Goal: Information Seeking & Learning: Compare options

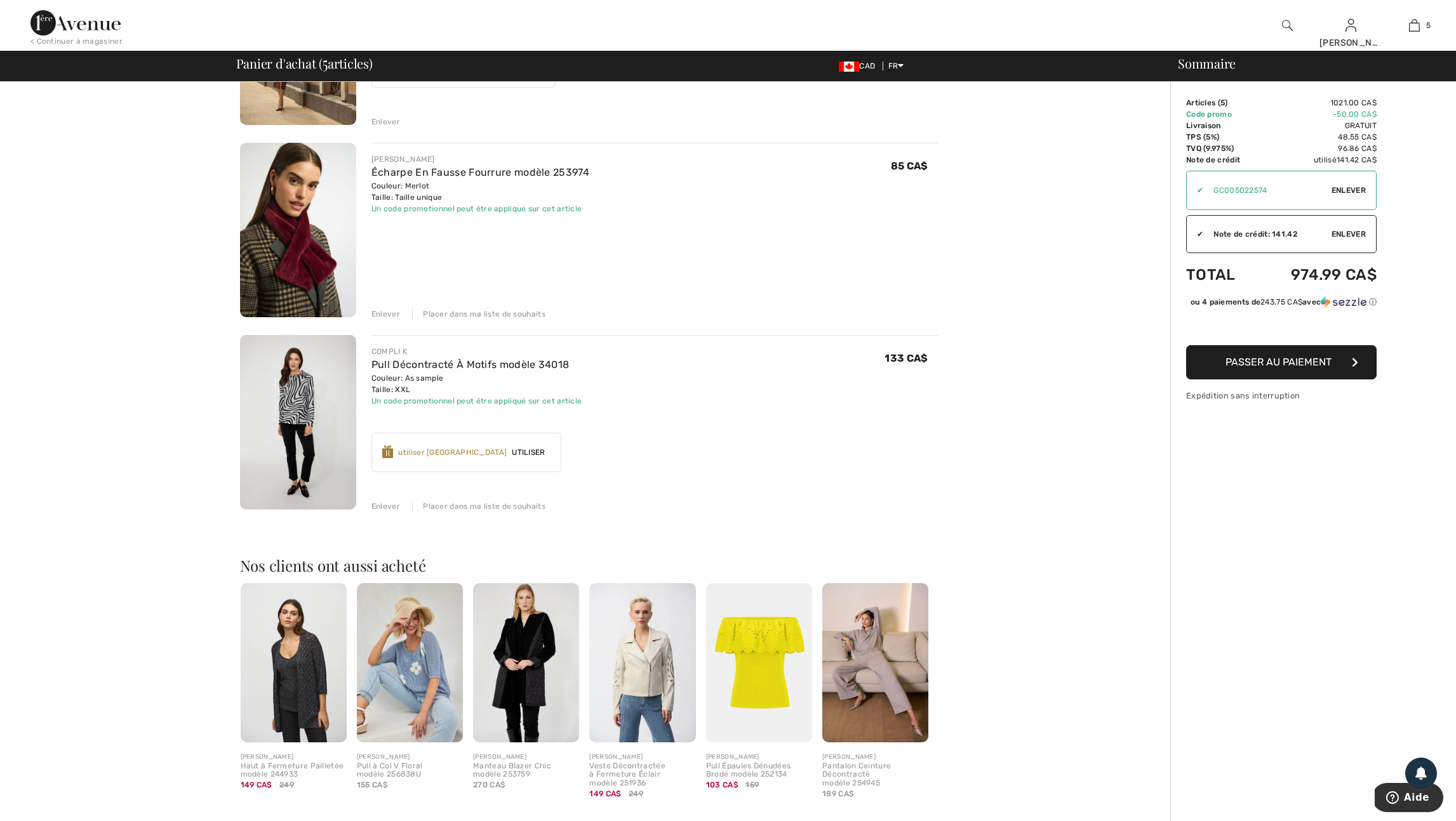
scroll to position [619, 0]
click at [395, 513] on div "Enlever" at bounding box center [386, 507] width 29 height 11
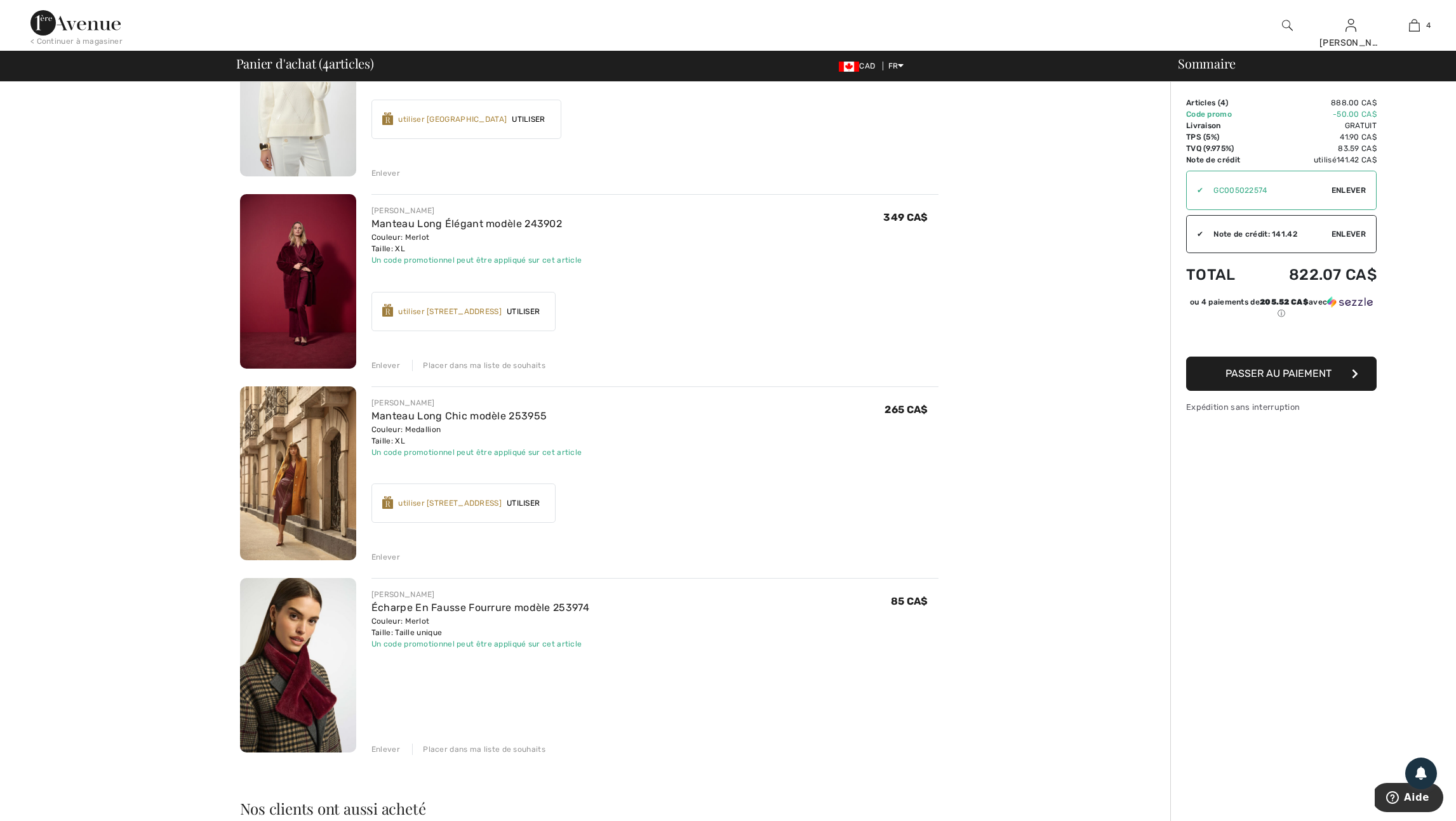
scroll to position [182, 0]
click at [316, 312] on img at bounding box center [298, 283] width 116 height 174
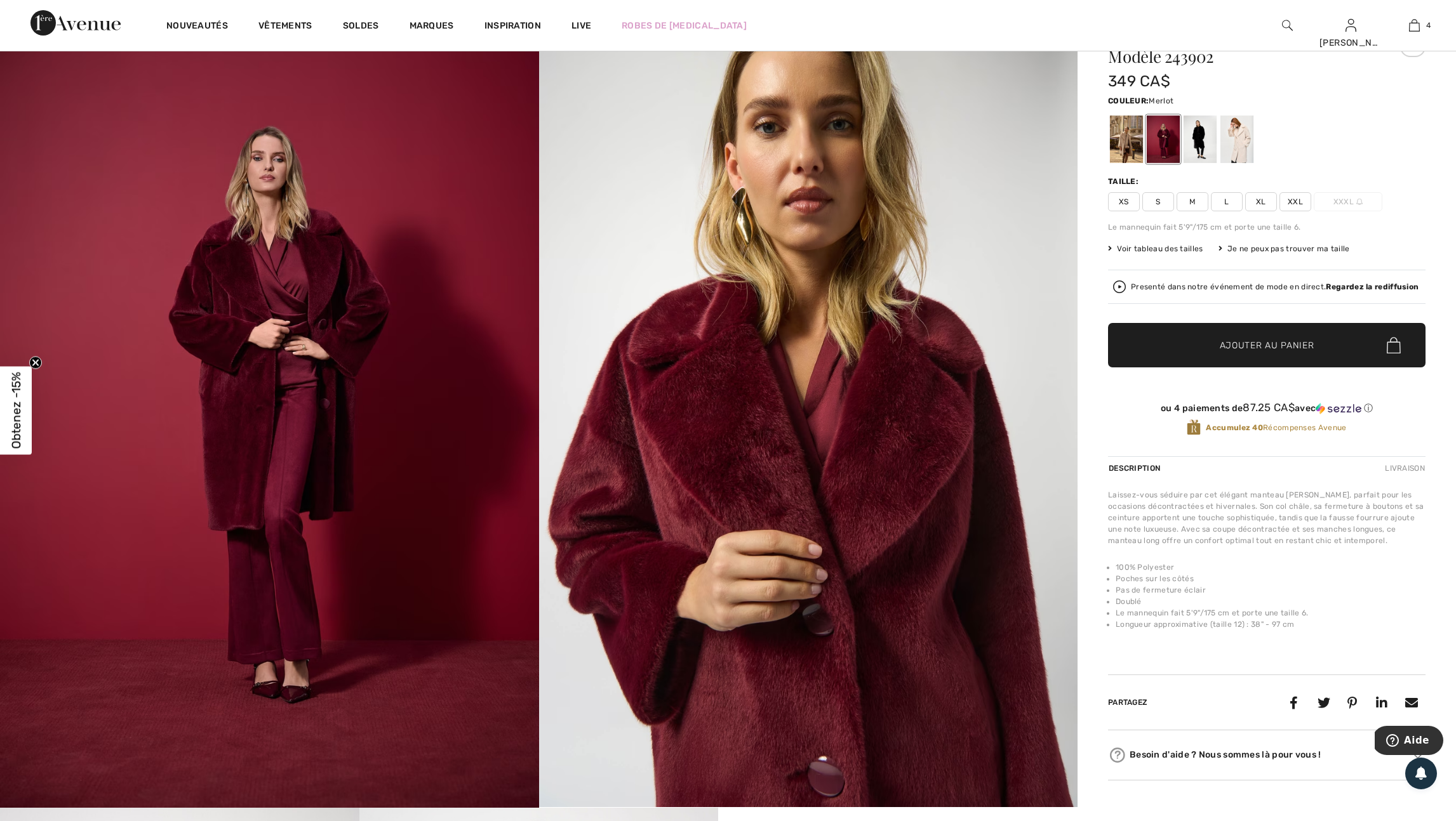
scroll to position [165, 0]
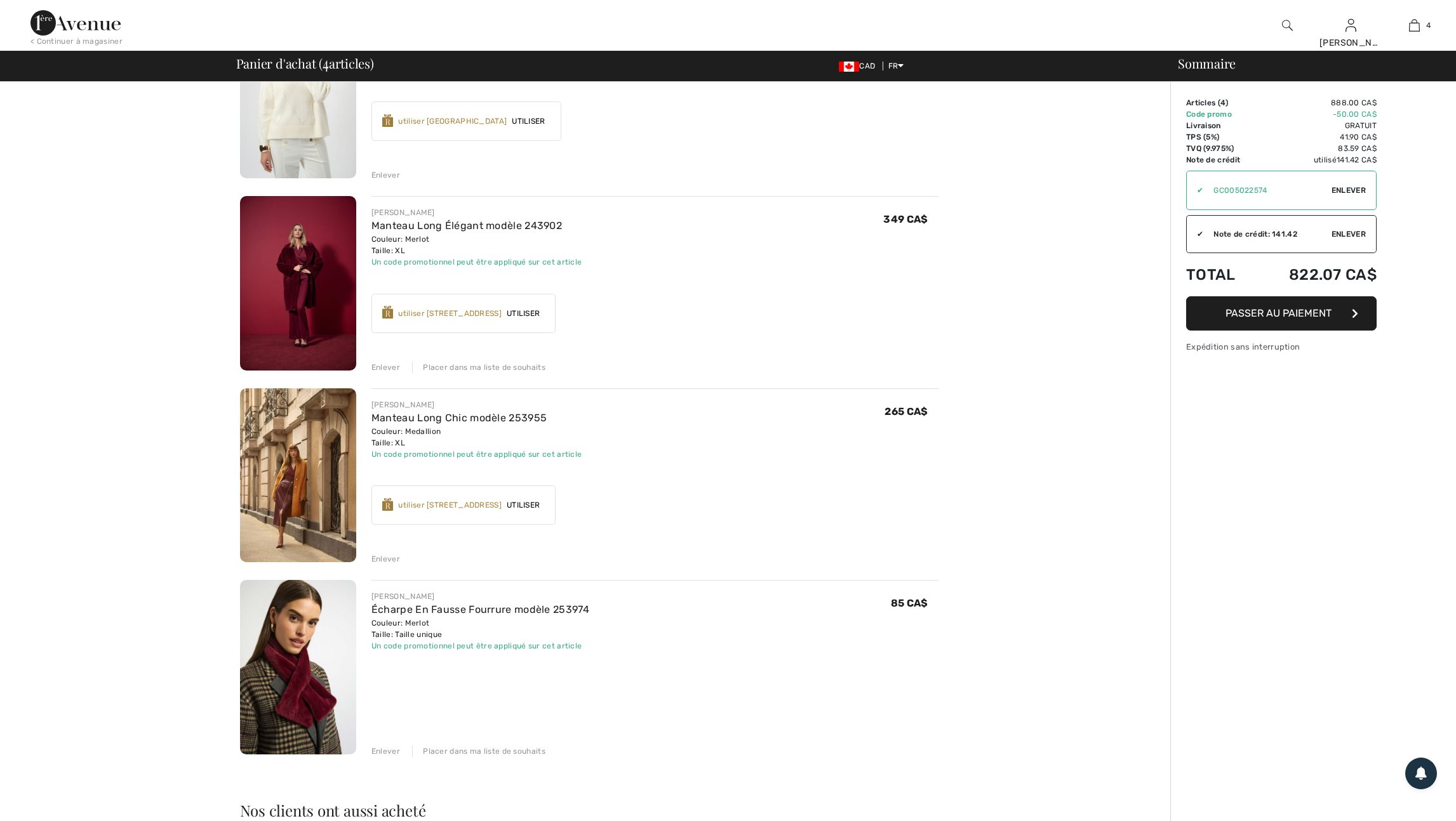
scroll to position [182, 0]
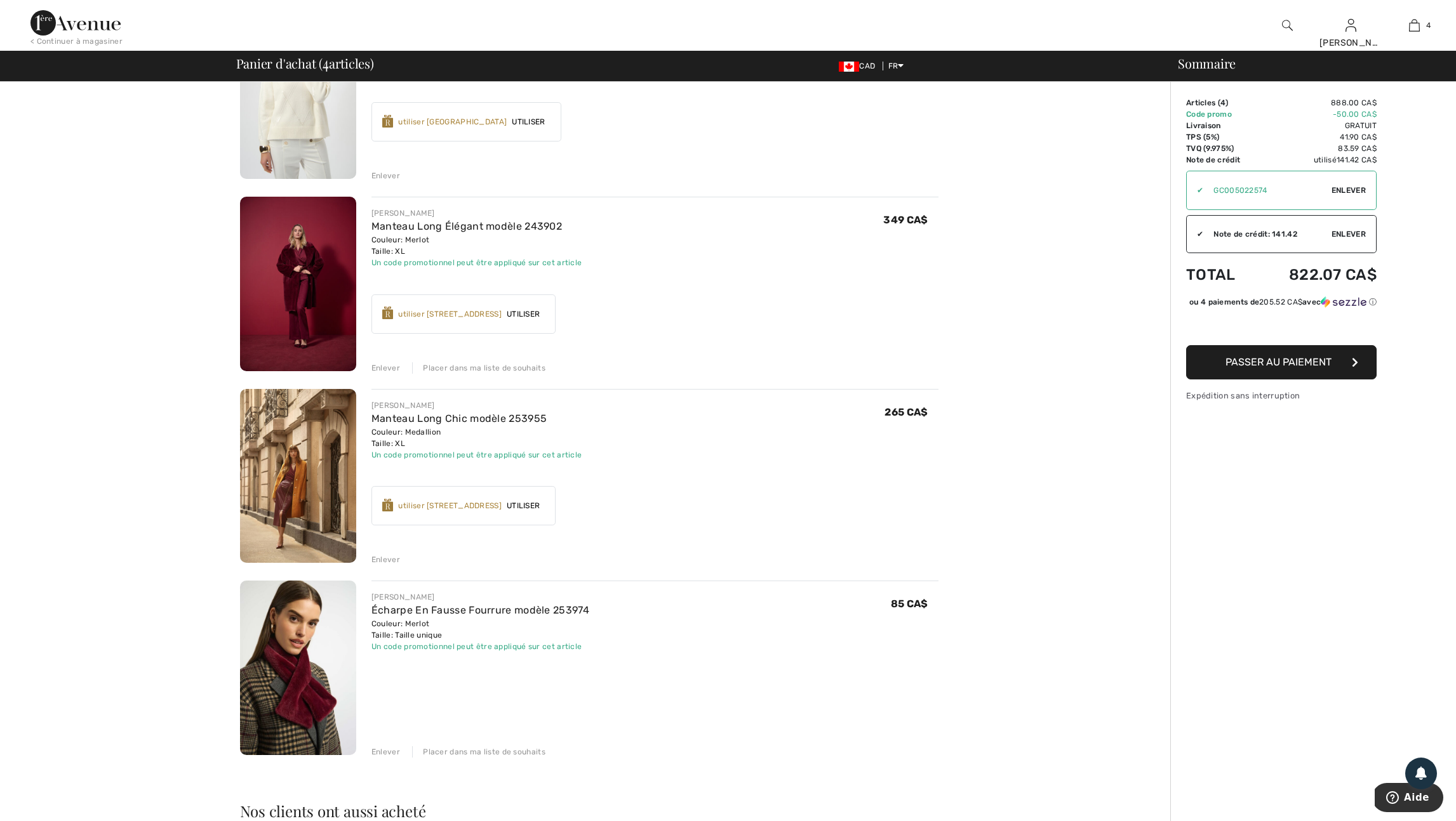
click at [317, 483] on img at bounding box center [298, 476] width 116 height 174
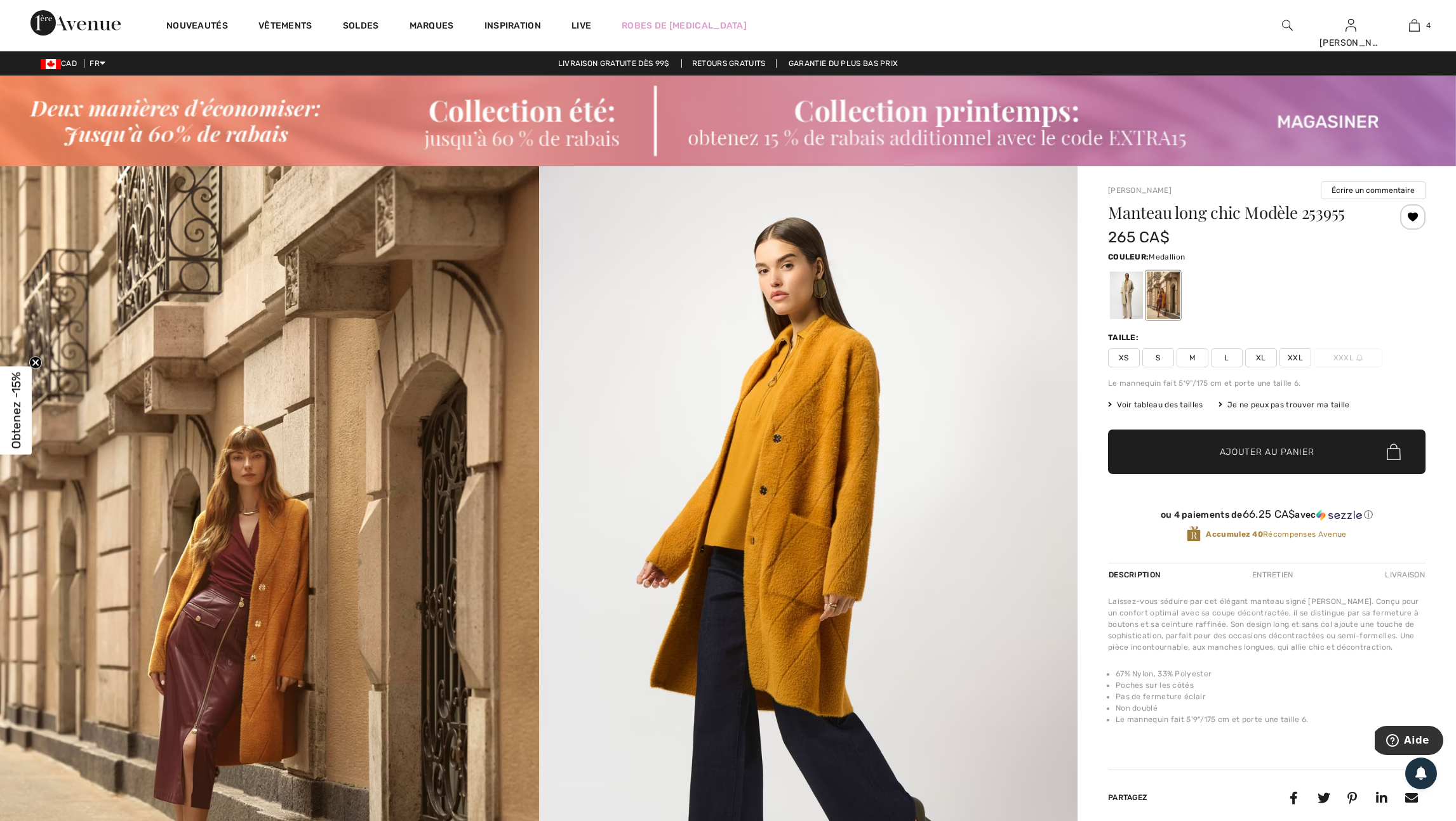
click at [1169, 300] on div at bounding box center [1163, 295] width 33 height 47
click at [1142, 301] on div at bounding box center [1127, 295] width 33 height 47
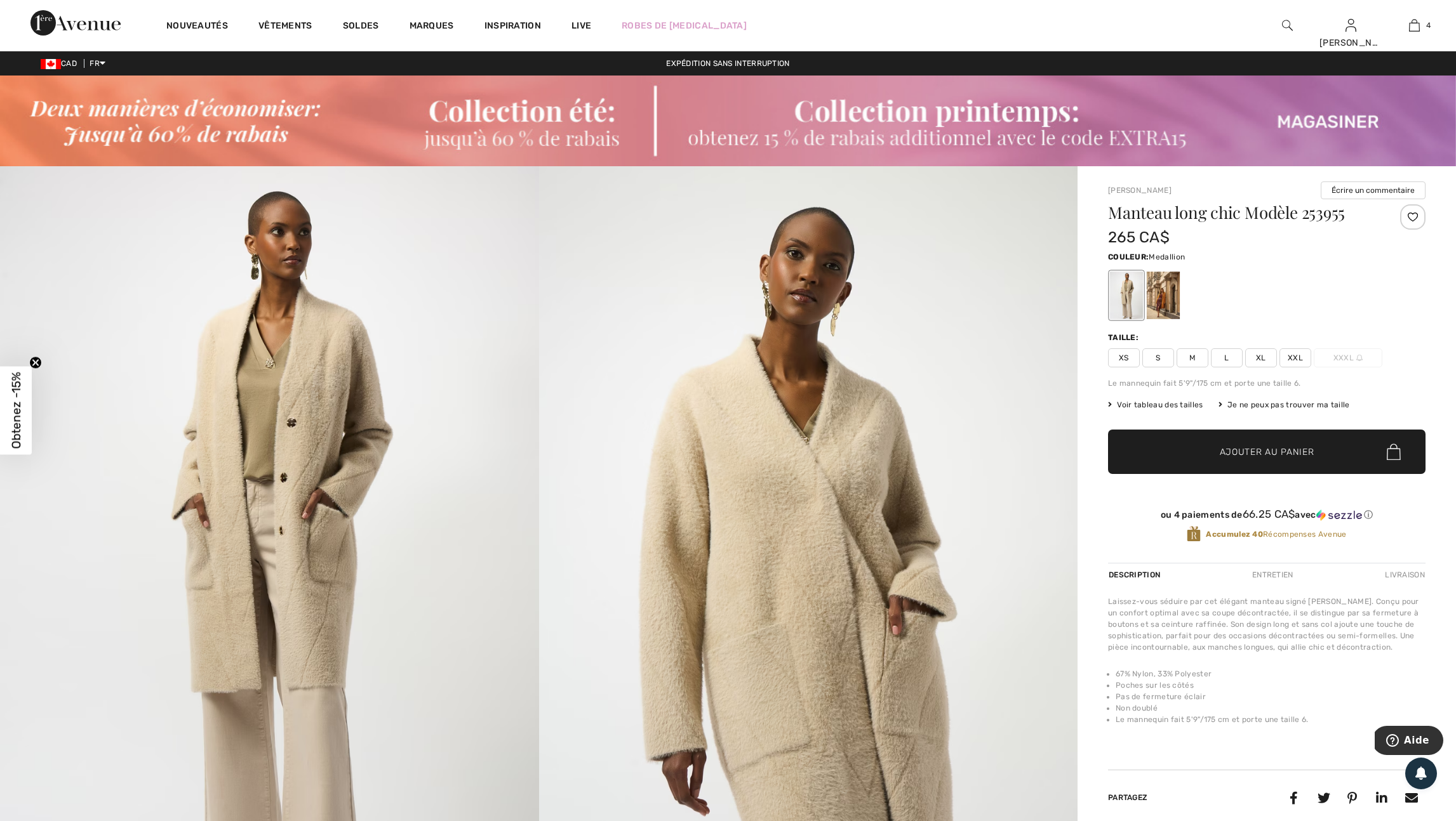
click at [1168, 305] on div at bounding box center [1163, 295] width 33 height 47
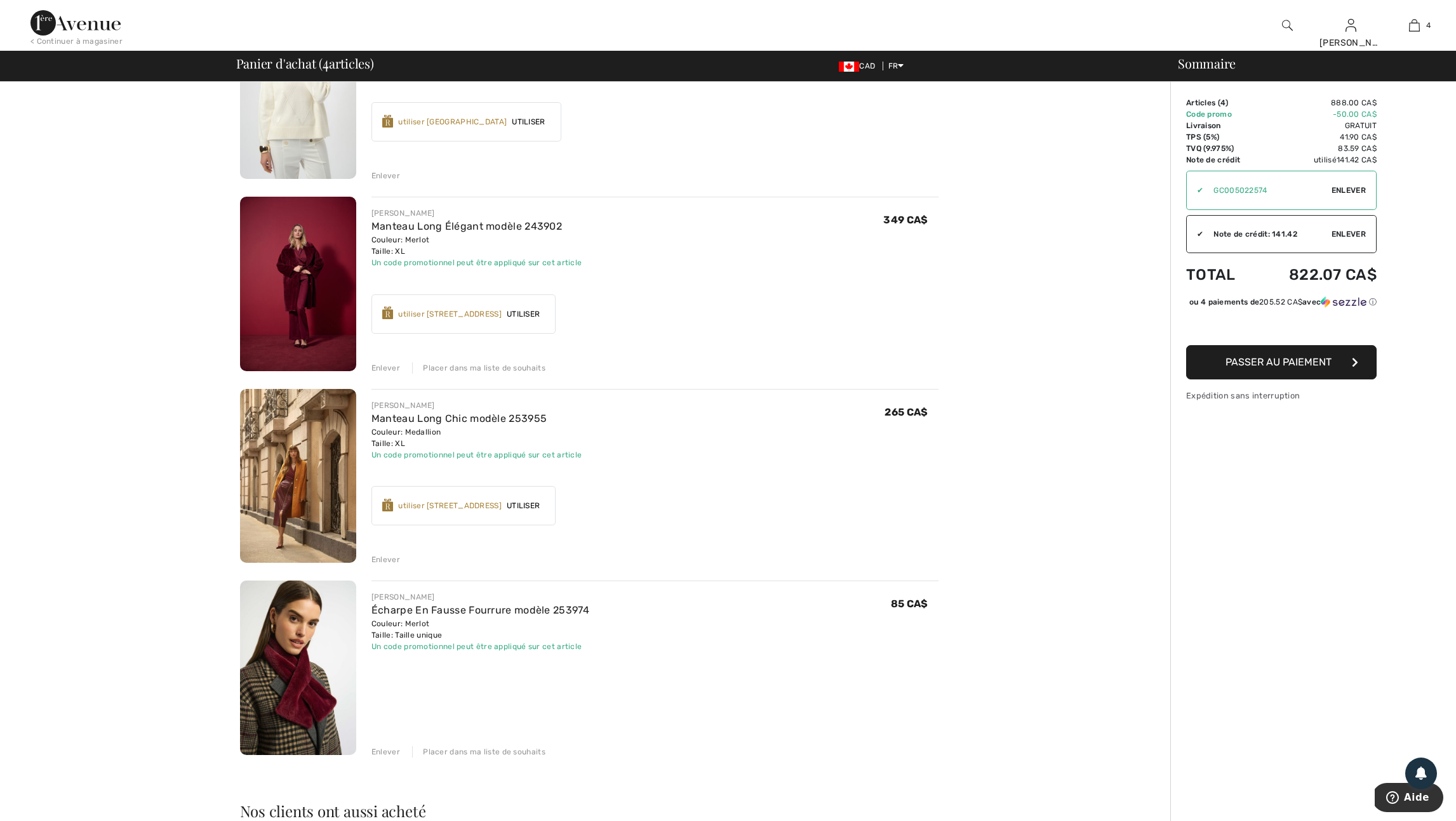
click at [307, 300] on img at bounding box center [298, 284] width 116 height 174
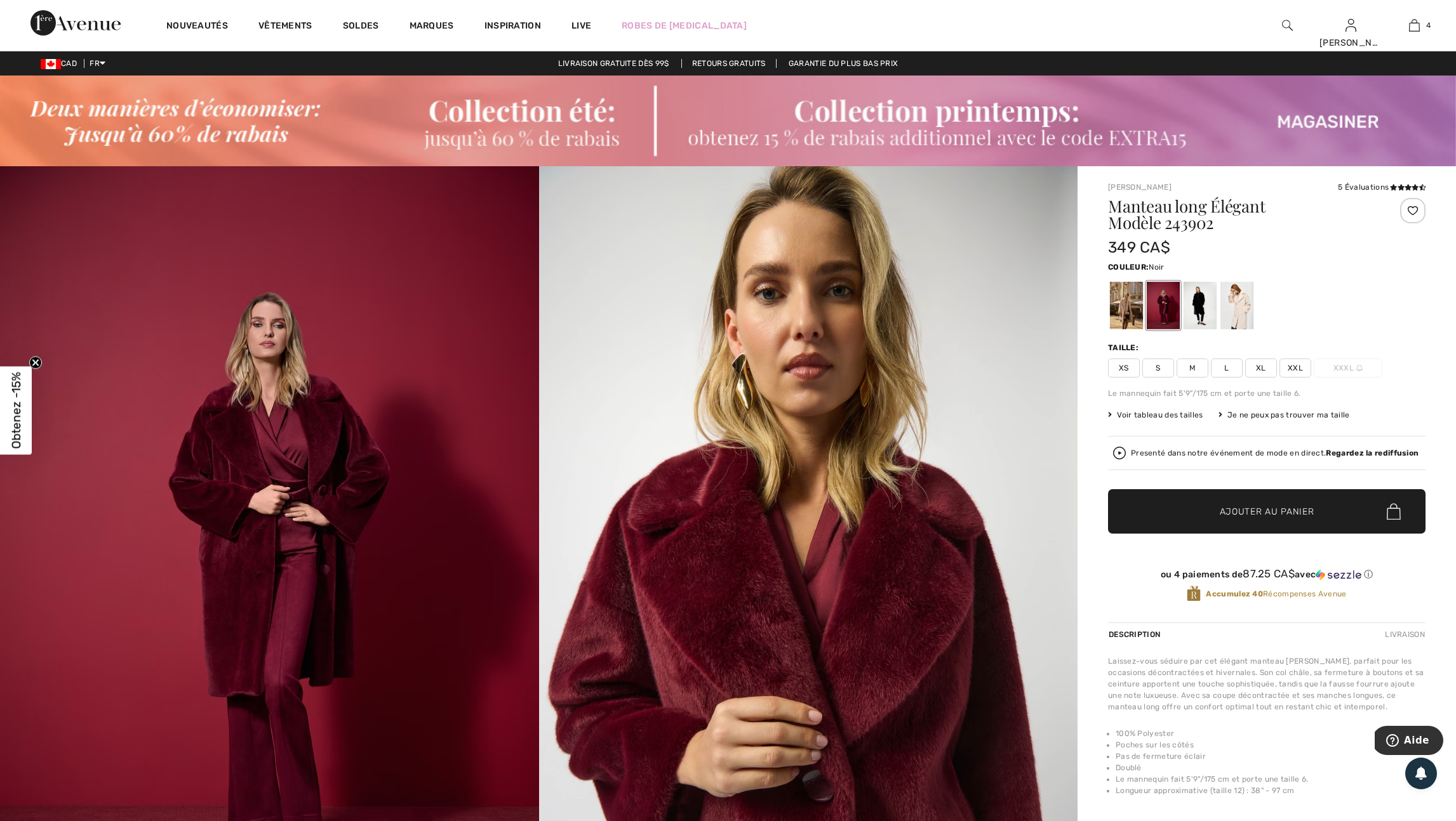
click at [1207, 312] on div at bounding box center [1200, 305] width 33 height 47
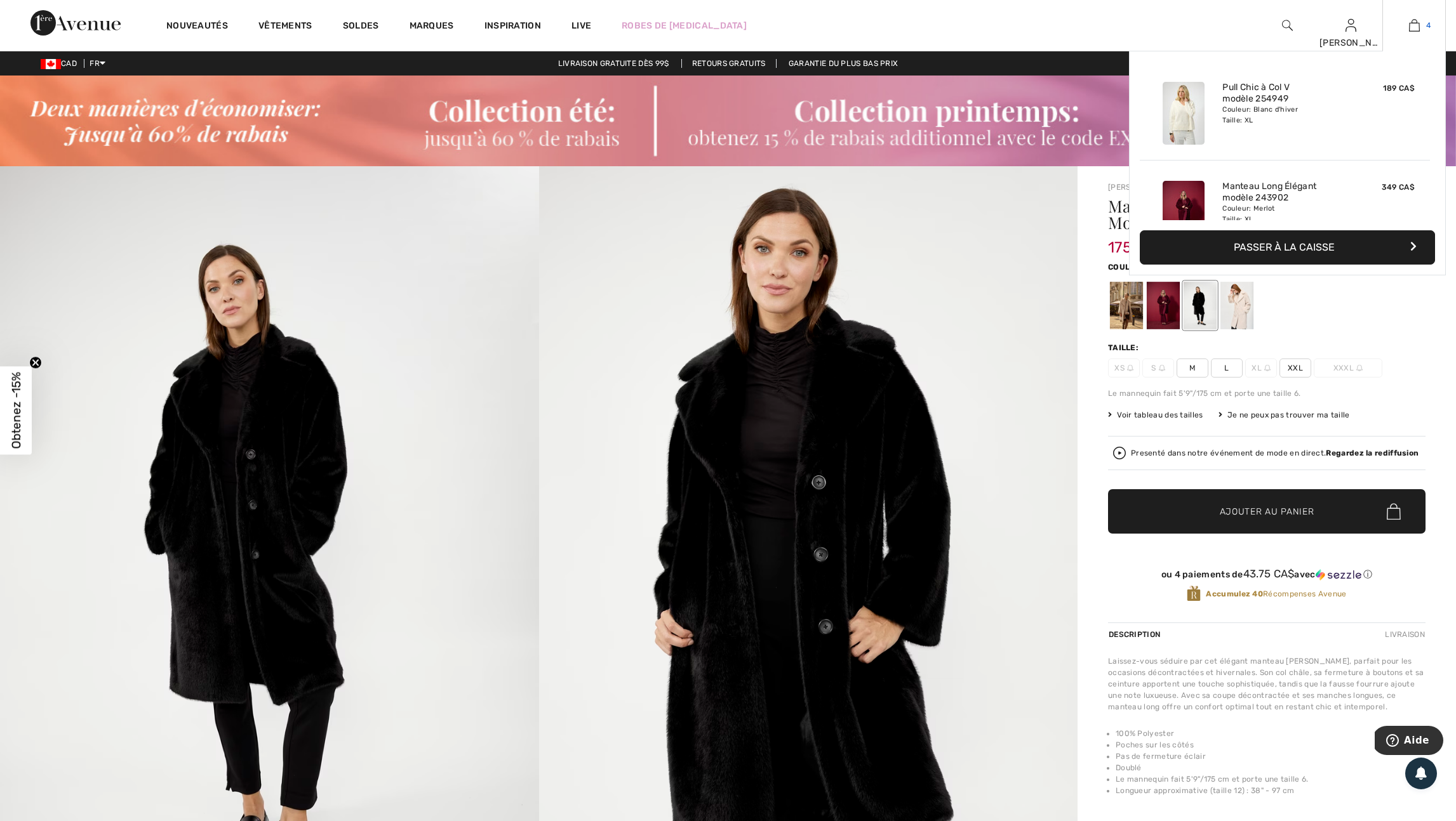
click at [1415, 27] on img at bounding box center [1414, 26] width 11 height 15
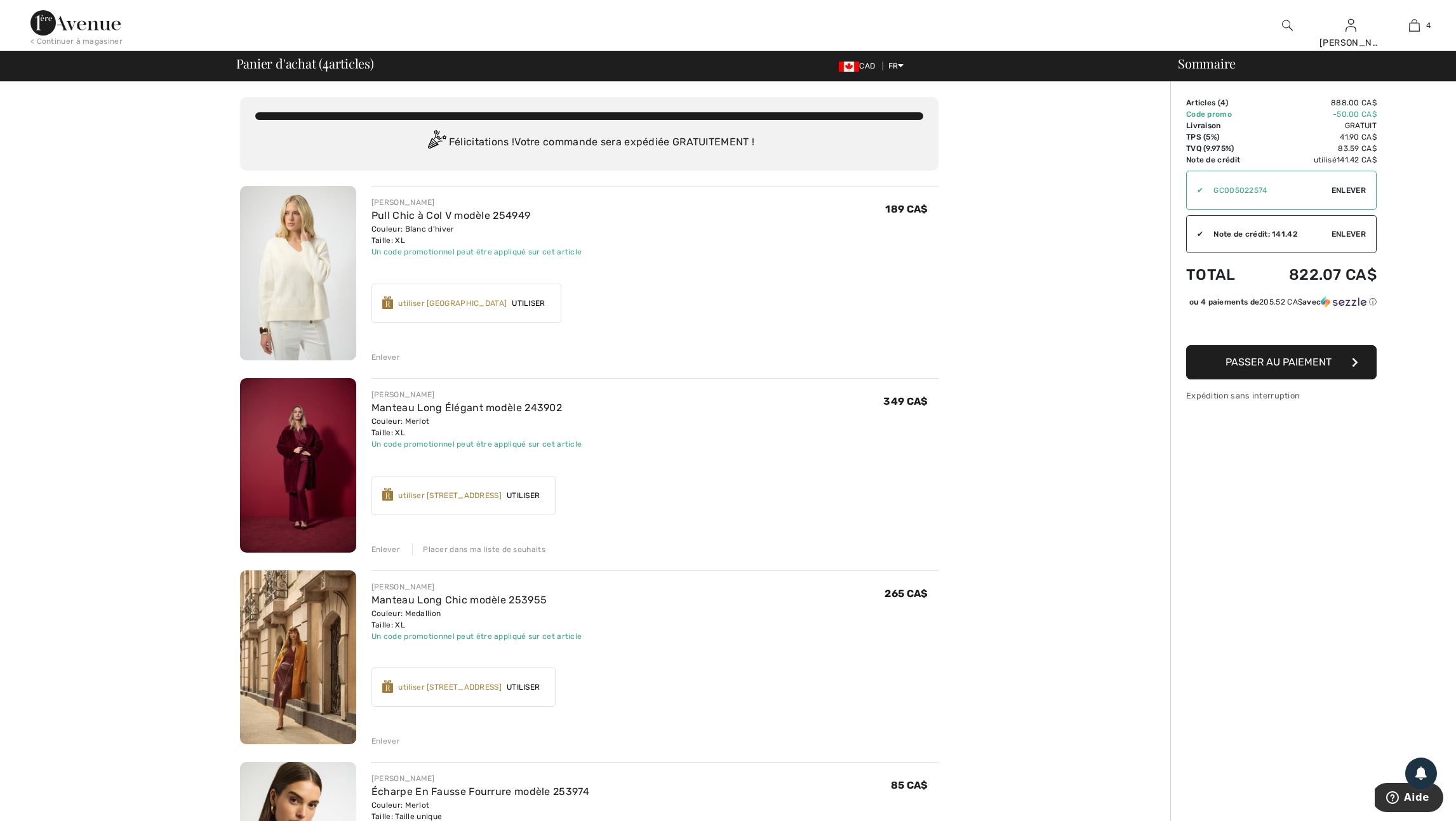
click at [291, 686] on img at bounding box center [298, 658] width 116 height 174
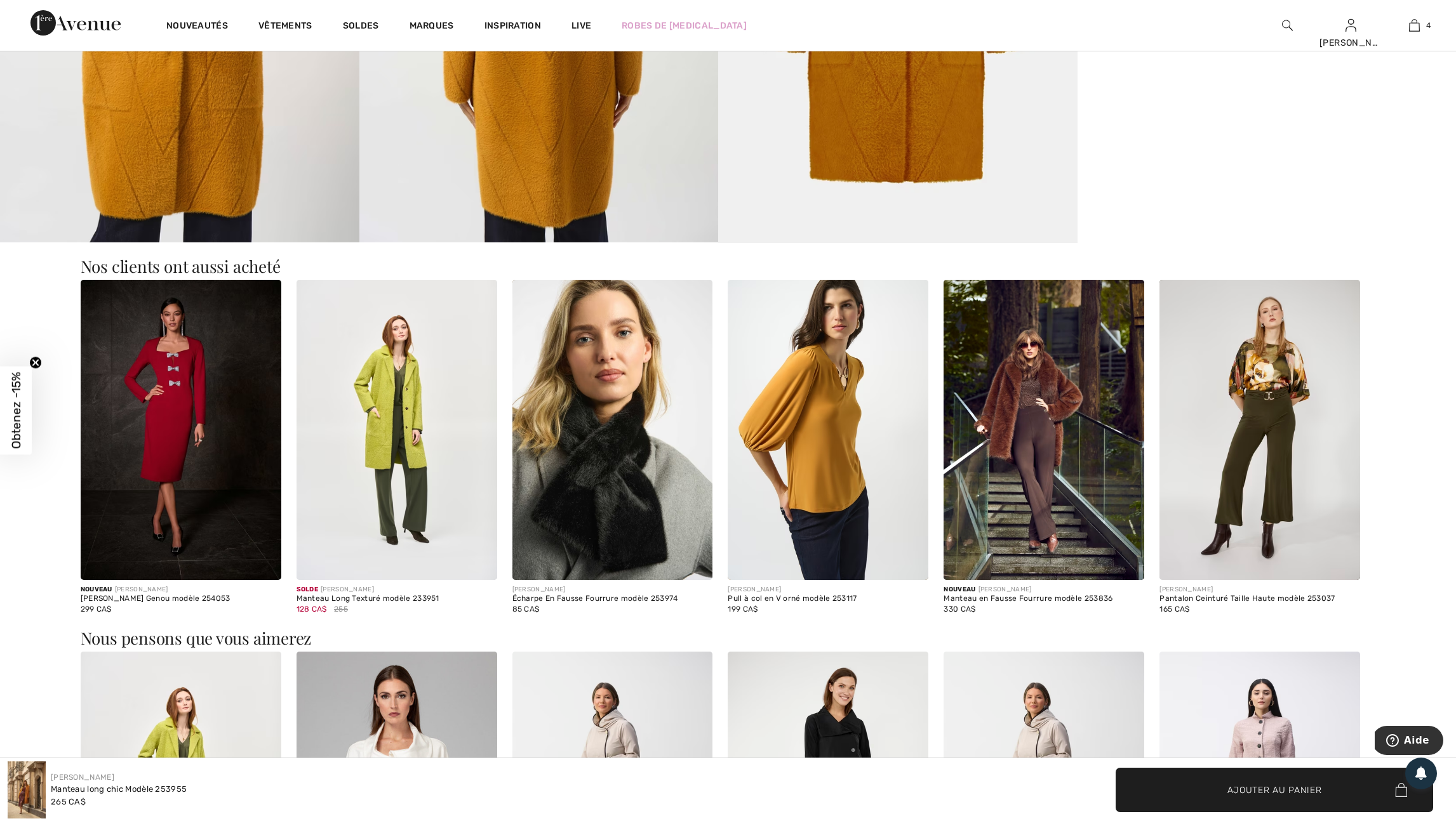
scroll to position [1279, 0]
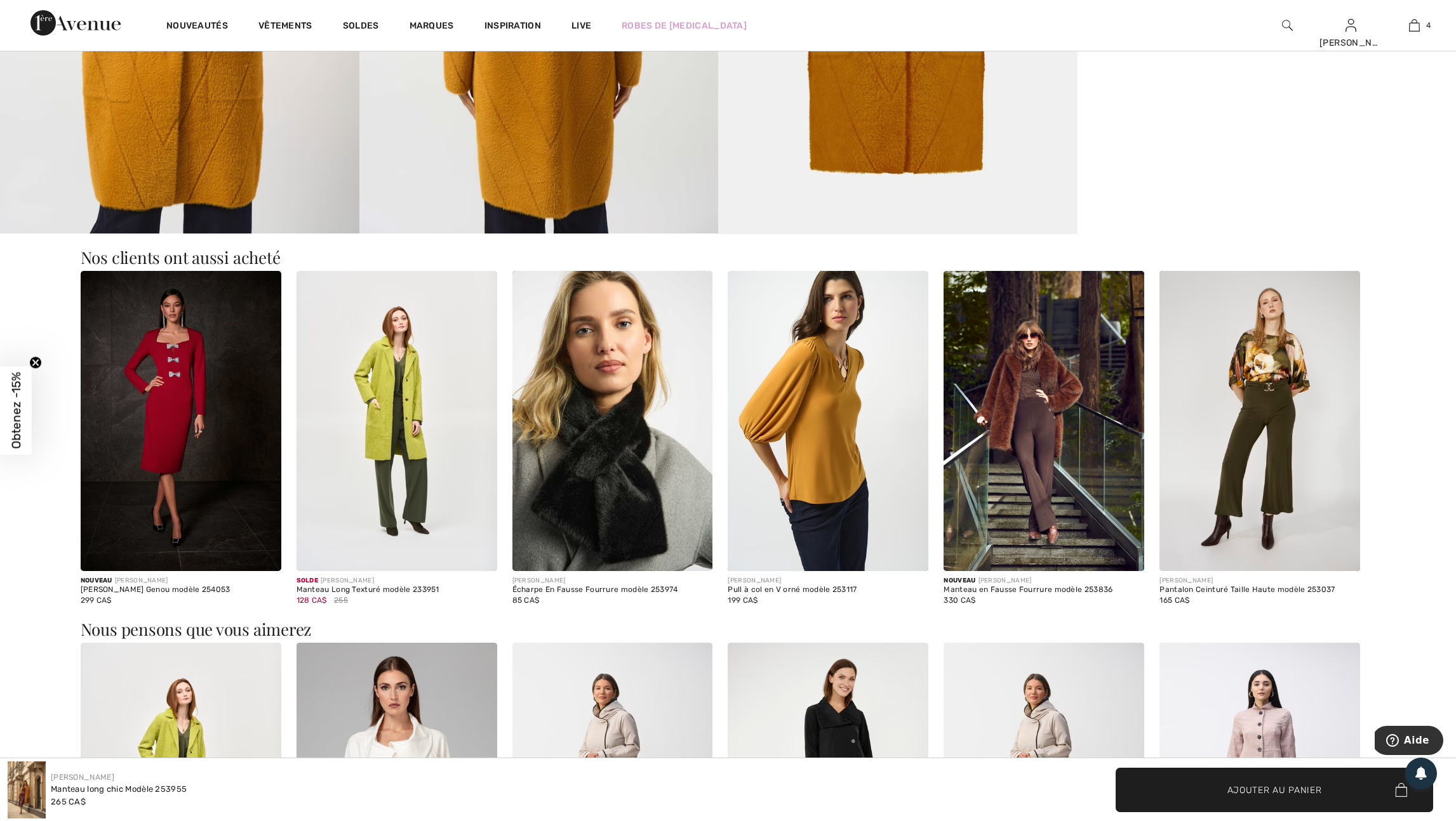
click at [418, 458] on img at bounding box center [396, 421] width 201 height 301
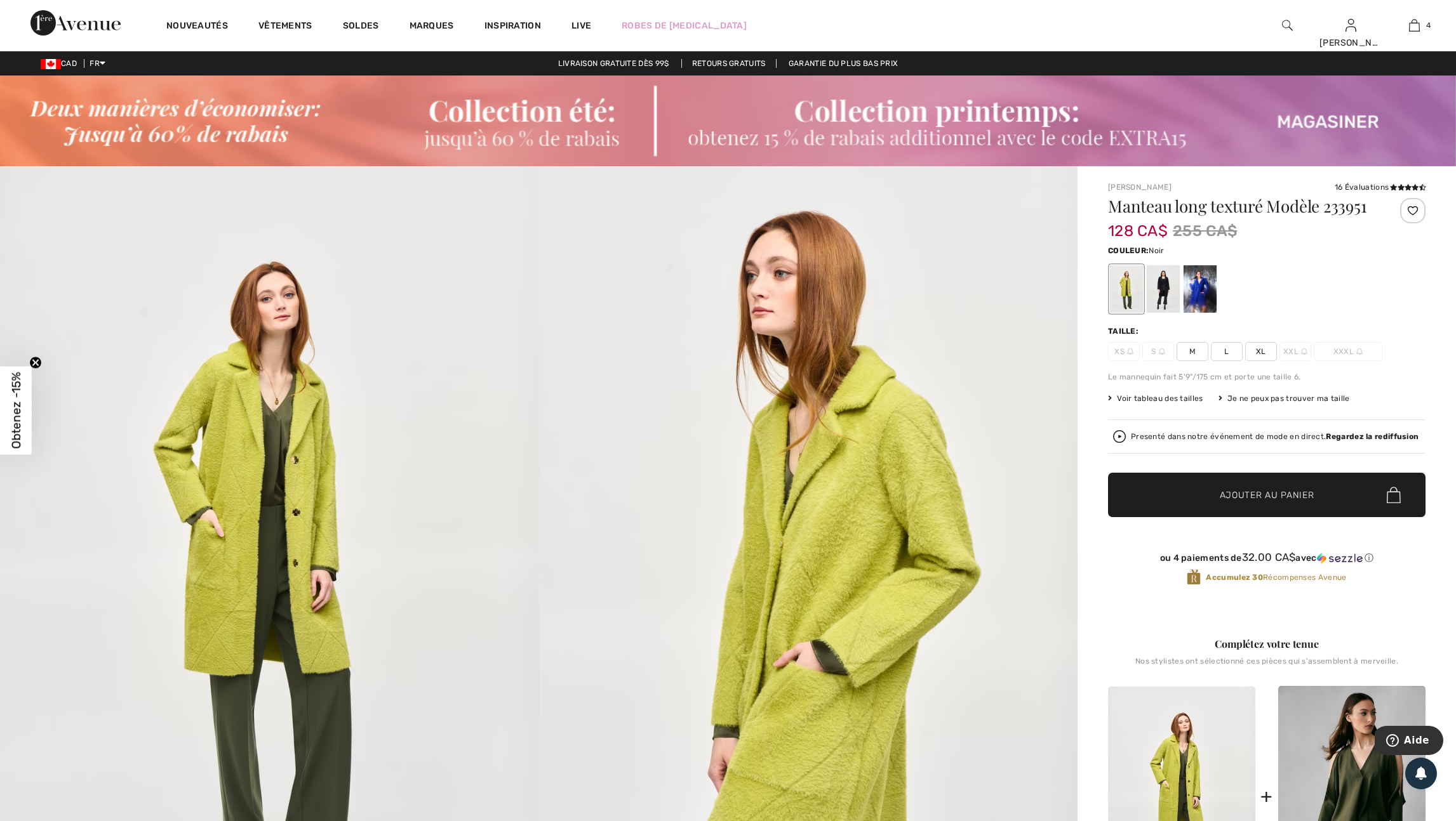
click at [1165, 313] on div at bounding box center [1163, 289] width 33 height 47
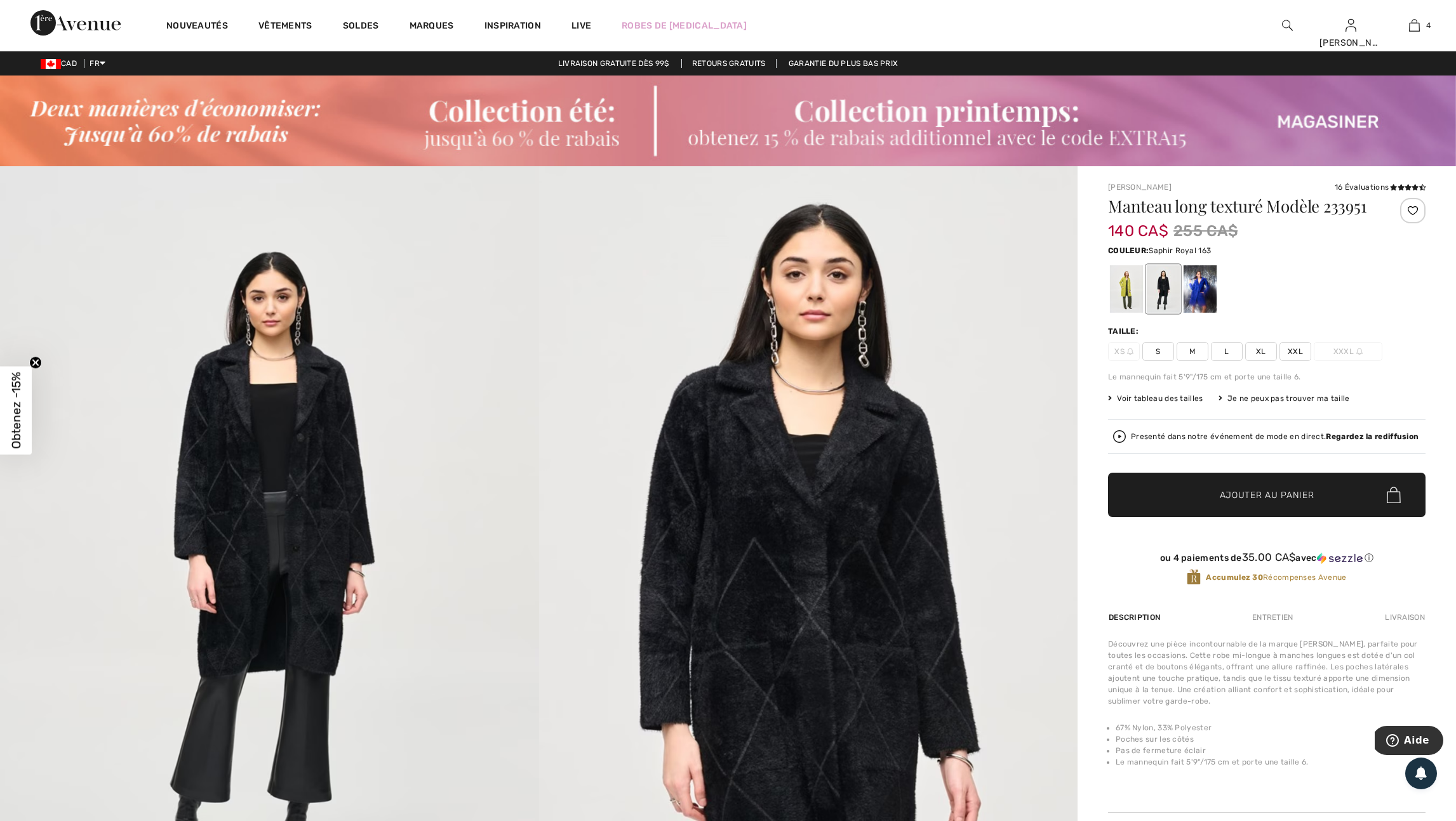
click at [1212, 313] on div at bounding box center [1200, 289] width 33 height 47
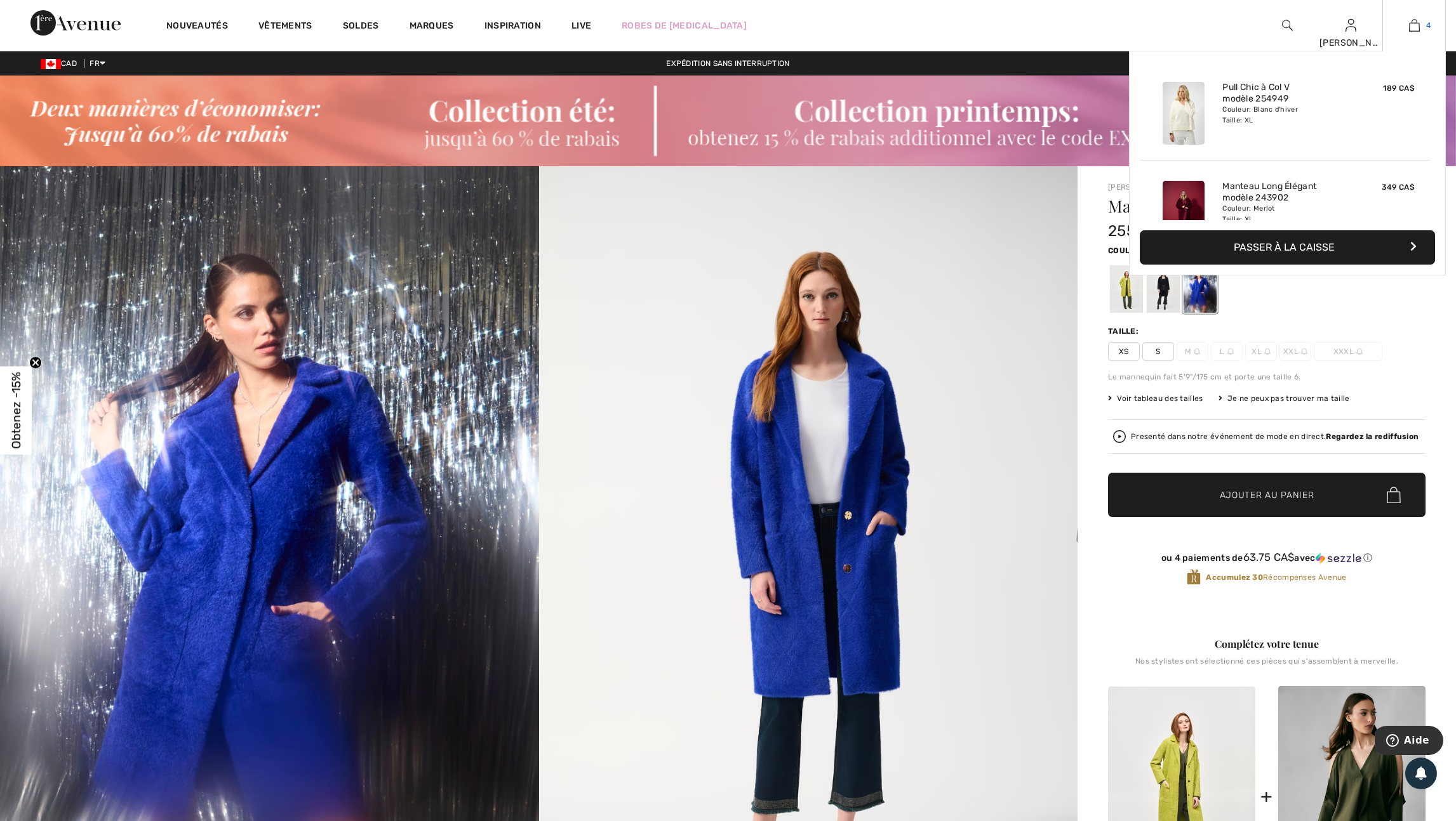
click at [1409, 28] on img at bounding box center [1414, 26] width 11 height 15
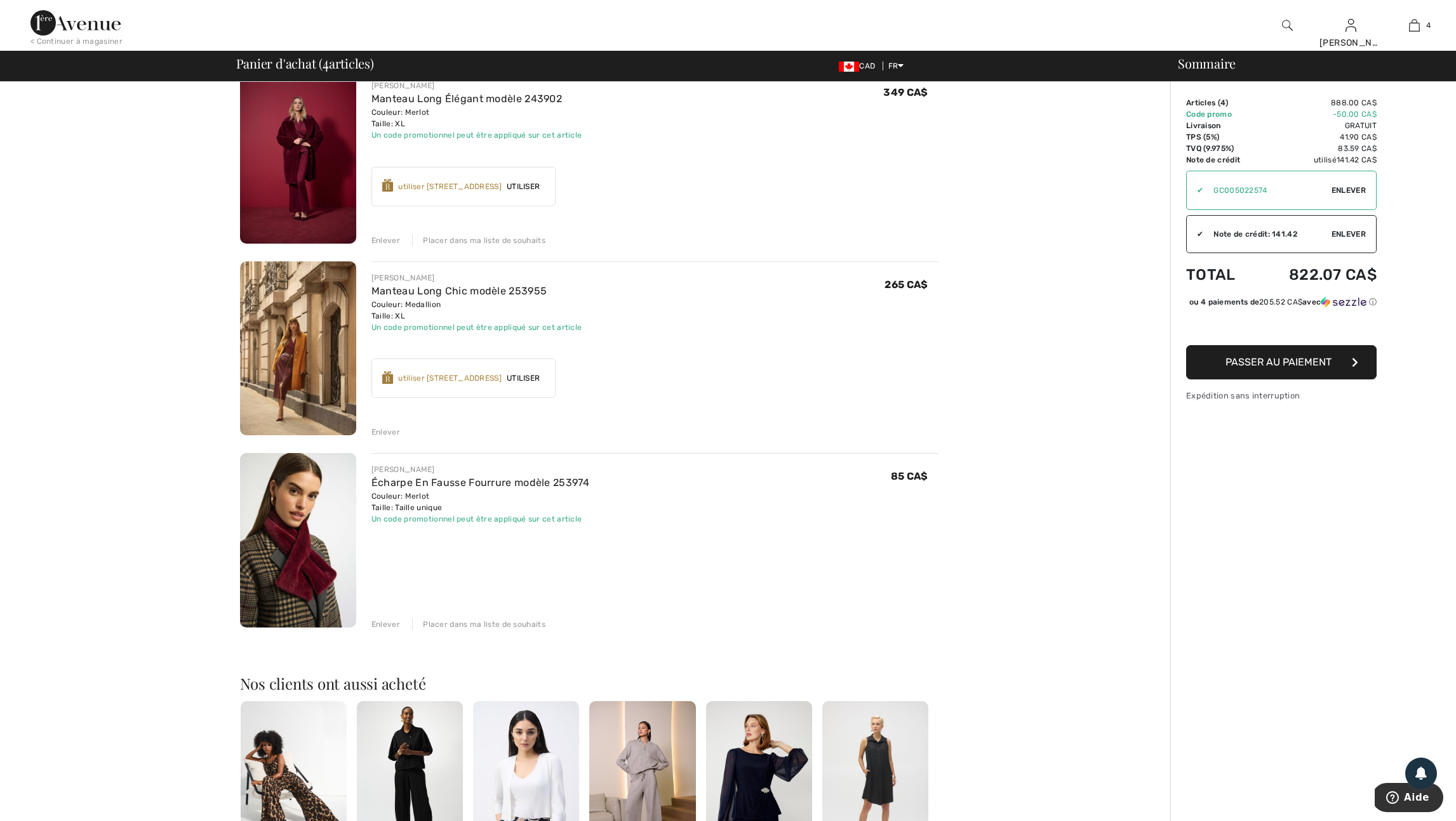
scroll to position [311, 0]
click at [399, 629] on div "Enlever" at bounding box center [386, 623] width 29 height 11
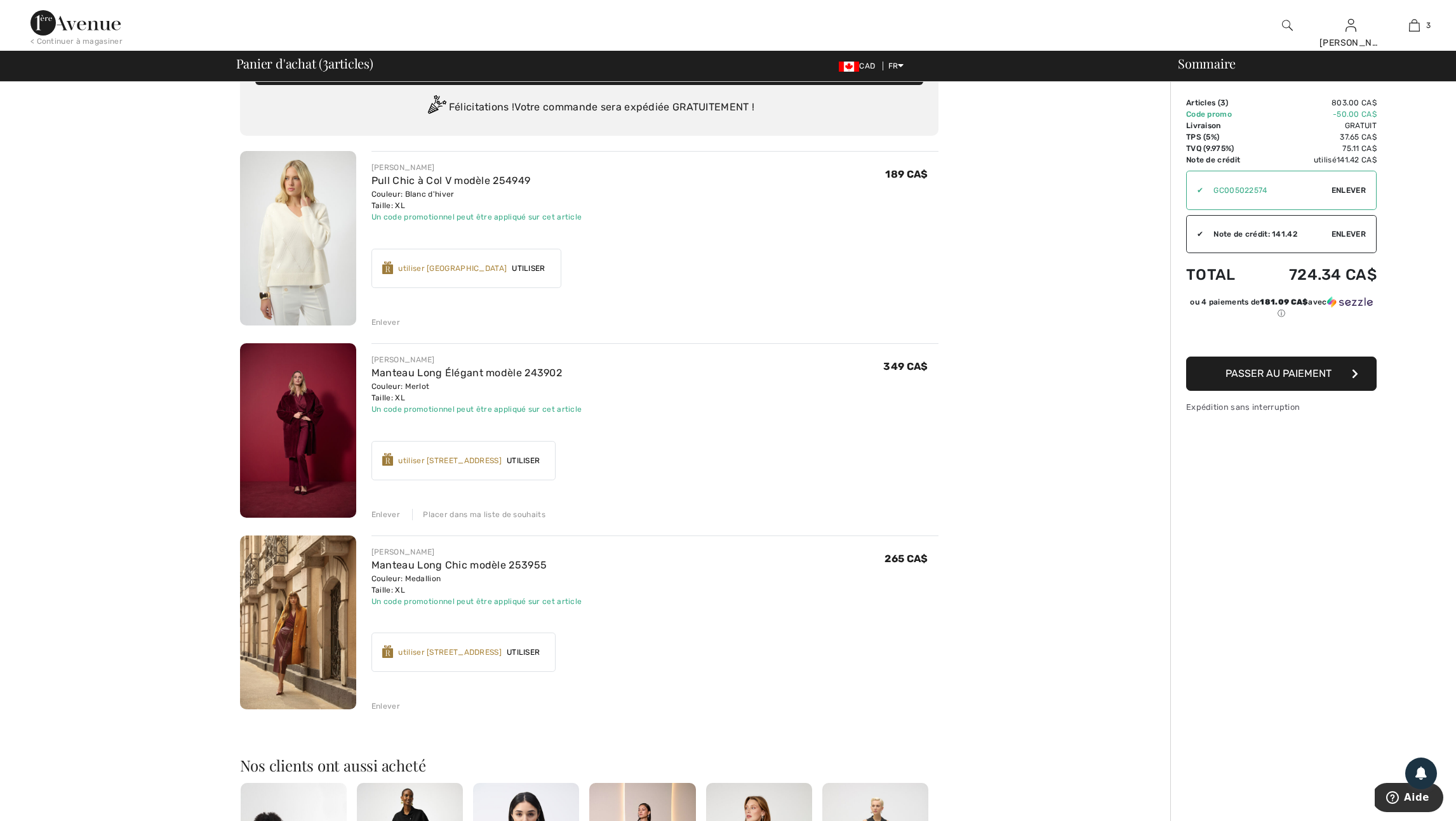
scroll to position [29, 0]
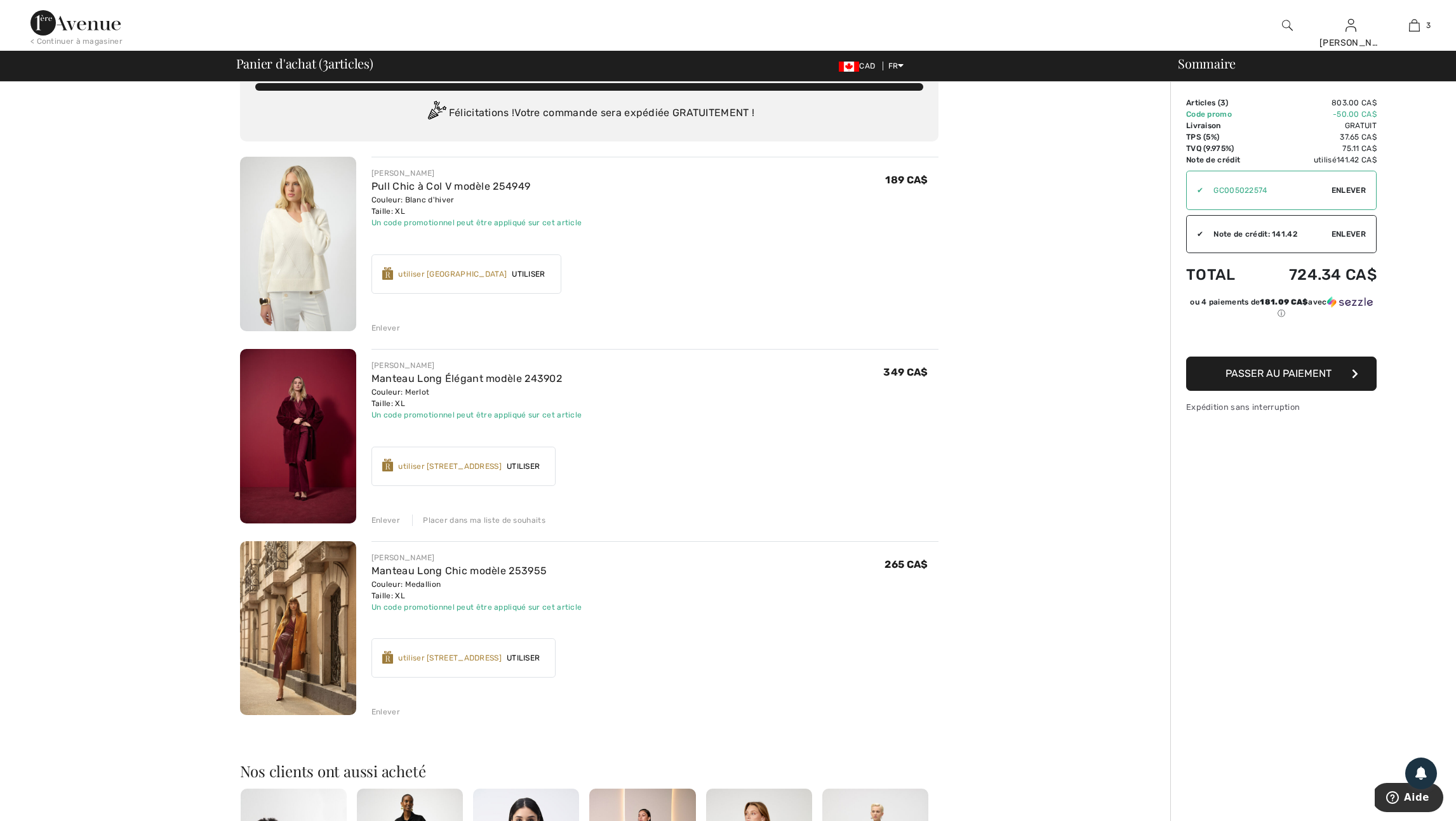
click at [304, 278] on img at bounding box center [298, 244] width 116 height 174
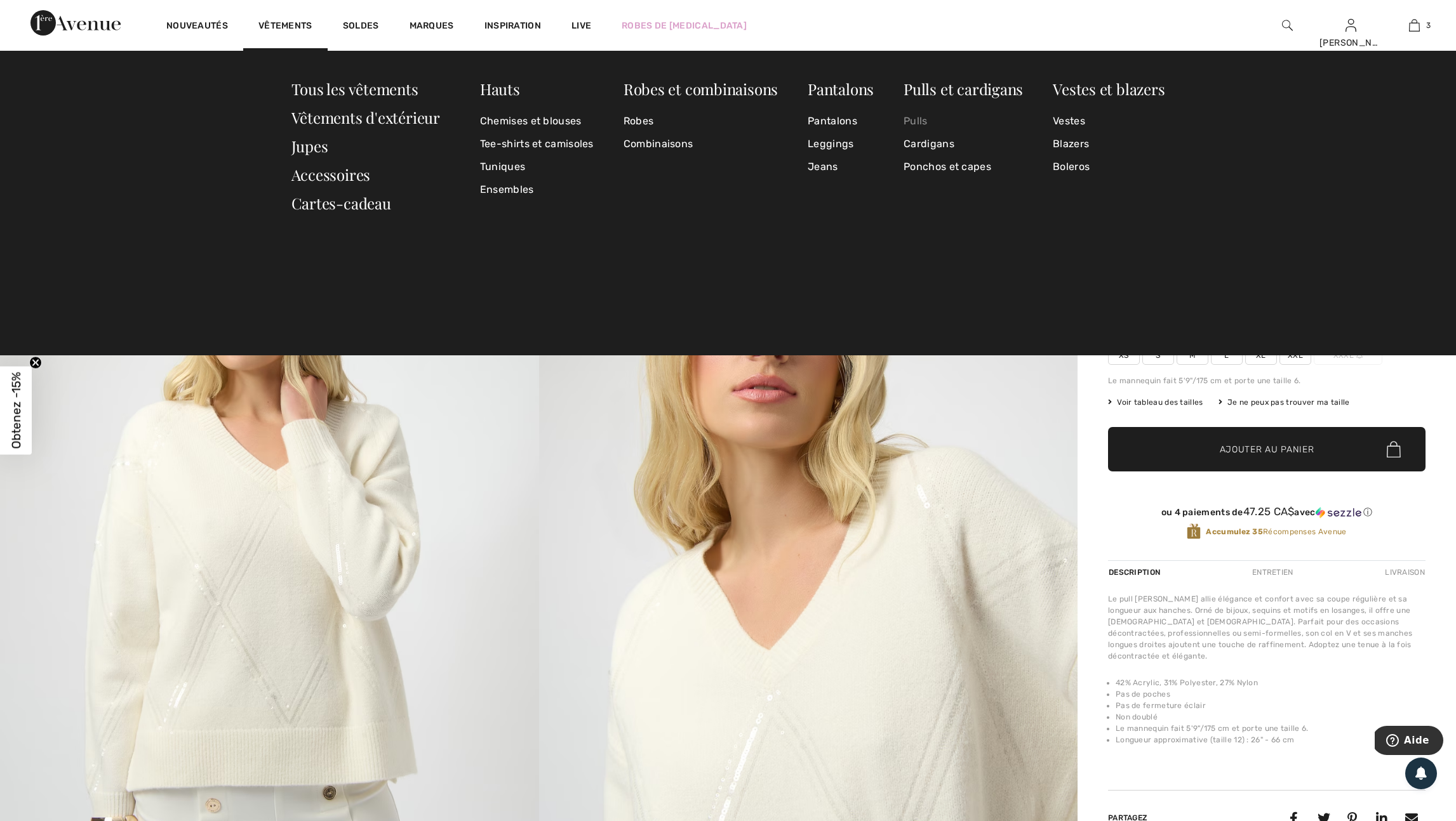
scroll to position [3, 0]
click at [910, 120] on link "Pulls" at bounding box center [963, 121] width 120 height 23
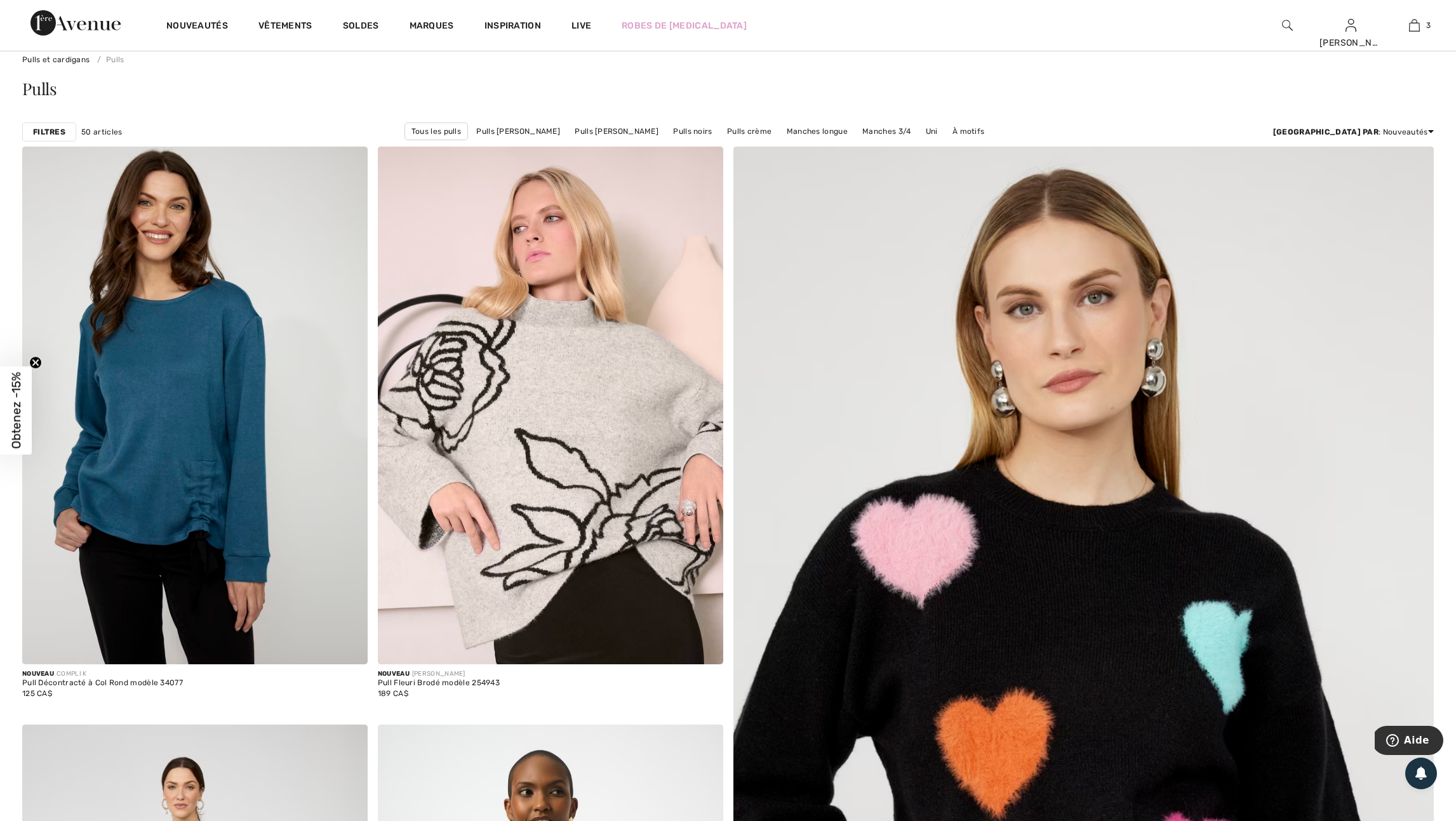
scroll to position [144, 0]
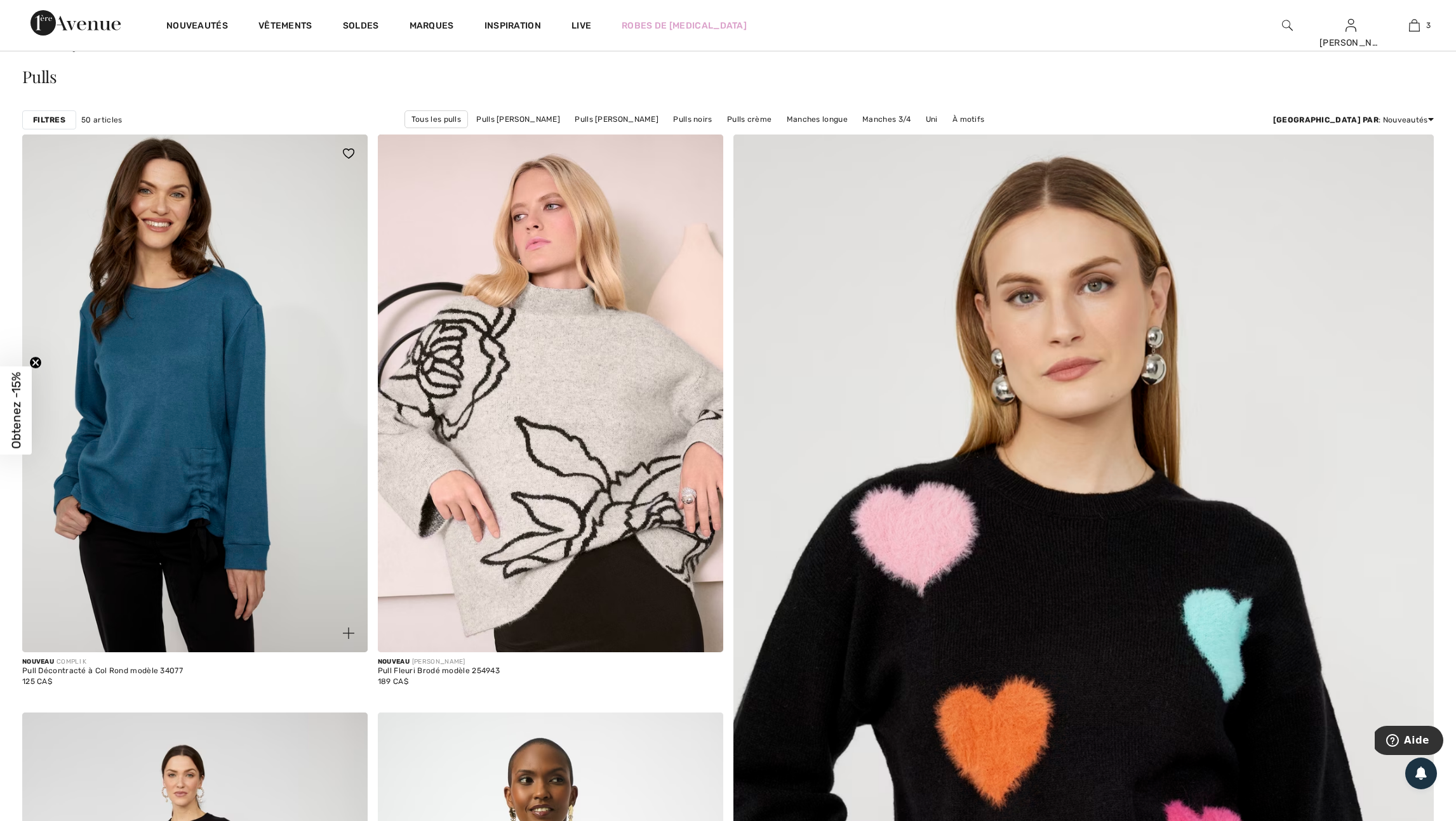
click at [343, 638] on img at bounding box center [348, 633] width 11 height 11
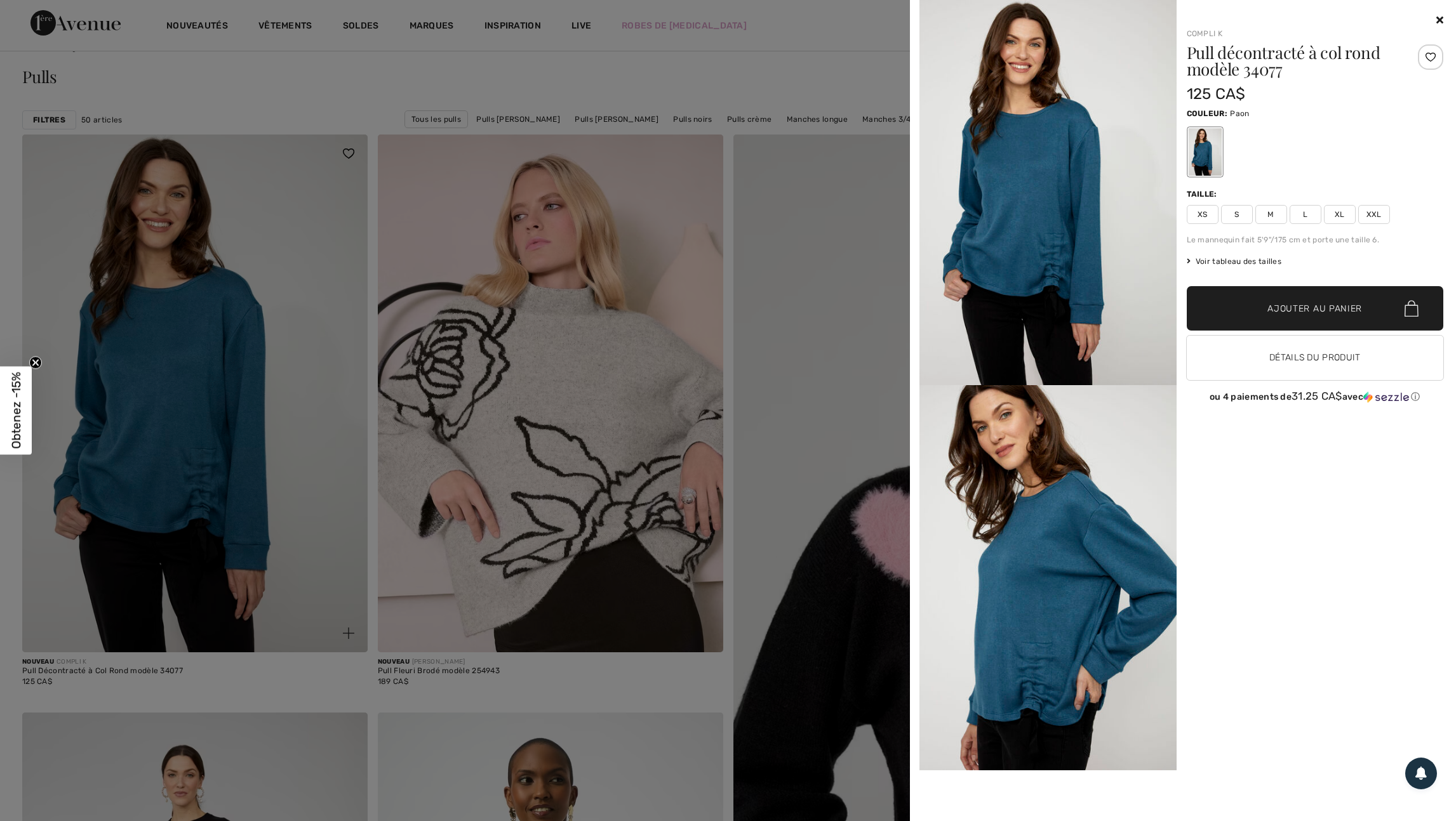
click at [343, 638] on div at bounding box center [728, 410] width 1456 height 821
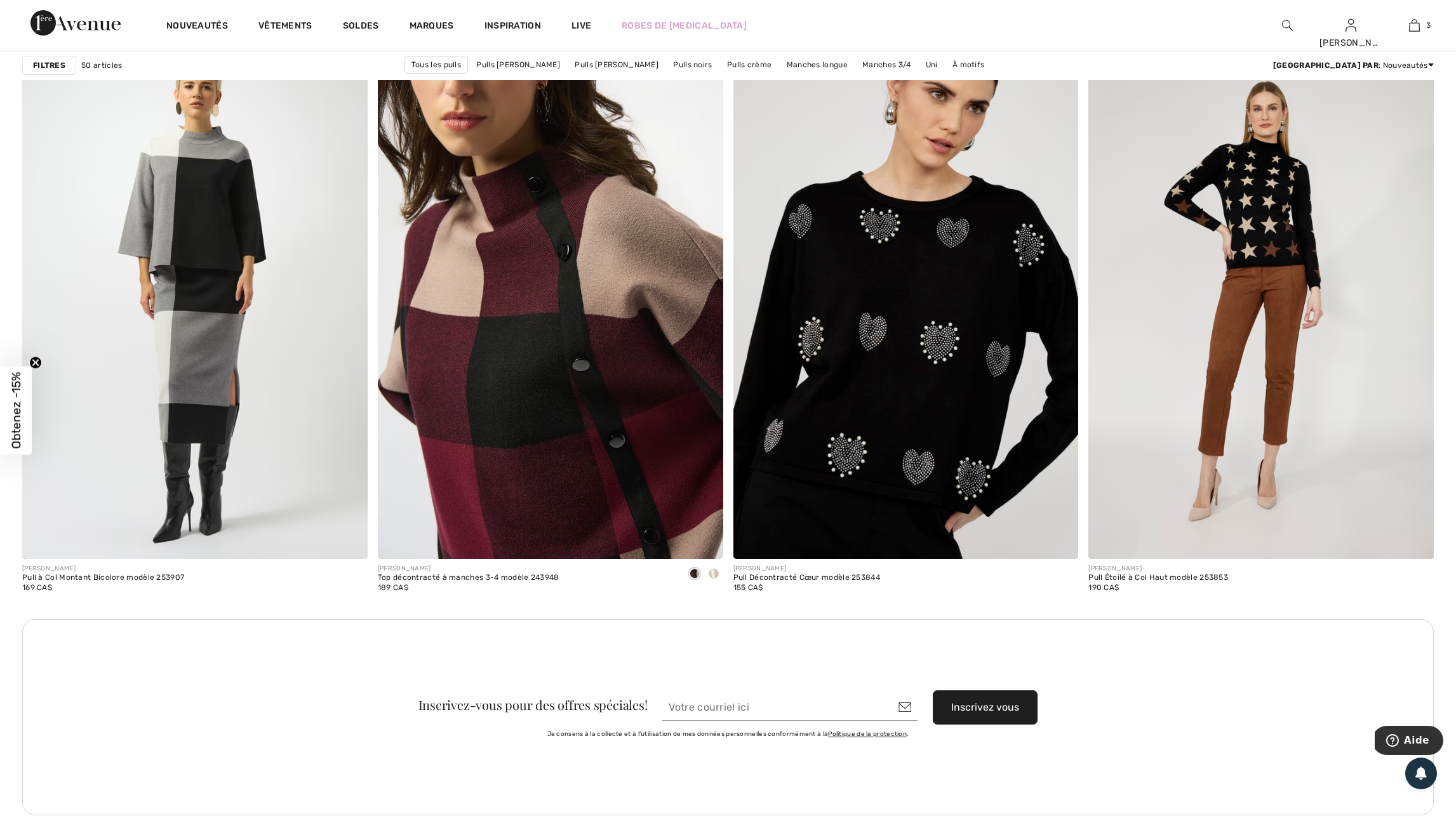
scroll to position [3920, 0]
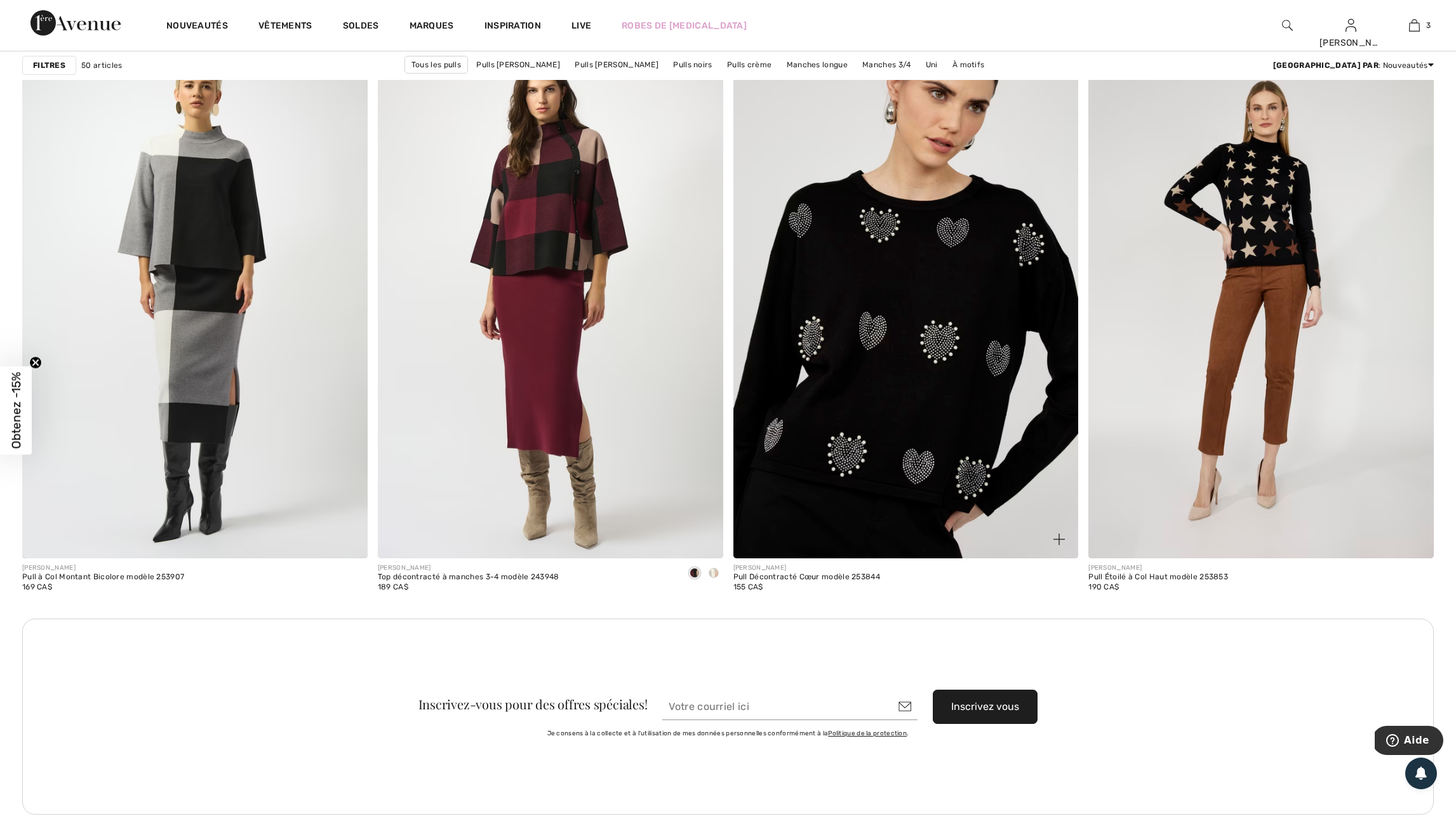
click at [1061, 545] on img at bounding box center [1058, 539] width 11 height 11
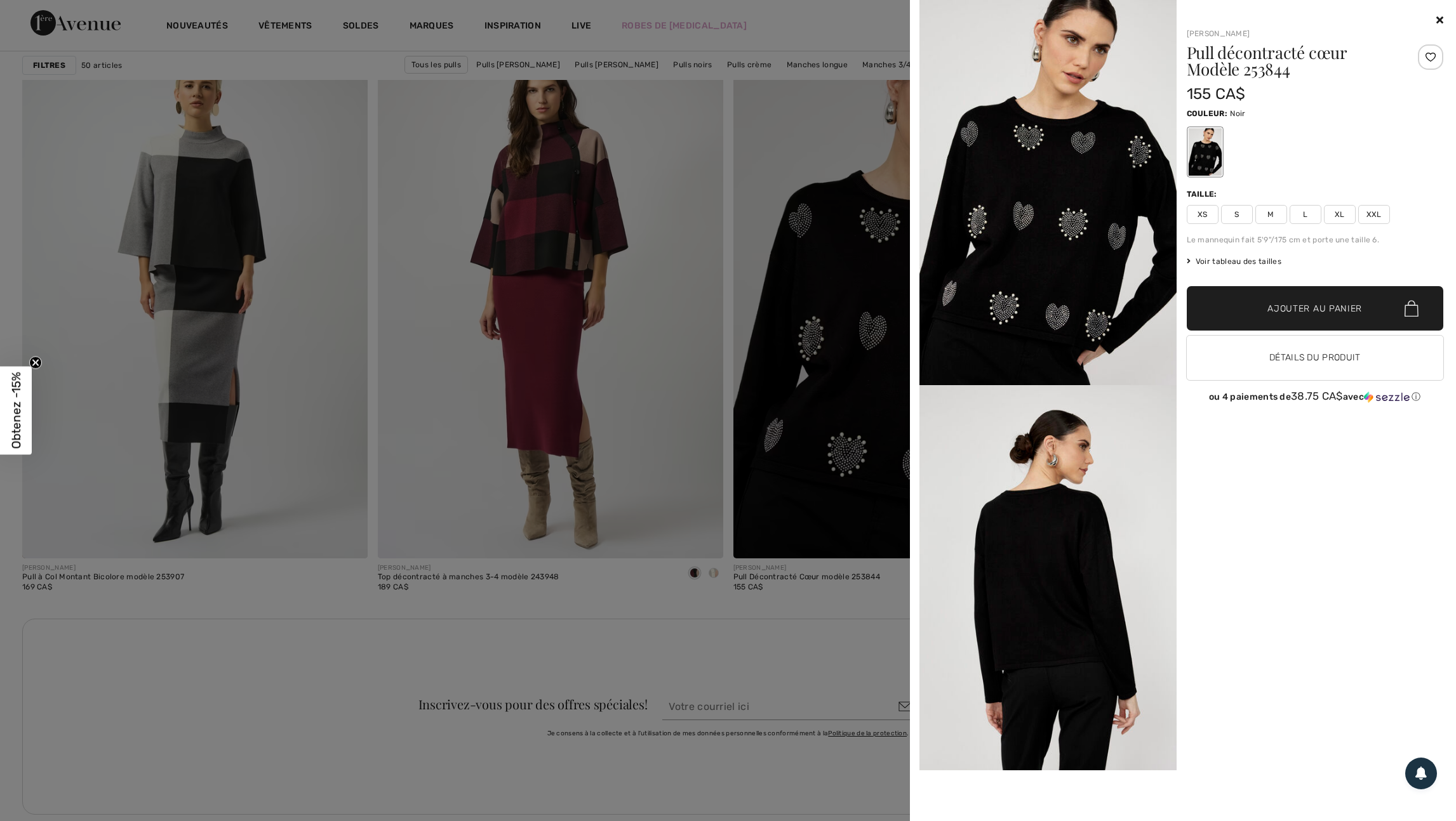
click at [1430, 55] on div at bounding box center [1430, 57] width 26 height 26
click at [705, 408] on div at bounding box center [728, 410] width 1456 height 821
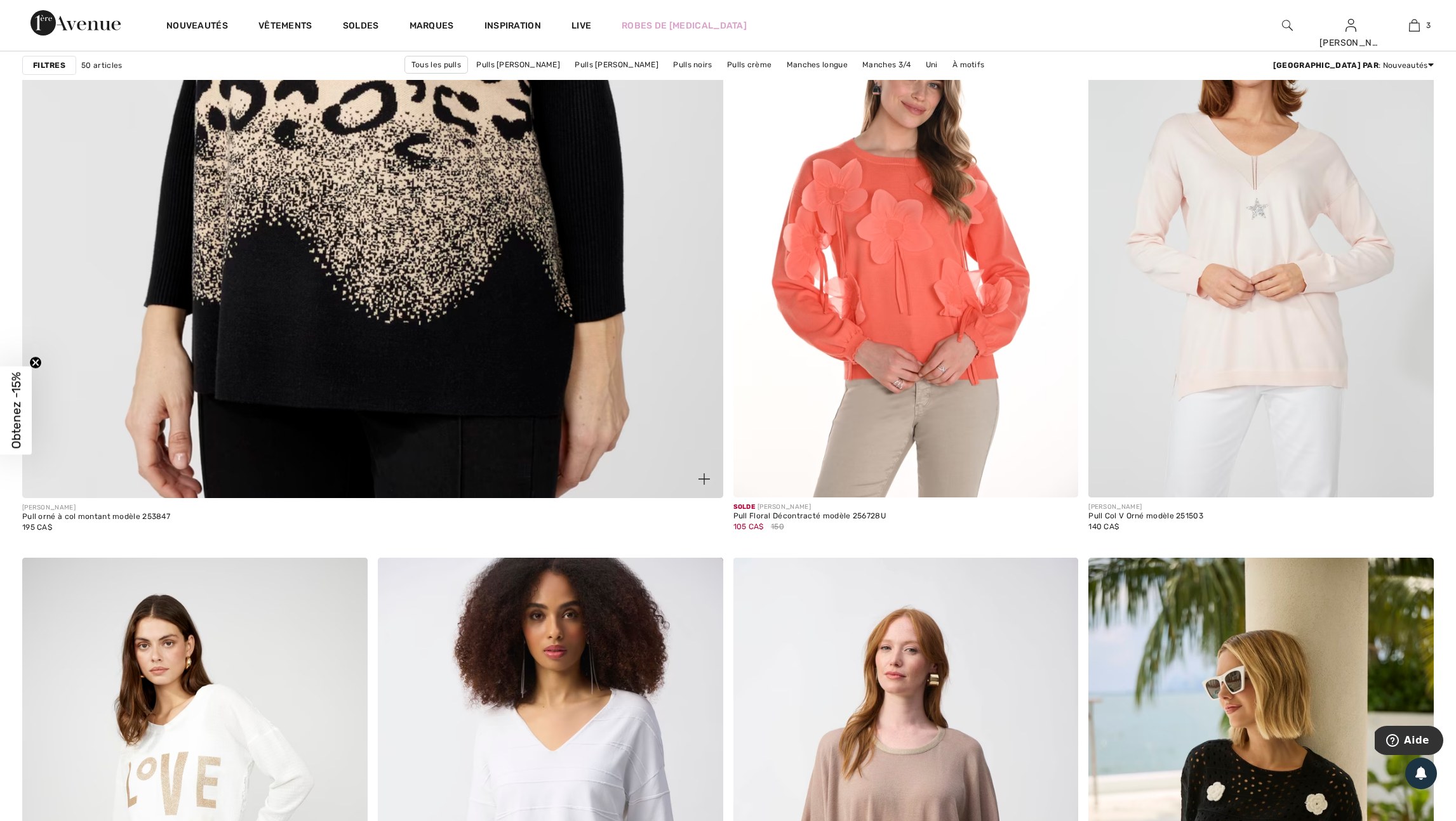
scroll to position [5390, 0]
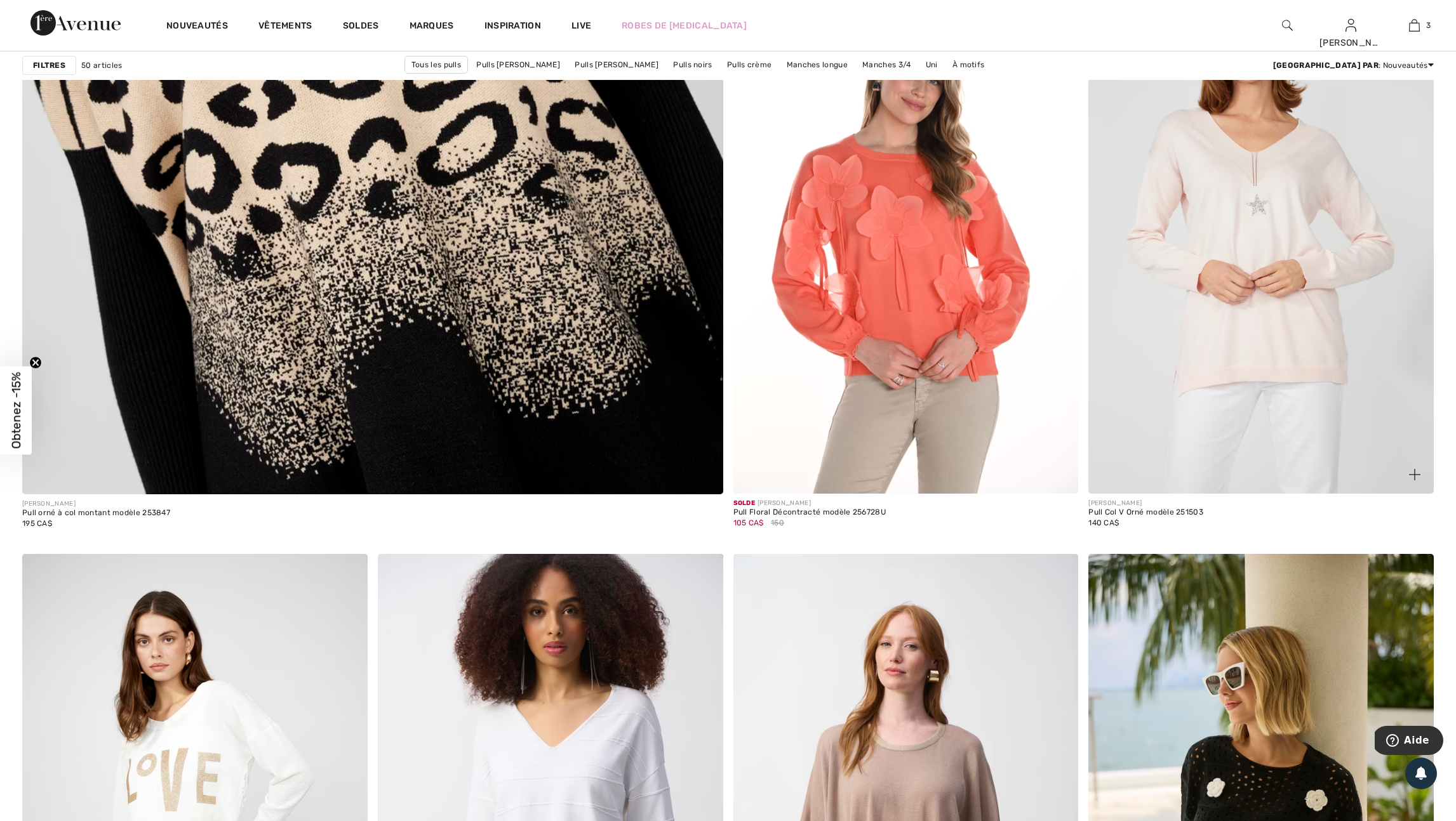
click at [1413, 480] on img at bounding box center [1414, 474] width 11 height 11
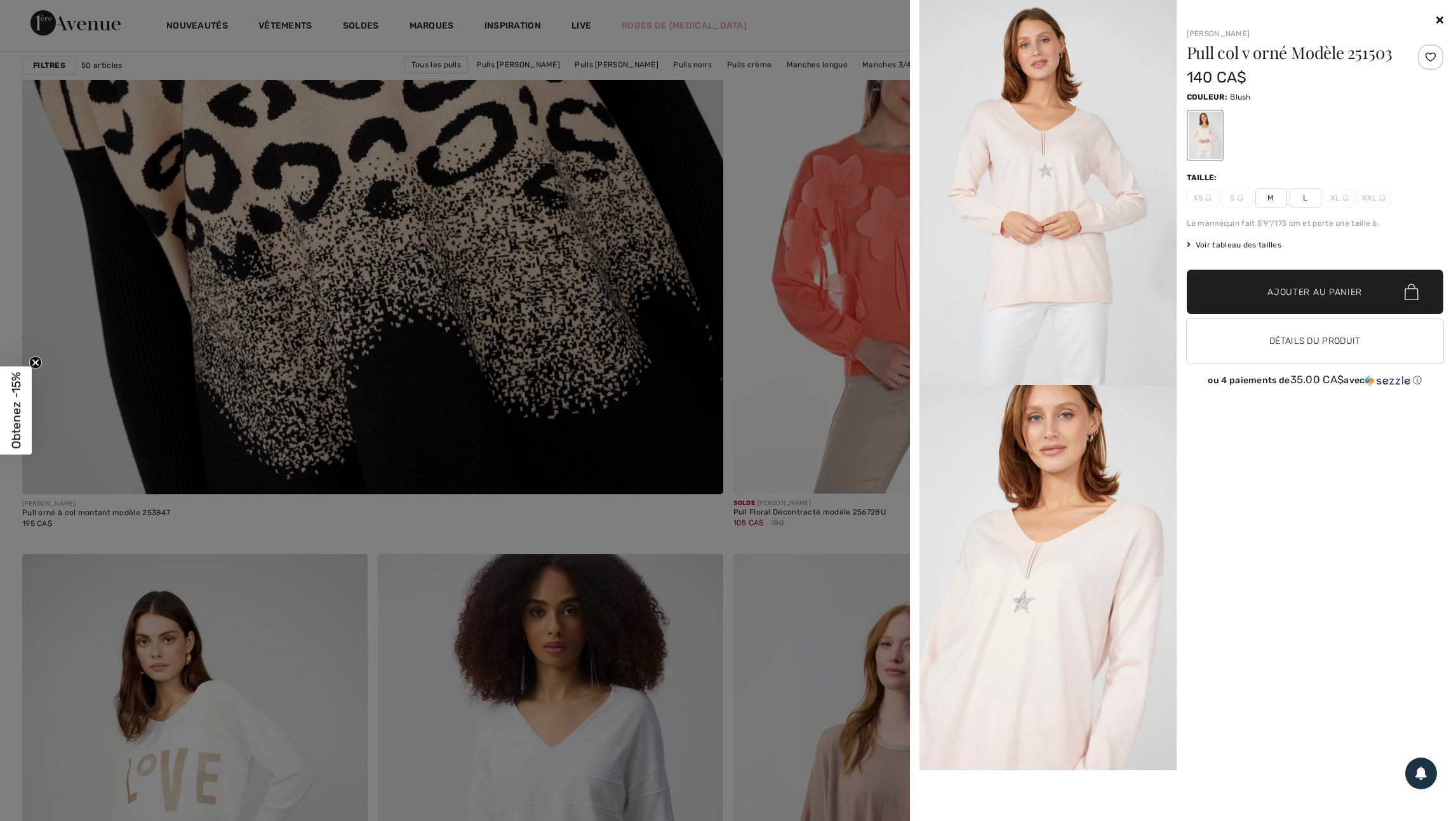
click at [844, 438] on div at bounding box center [728, 410] width 1456 height 821
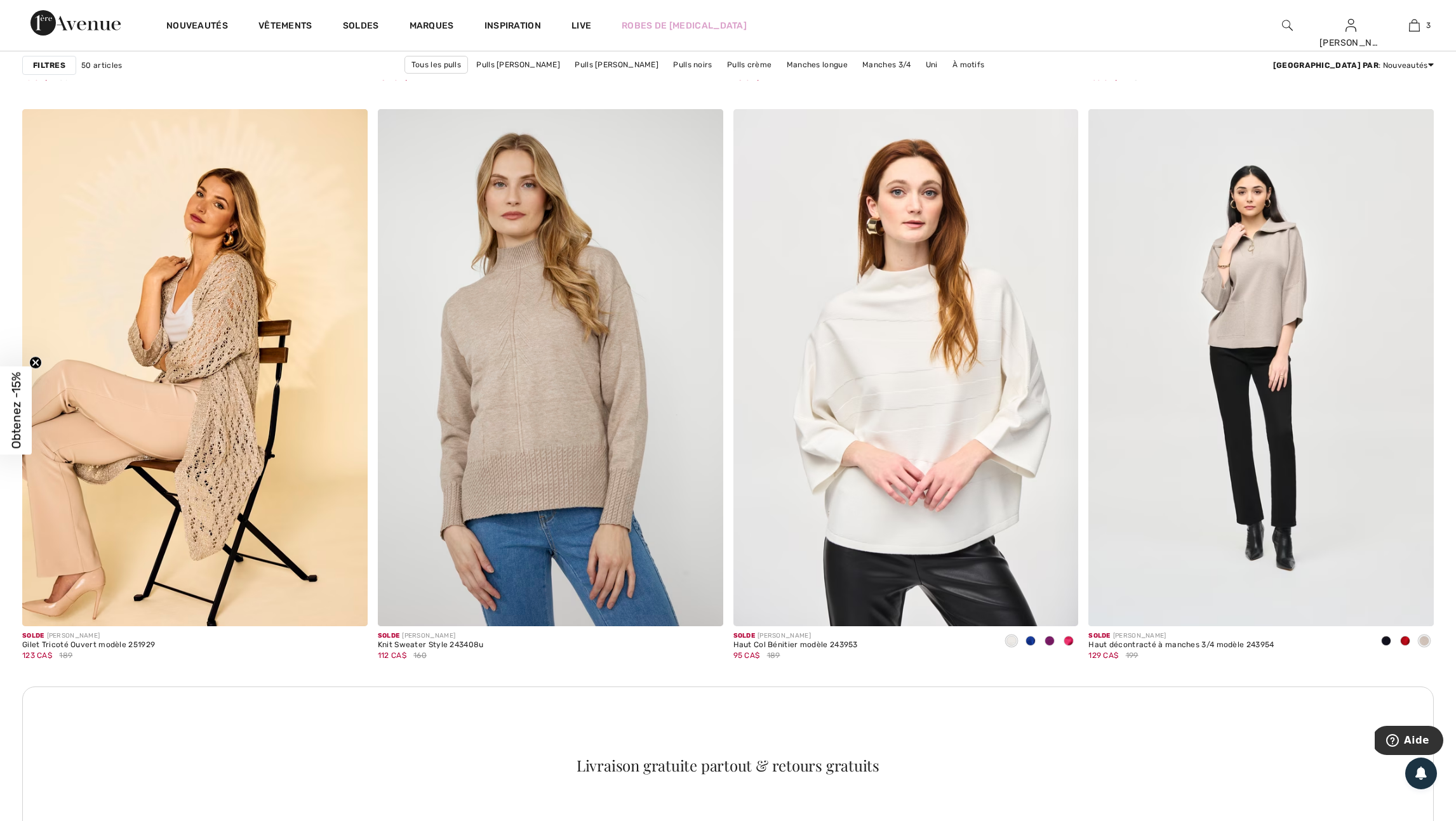
scroll to position [6424, 0]
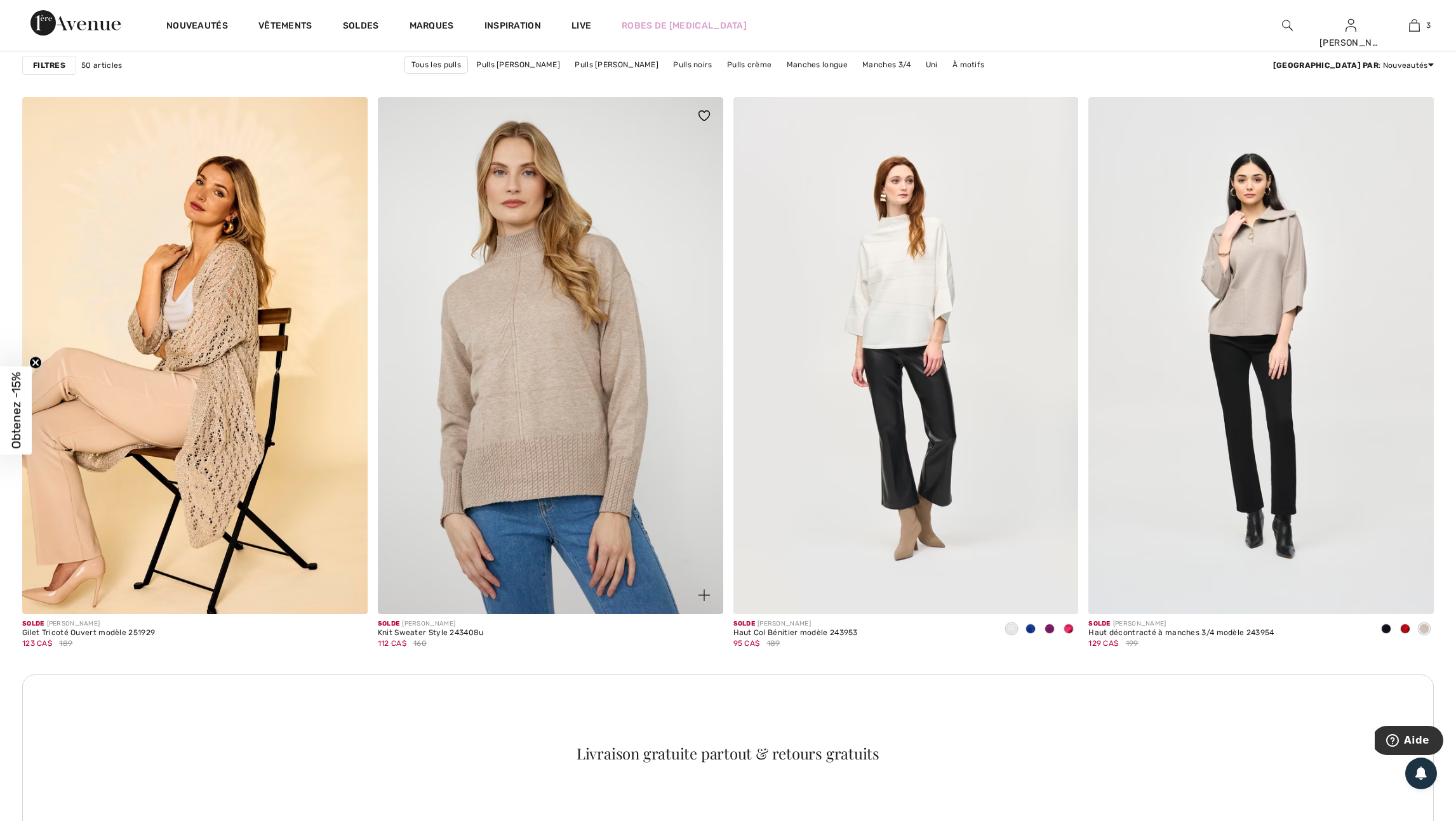
click at [699, 601] on img at bounding box center [704, 595] width 11 height 11
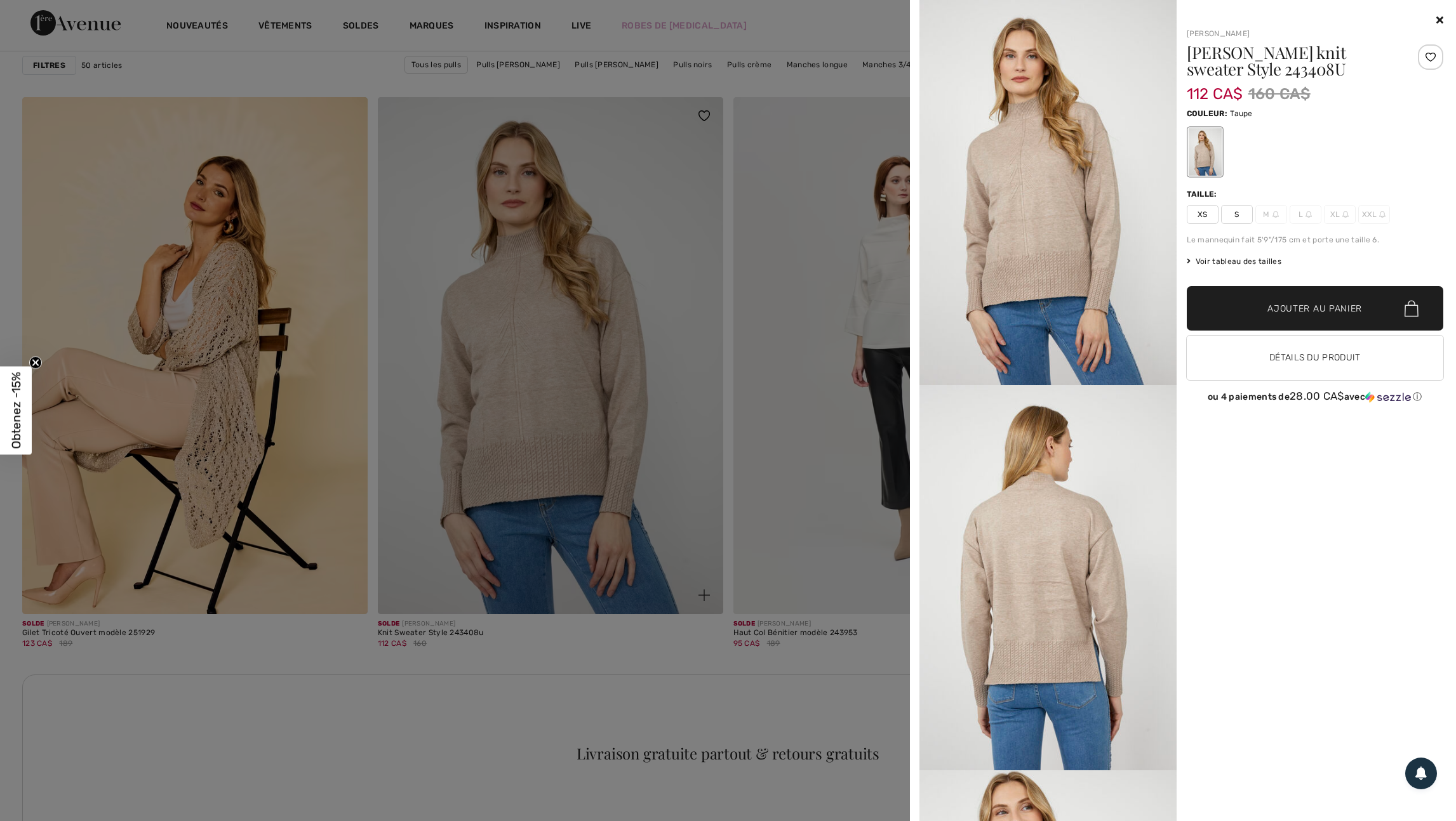
click at [698, 633] on div at bounding box center [728, 410] width 1456 height 821
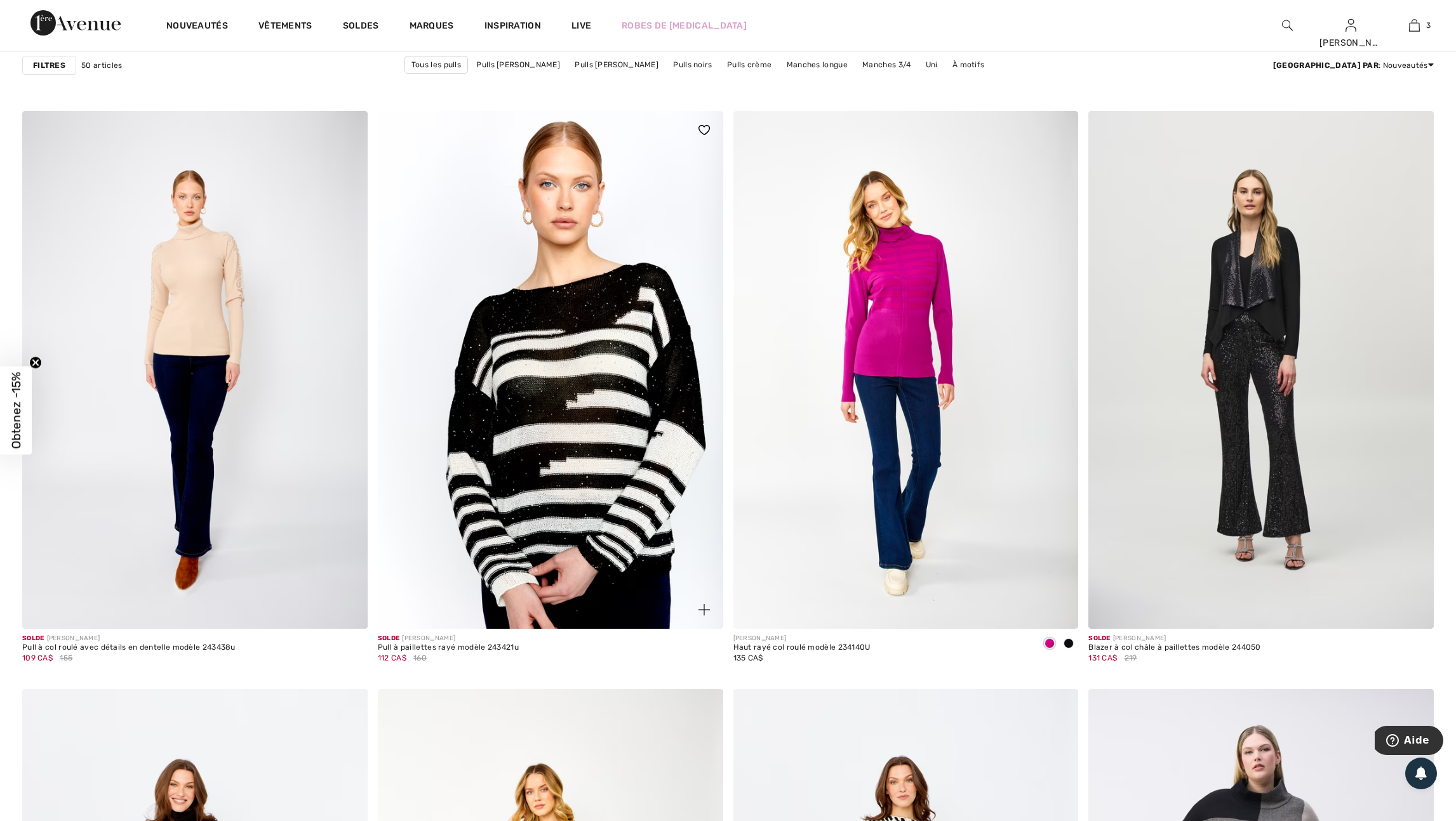
scroll to position [7206, 0]
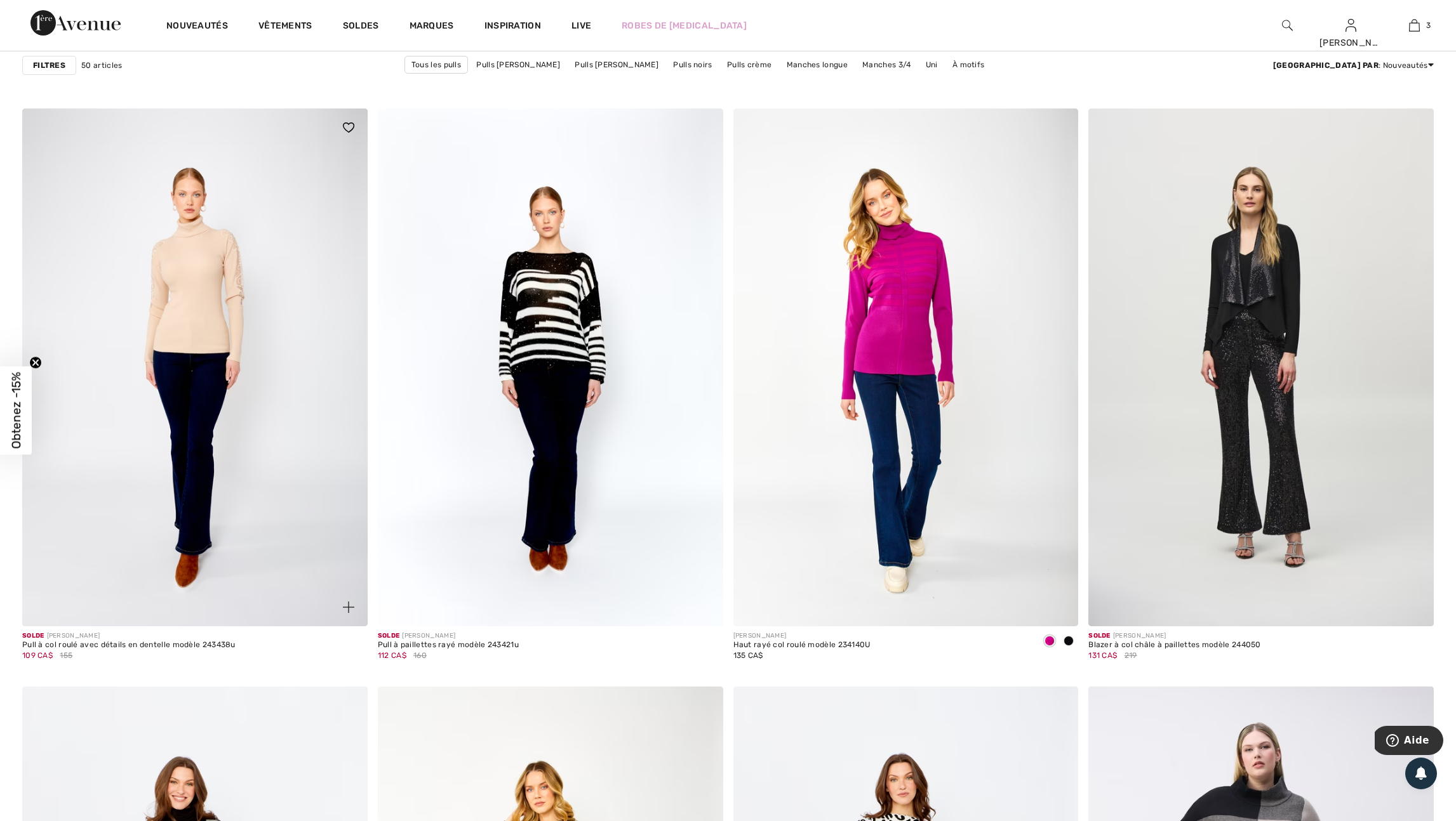
click at [347, 613] on img at bounding box center [348, 607] width 11 height 11
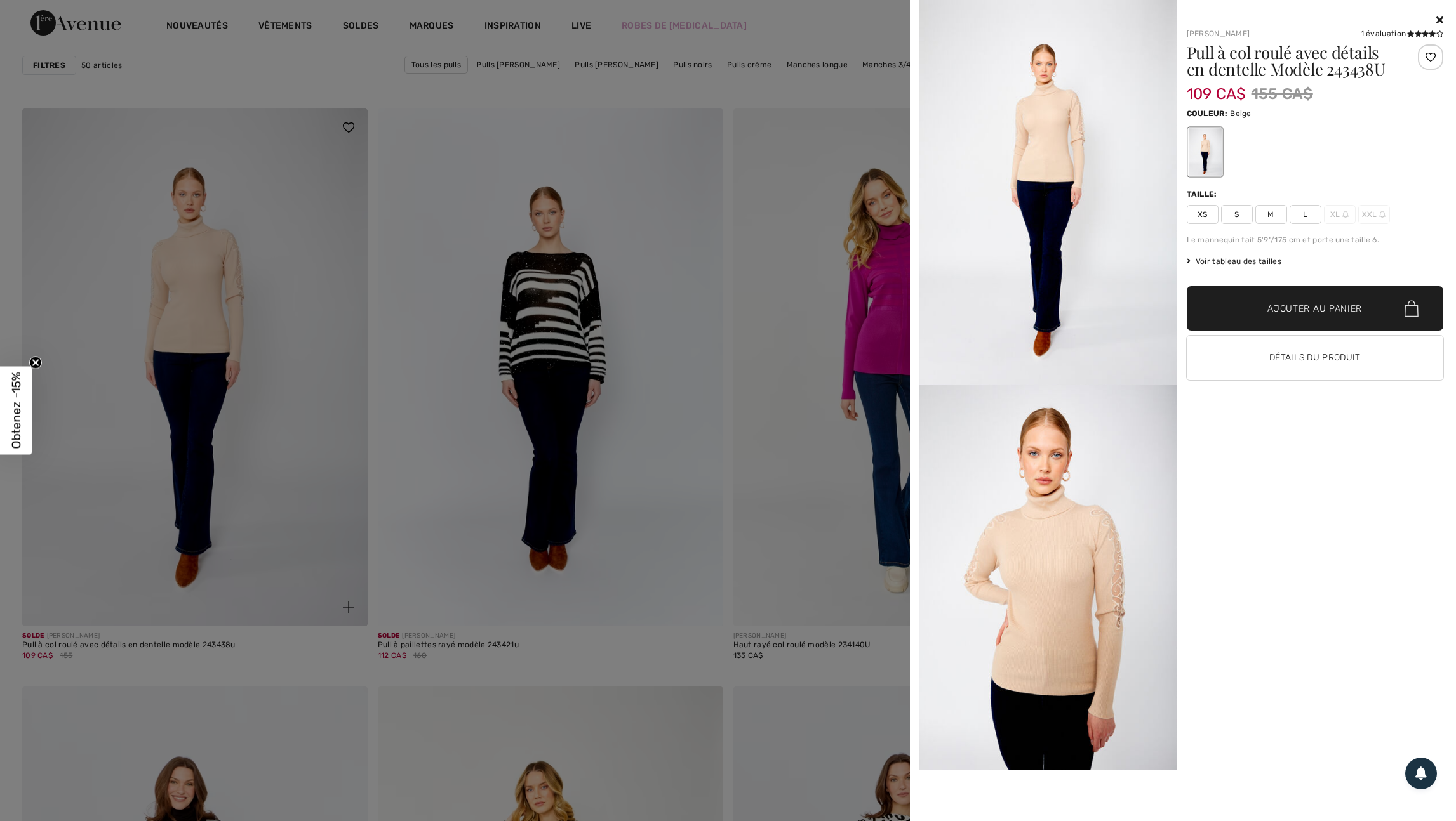
click at [347, 650] on div at bounding box center [728, 410] width 1456 height 821
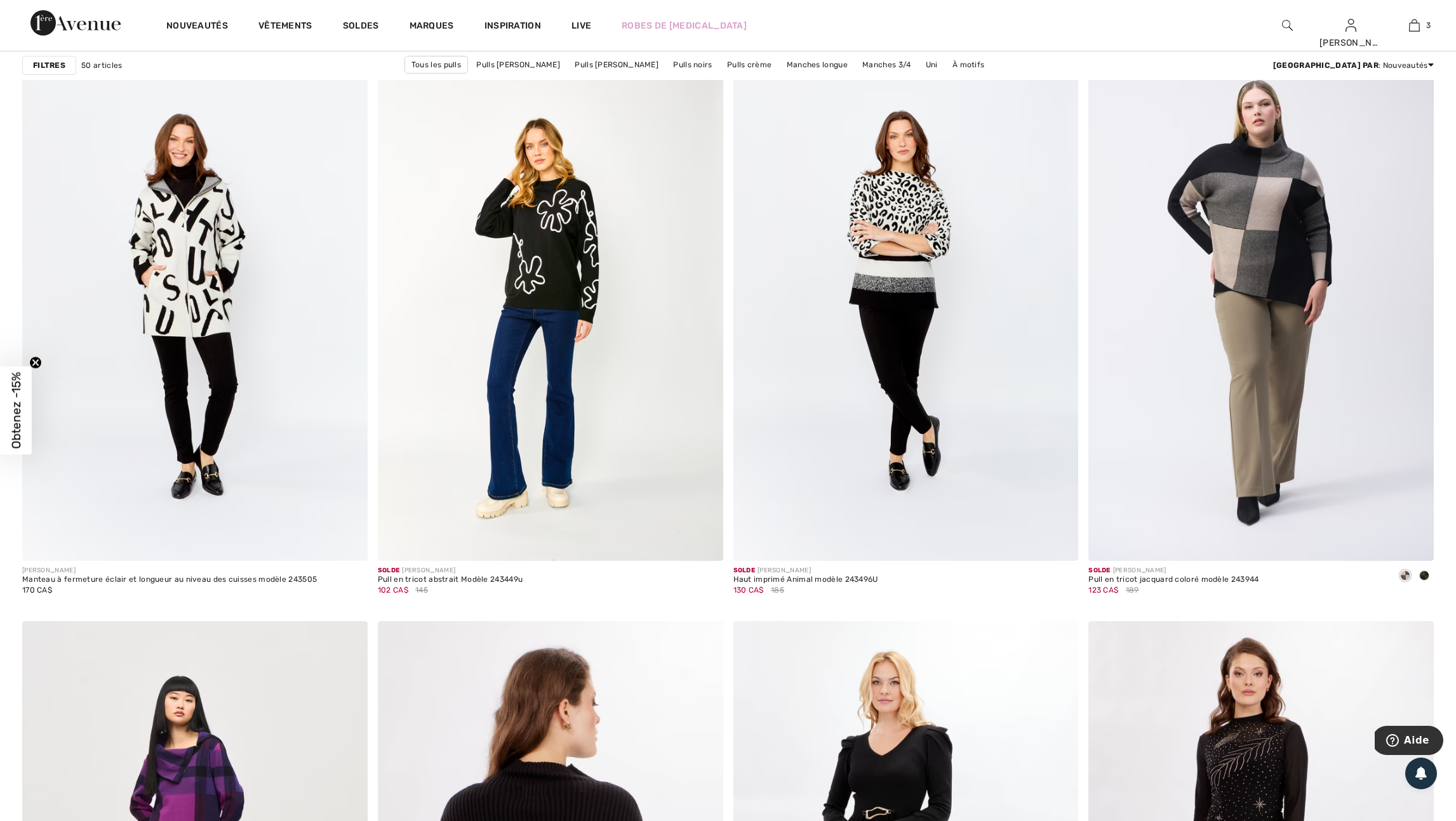
scroll to position [7851, 0]
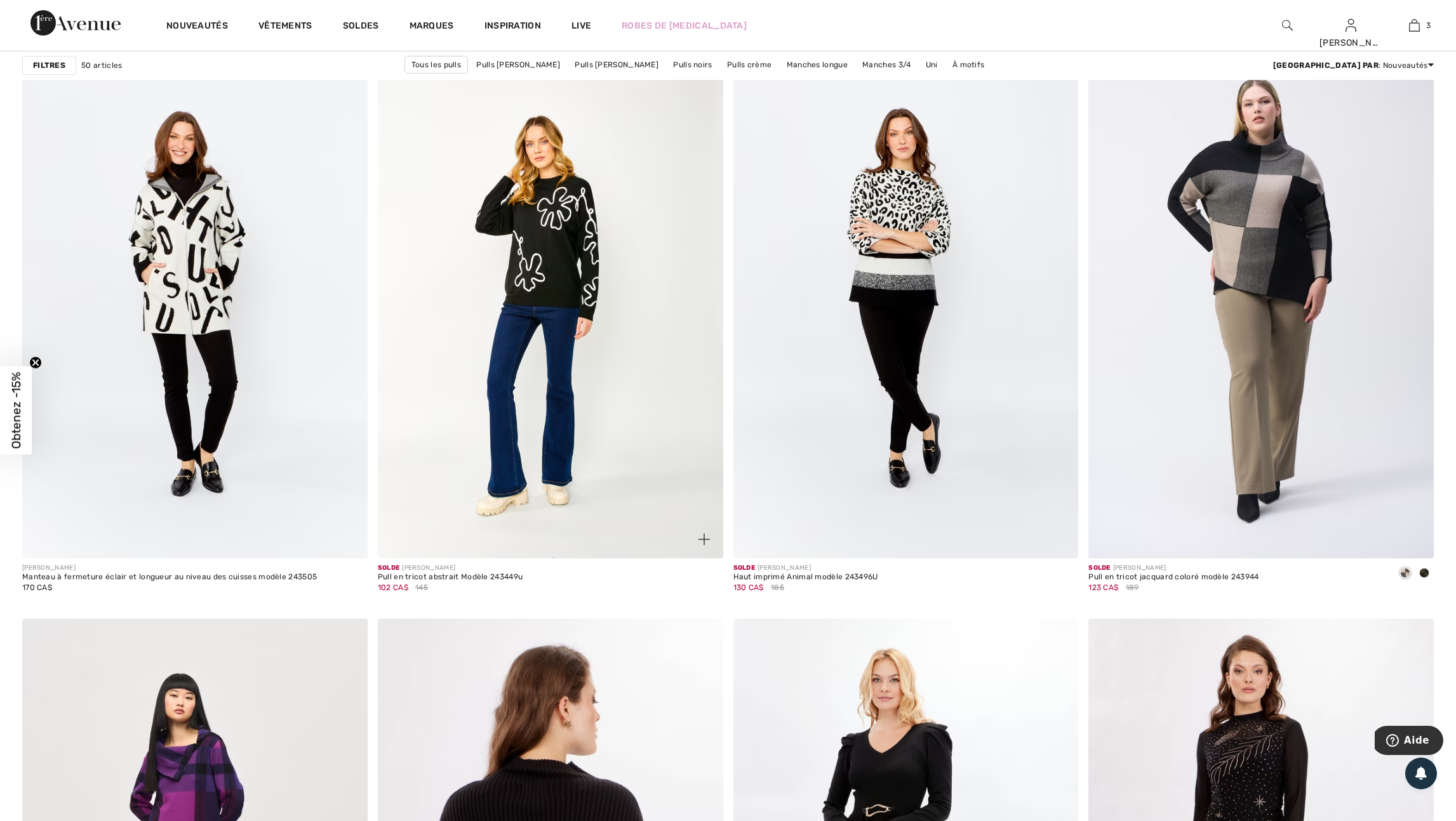
click at [705, 545] on img at bounding box center [704, 539] width 11 height 11
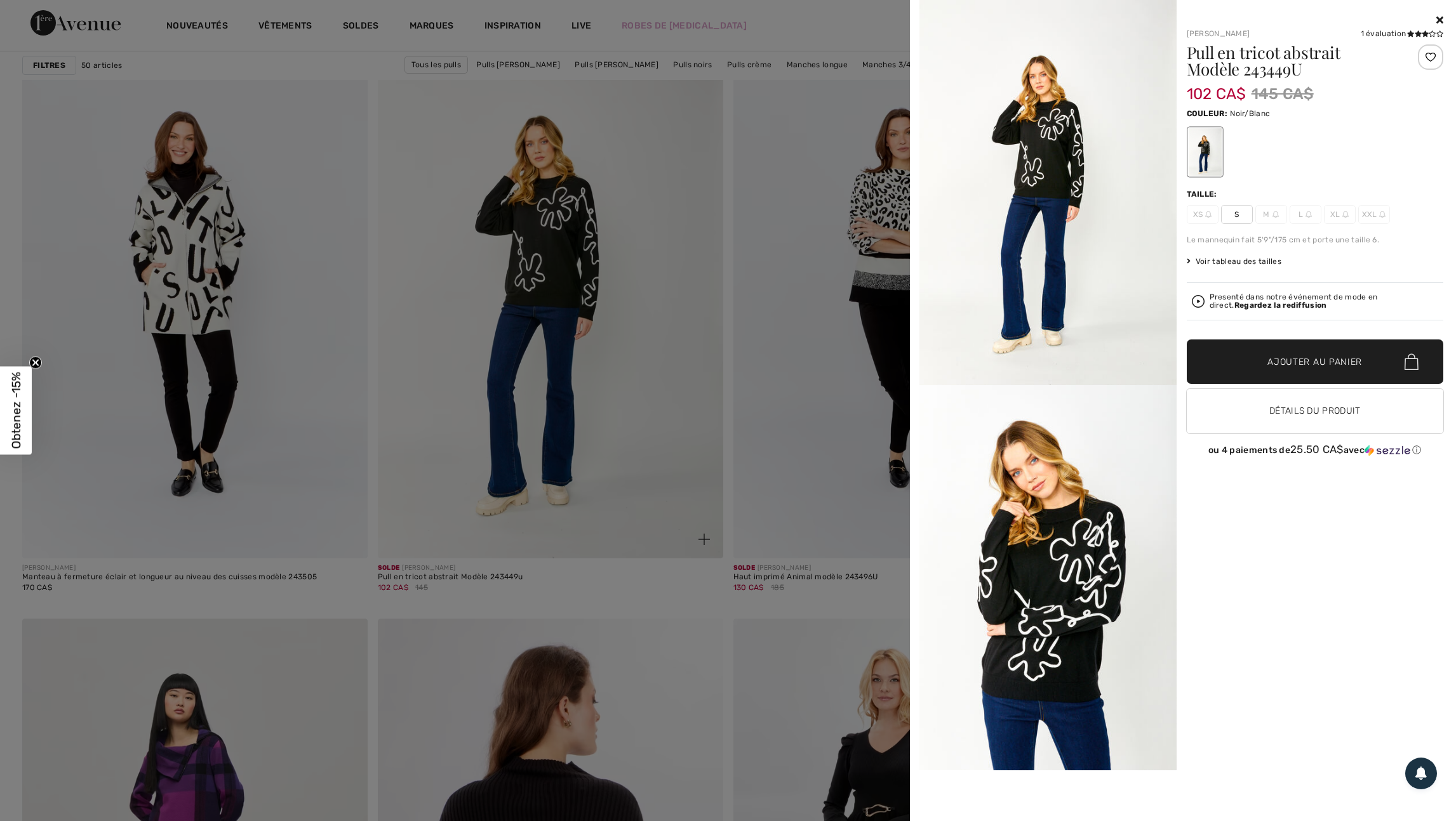
click at [705, 587] on div at bounding box center [728, 410] width 1456 height 821
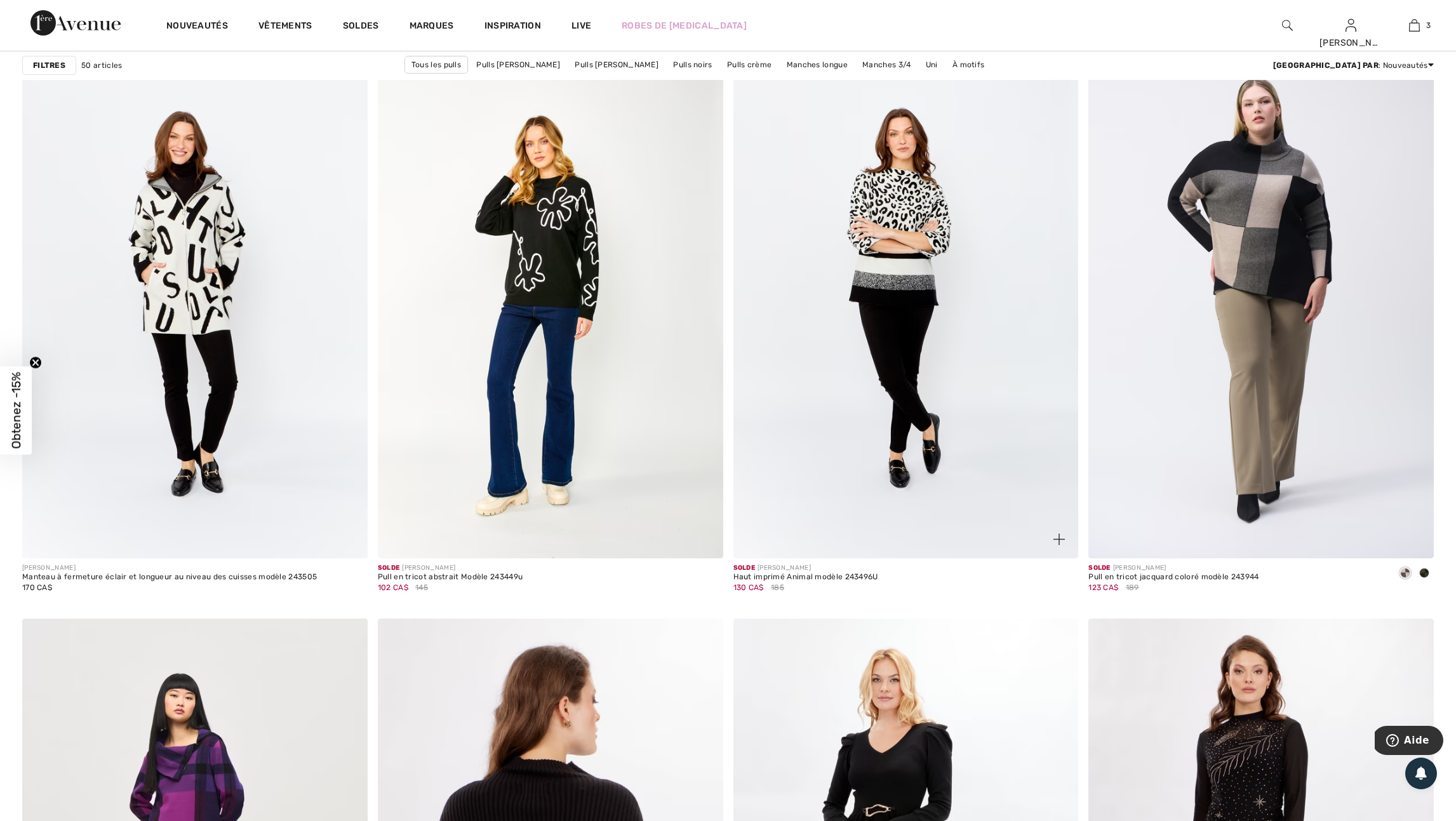
click at [1053, 545] on img at bounding box center [1058, 539] width 11 height 11
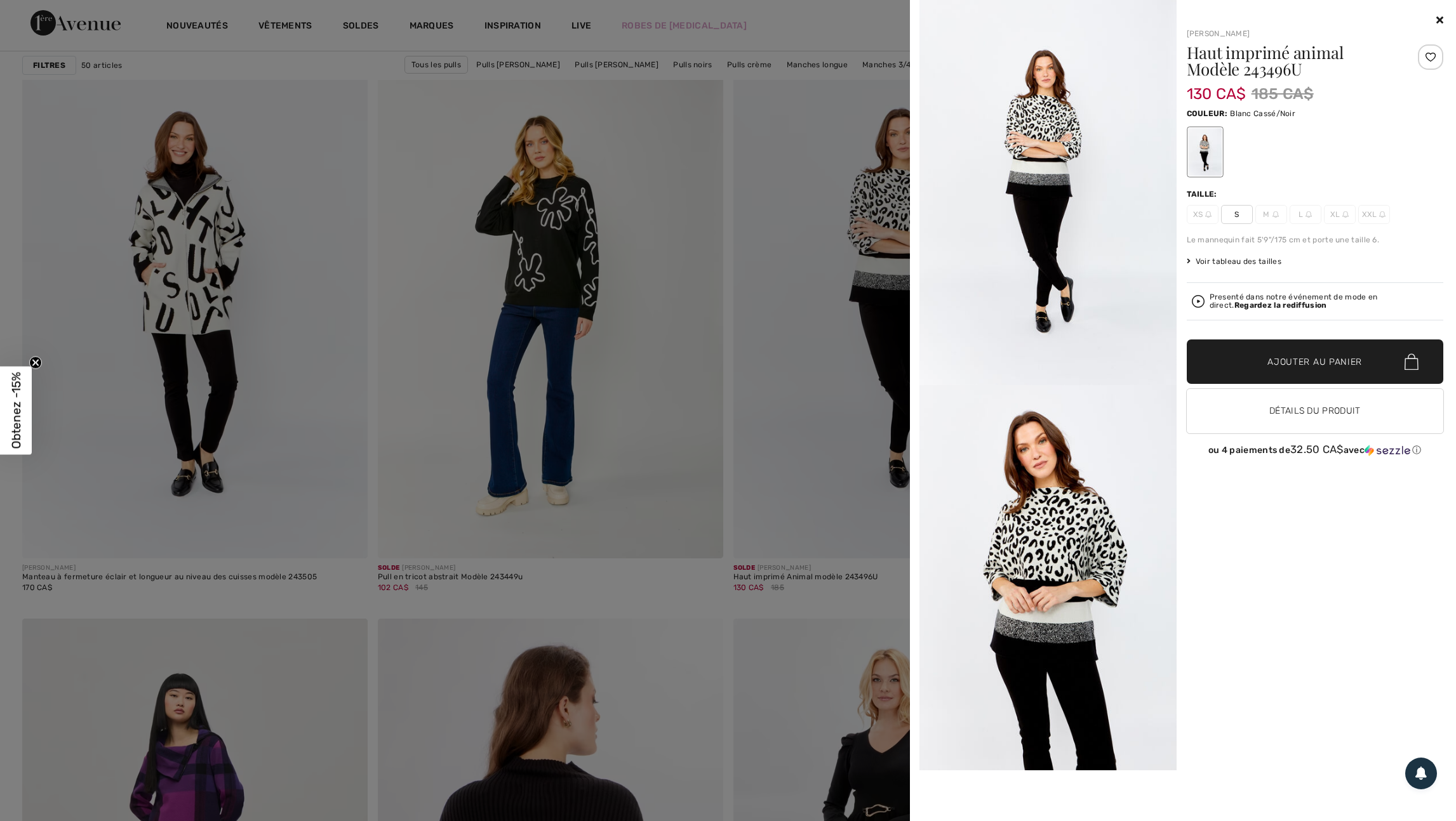
click at [769, 555] on div at bounding box center [728, 410] width 1456 height 821
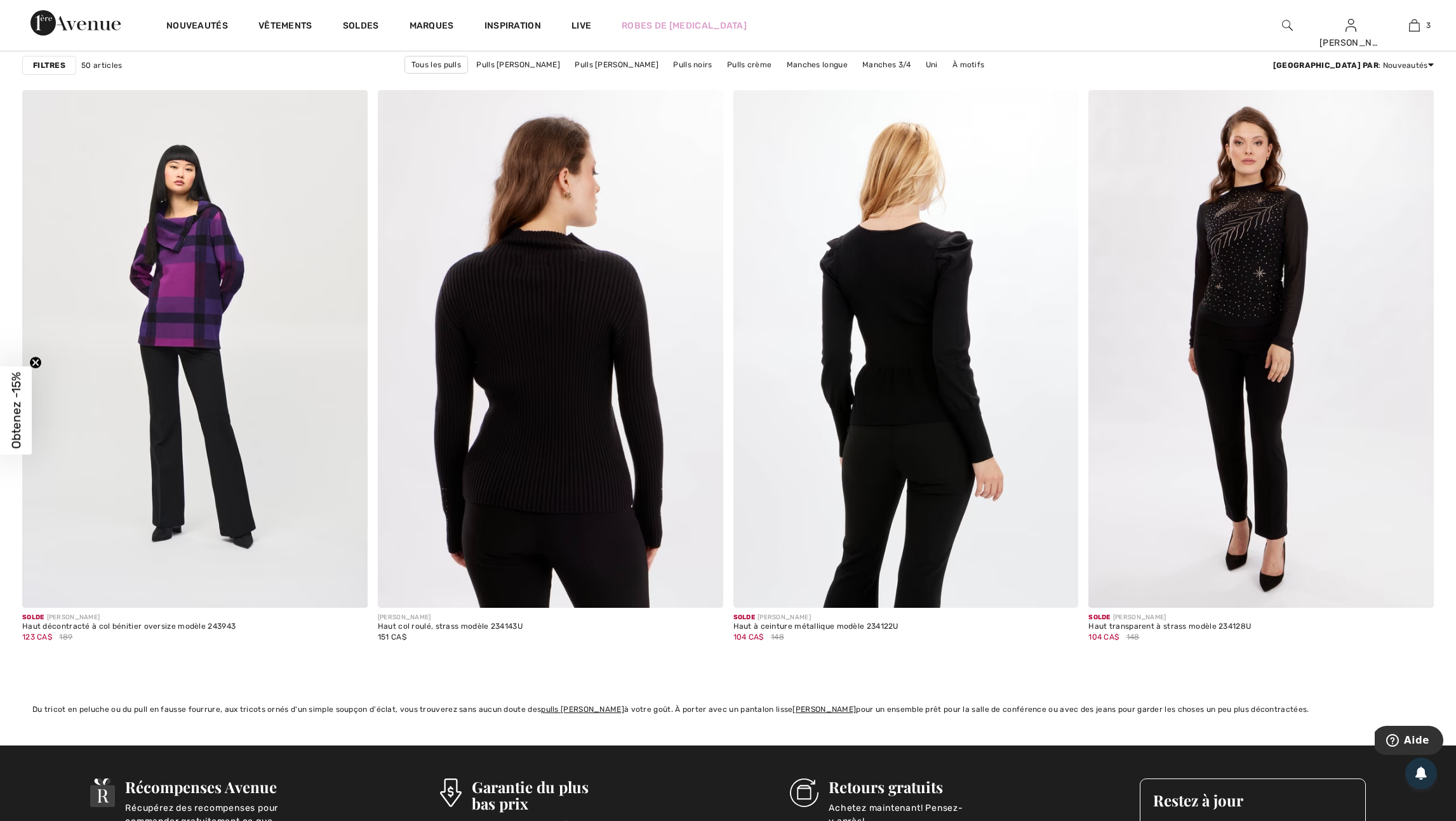
scroll to position [8383, 0]
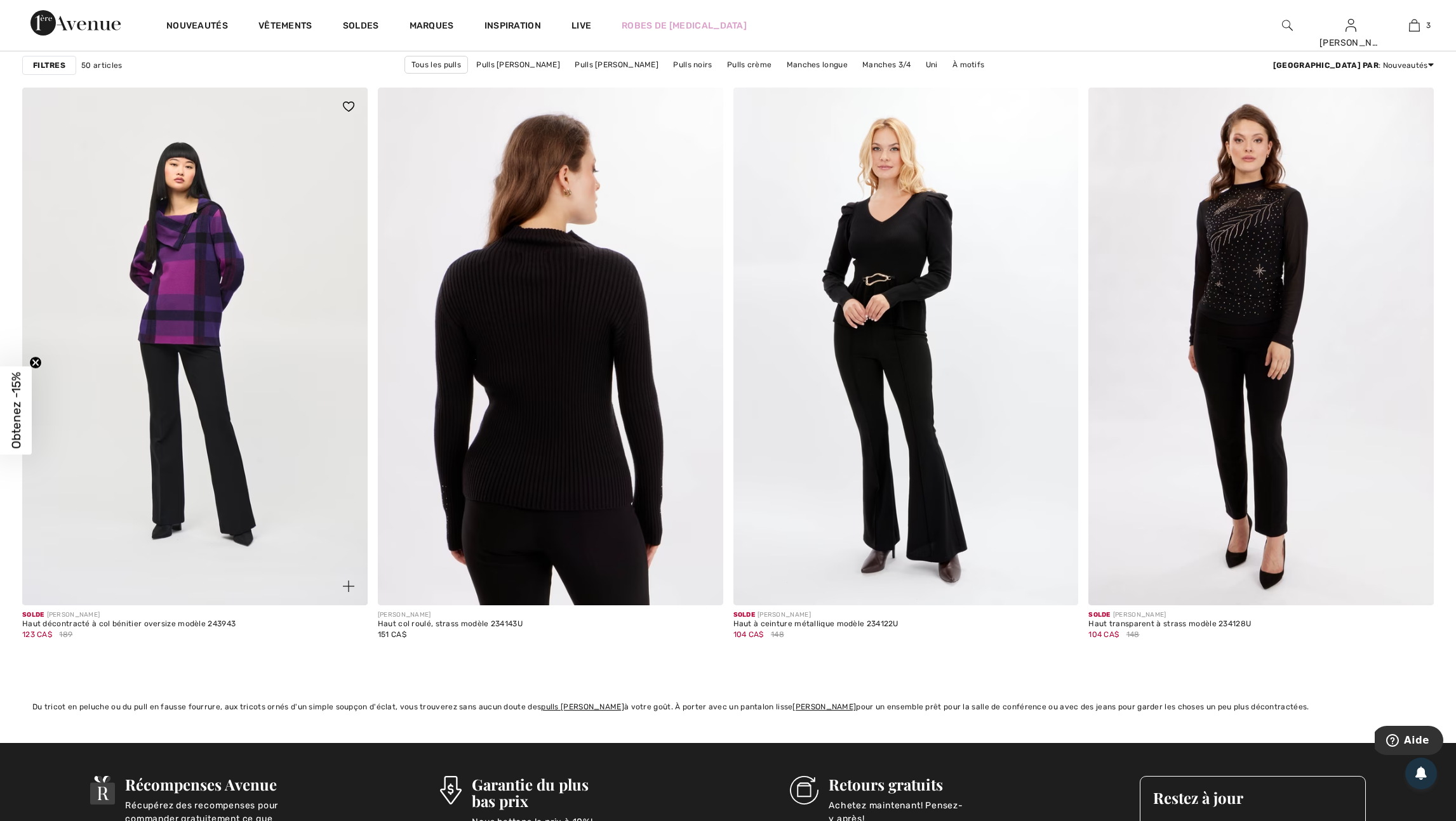
click at [344, 592] on img at bounding box center [348, 586] width 11 height 11
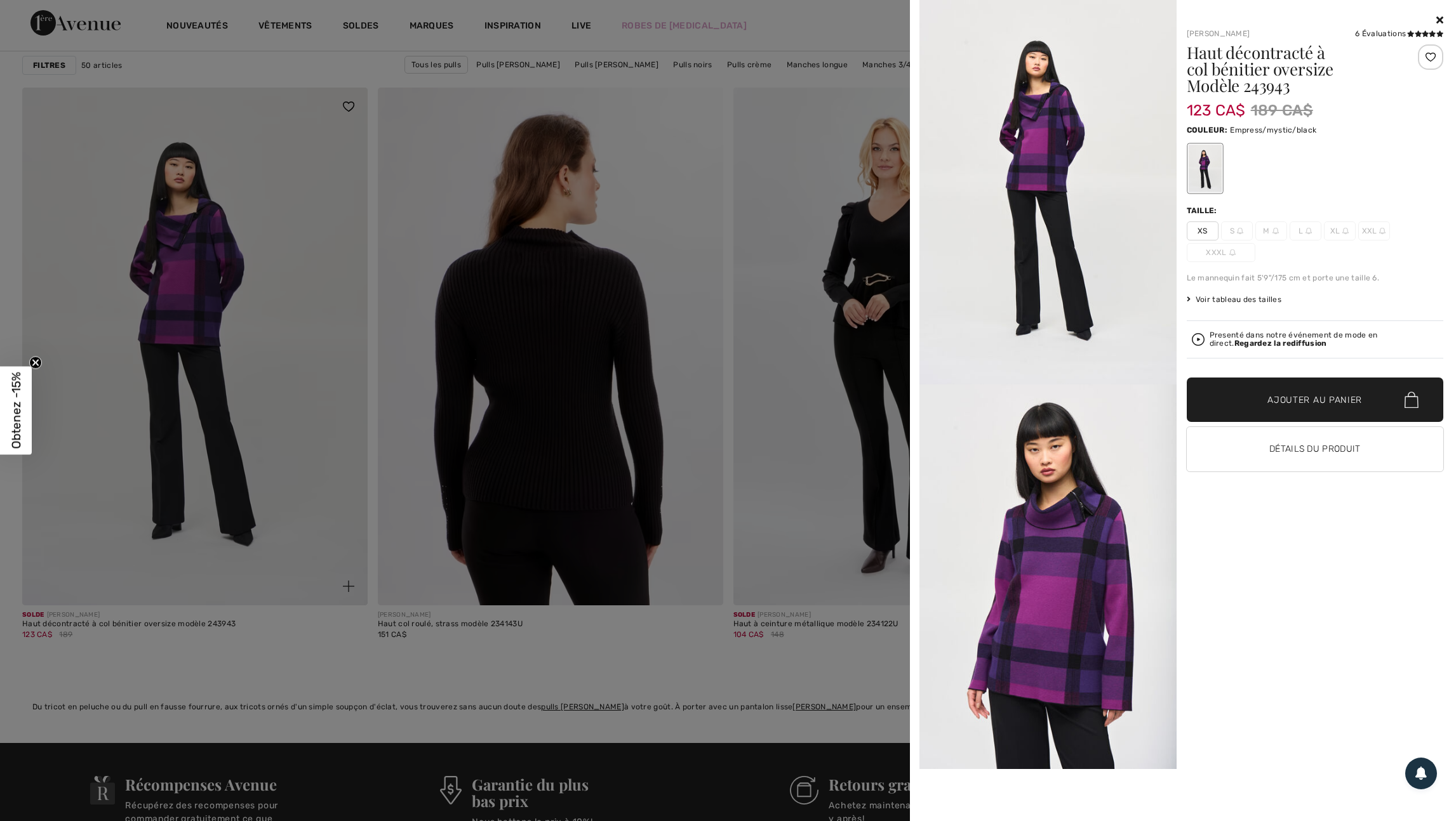
click at [344, 633] on div at bounding box center [728, 410] width 1456 height 821
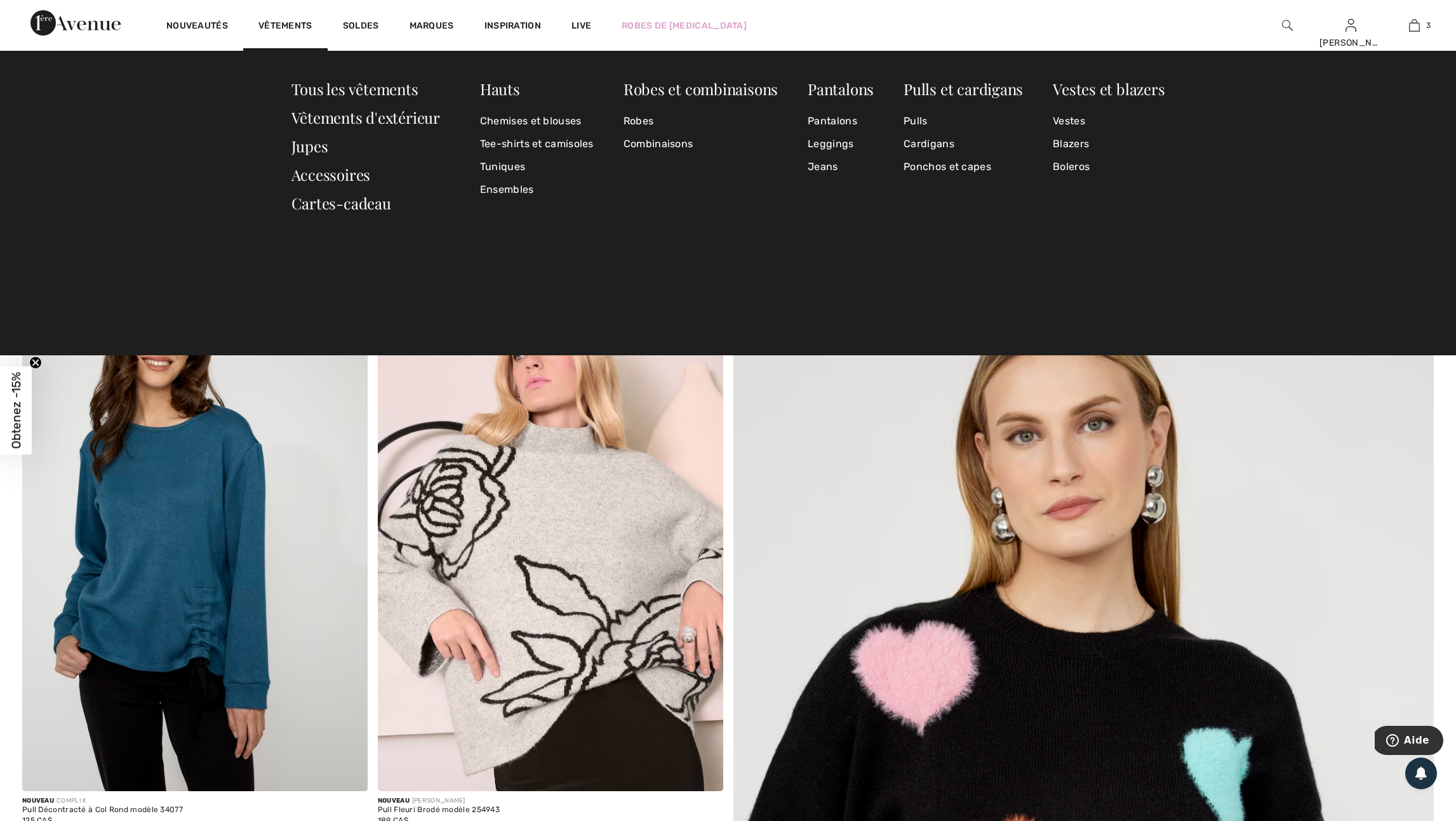
scroll to position [8, 0]
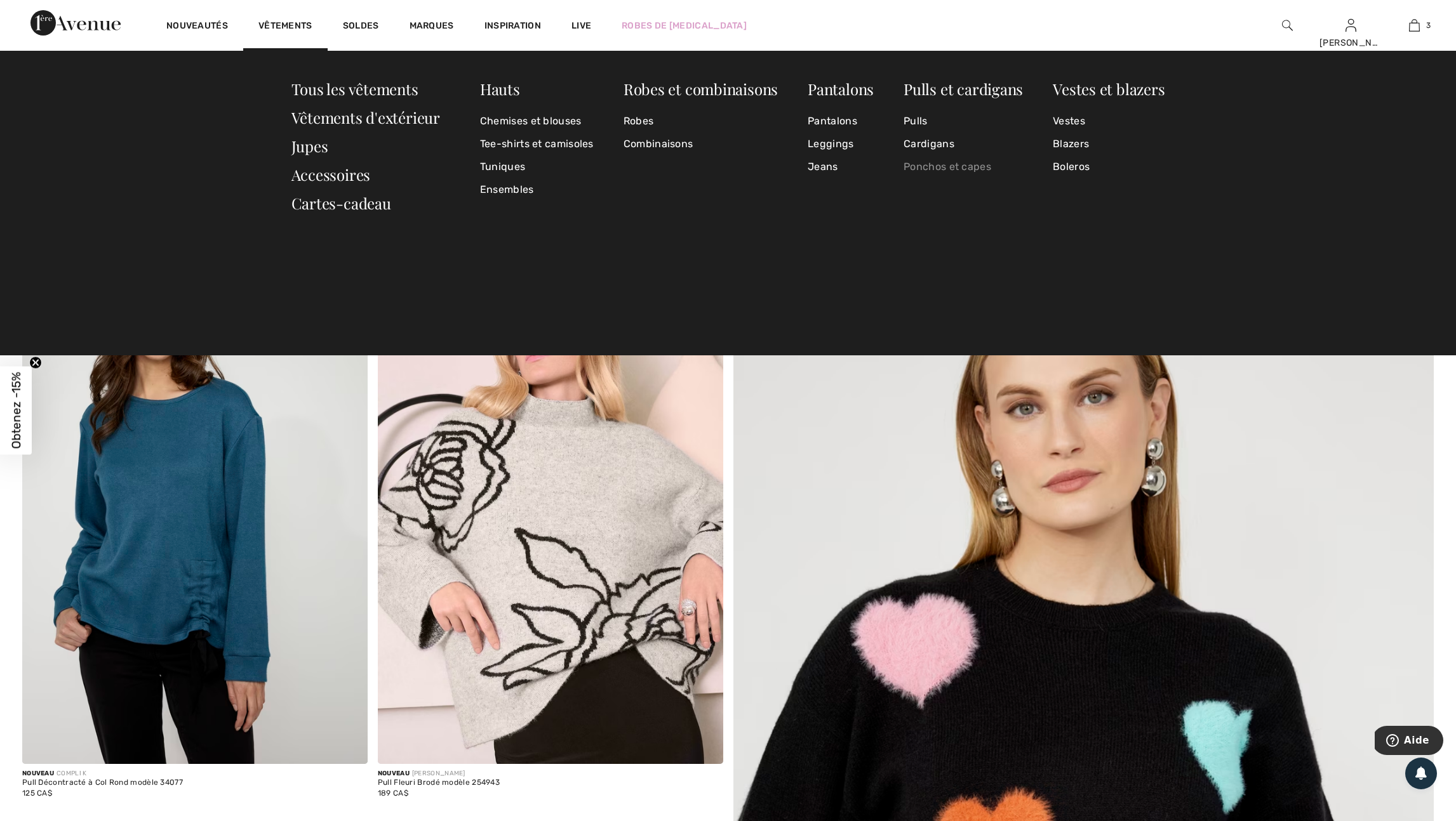
click at [968, 165] on link "Ponchos et capes" at bounding box center [963, 167] width 120 height 23
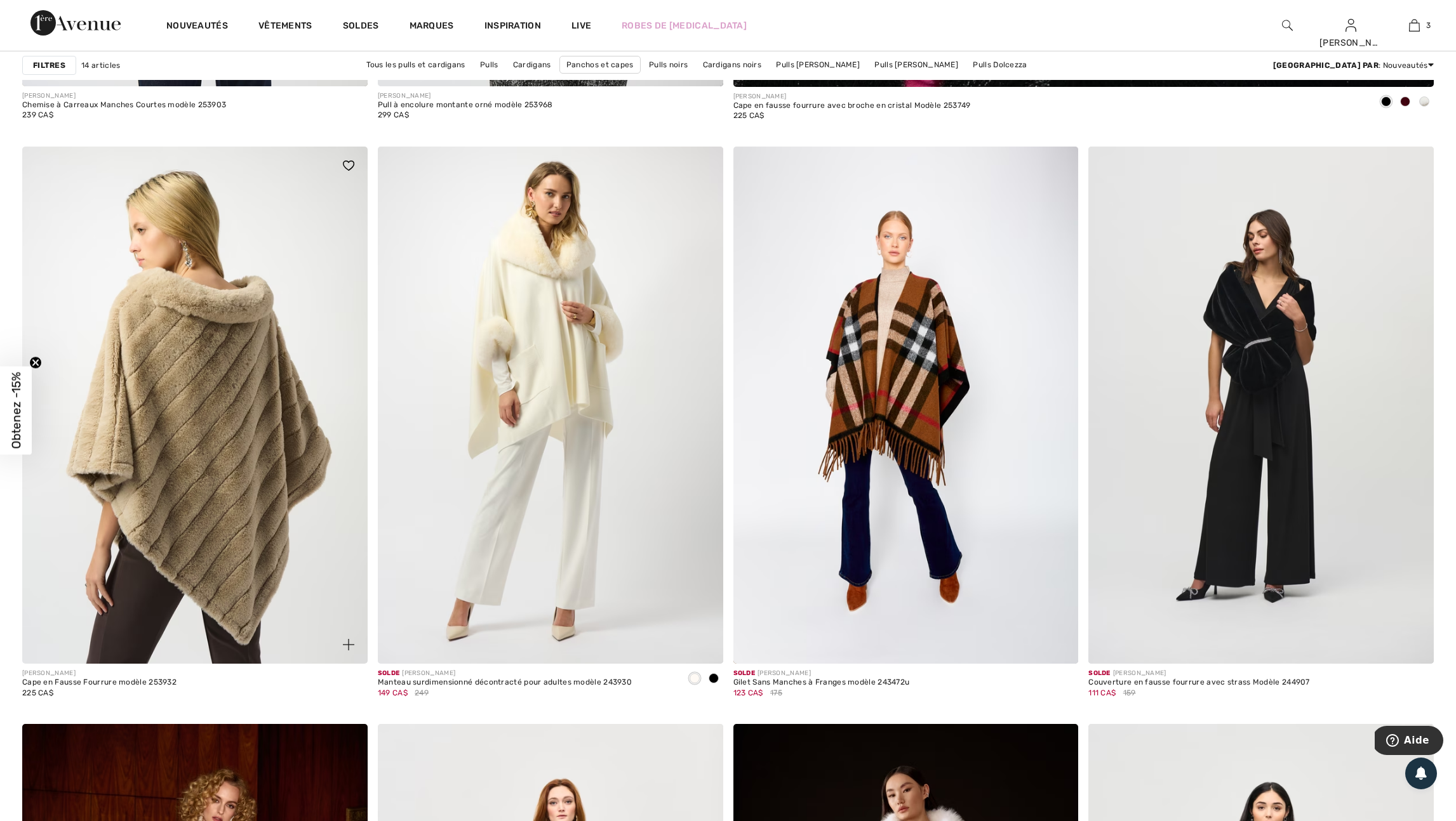
scroll to position [1287, 0]
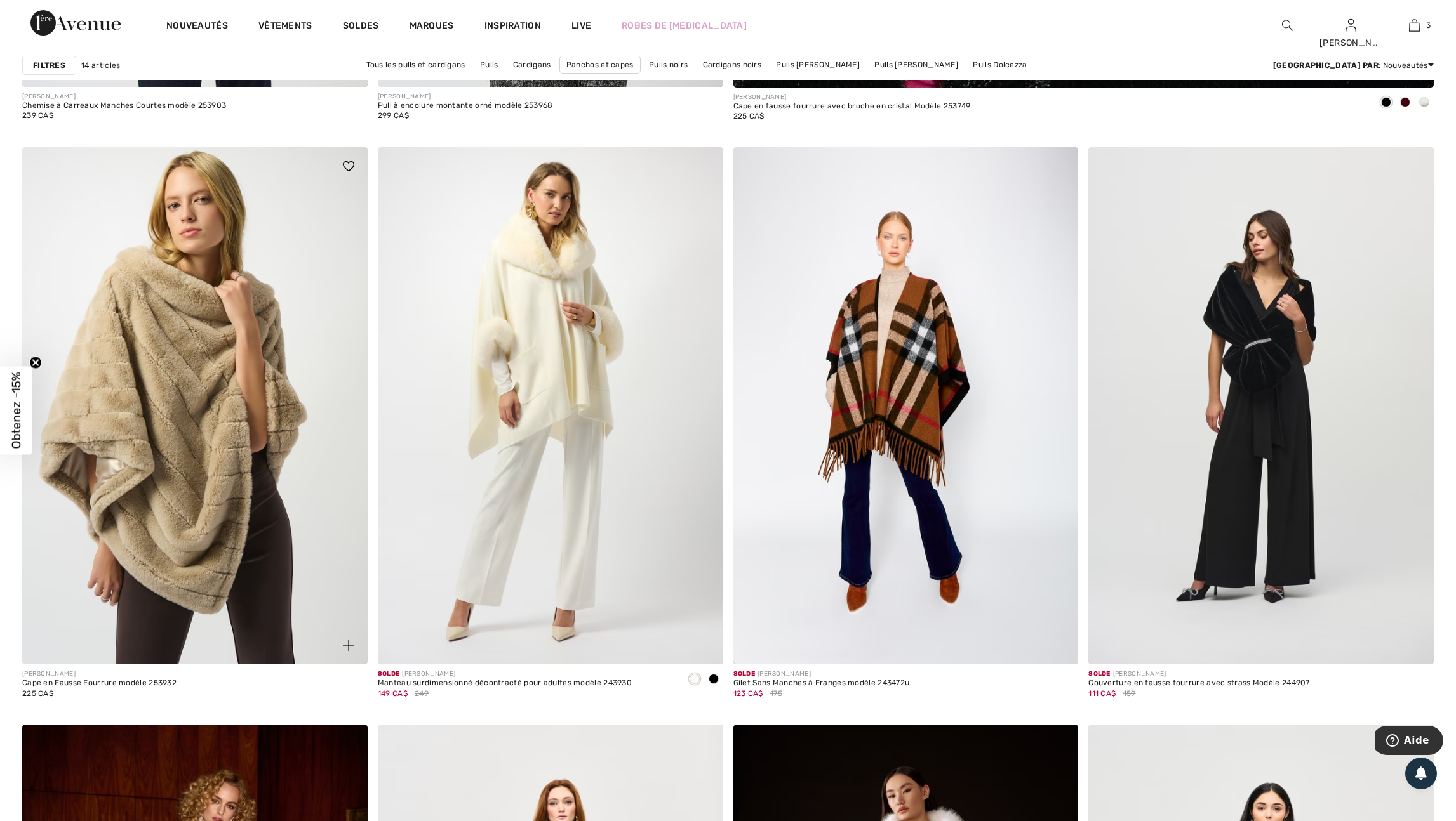
click at [347, 651] on img at bounding box center [348, 645] width 11 height 11
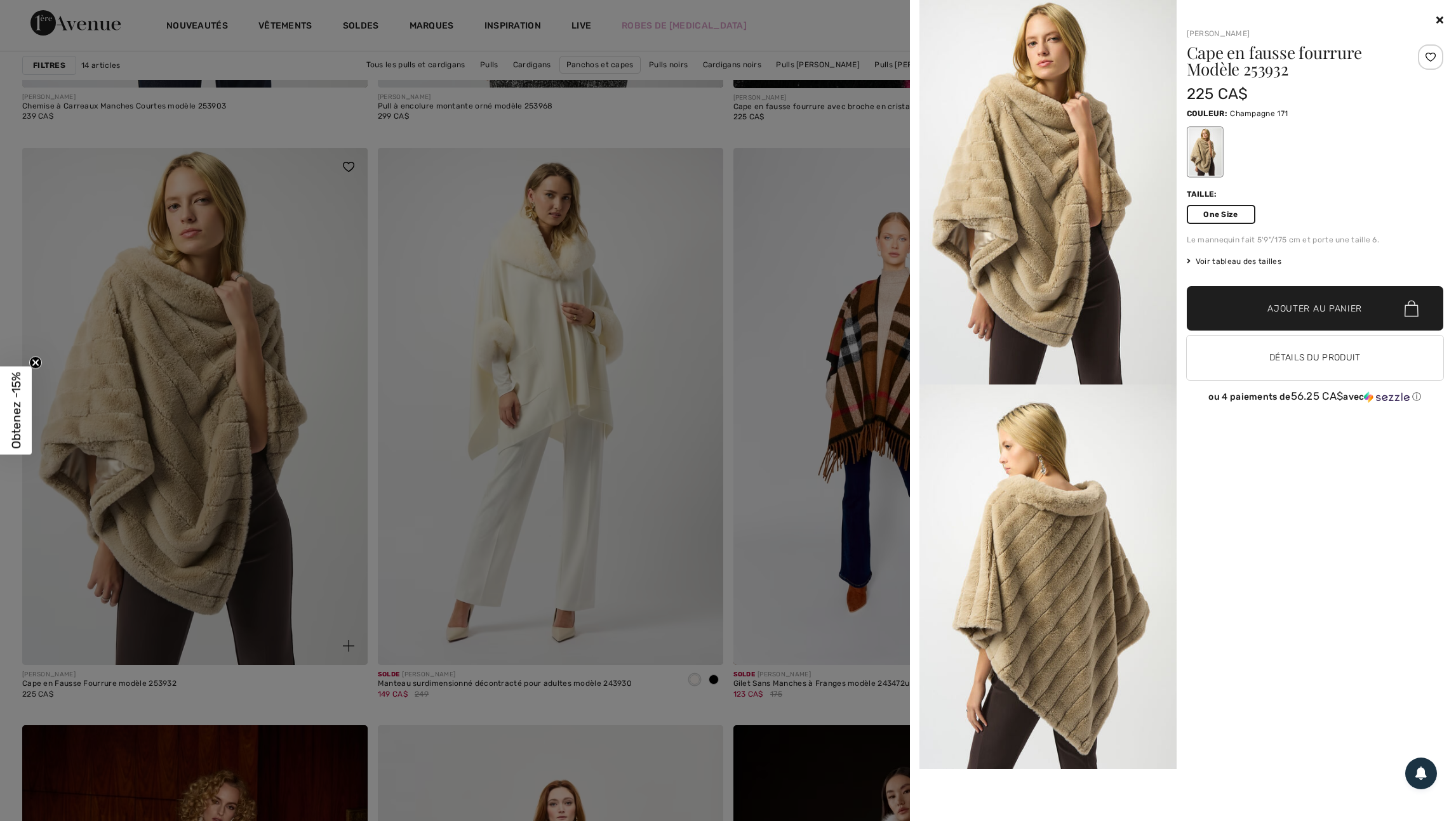
click at [347, 659] on div at bounding box center [728, 410] width 1456 height 821
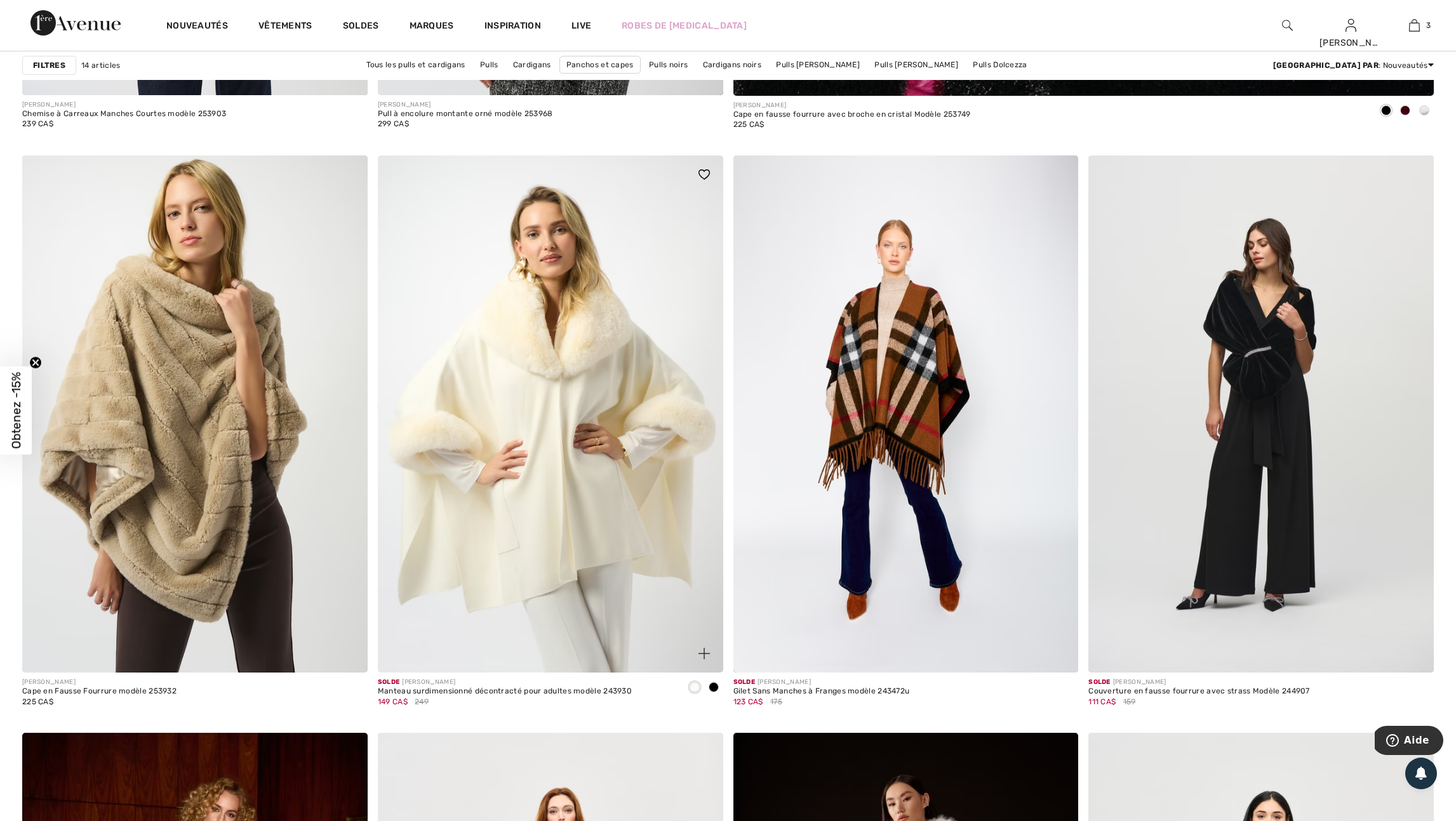
scroll to position [1278, 0]
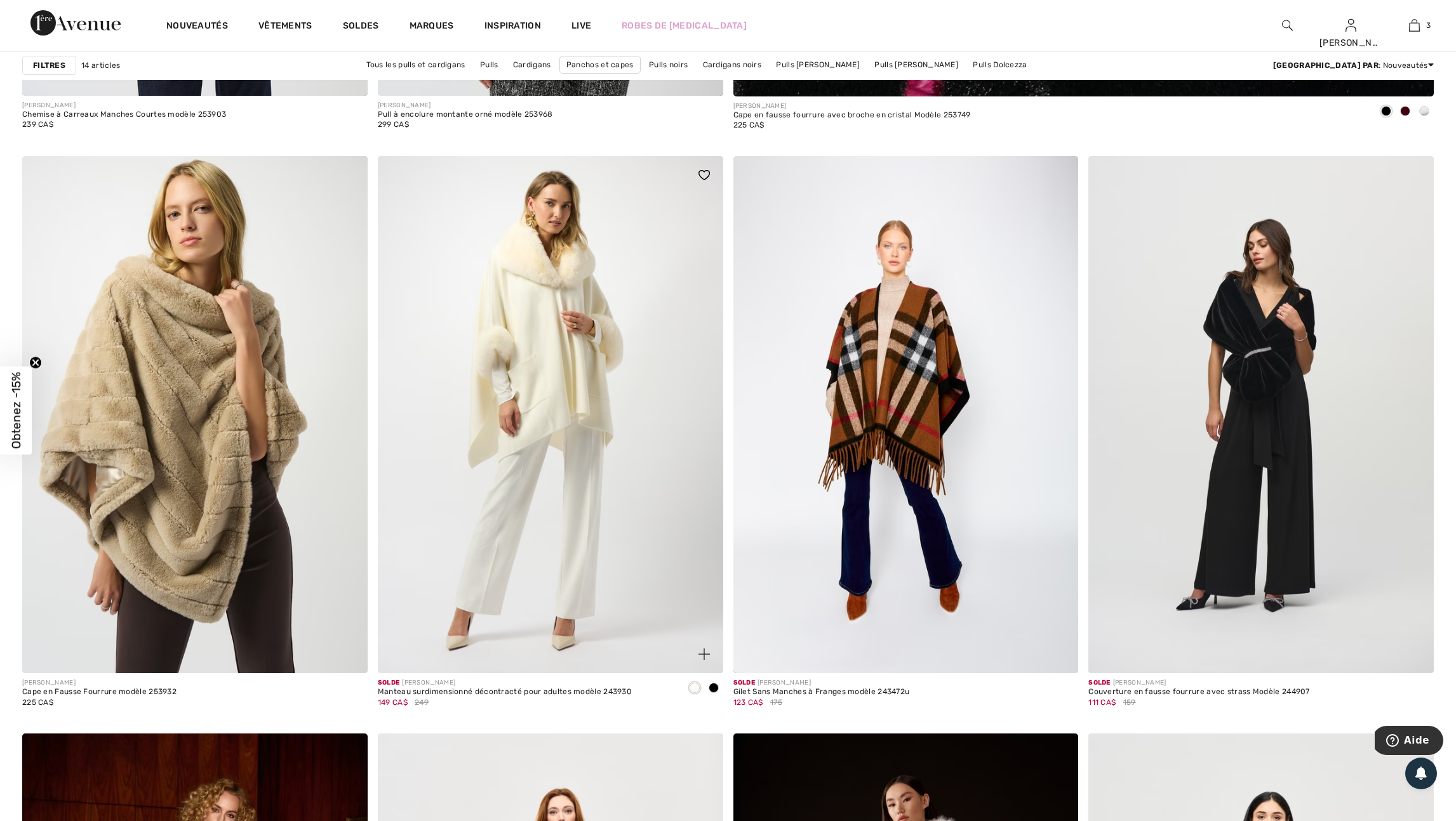
click at [712, 693] on span at bounding box center [714, 688] width 11 height 11
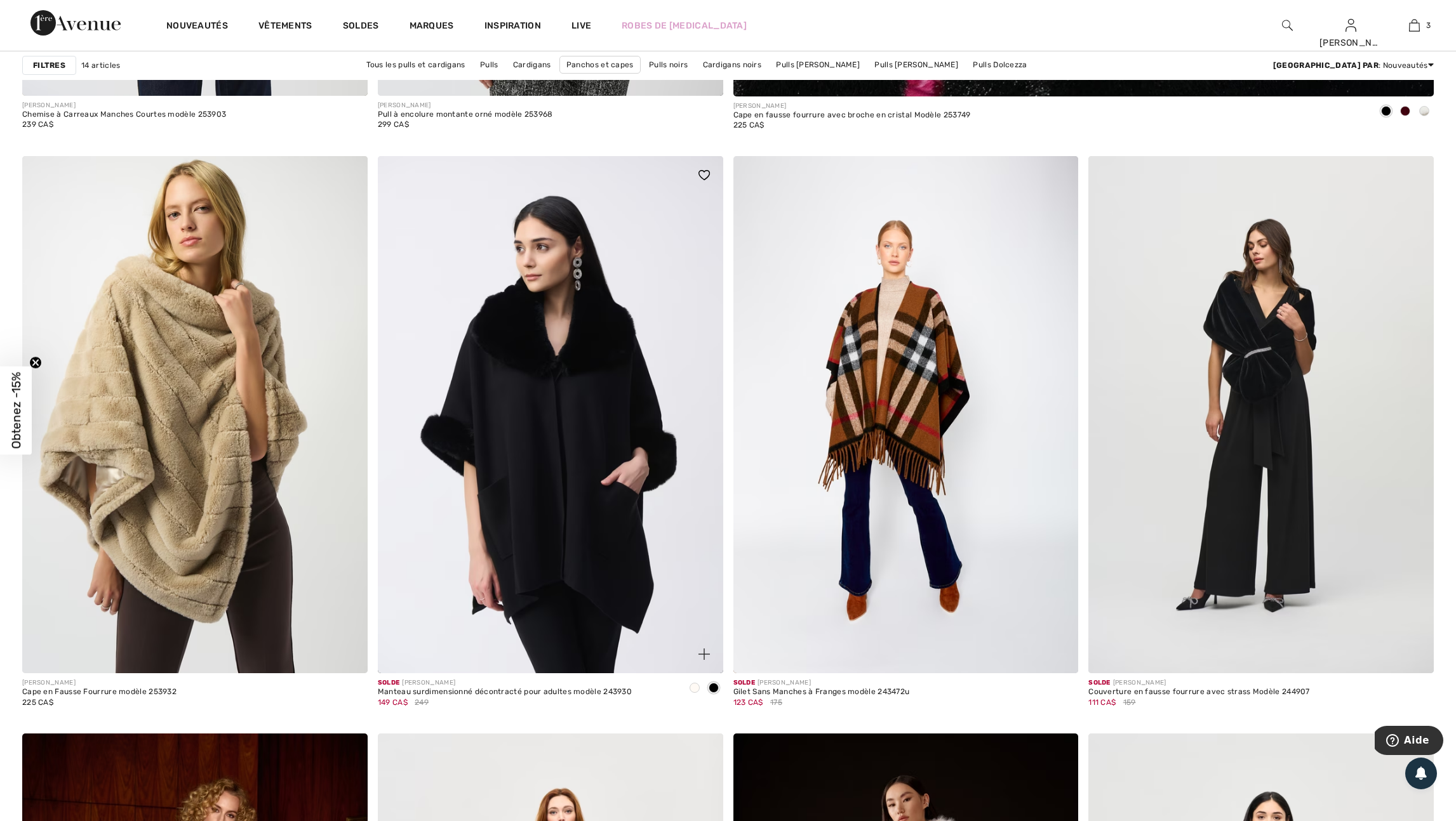
scroll to position [1277, 0]
click at [693, 694] on span at bounding box center [695, 689] width 11 height 11
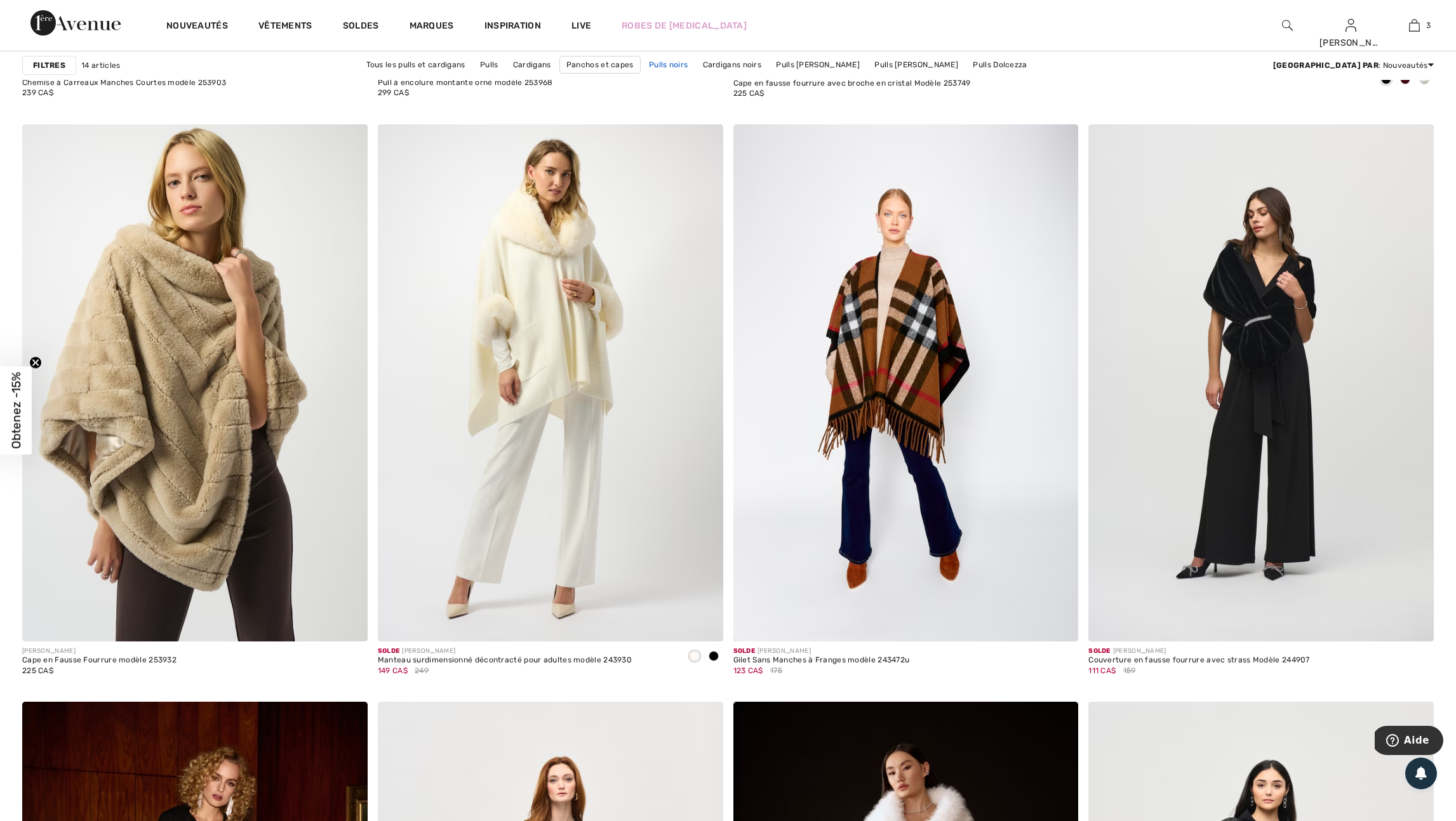
scroll to position [1312, 0]
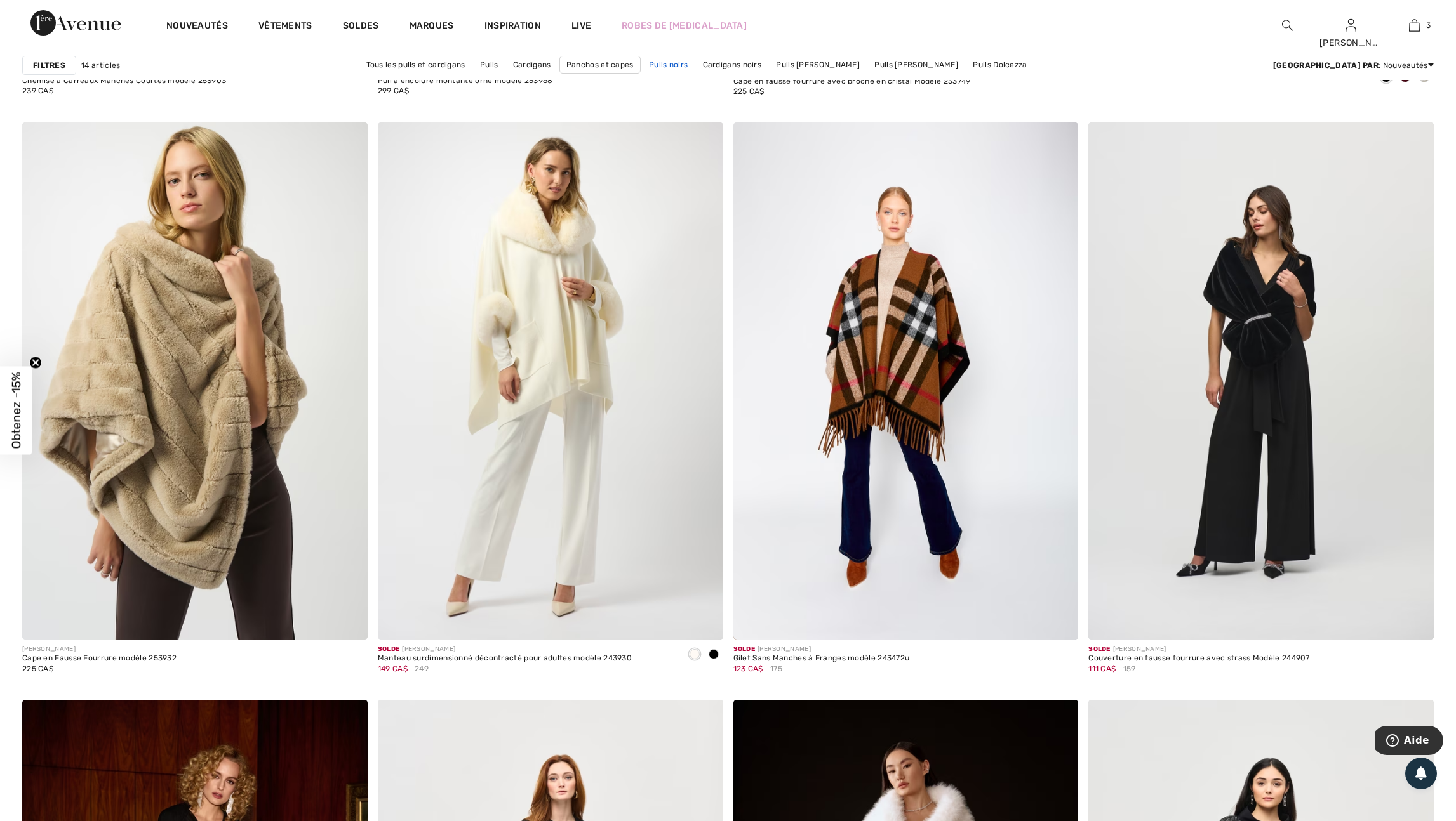
click at [694, 65] on link "Pulls noirs" at bounding box center [668, 65] width 51 height 17
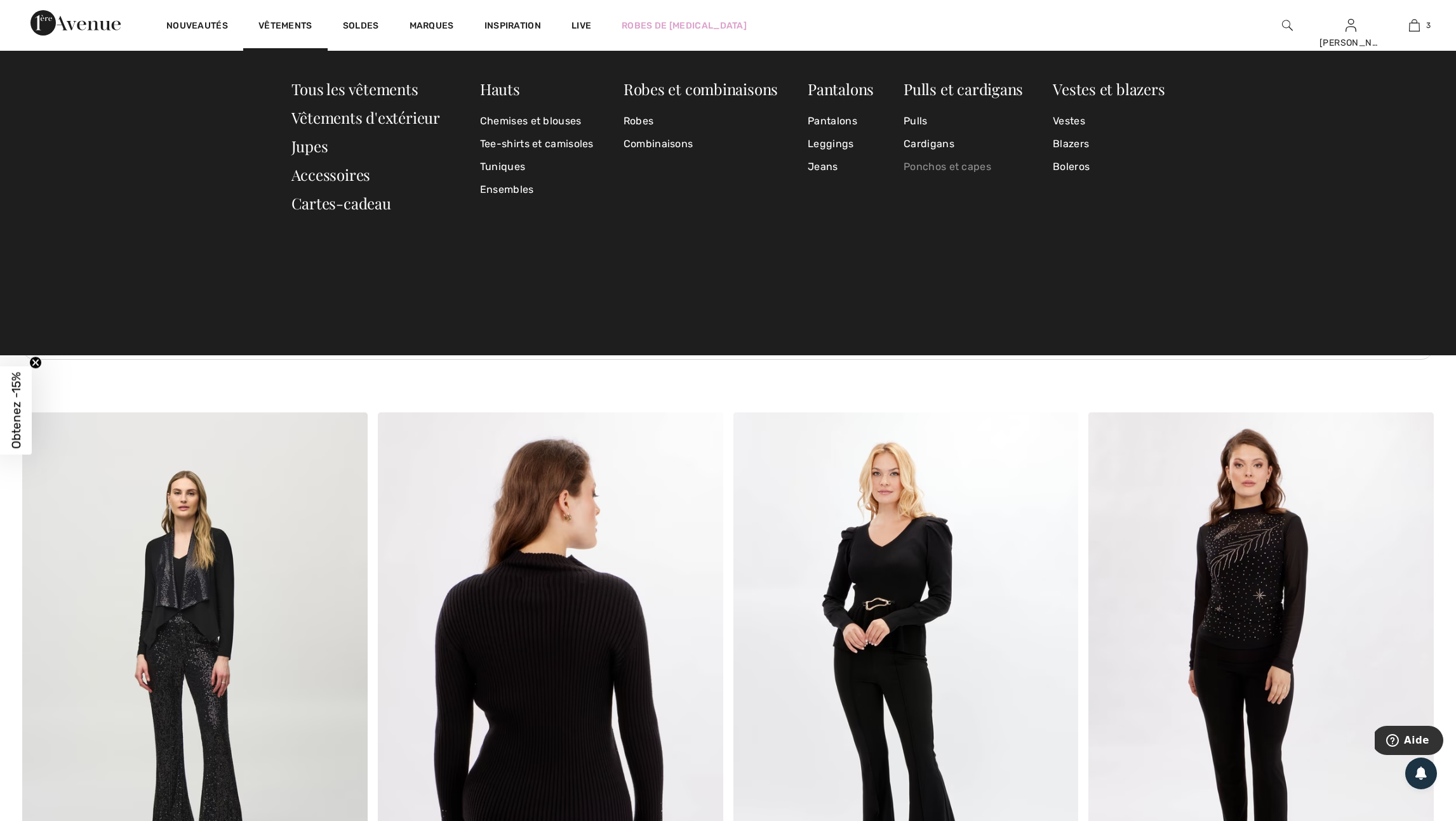
scroll to position [2394, 0]
click at [1071, 120] on link "Vestes" at bounding box center [1109, 121] width 112 height 23
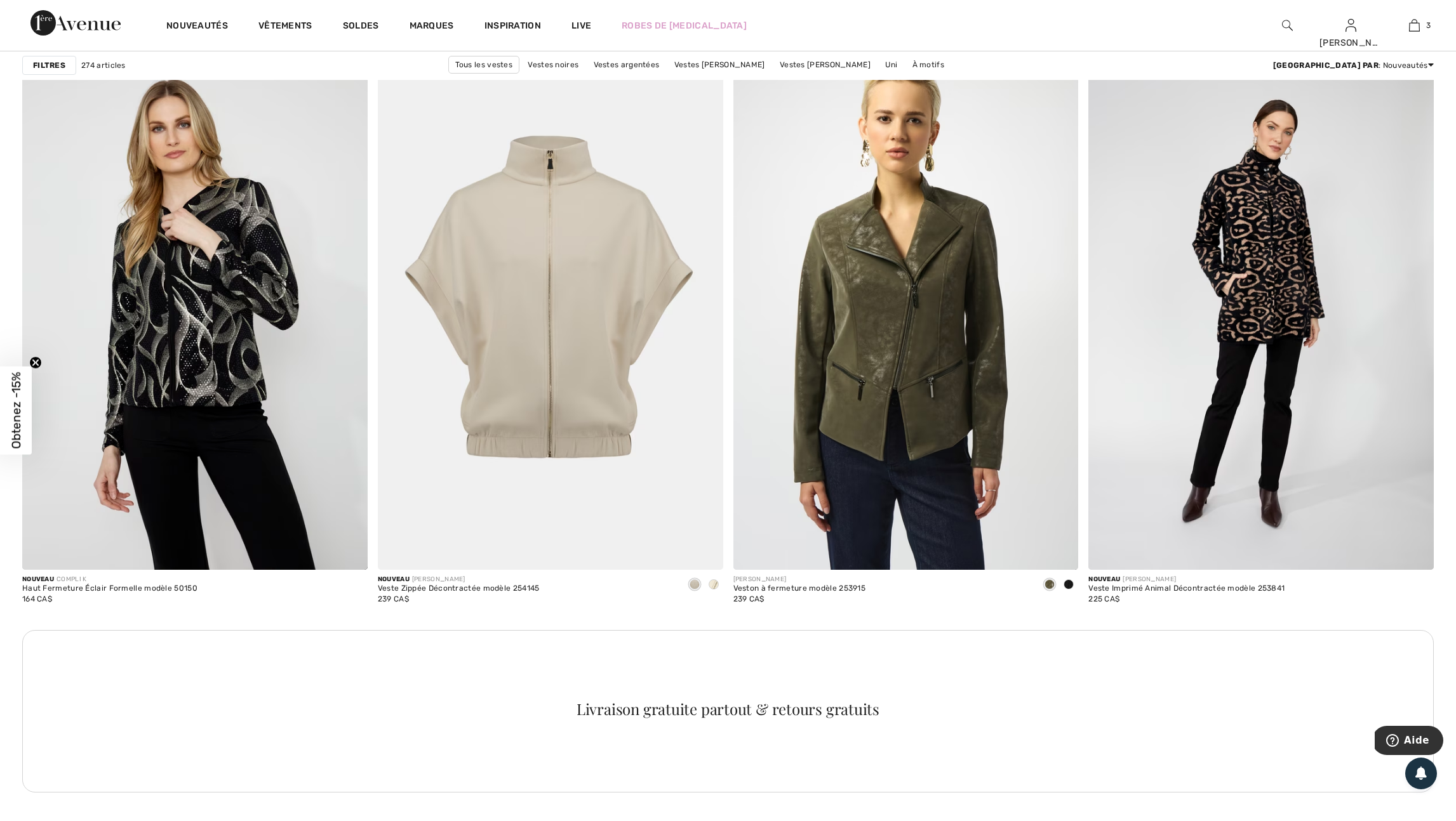
scroll to position [1962, 0]
click at [713, 588] on span at bounding box center [714, 583] width 11 height 11
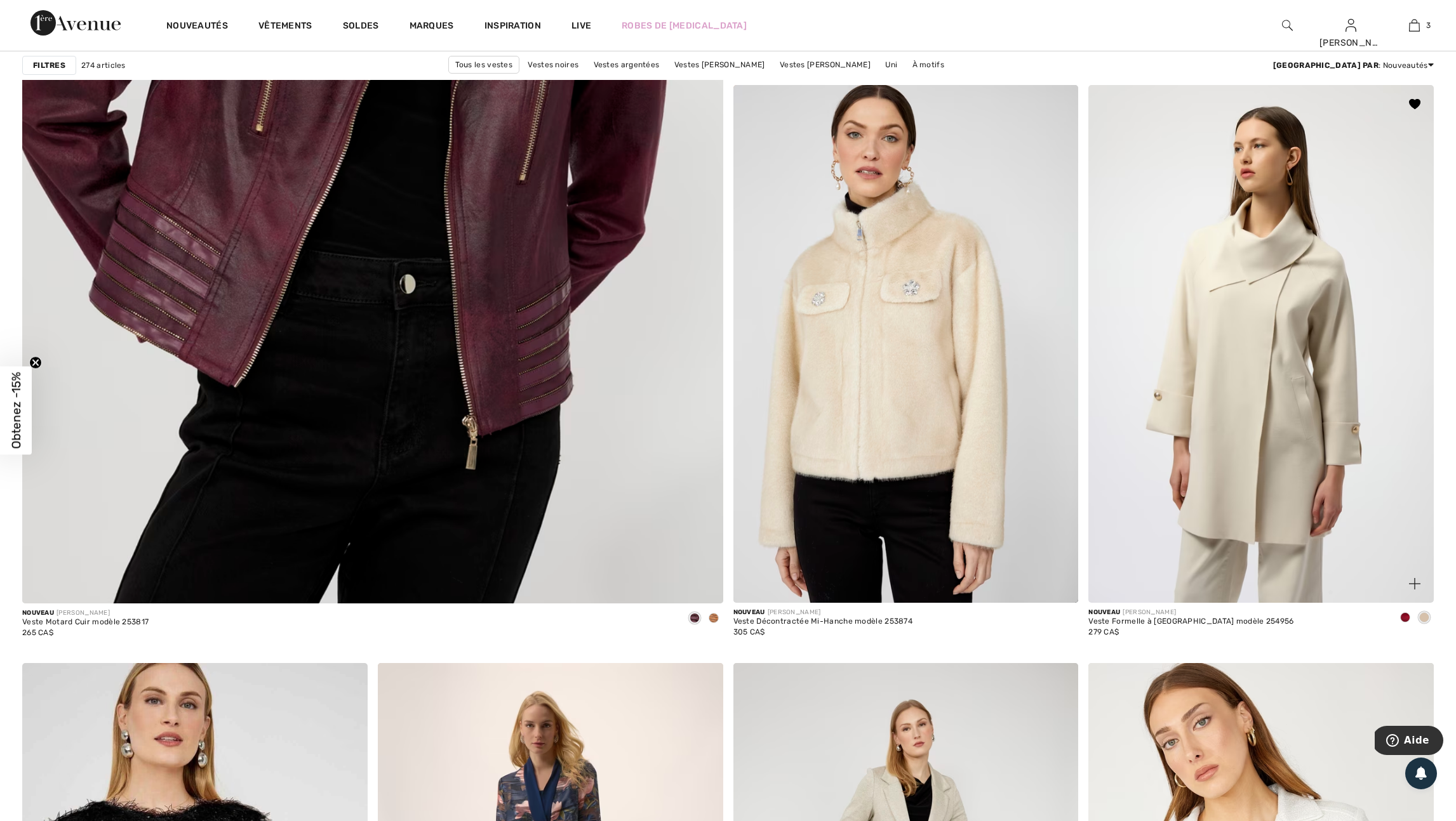
scroll to position [5281, 0]
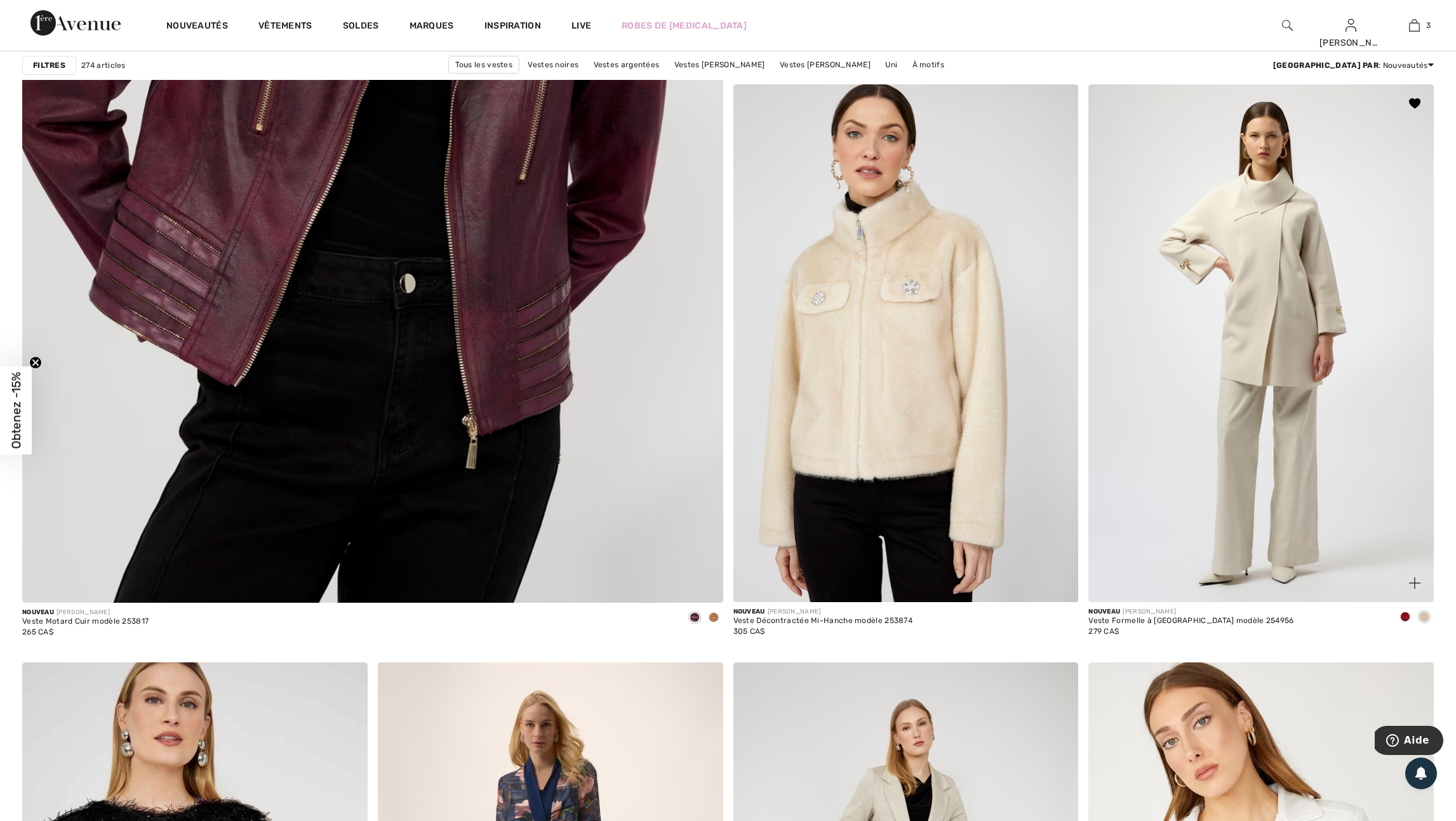
click at [1405, 622] on span at bounding box center [1405, 617] width 11 height 11
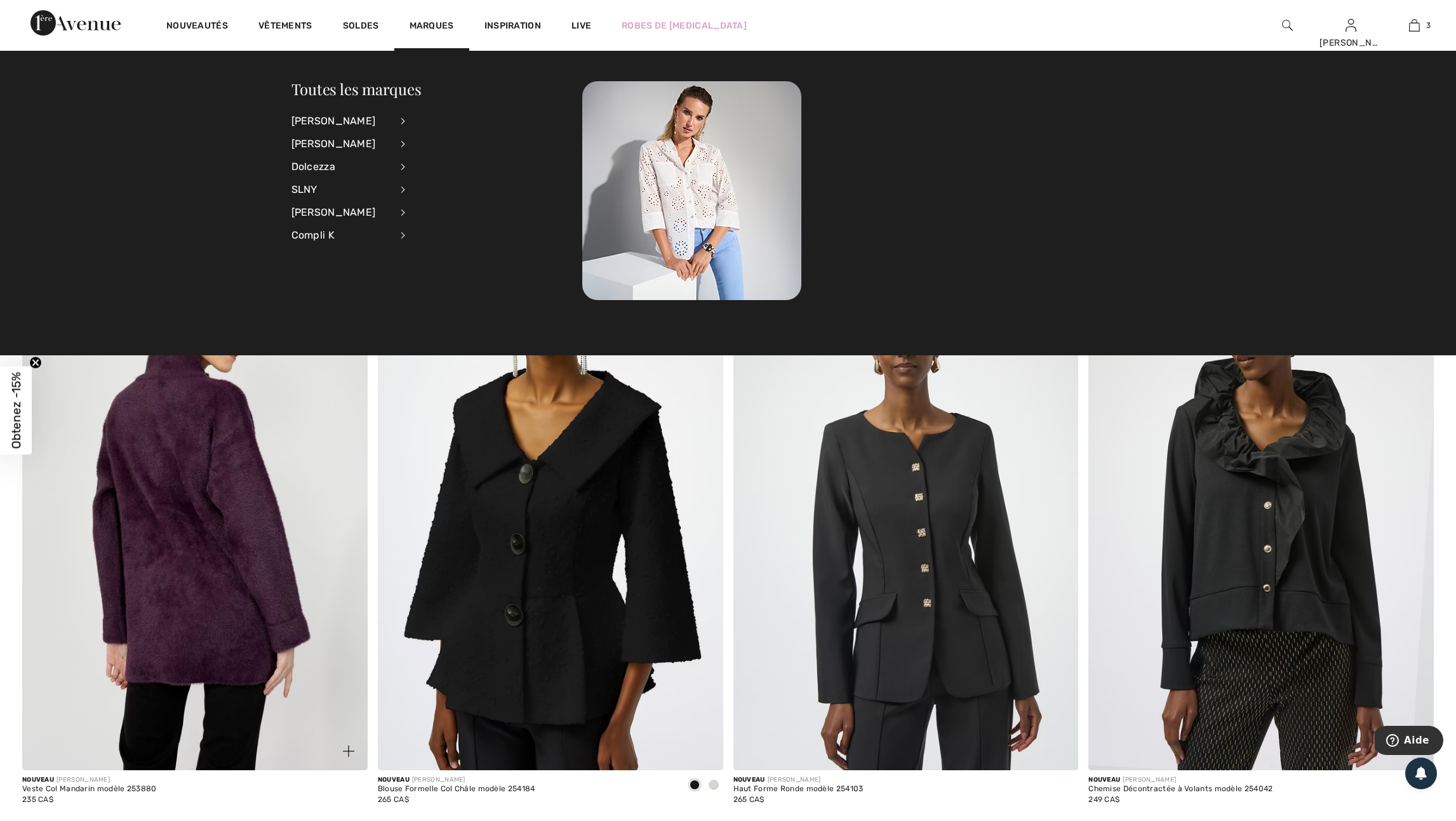
scroll to position [6270, 0]
click at [353, 515] on img at bounding box center [195, 510] width 345 height 518
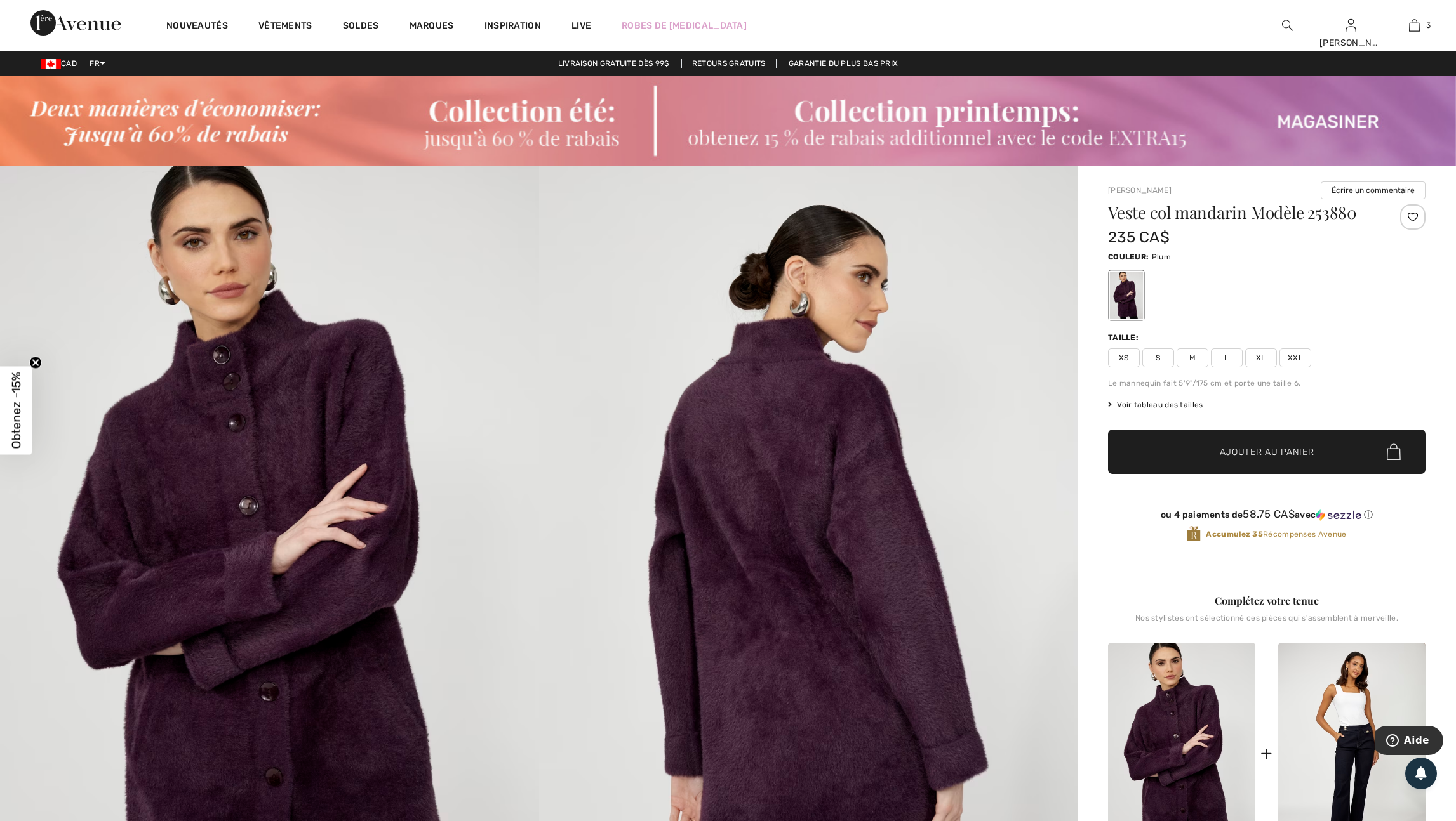
click at [1408, 221] on div at bounding box center [1412, 217] width 26 height 26
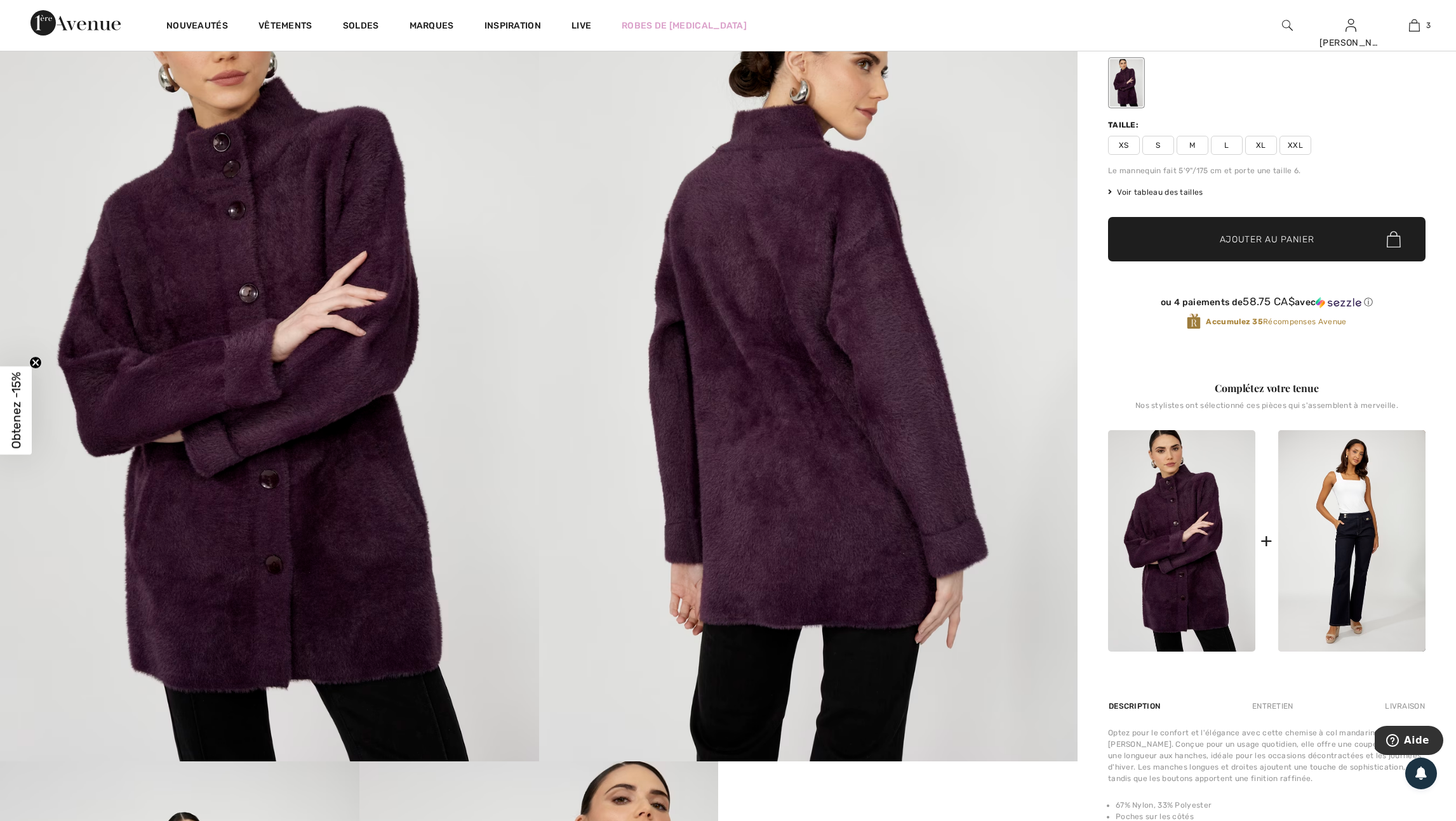
scroll to position [214, 0]
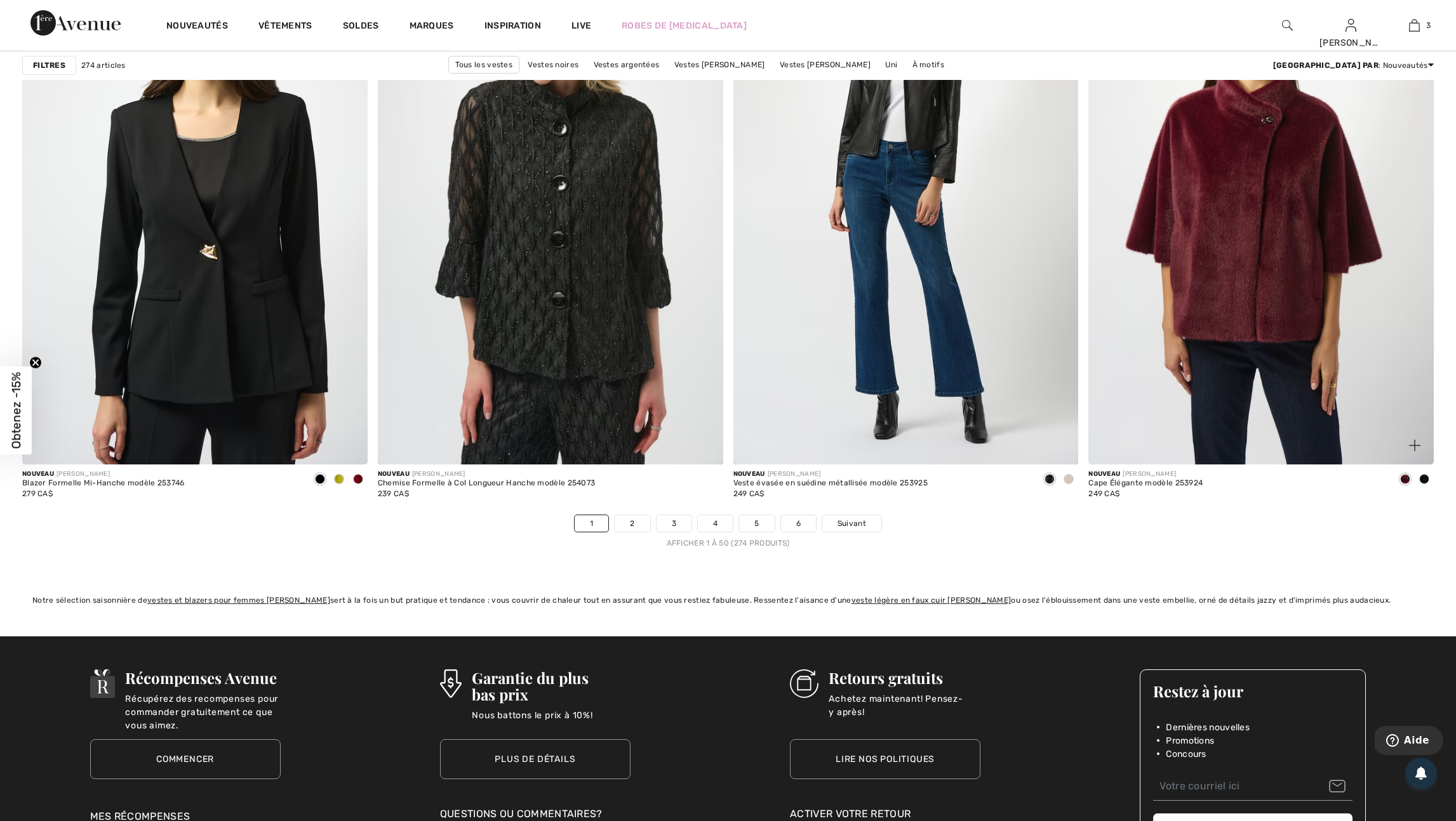
scroll to position [8523, 0]
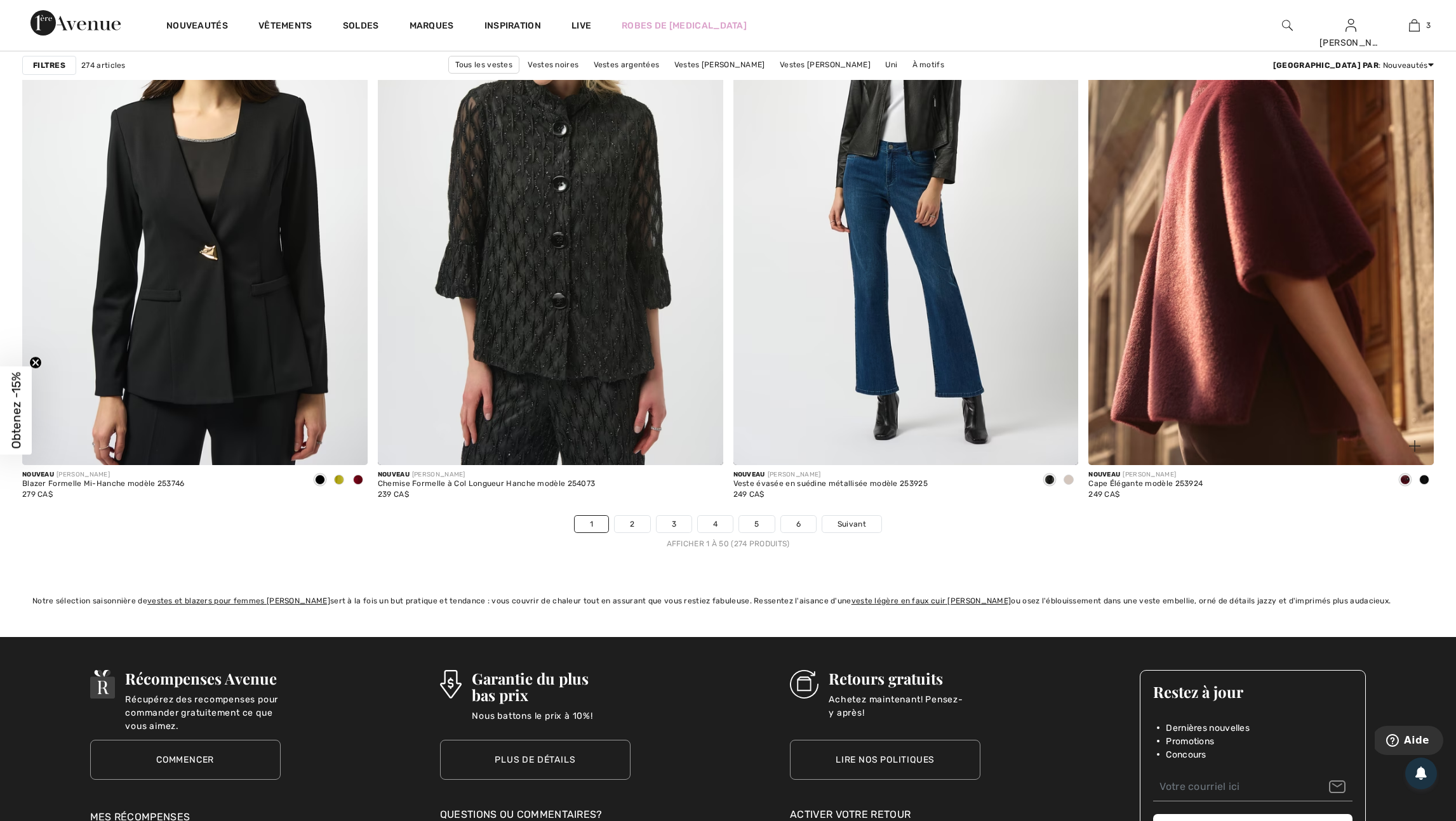
click at [1424, 485] on span at bounding box center [1424, 480] width 11 height 11
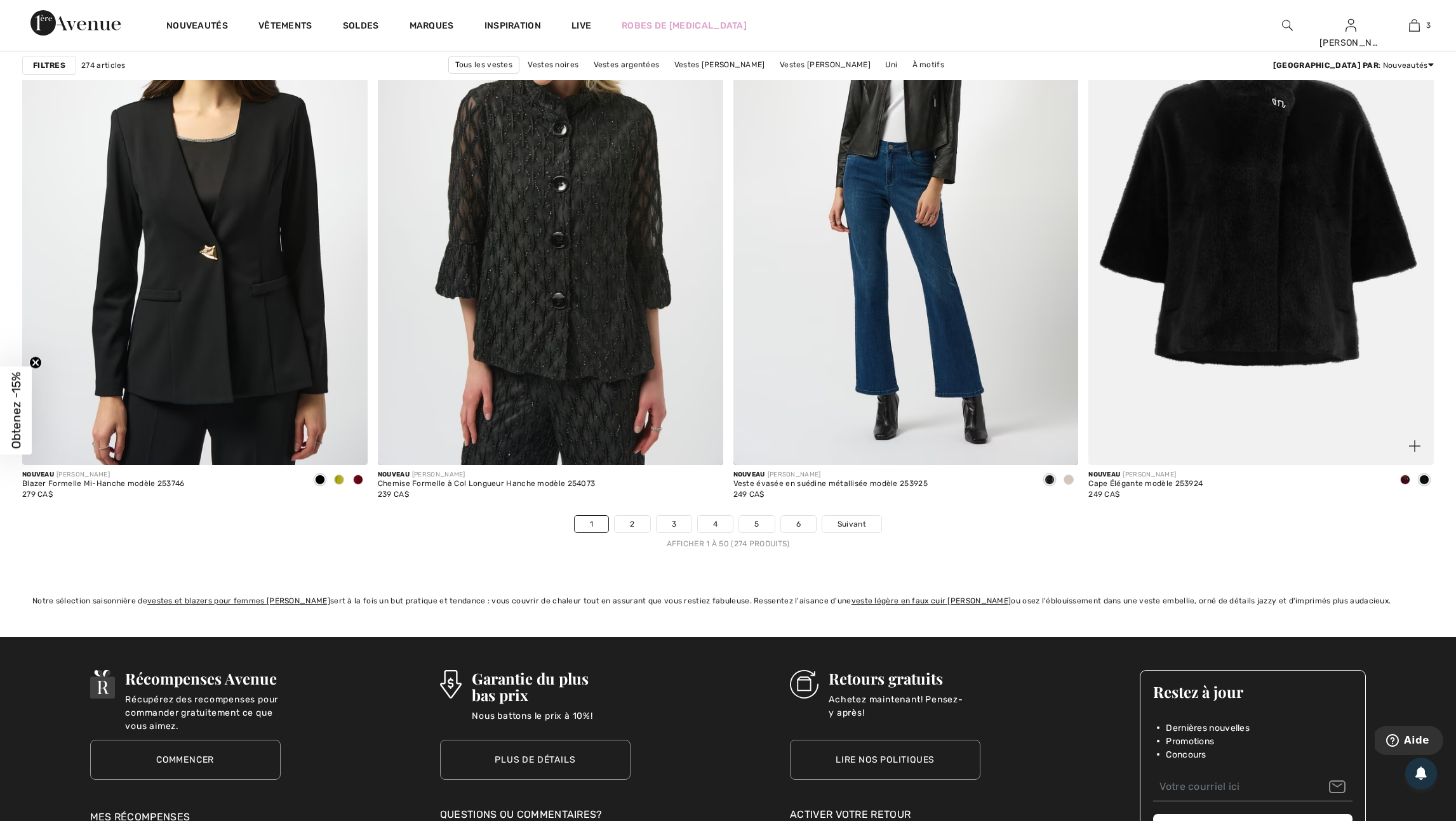
click at [1406, 485] on span at bounding box center [1405, 480] width 11 height 11
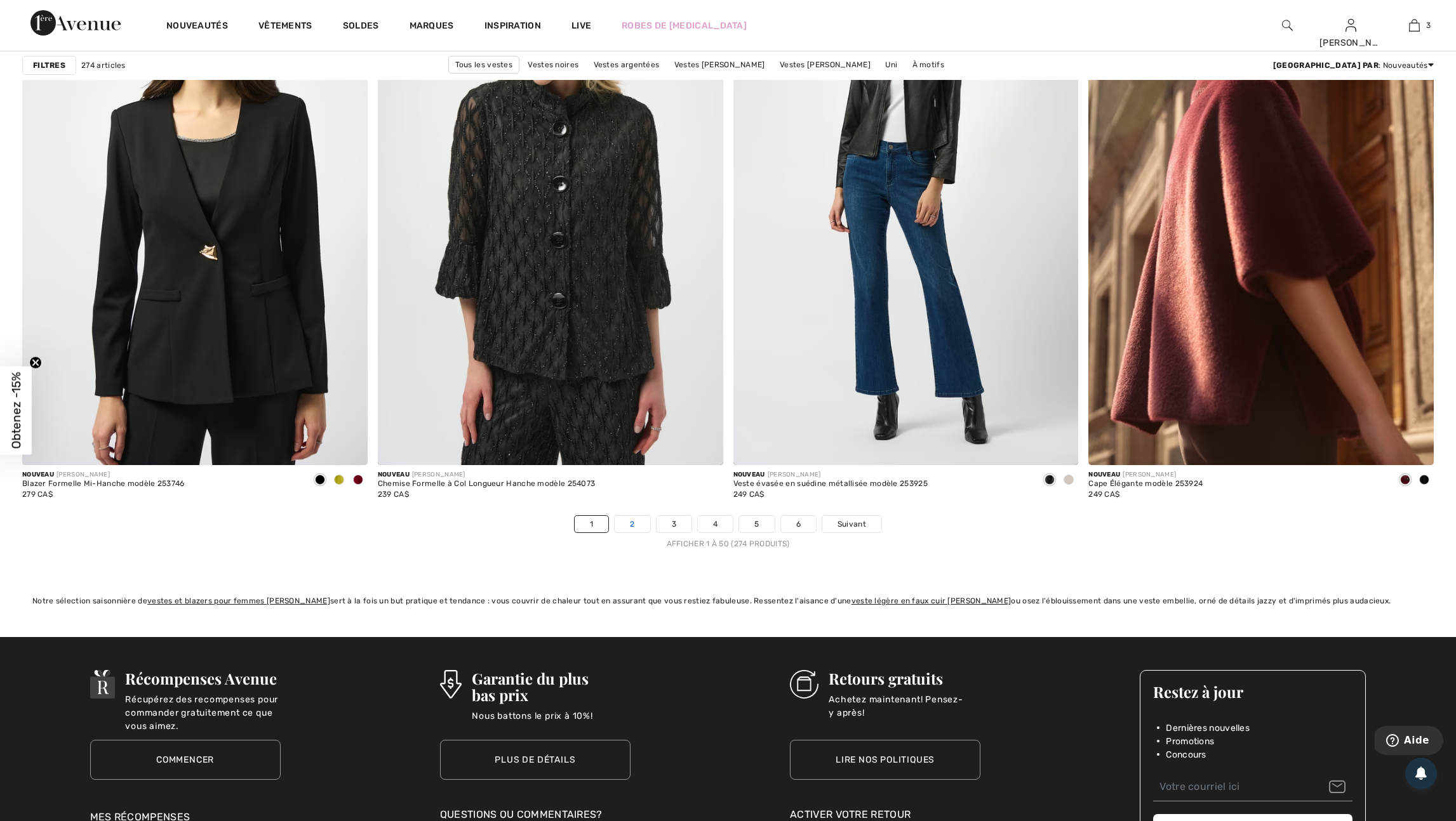
click at [617, 532] on link "2" at bounding box center [632, 524] width 35 height 17
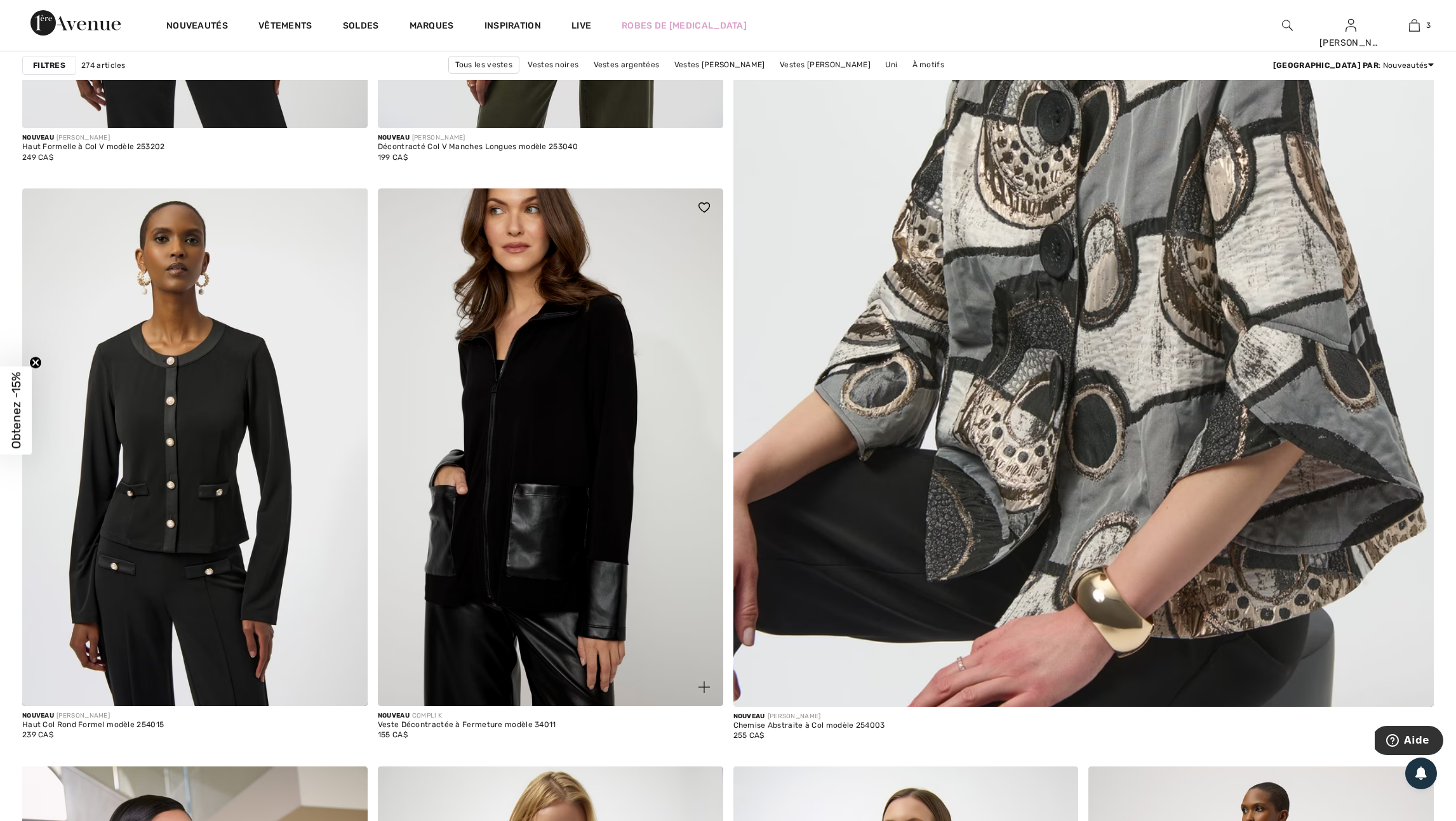
scroll to position [672, 0]
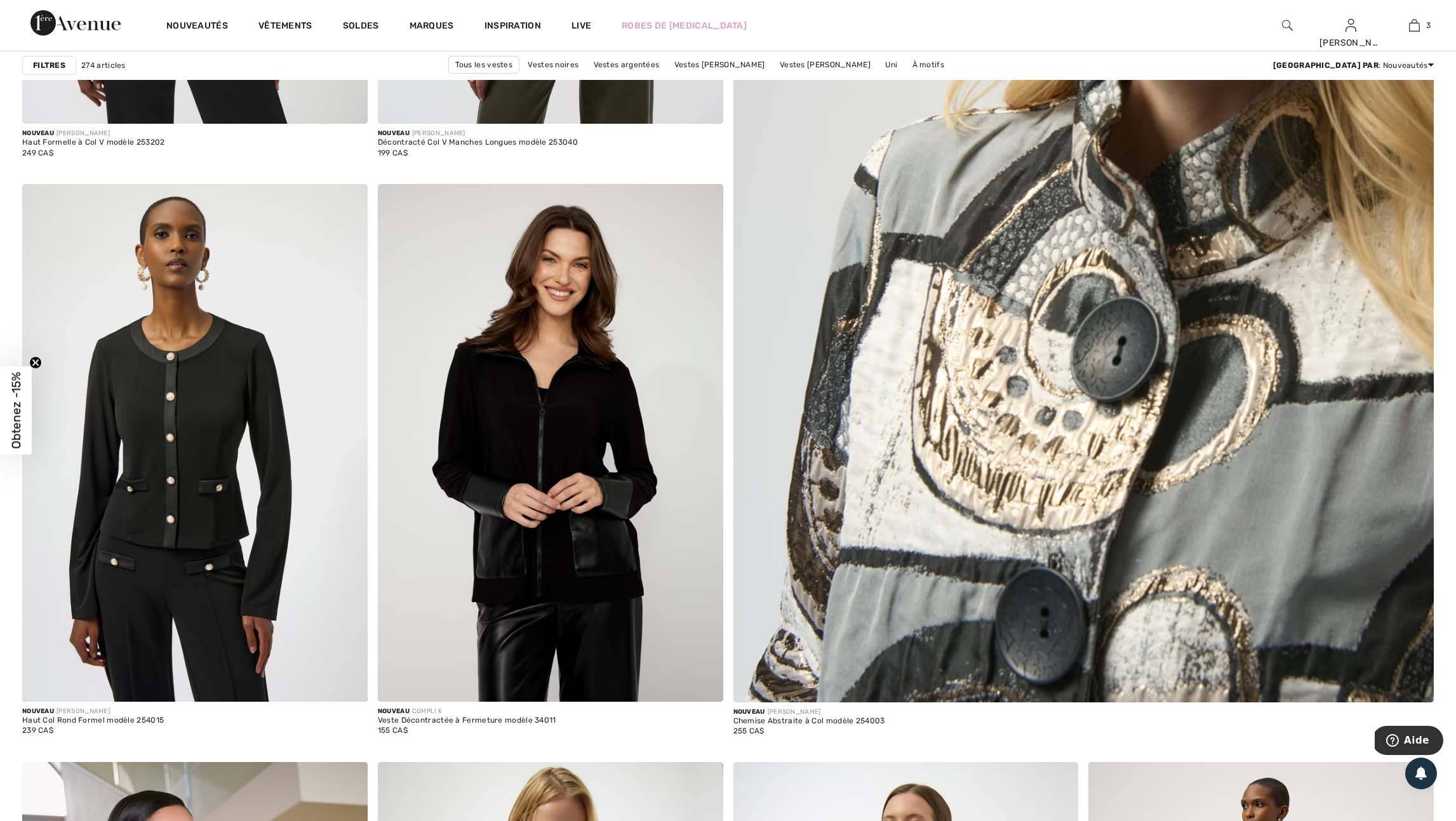
click at [1127, 610] on img at bounding box center [1083, 236] width 841 height 1260
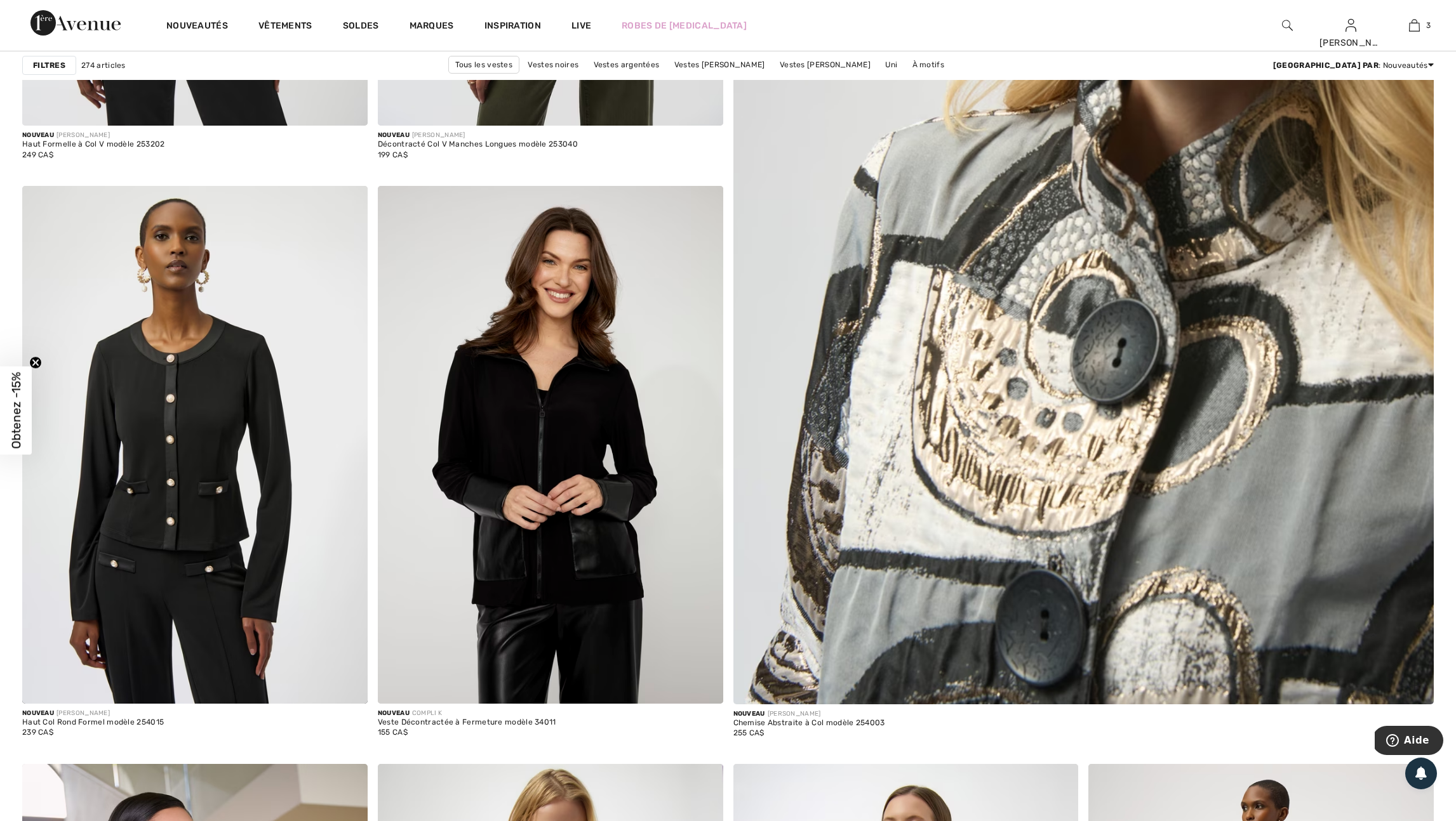
scroll to position [671, 0]
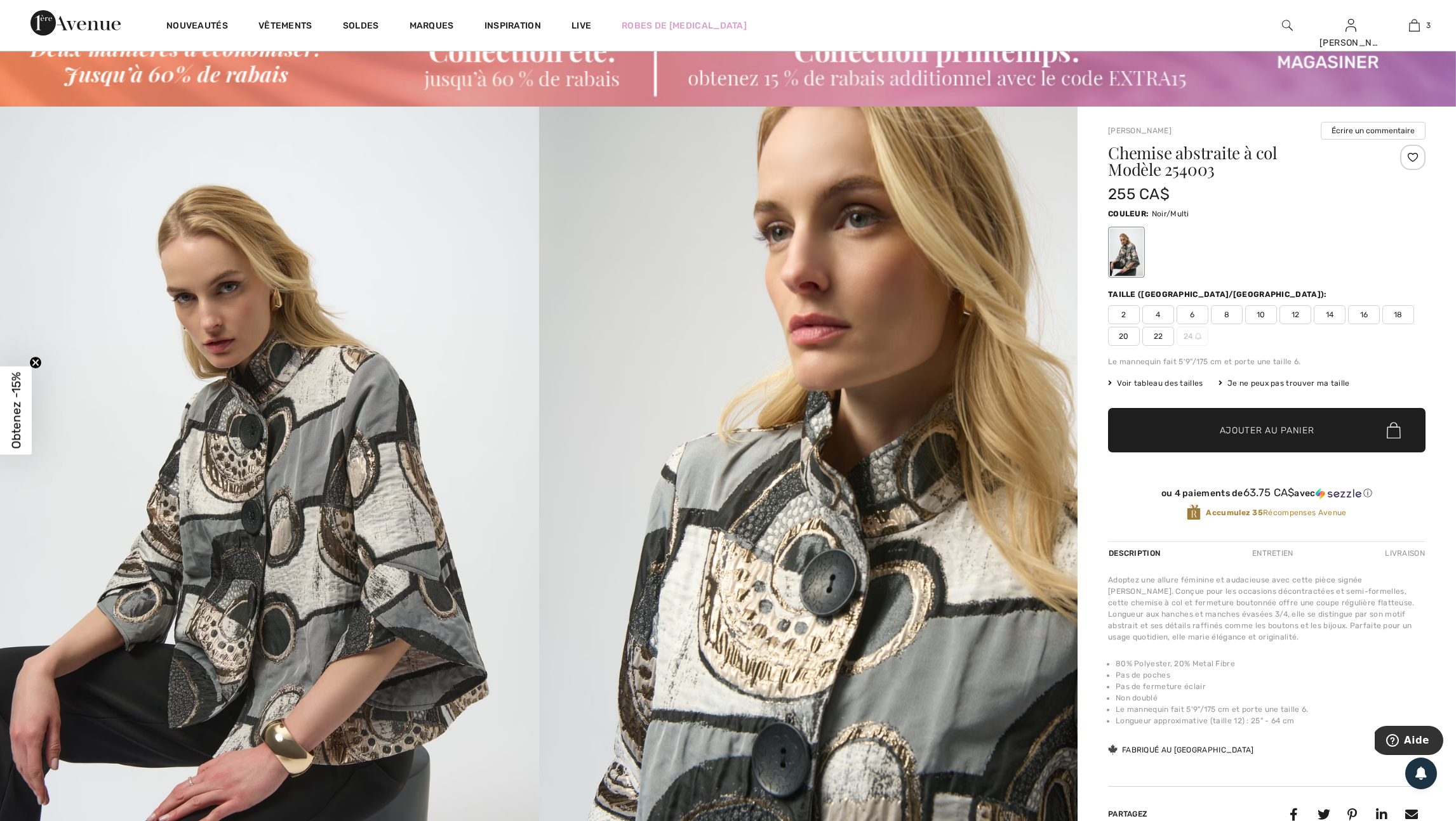
scroll to position [55, 0]
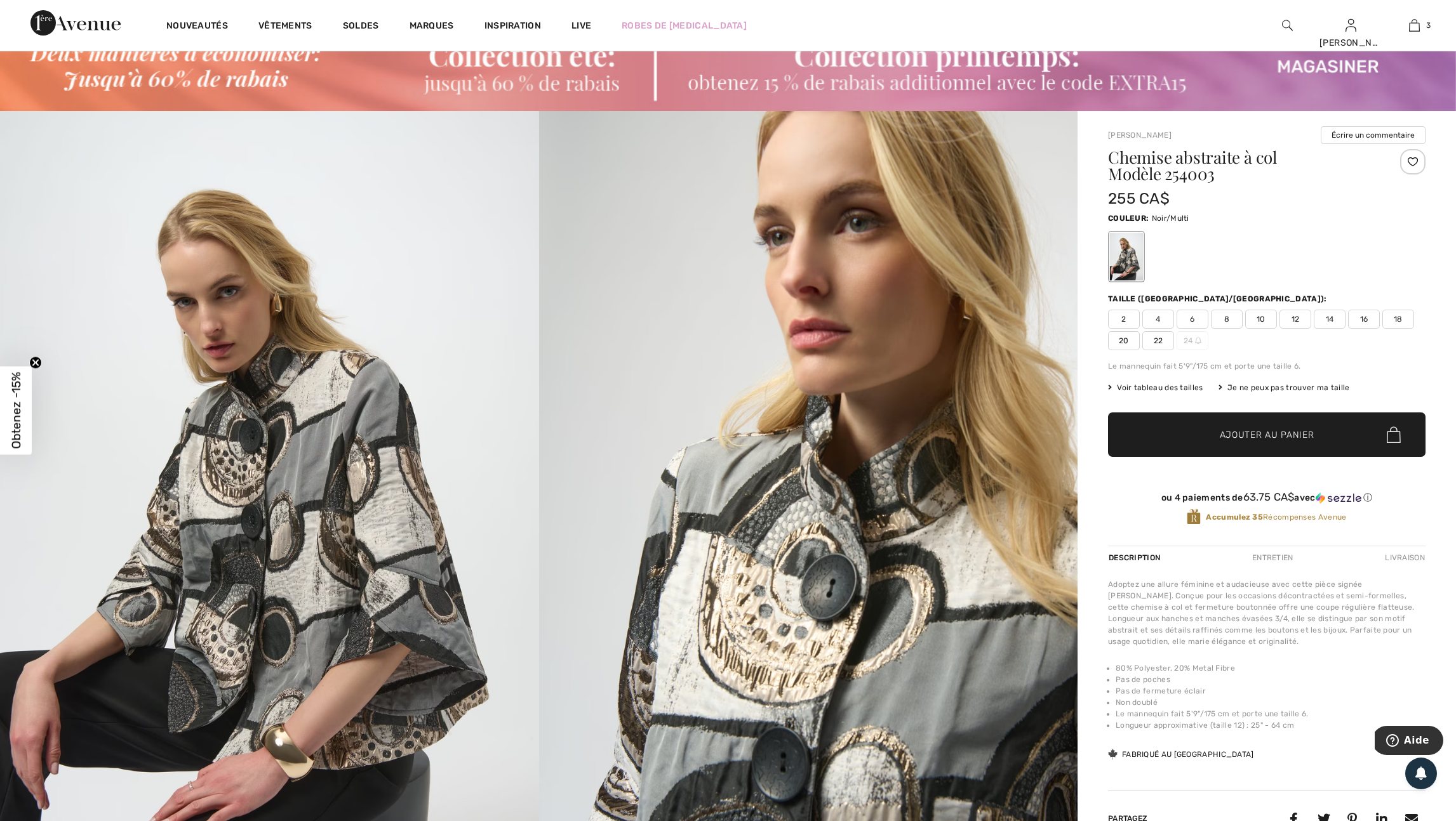
click at [1408, 164] on div at bounding box center [1412, 162] width 26 height 26
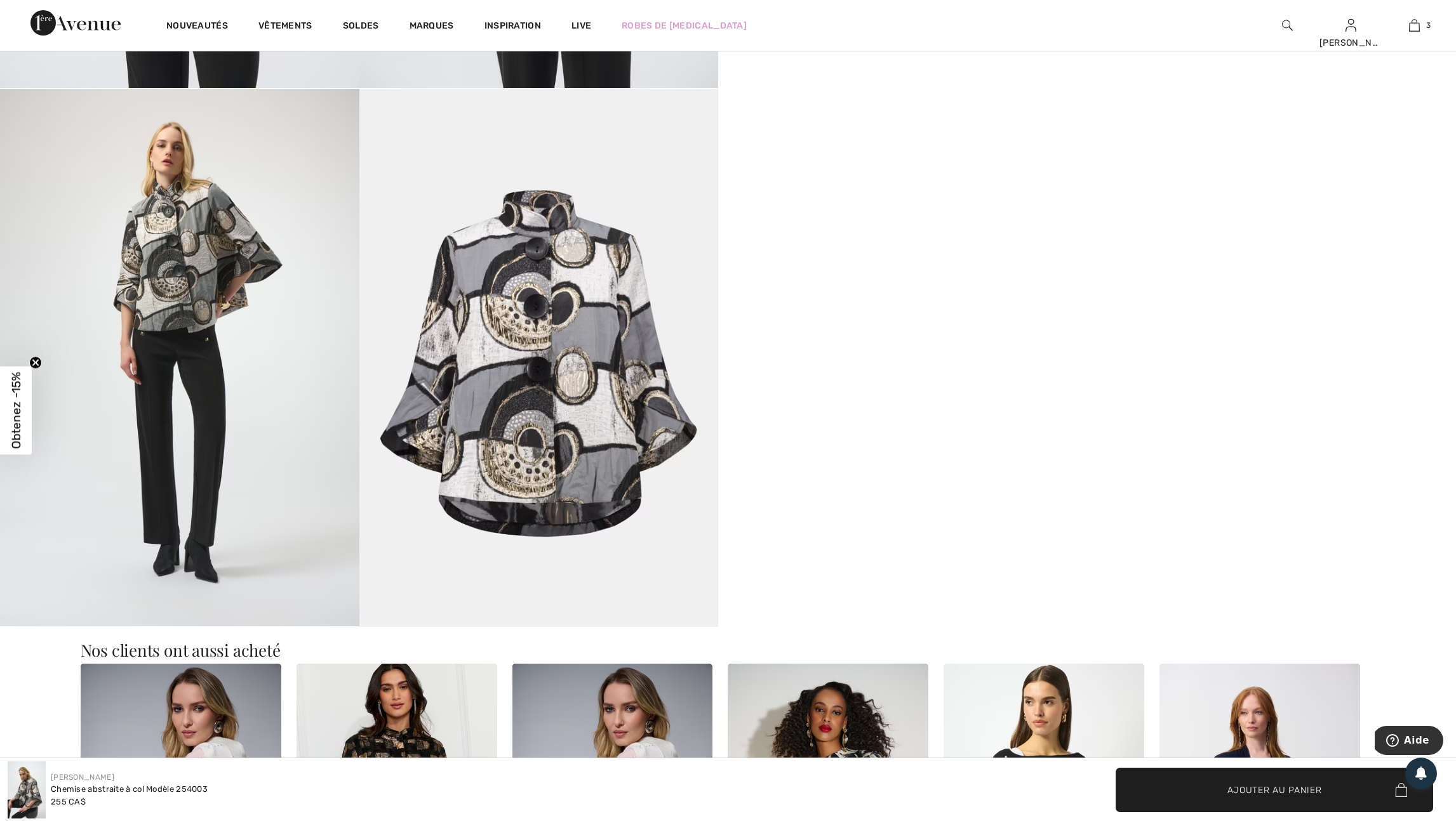
scroll to position [1430, 0]
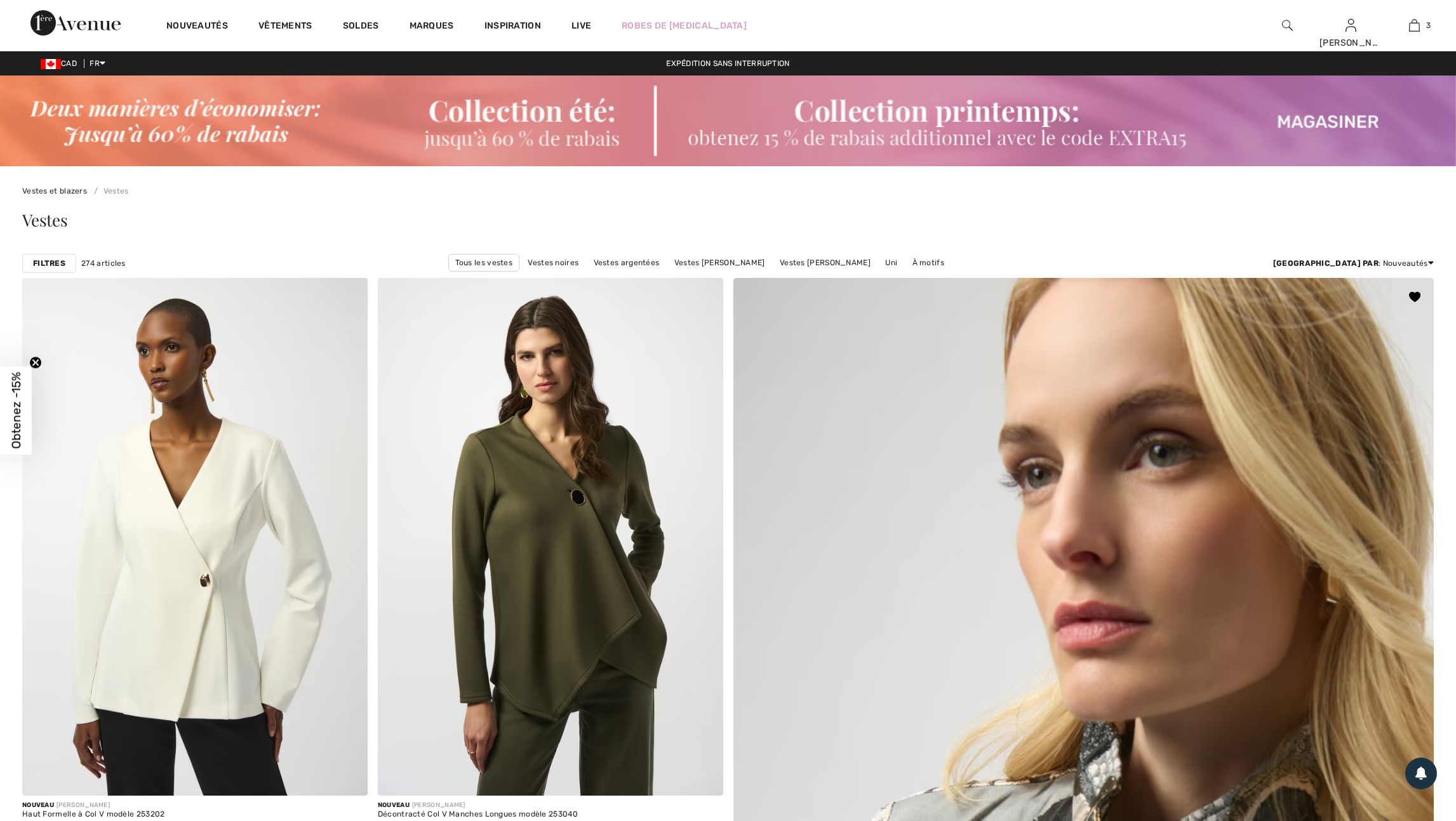
checkbox input "true"
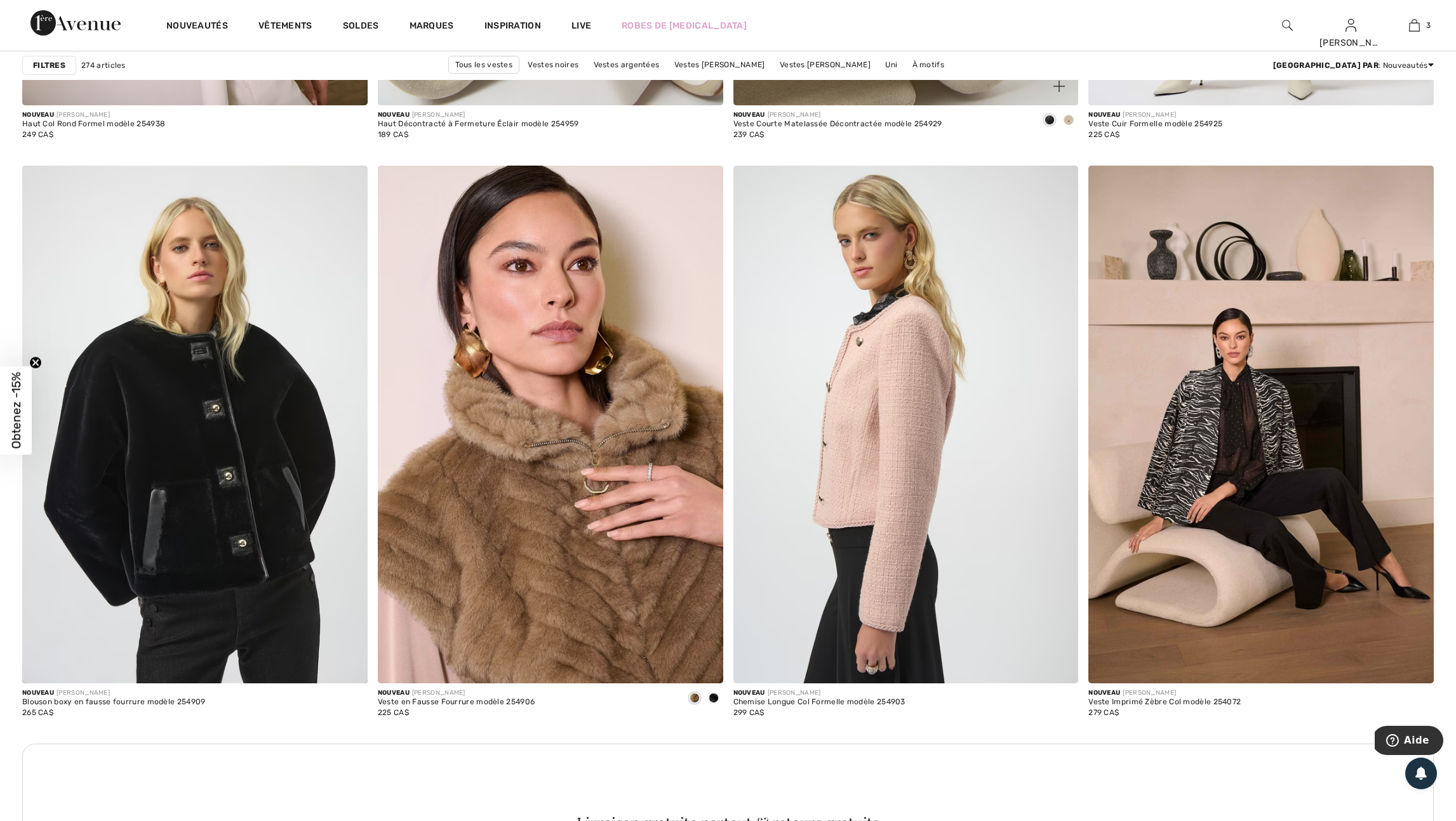
scroll to position [1844, 0]
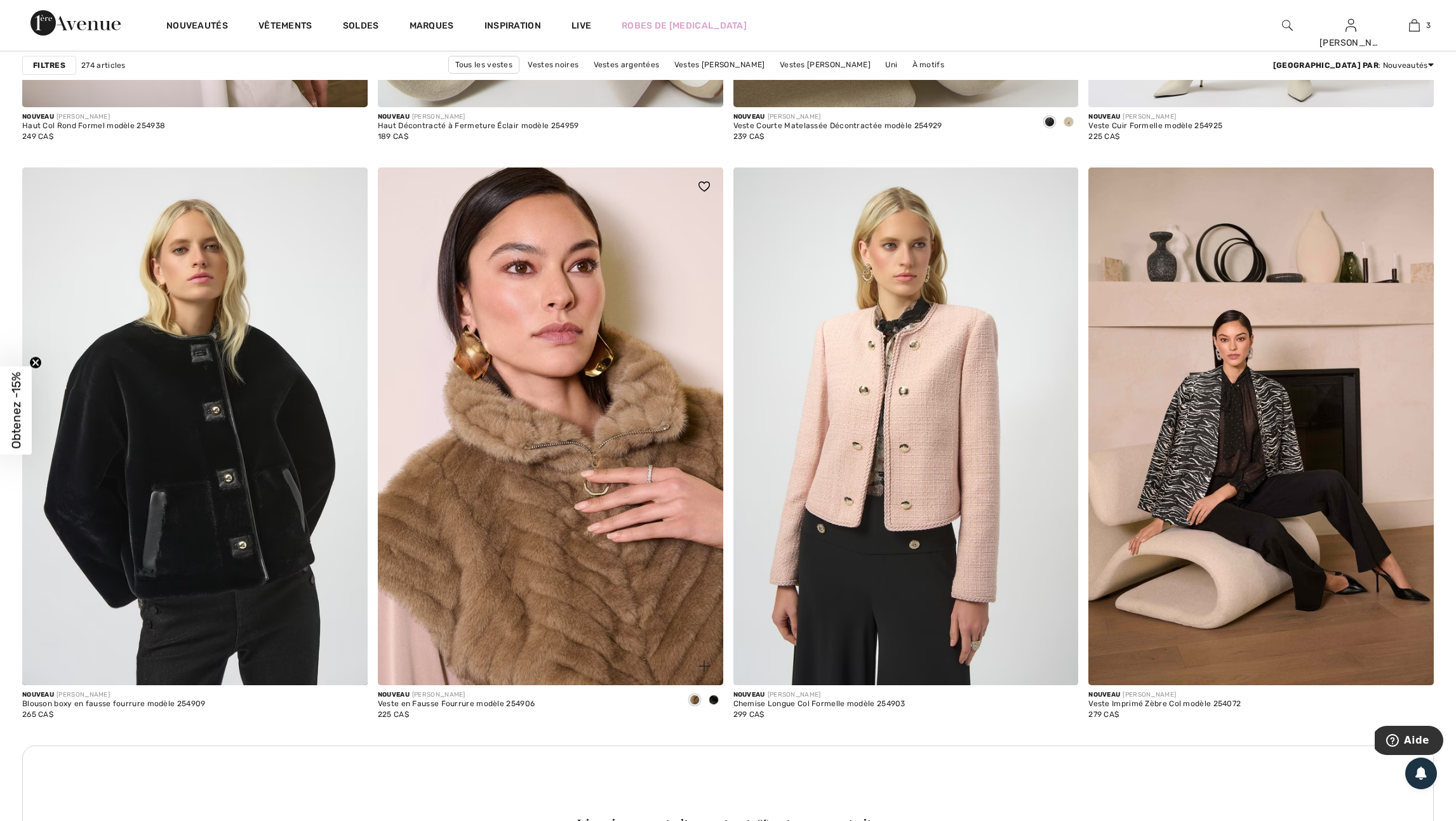
click at [715, 705] on span at bounding box center [714, 700] width 11 height 11
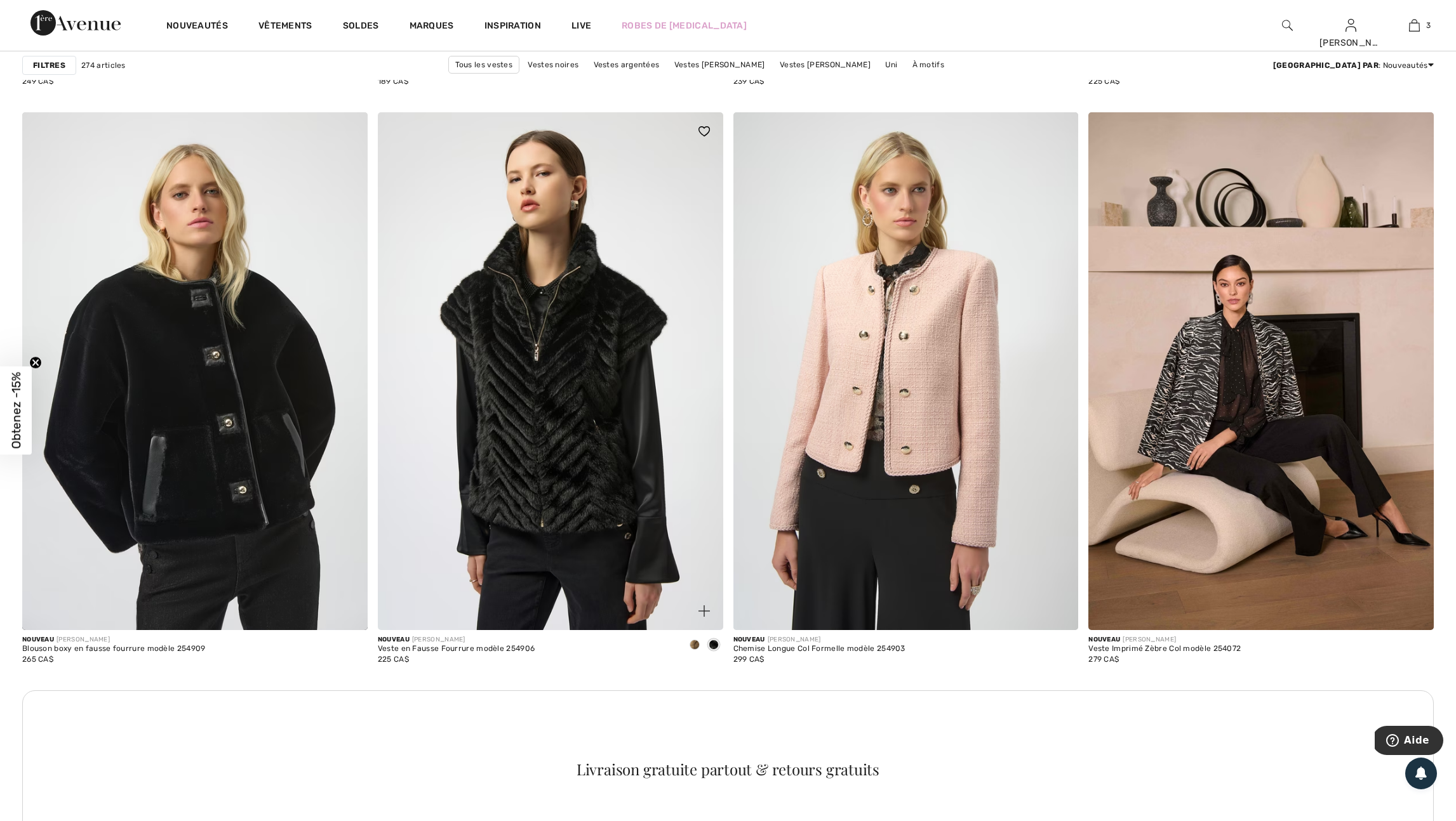
scroll to position [1900, 0]
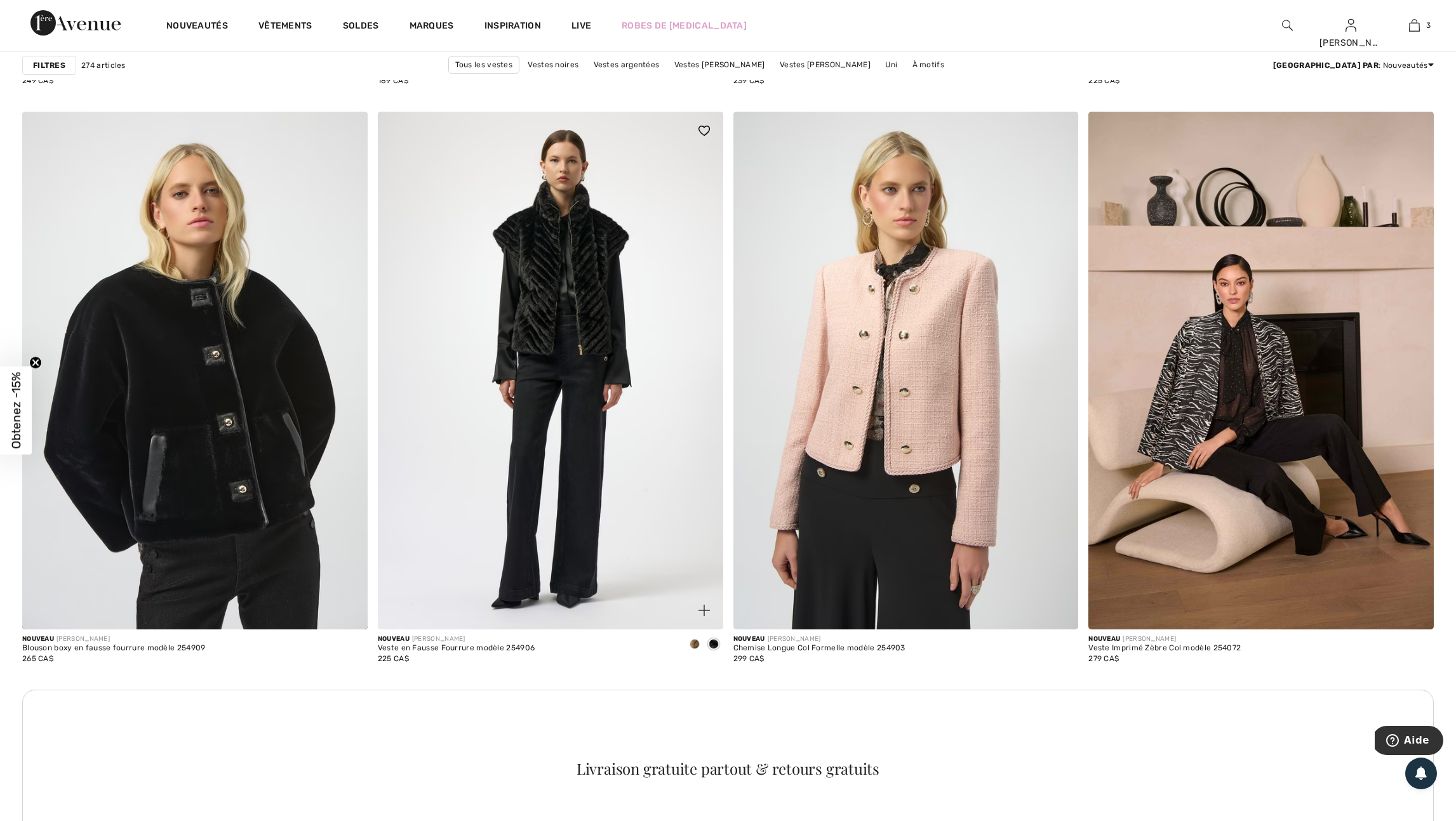
click at [702, 136] on img at bounding box center [704, 131] width 11 height 11
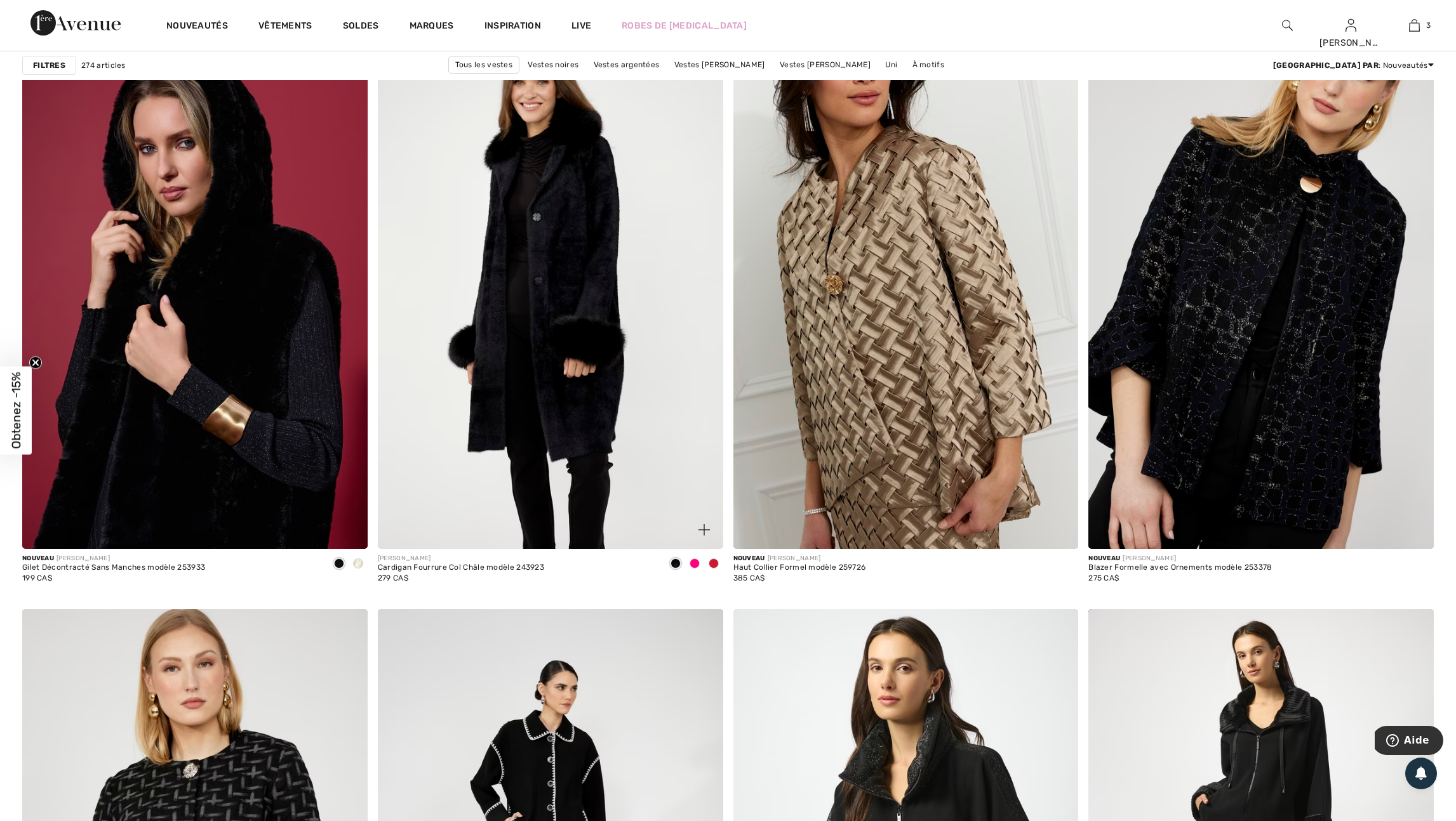
scroll to position [2775, 0]
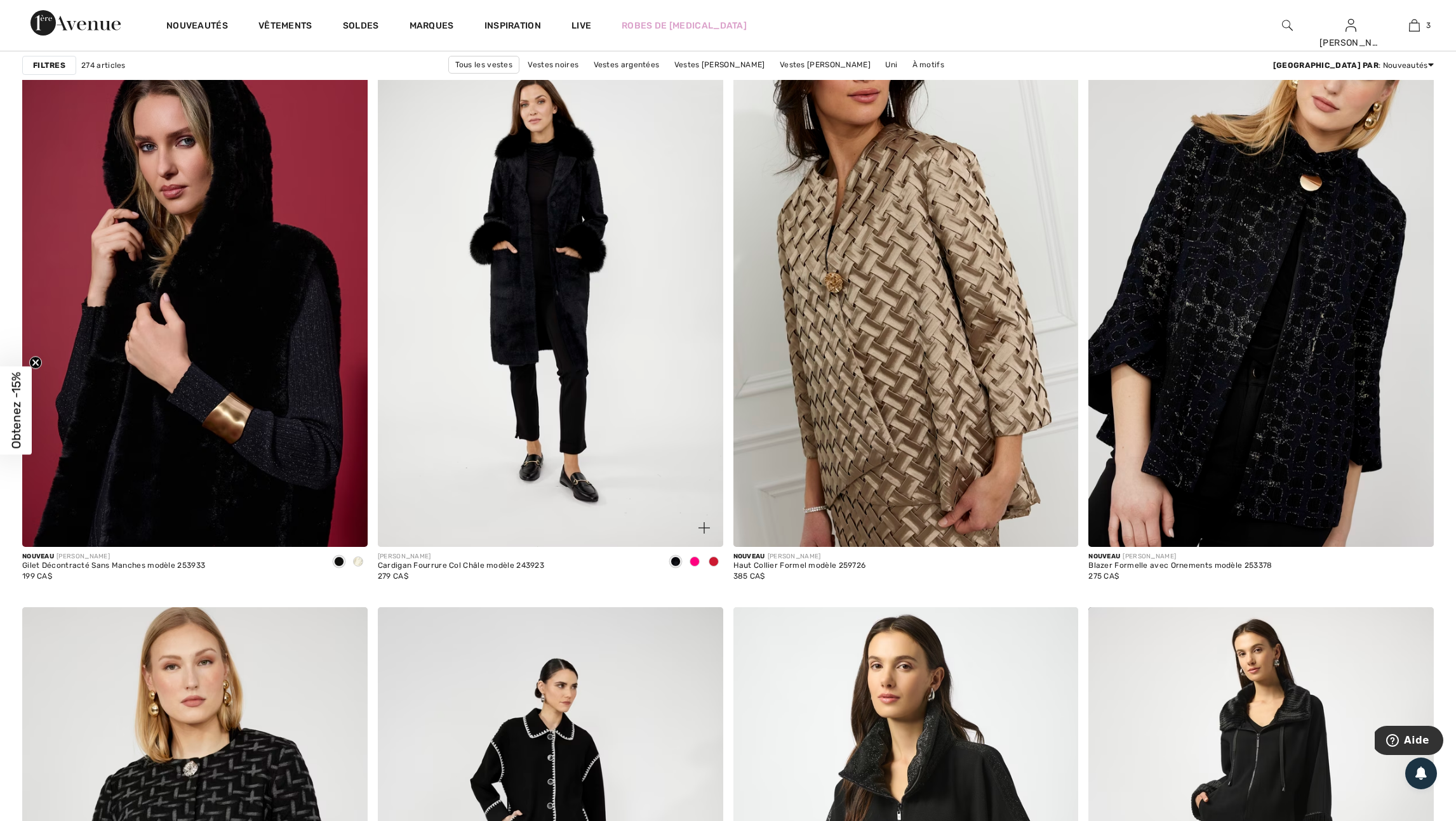
click at [712, 567] on span at bounding box center [714, 562] width 11 height 11
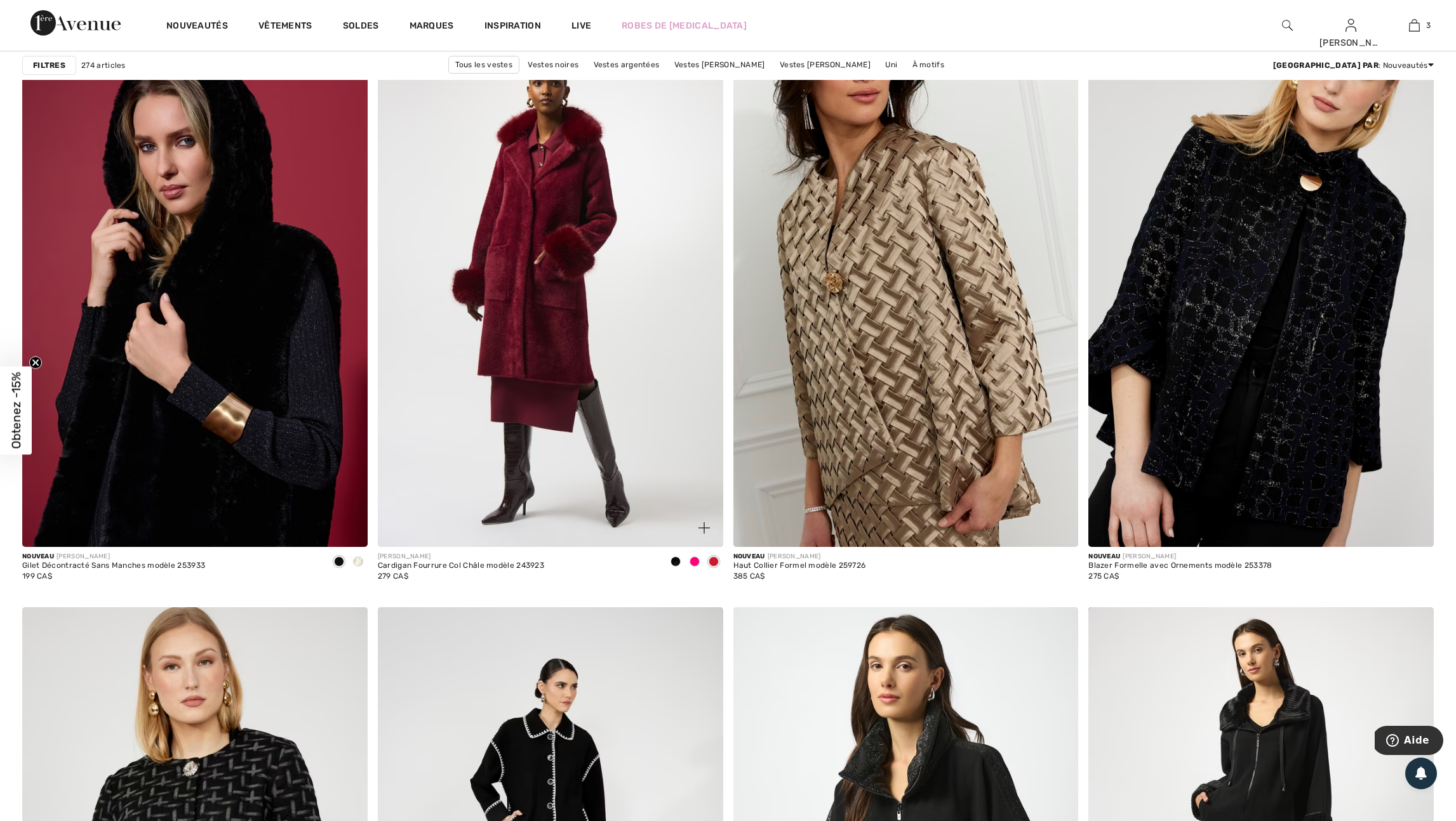
click at [693, 567] on span at bounding box center [695, 562] width 11 height 11
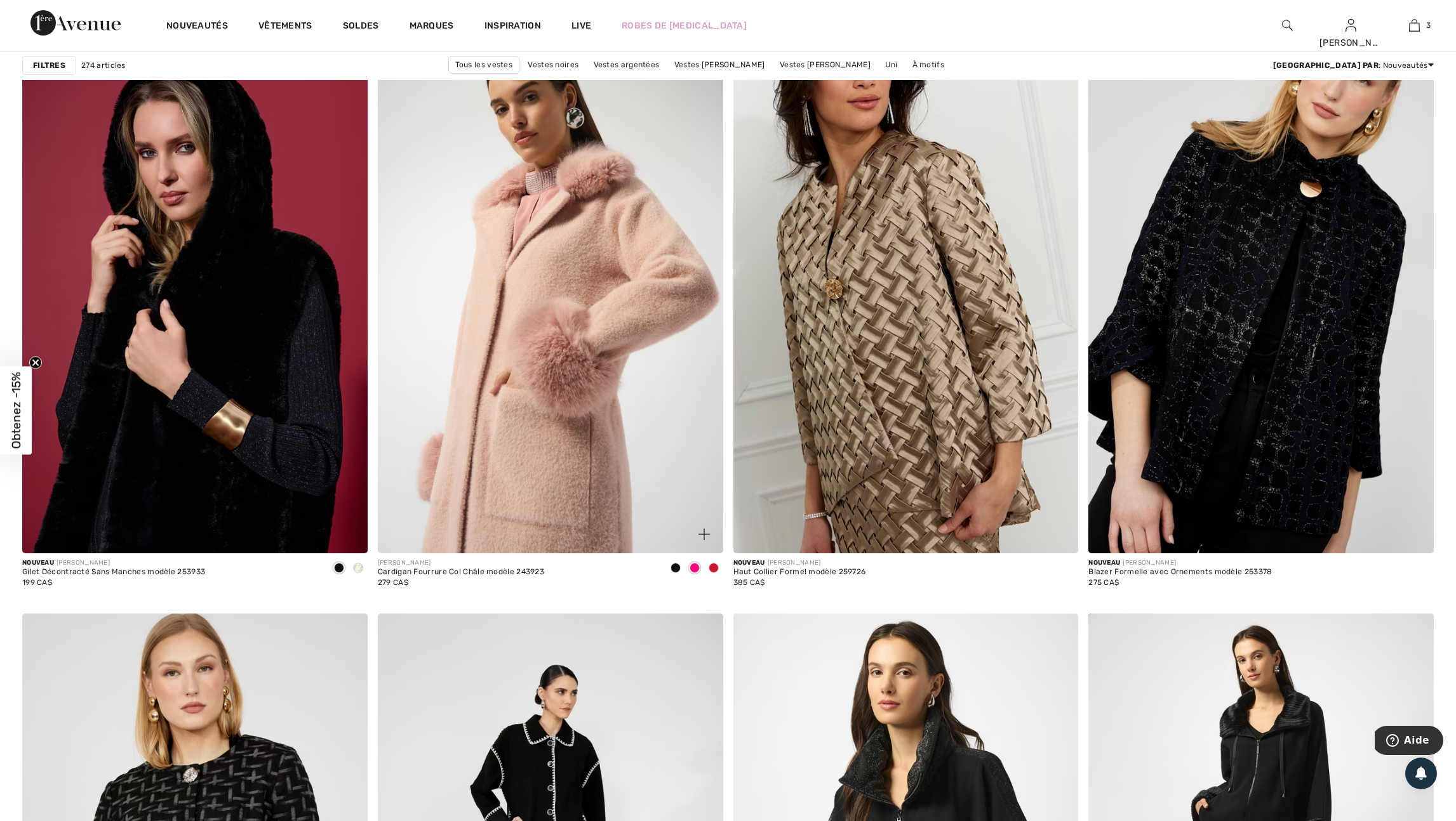
scroll to position [2775, 0]
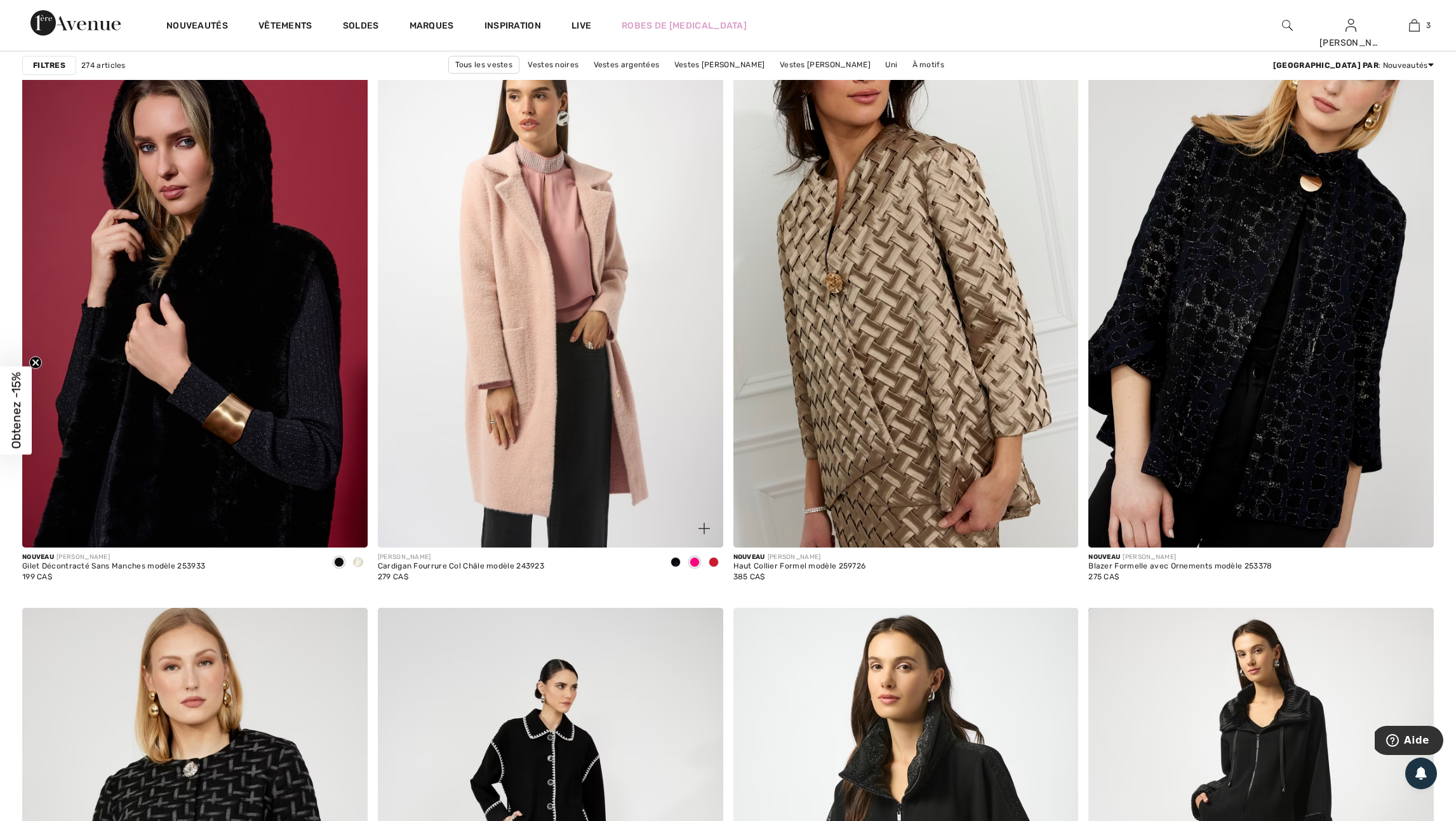
click at [711, 568] on span at bounding box center [714, 562] width 11 height 11
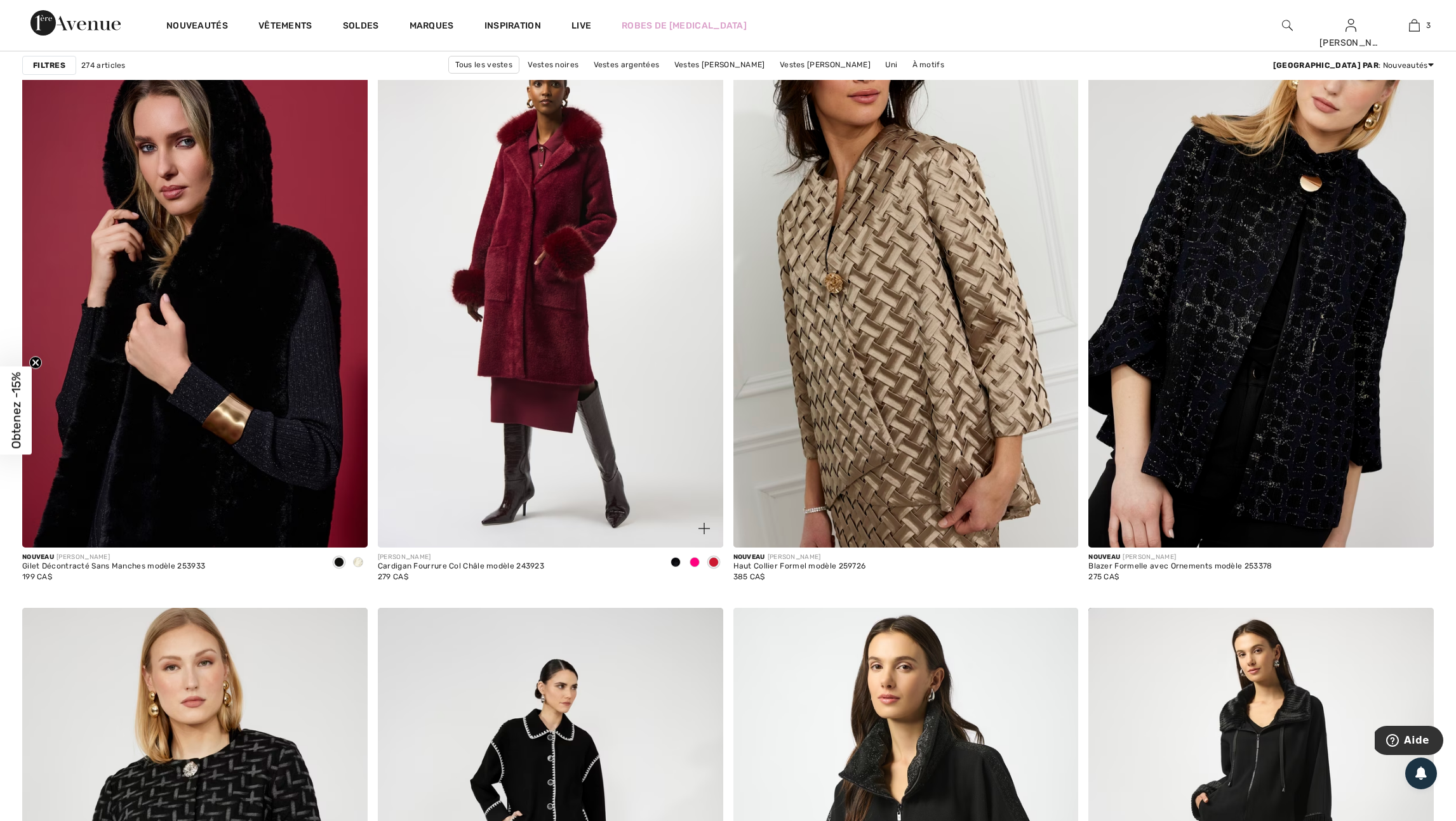
click at [671, 568] on span at bounding box center [675, 562] width 11 height 11
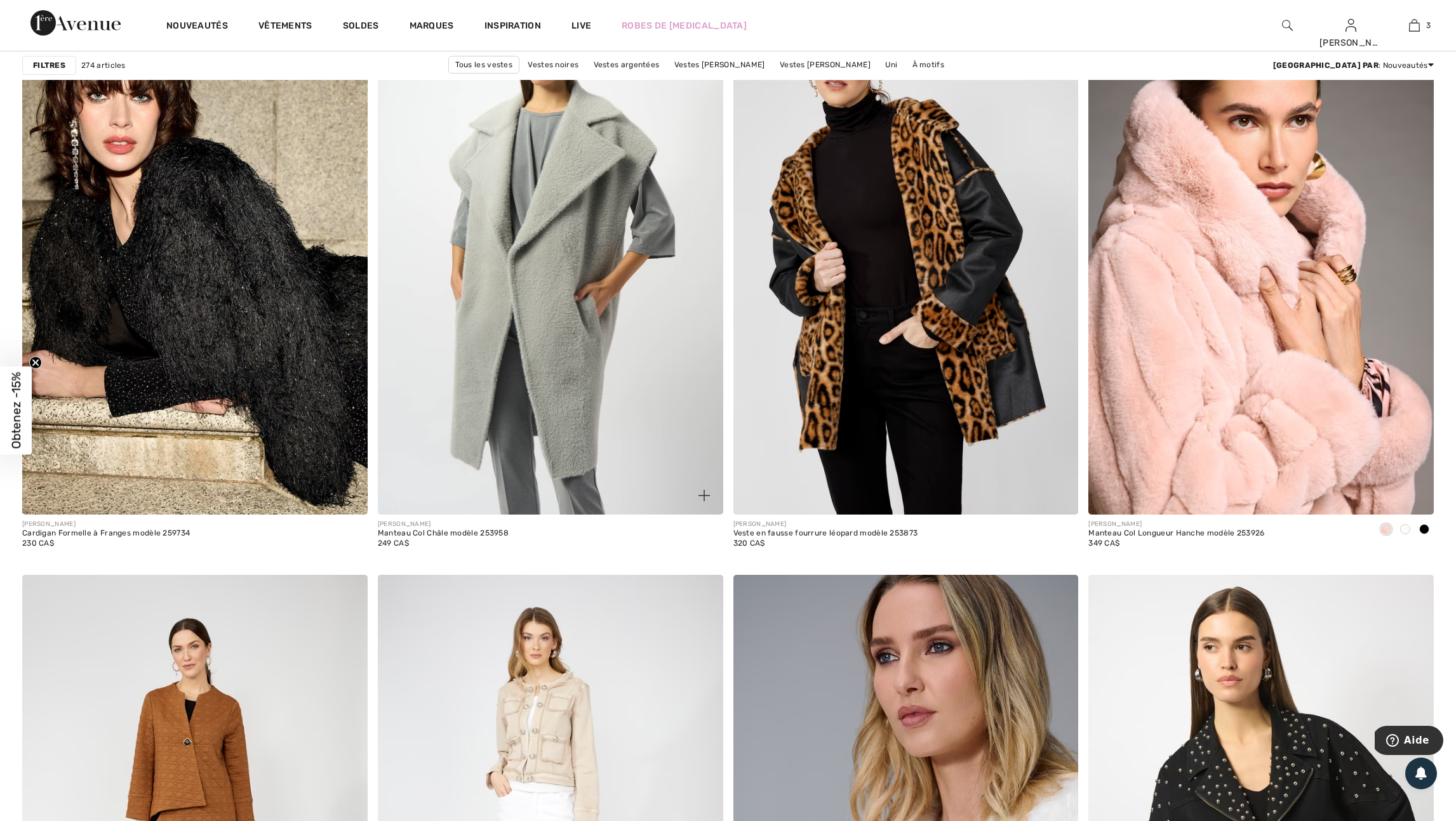
scroll to position [5939, 0]
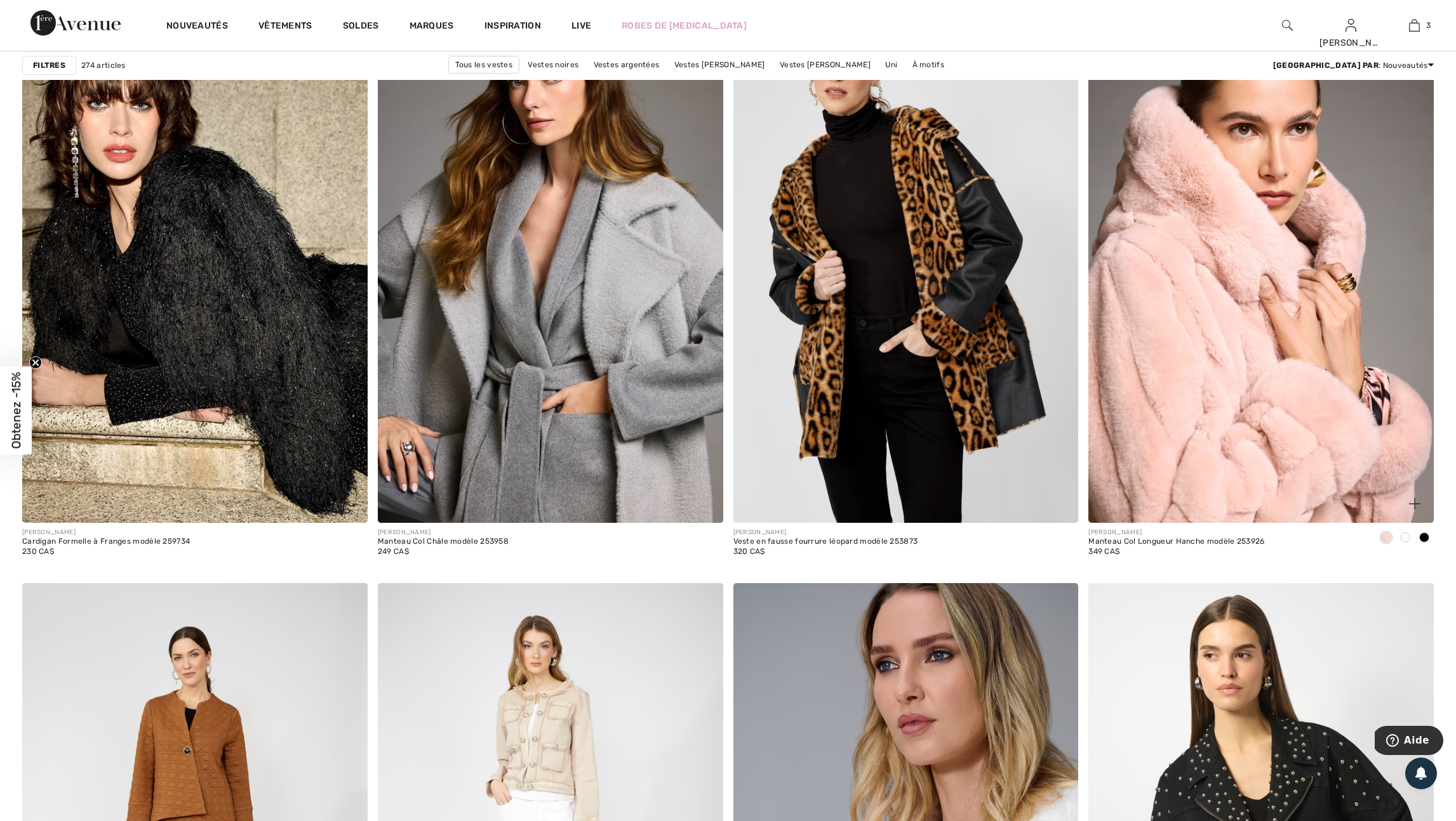
click at [1400, 543] on span at bounding box center [1405, 538] width 11 height 11
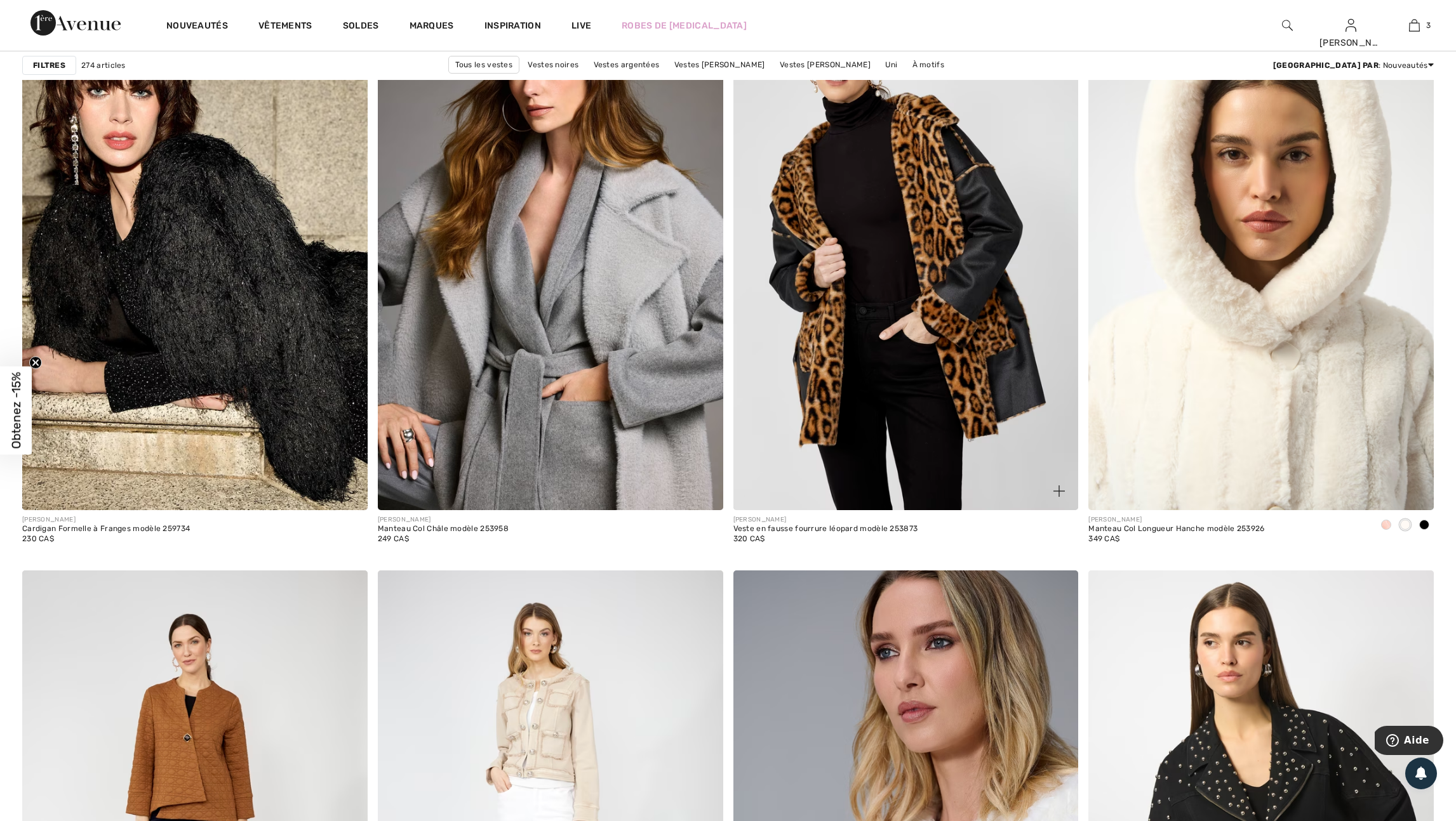
scroll to position [5953, 0]
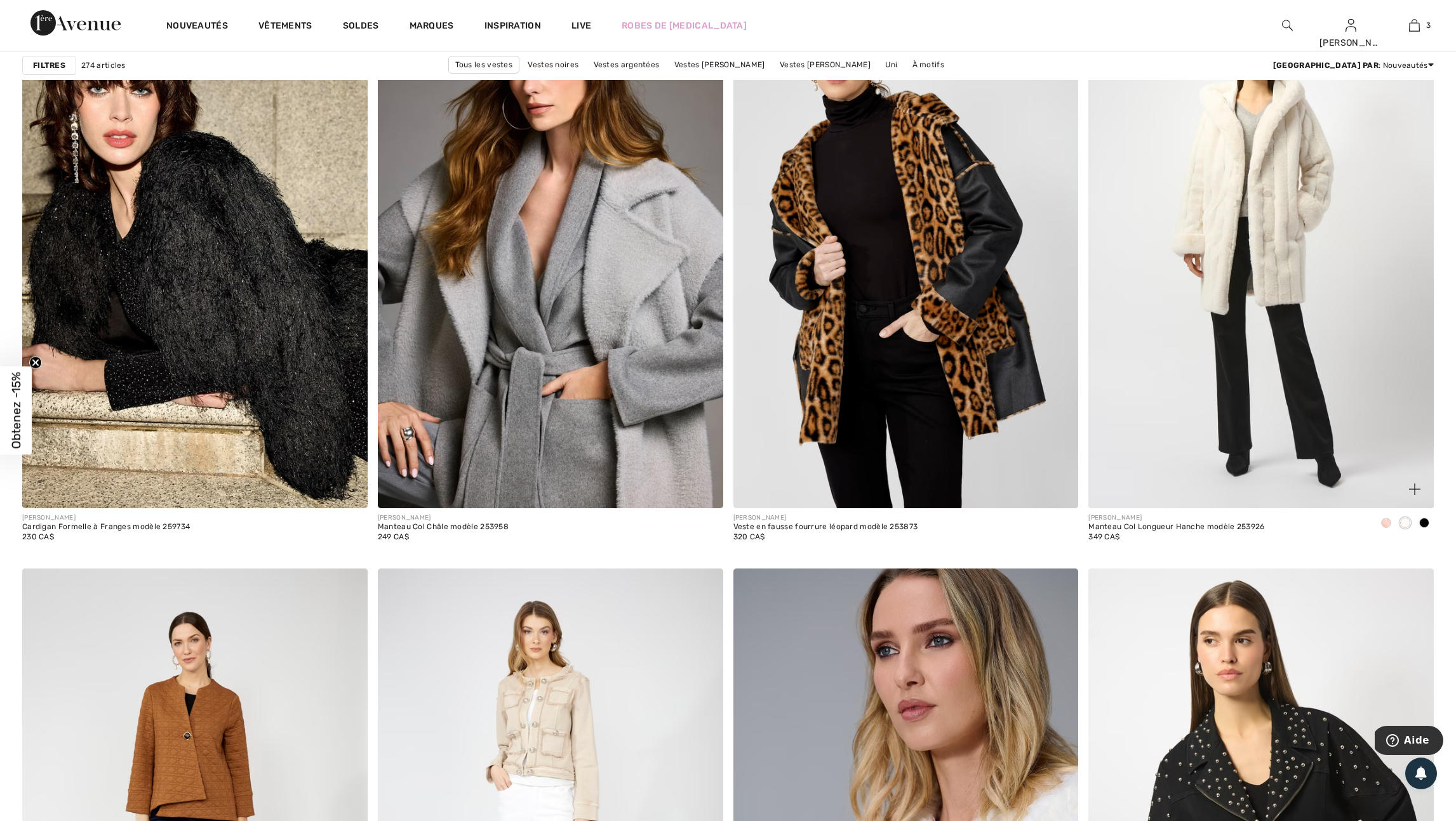
click at [1427, 535] on div at bounding box center [1424, 524] width 19 height 21
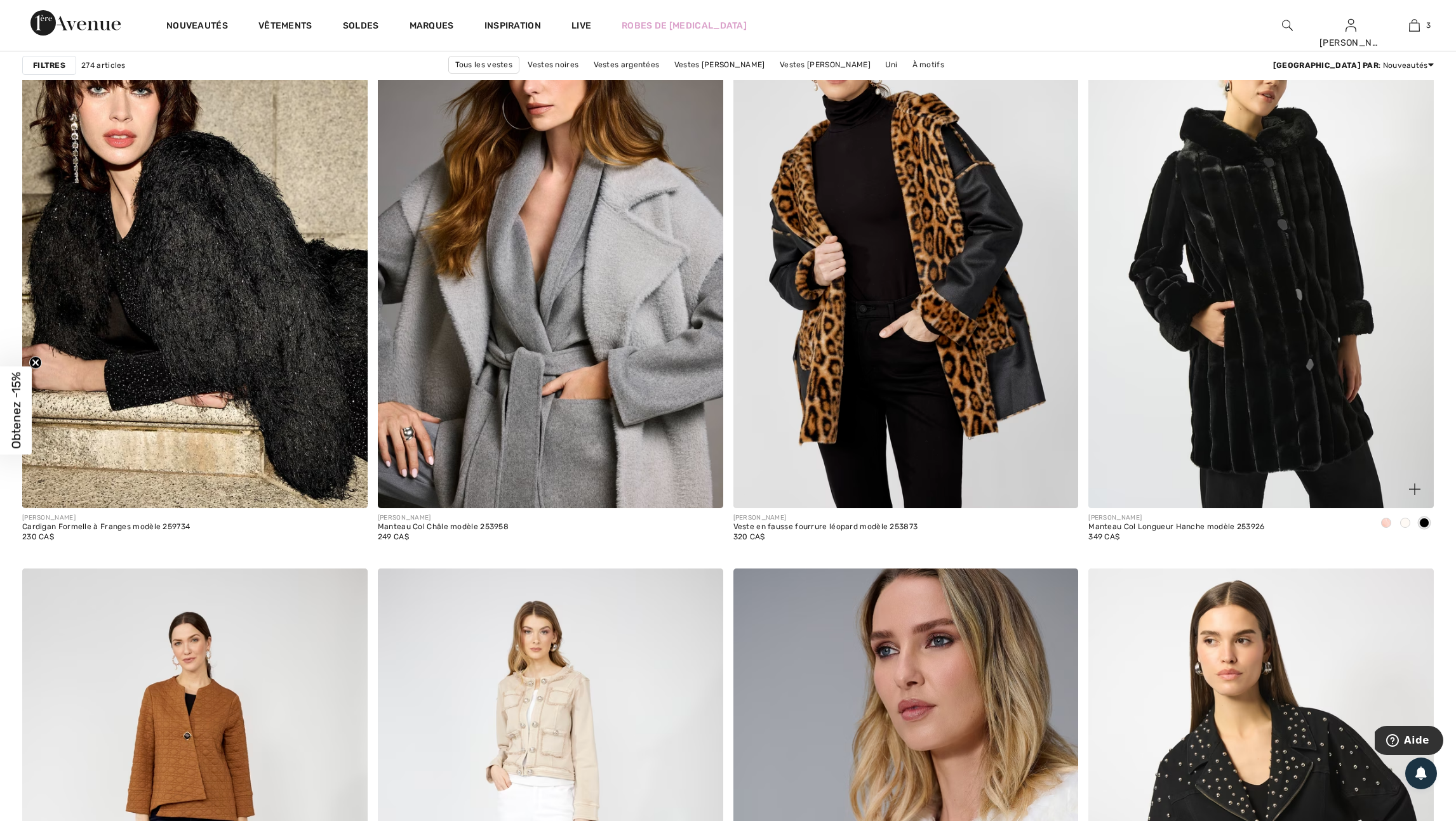
click at [1408, 528] on span at bounding box center [1405, 523] width 11 height 11
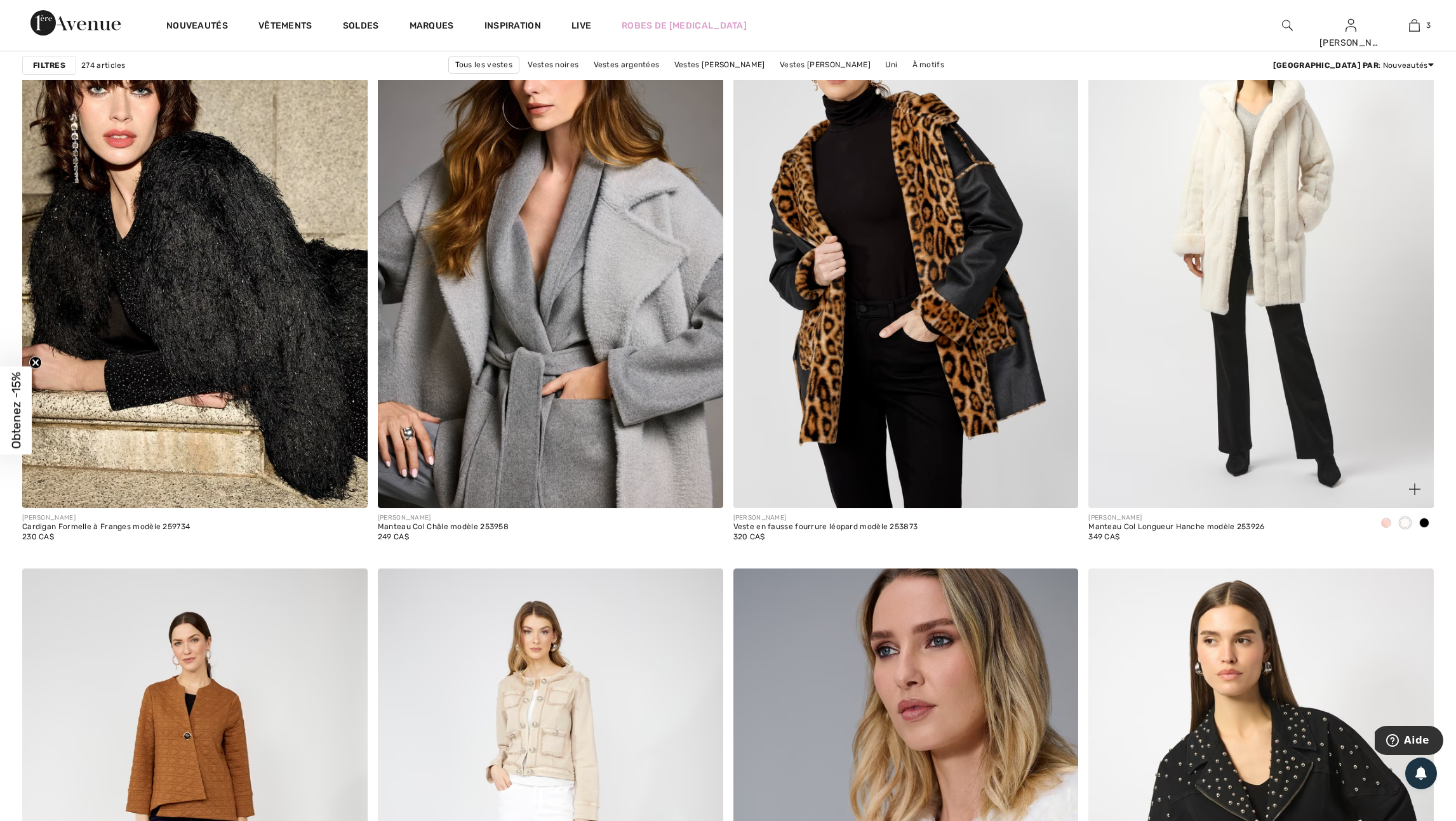
click at [1382, 535] on div at bounding box center [1385, 524] width 19 height 21
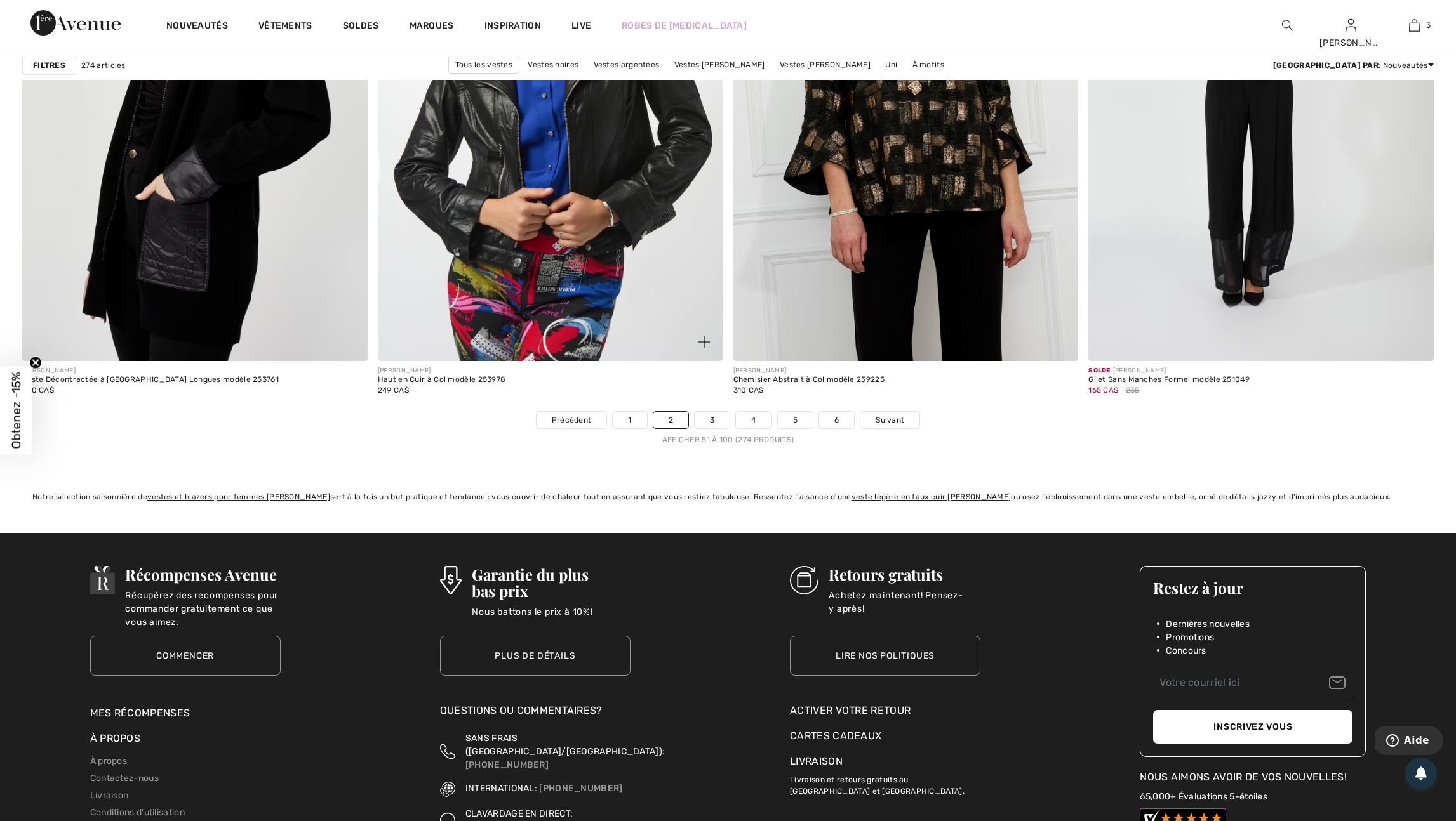
scroll to position [8642, 0]
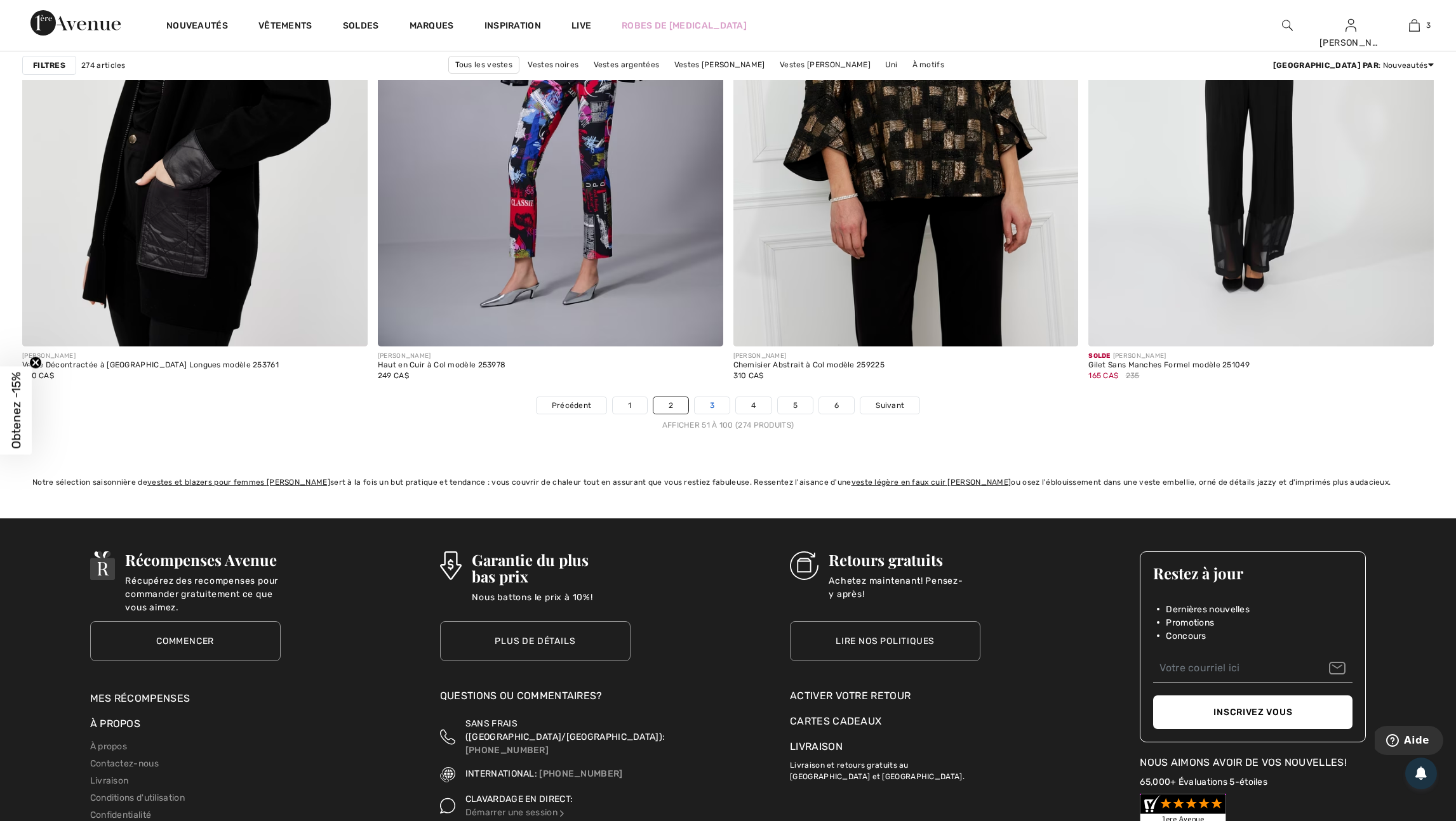
click at [711, 414] on link "3" at bounding box center [711, 405] width 35 height 17
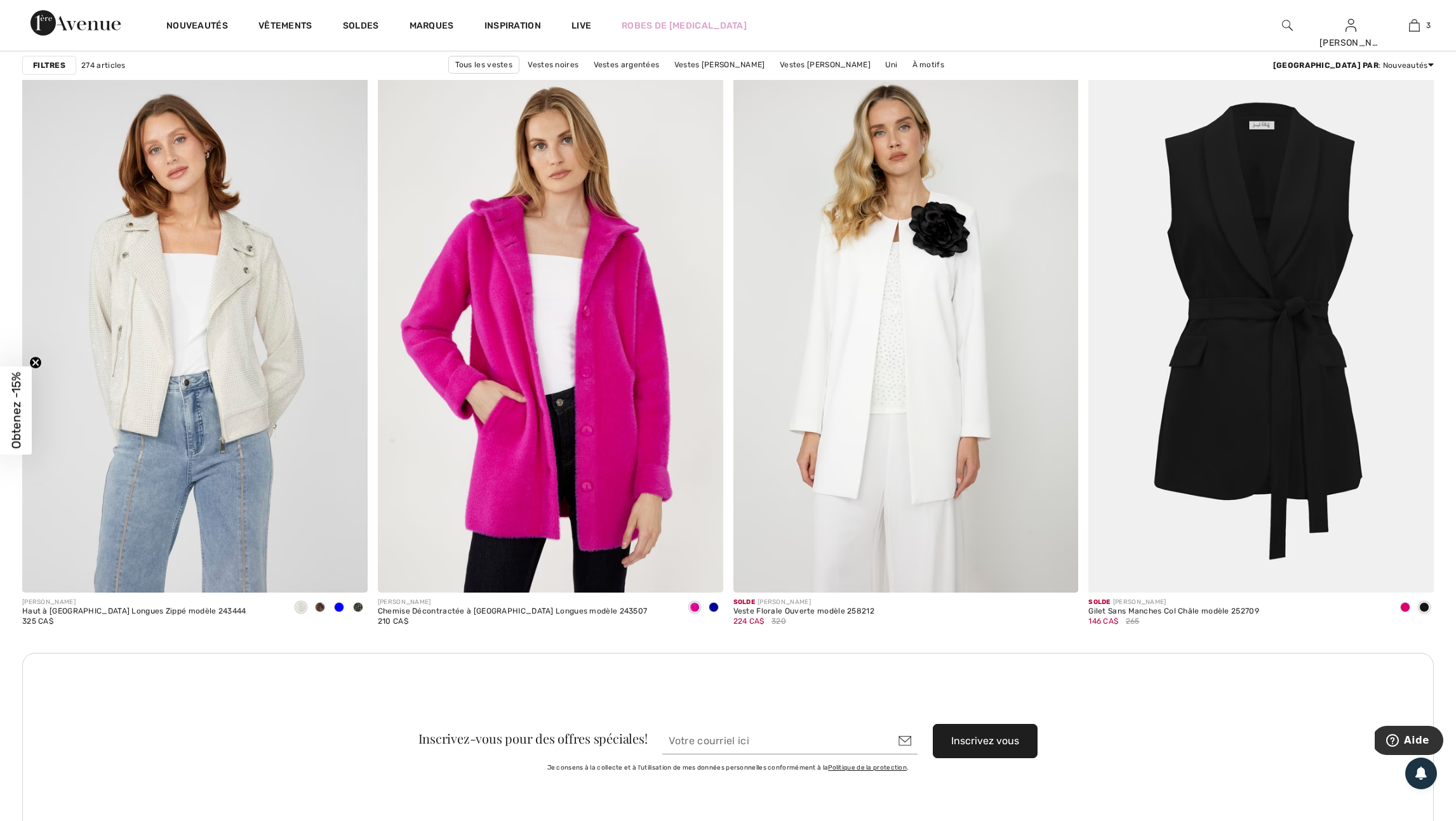
scroll to position [3896, 0]
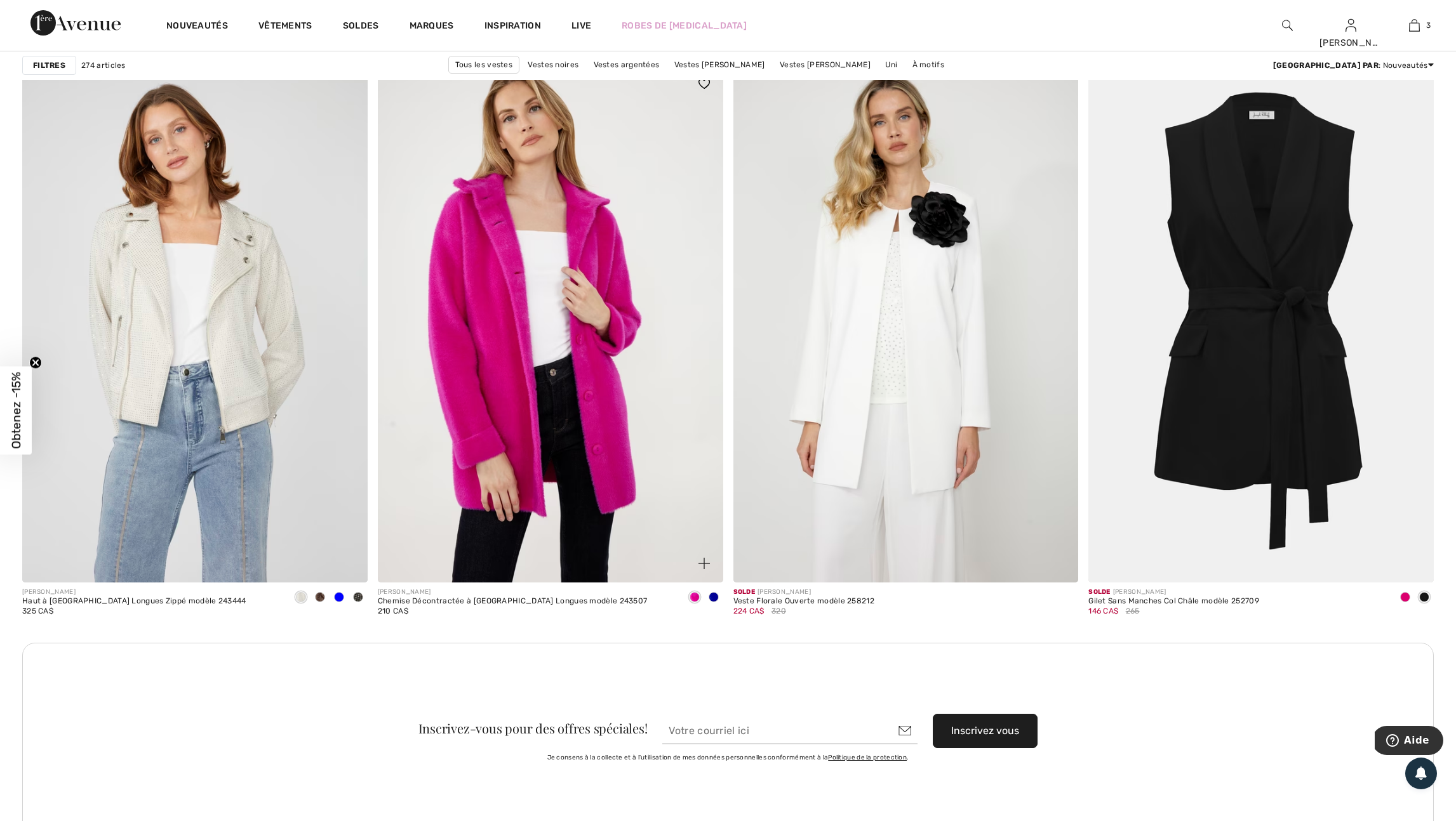
click at [709, 602] on span at bounding box center [714, 598] width 11 height 11
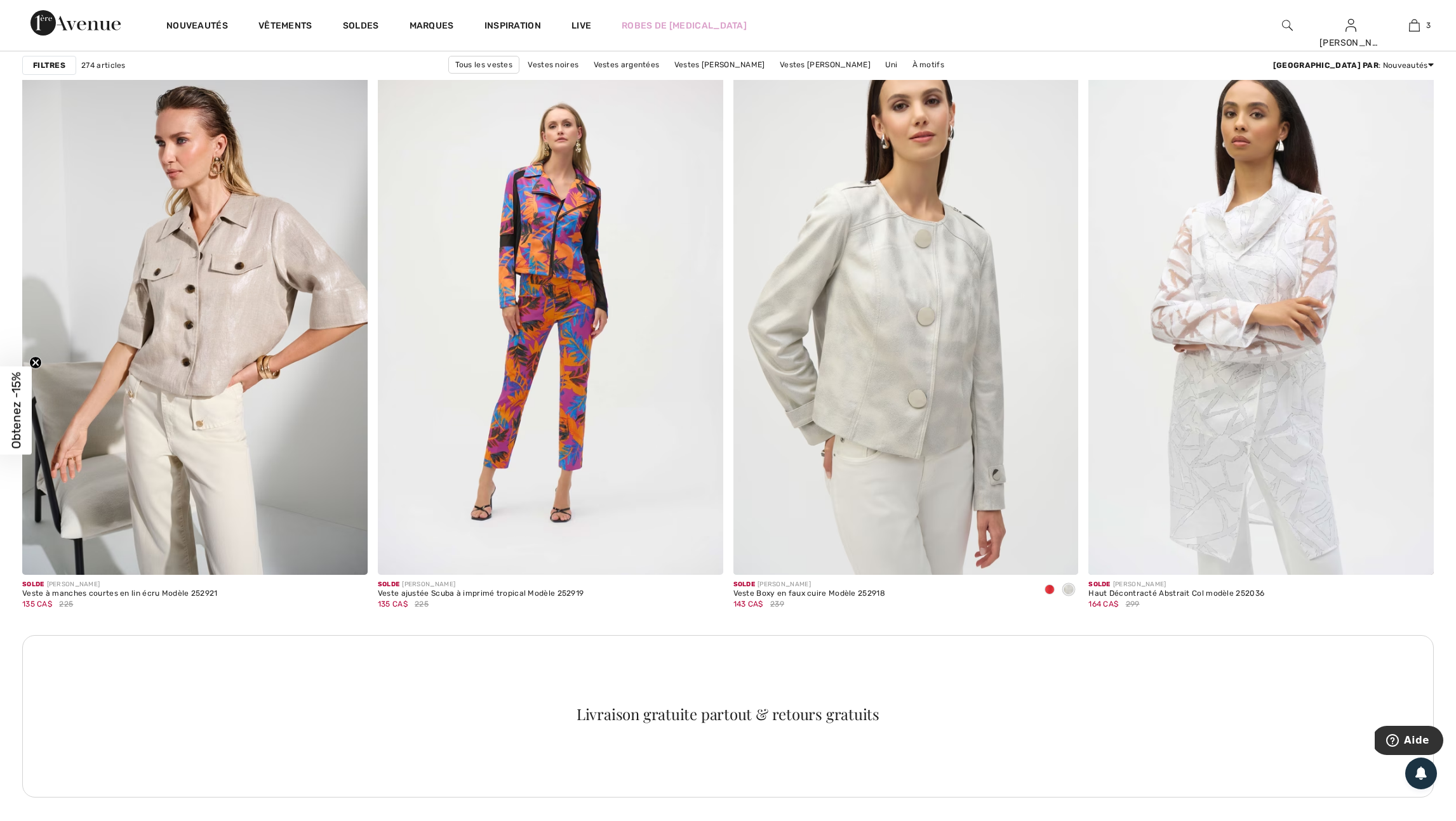
scroll to position [6463, 0]
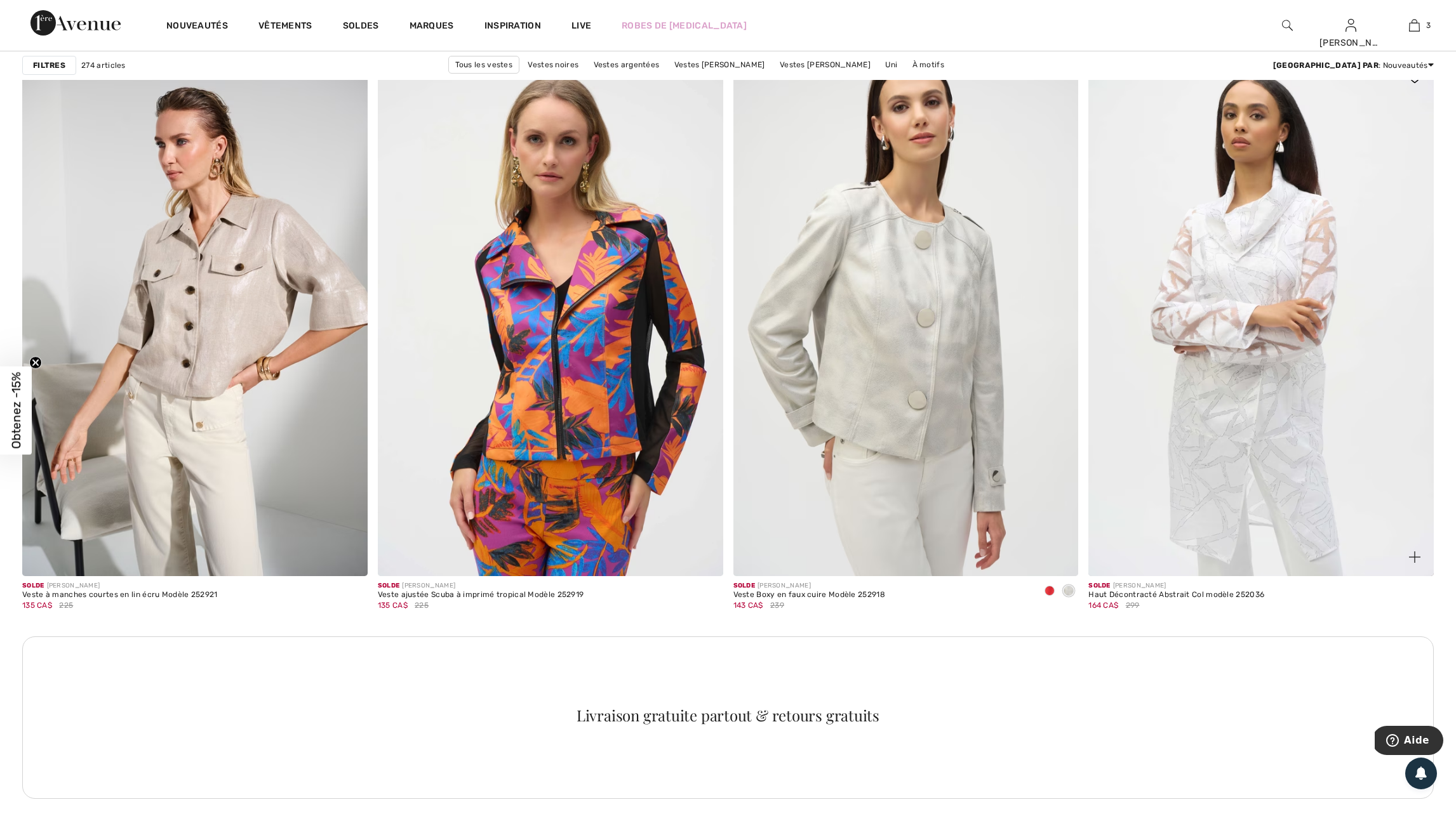
click at [1406, 570] on span at bounding box center [1415, 557] width 26 height 26
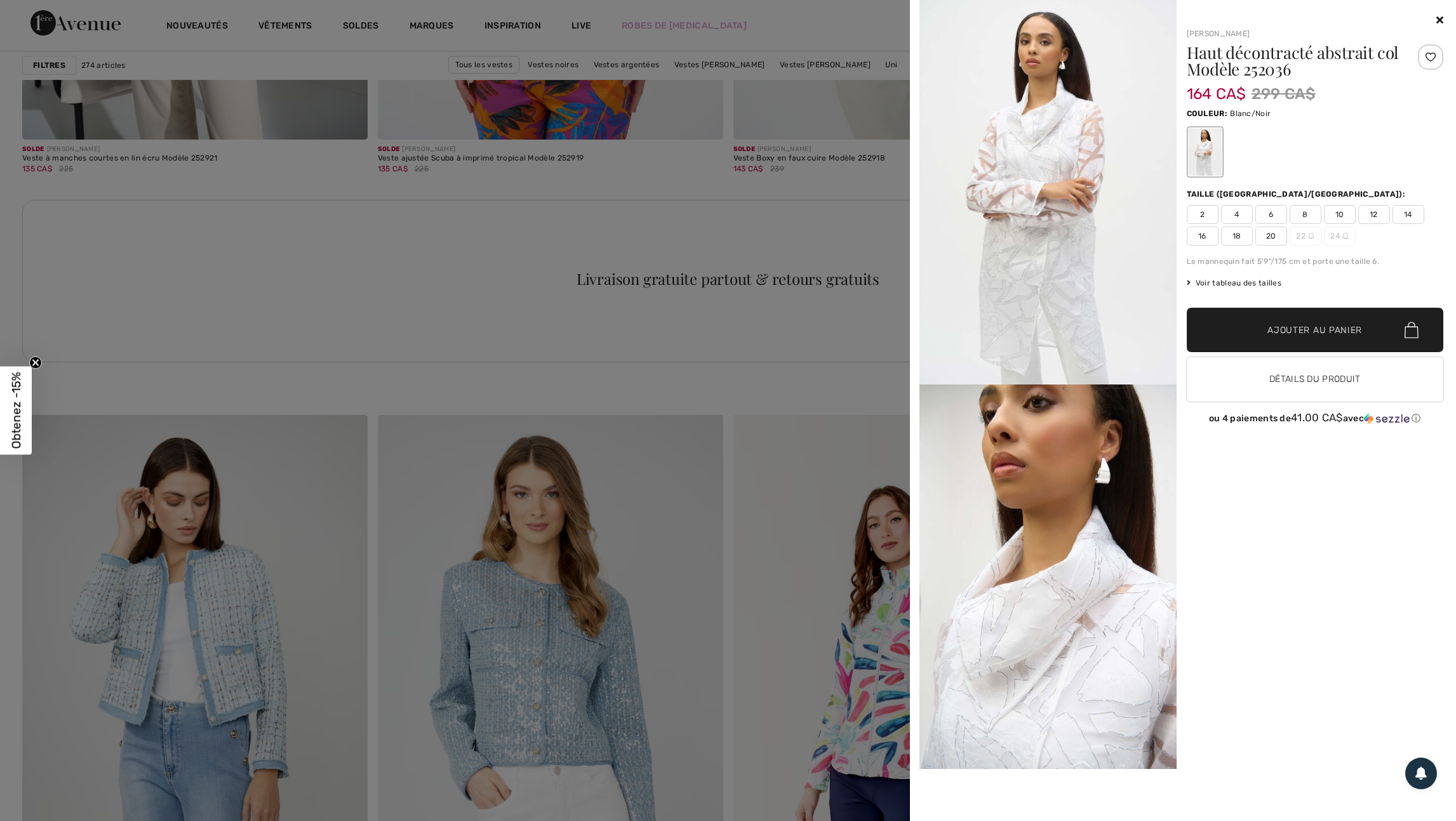
scroll to position [6900, 0]
click at [765, 286] on div at bounding box center [728, 410] width 1456 height 821
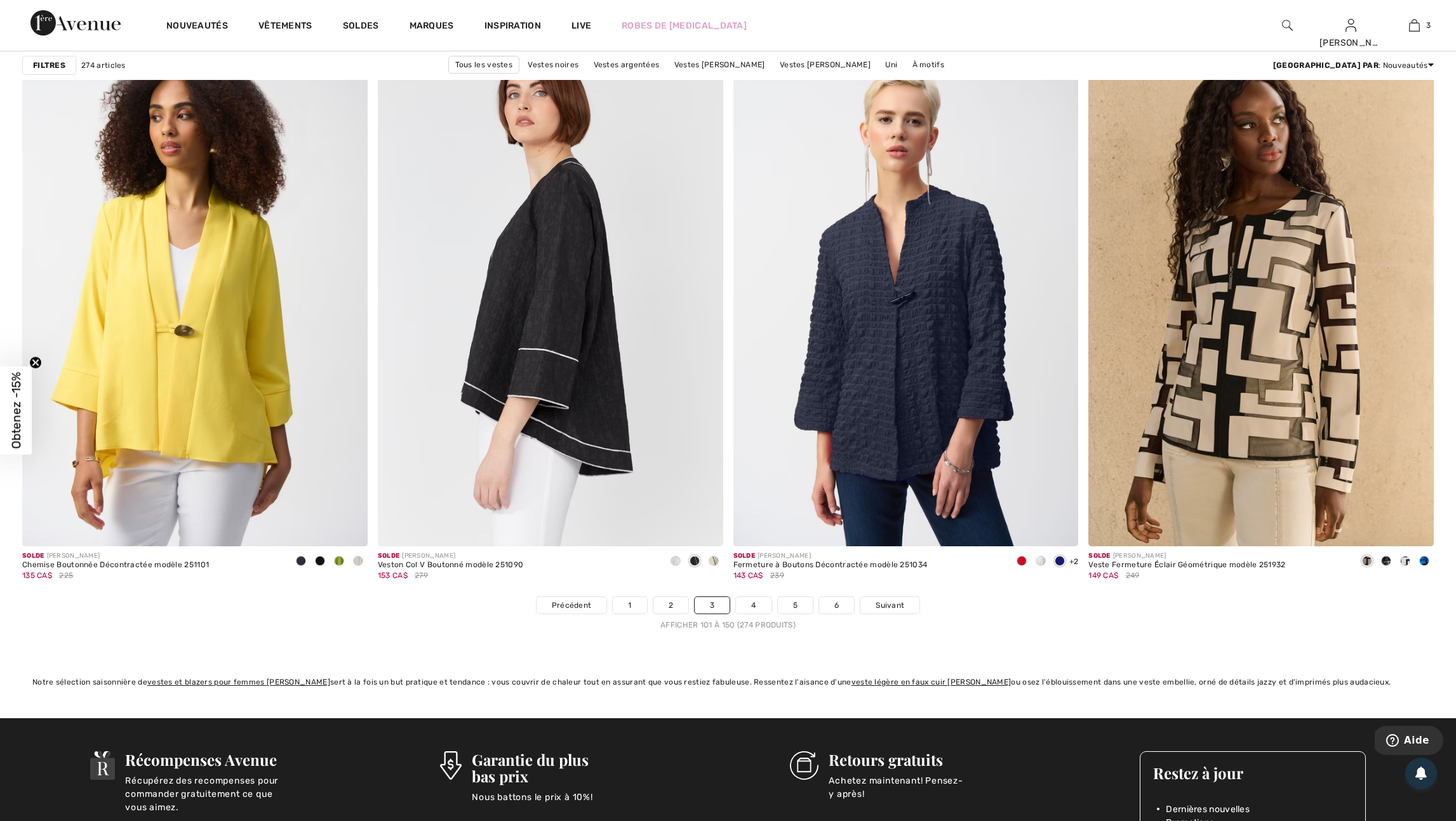
scroll to position [8448, 0]
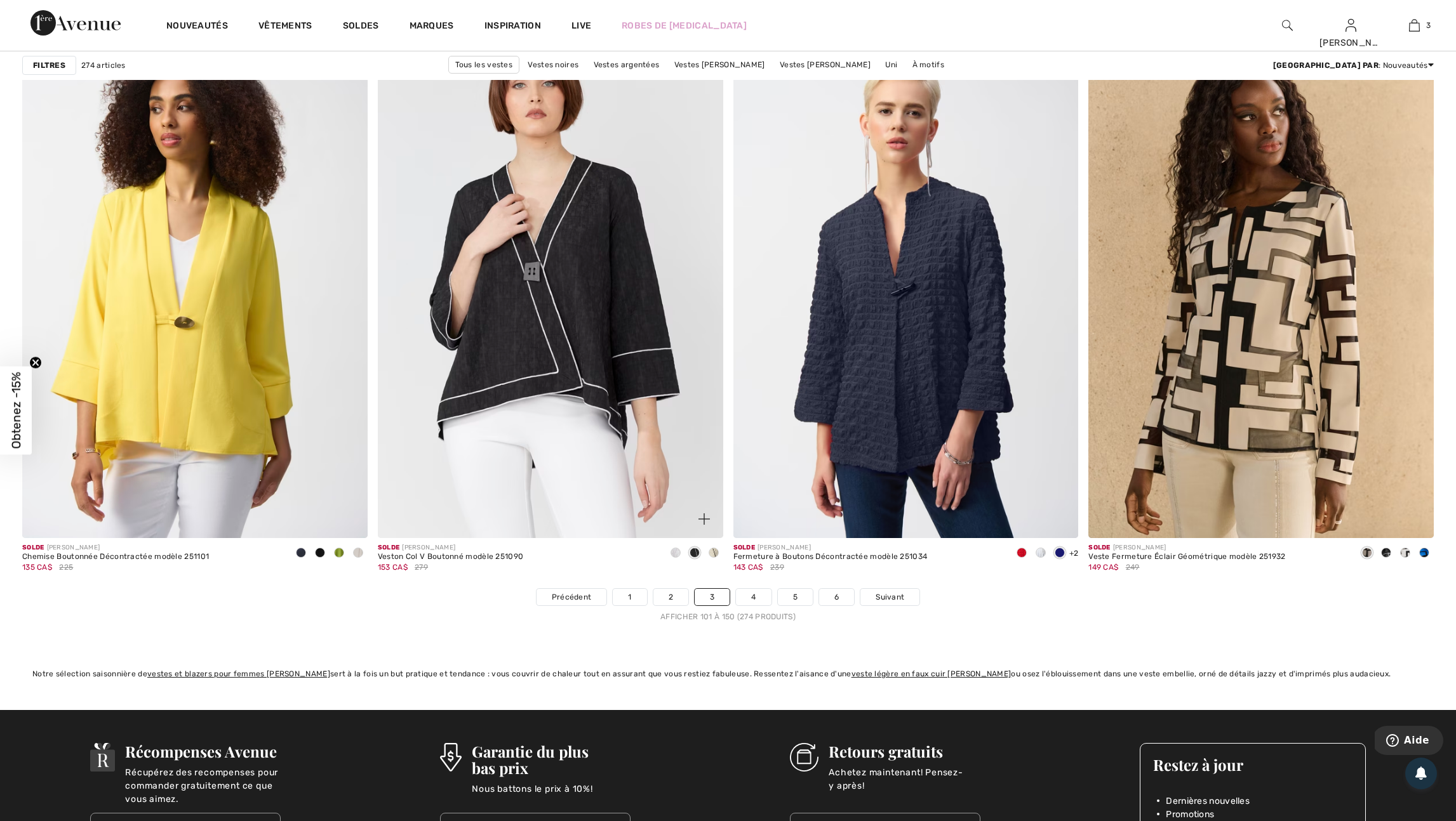
click at [714, 558] on span at bounding box center [714, 553] width 11 height 11
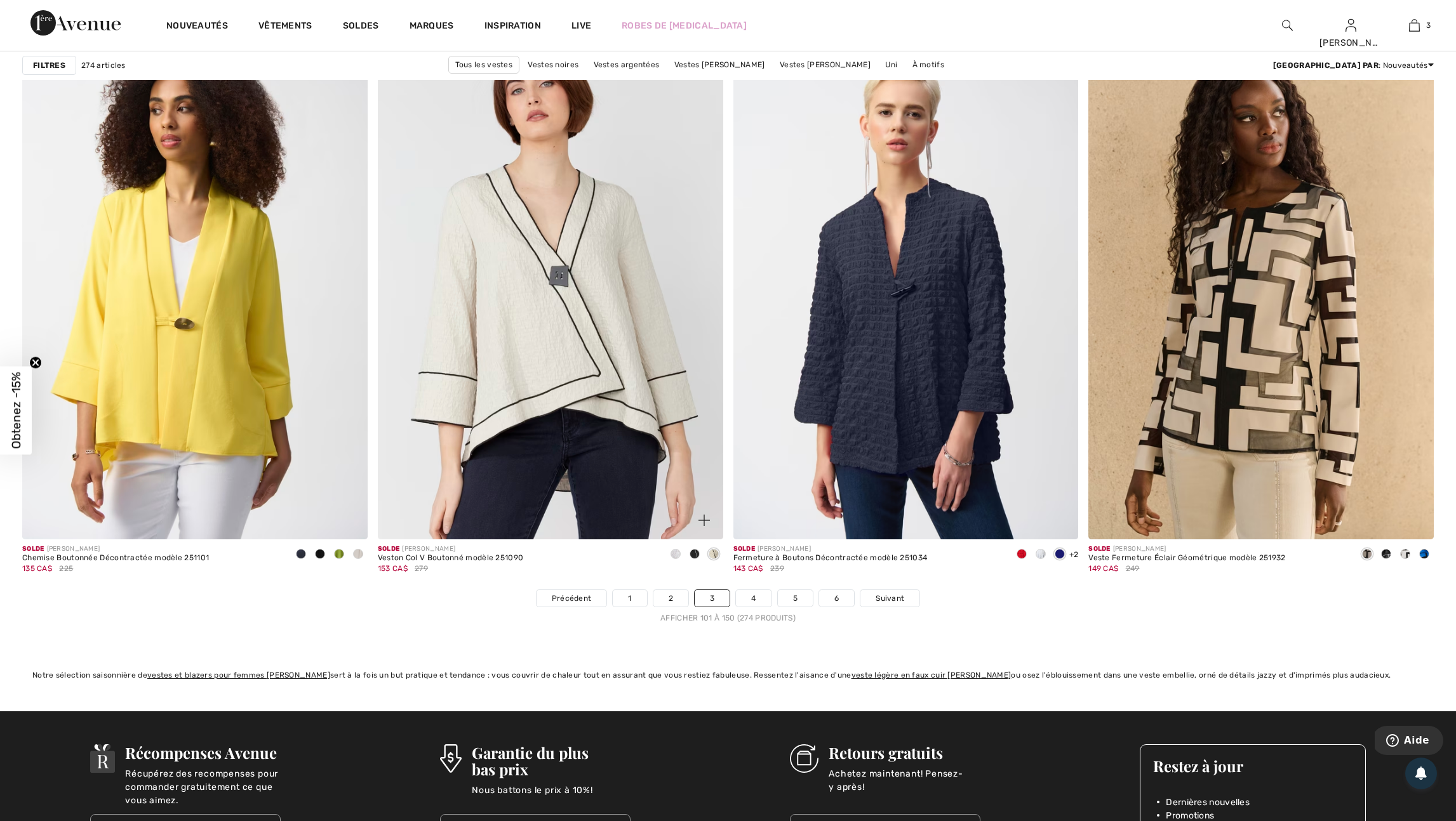
click at [674, 559] on span at bounding box center [675, 554] width 11 height 11
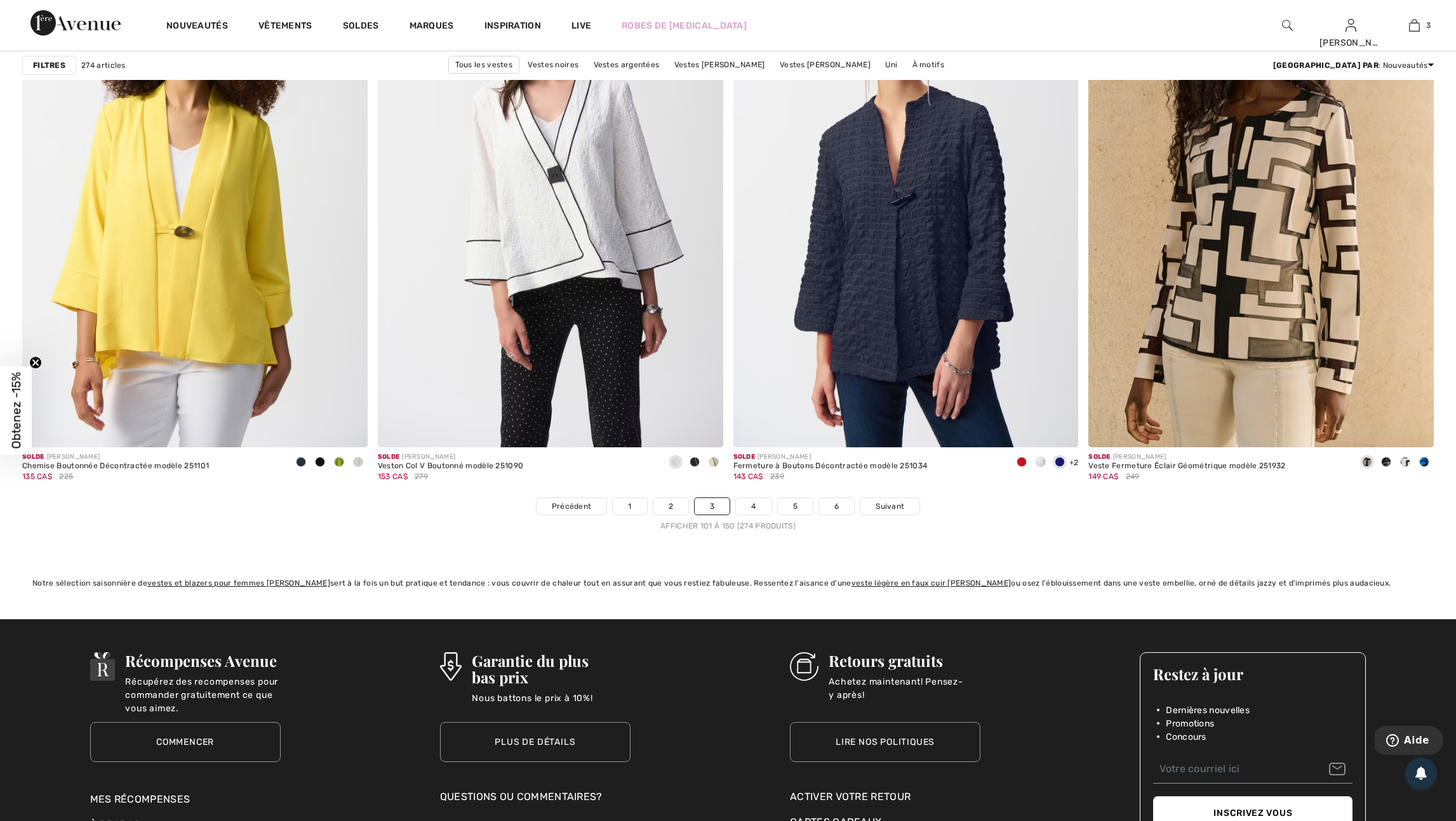
scroll to position [8544, 0]
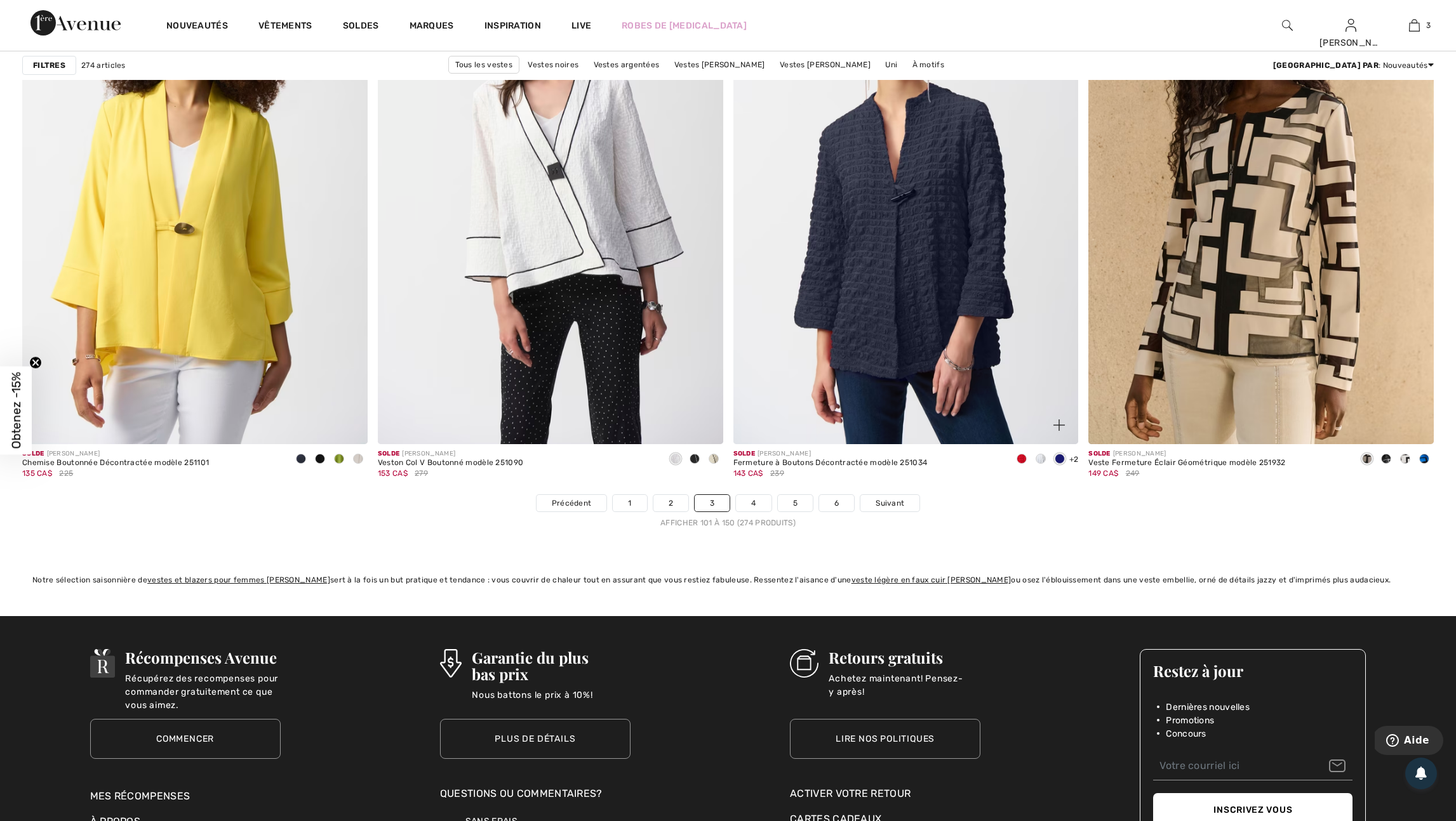
click at [1021, 464] on span at bounding box center [1021, 459] width 11 height 11
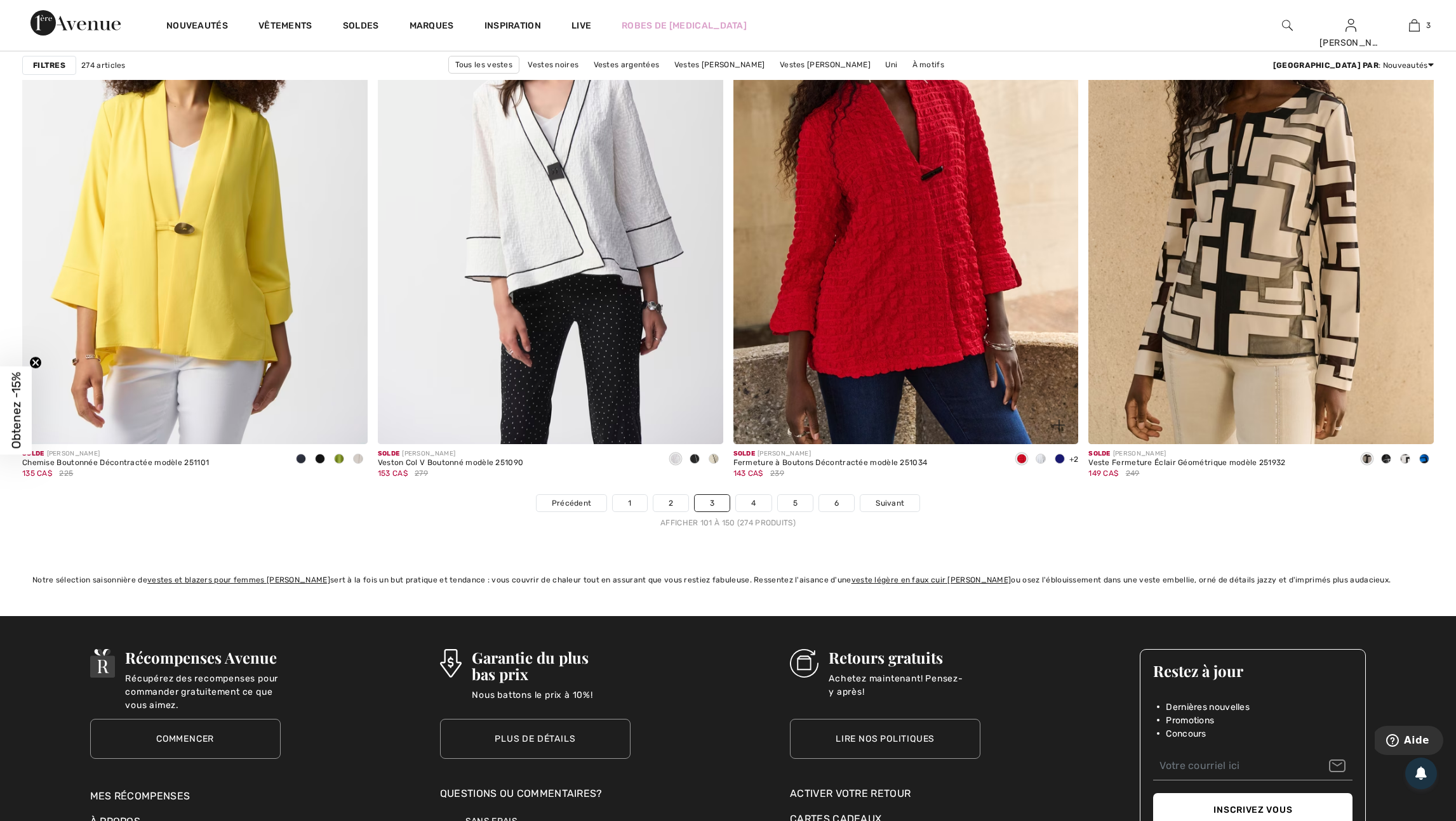
click at [1037, 464] on span at bounding box center [1041, 459] width 11 height 11
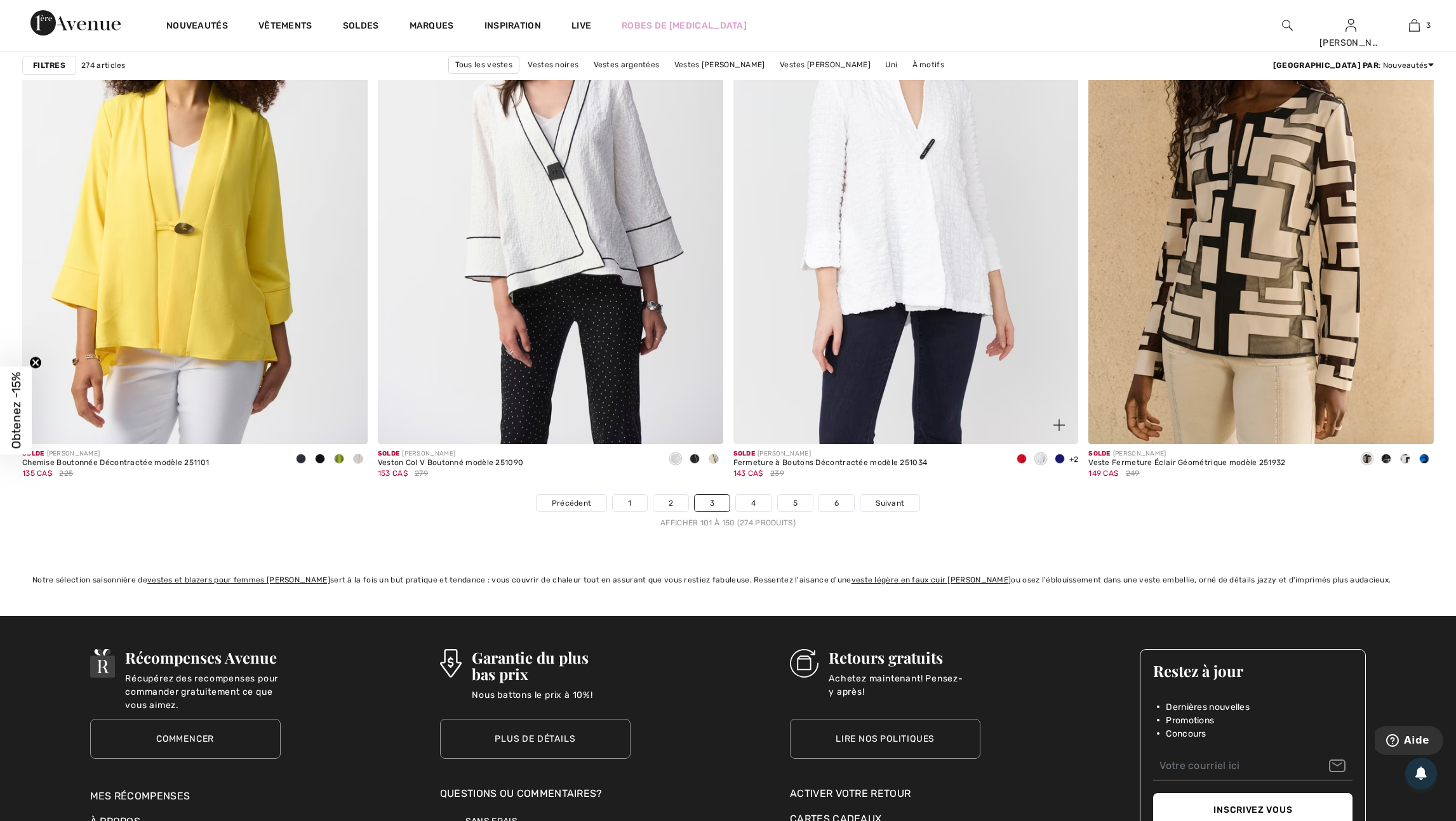
click at [1063, 431] on img at bounding box center [1058, 425] width 11 height 11
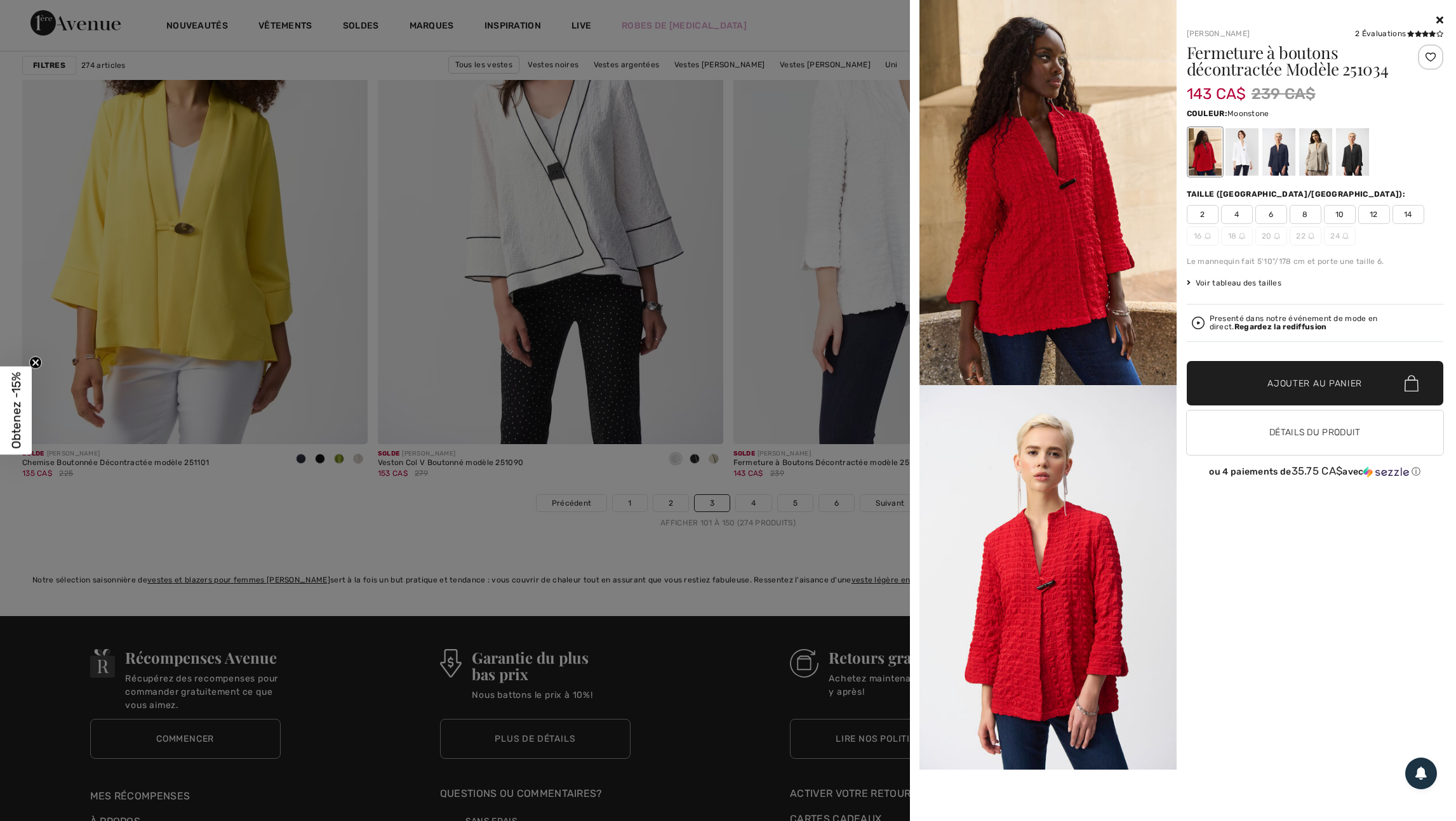
click at [1315, 157] on div at bounding box center [1315, 152] width 33 height 47
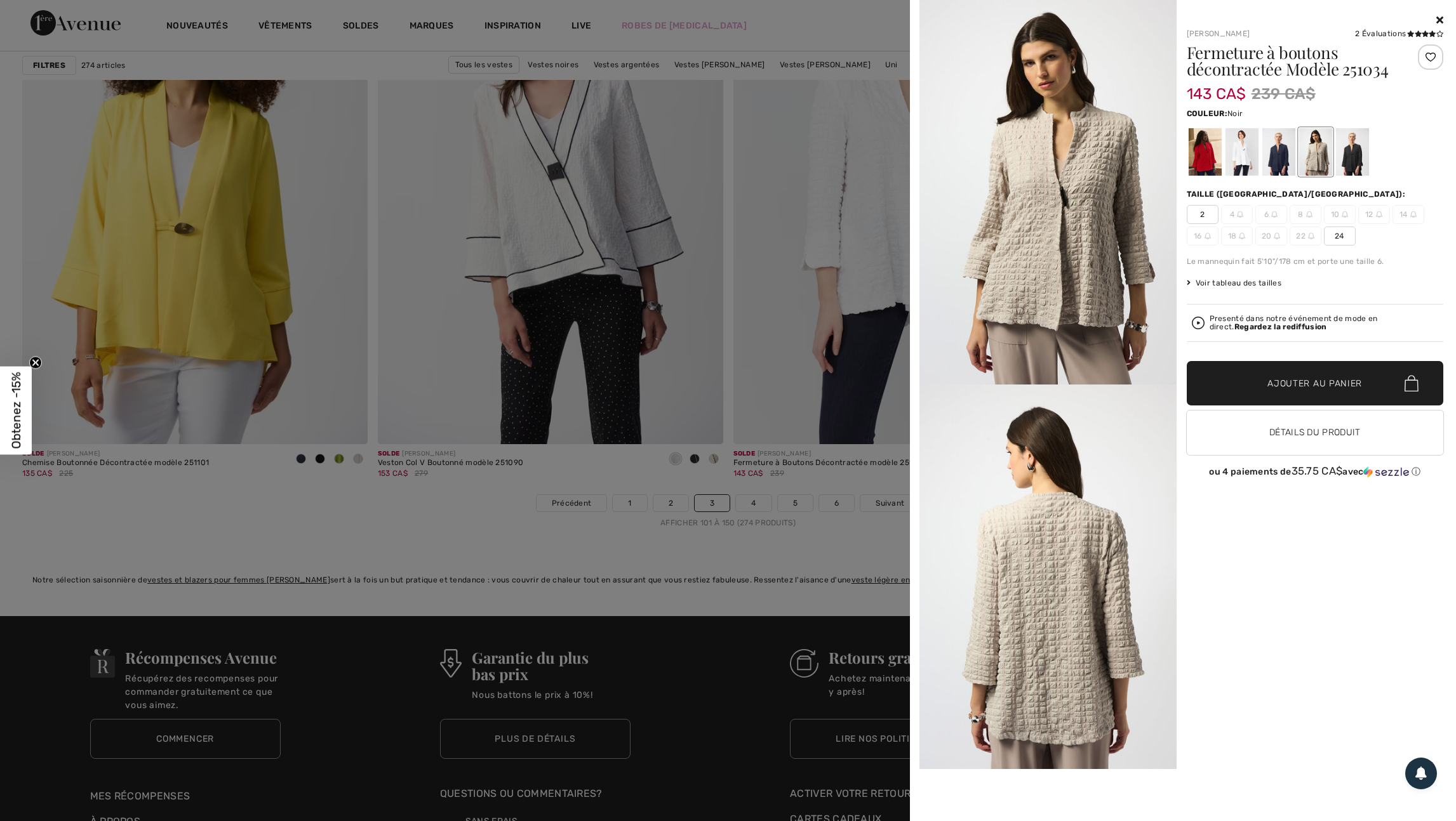
click at [1354, 162] on div at bounding box center [1351, 152] width 33 height 47
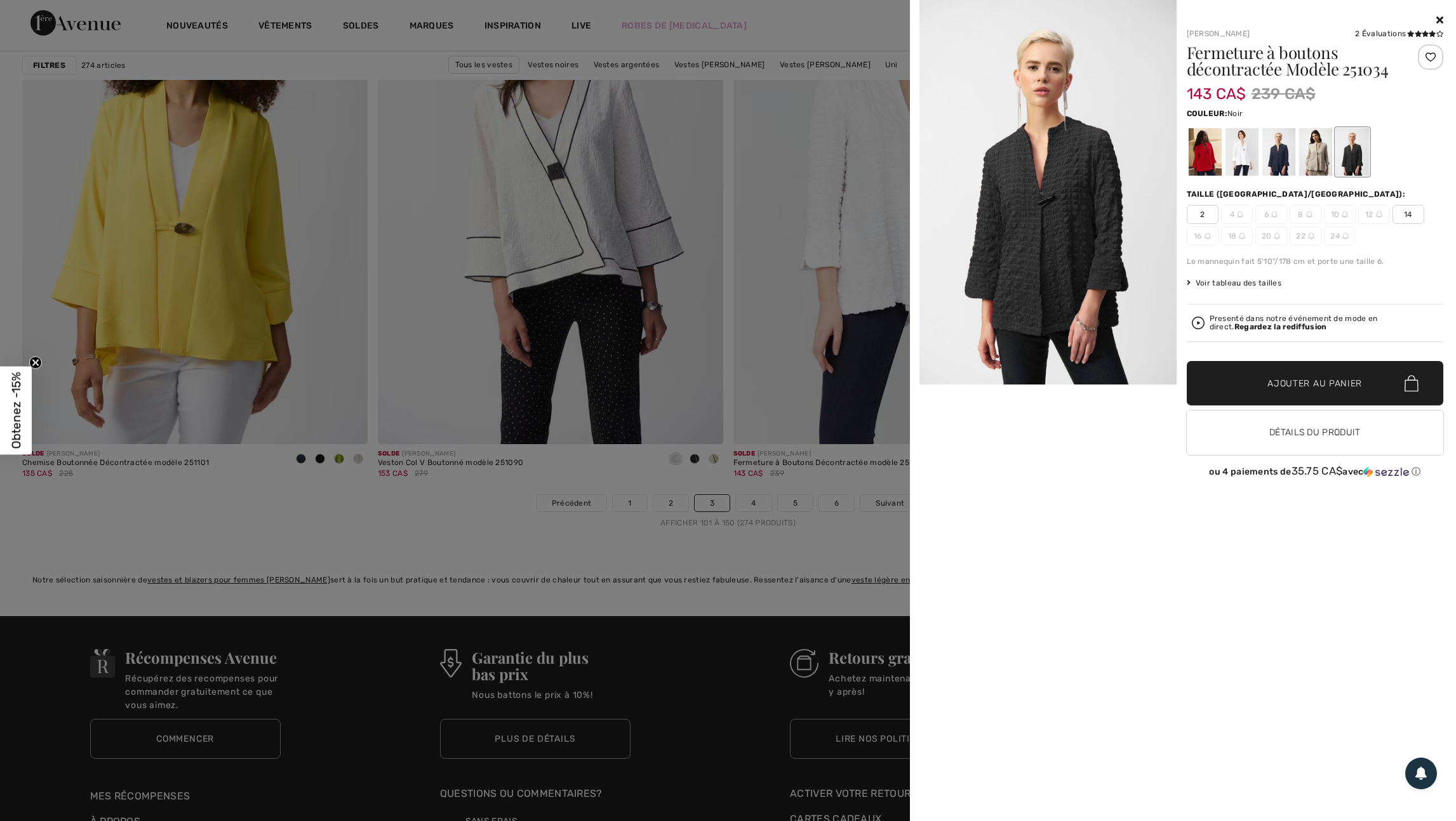
click at [776, 401] on div at bounding box center [728, 410] width 1456 height 821
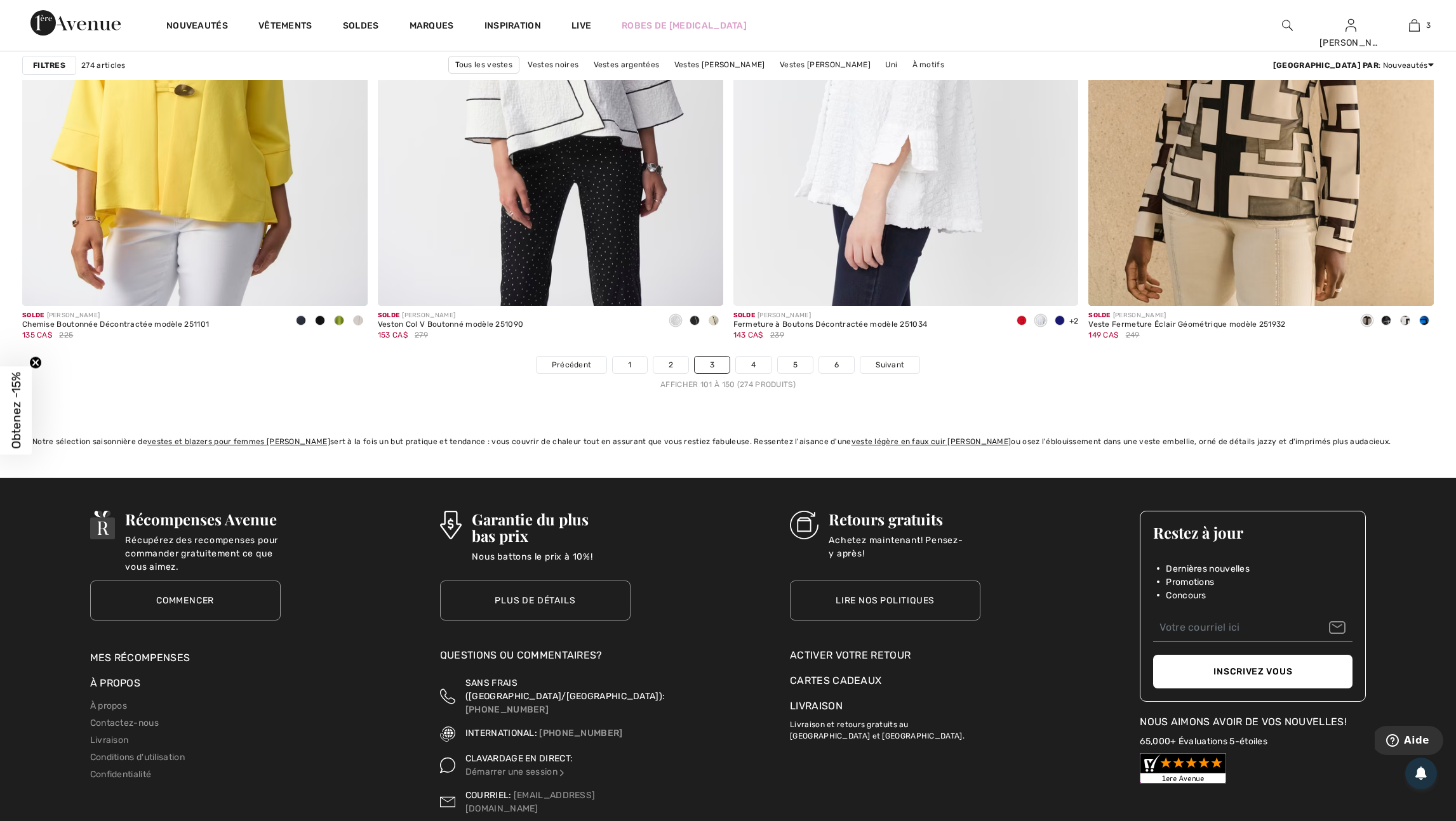
scroll to position [8693, 0]
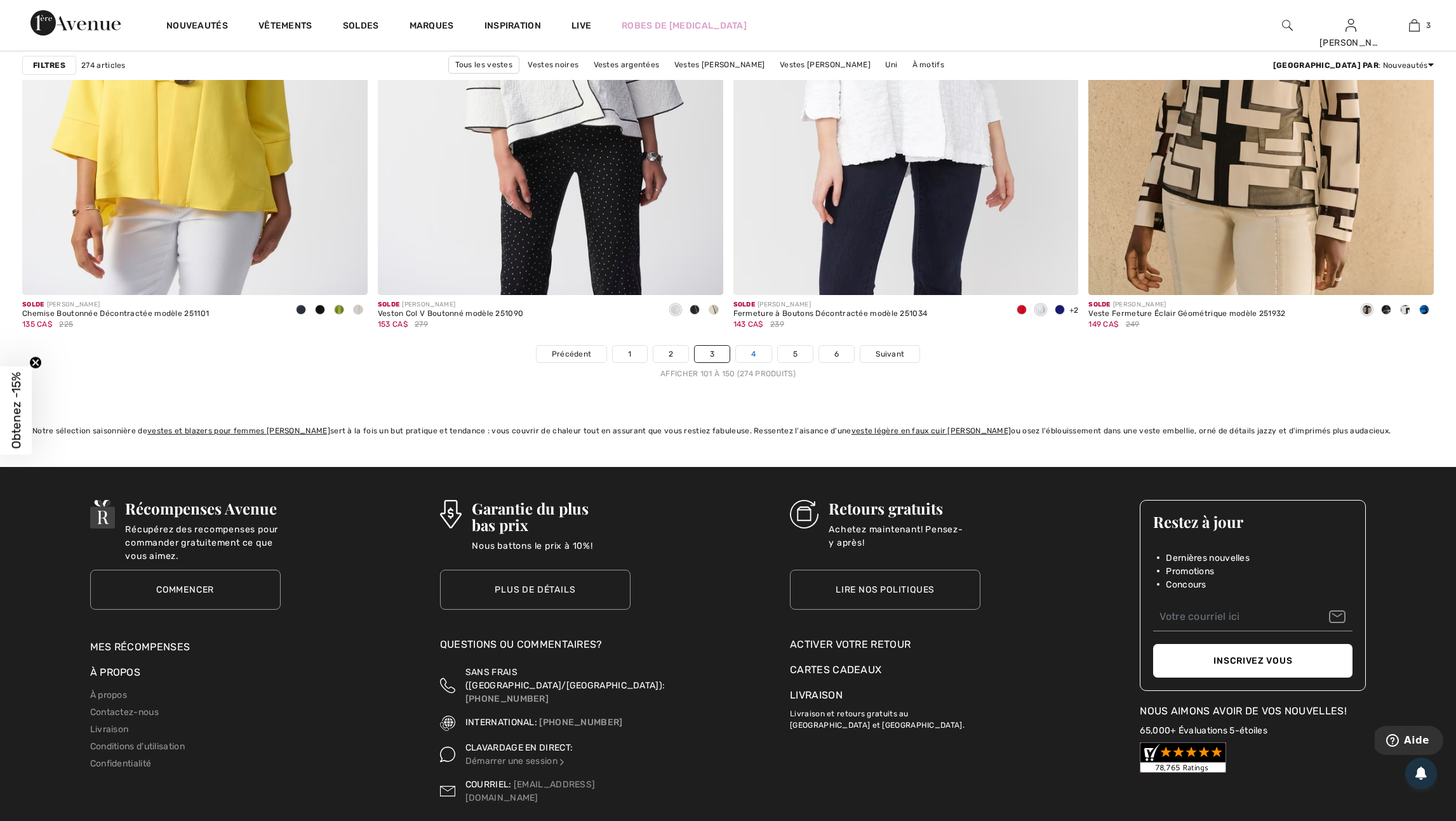
click at [760, 362] on link "4" at bounding box center [753, 354] width 35 height 17
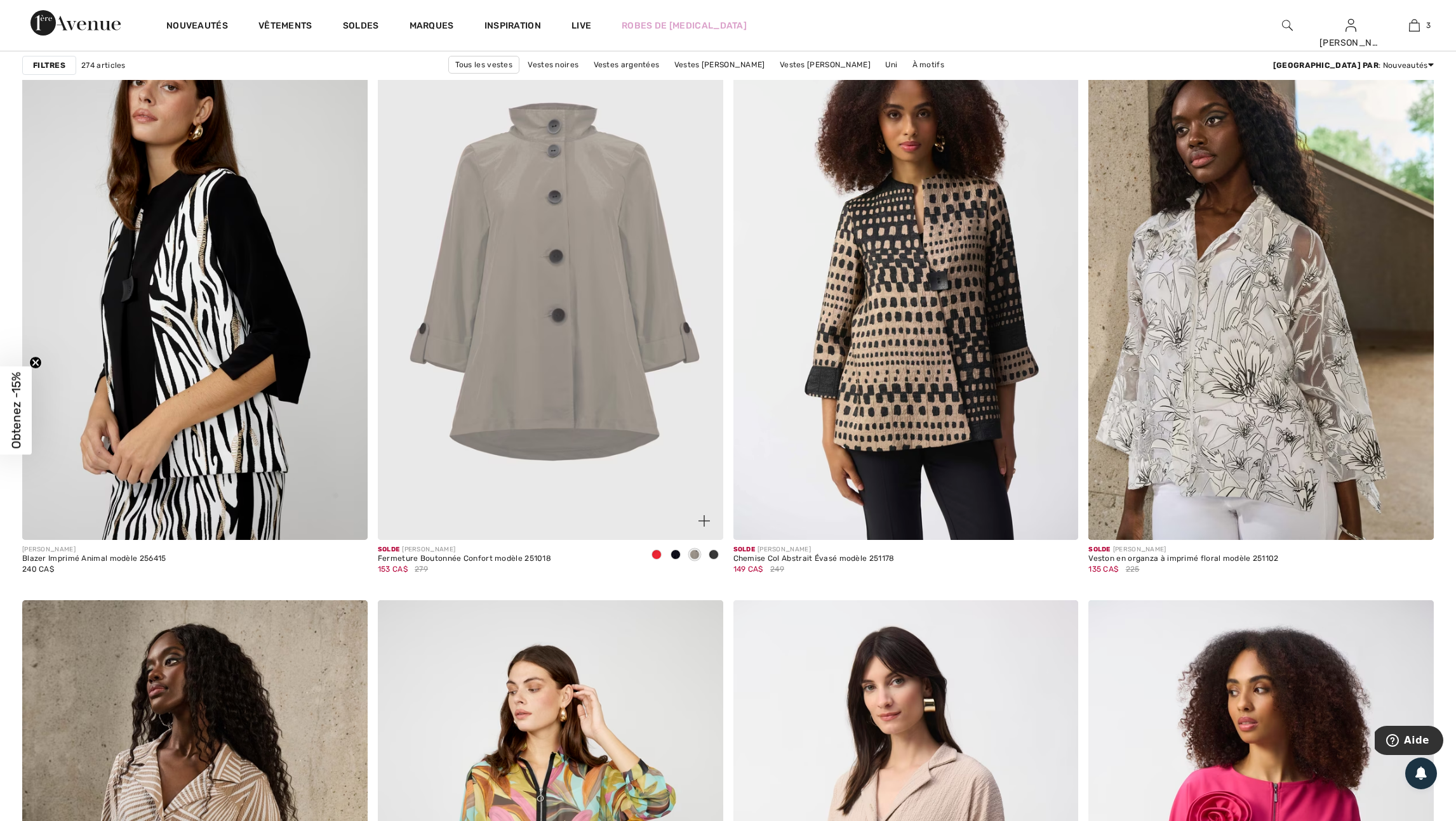
scroll to position [1412, 0]
click at [702, 526] on img at bounding box center [704, 520] width 11 height 11
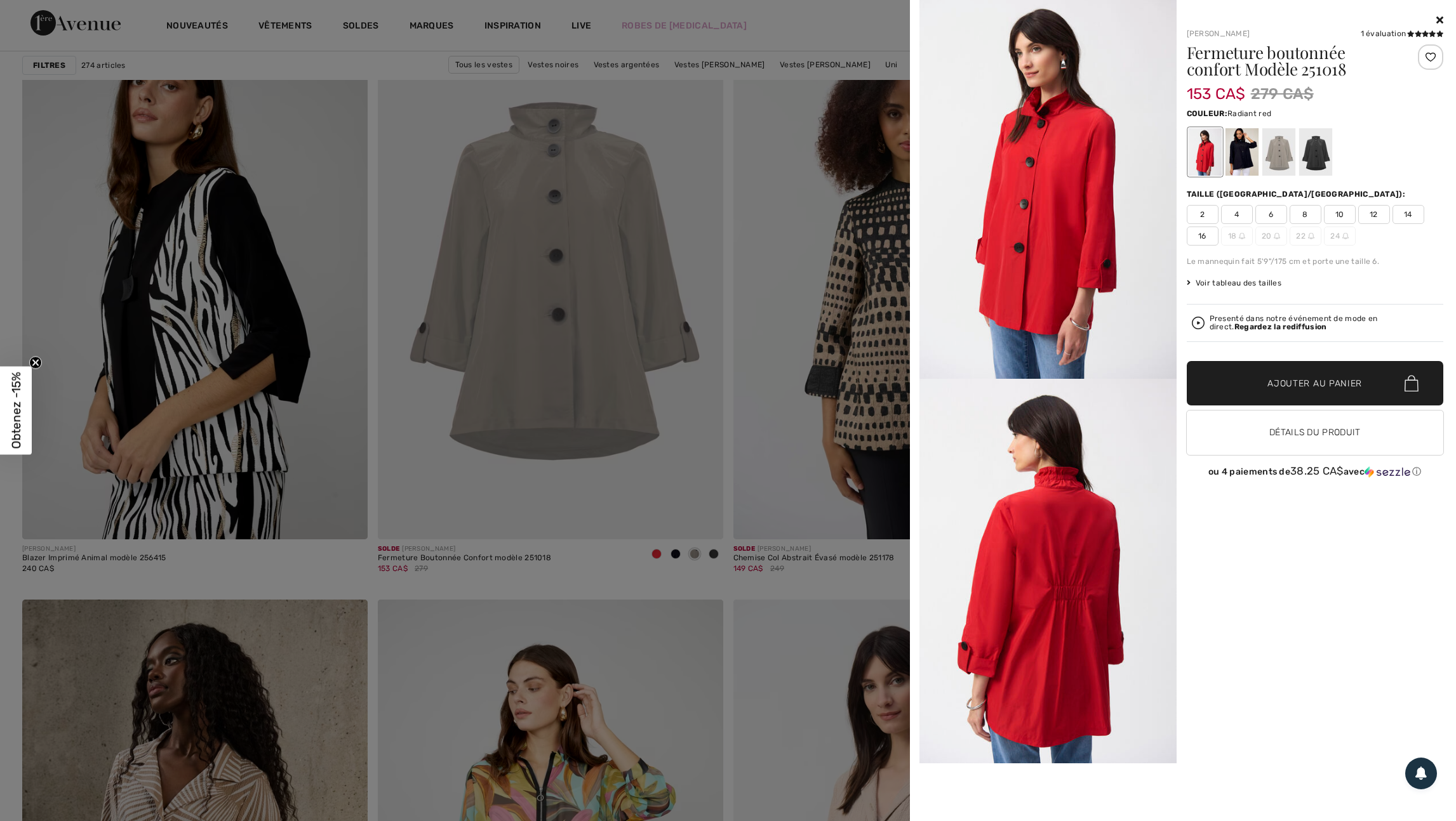
click at [1042, 532] on img at bounding box center [1048, 571] width 257 height 385
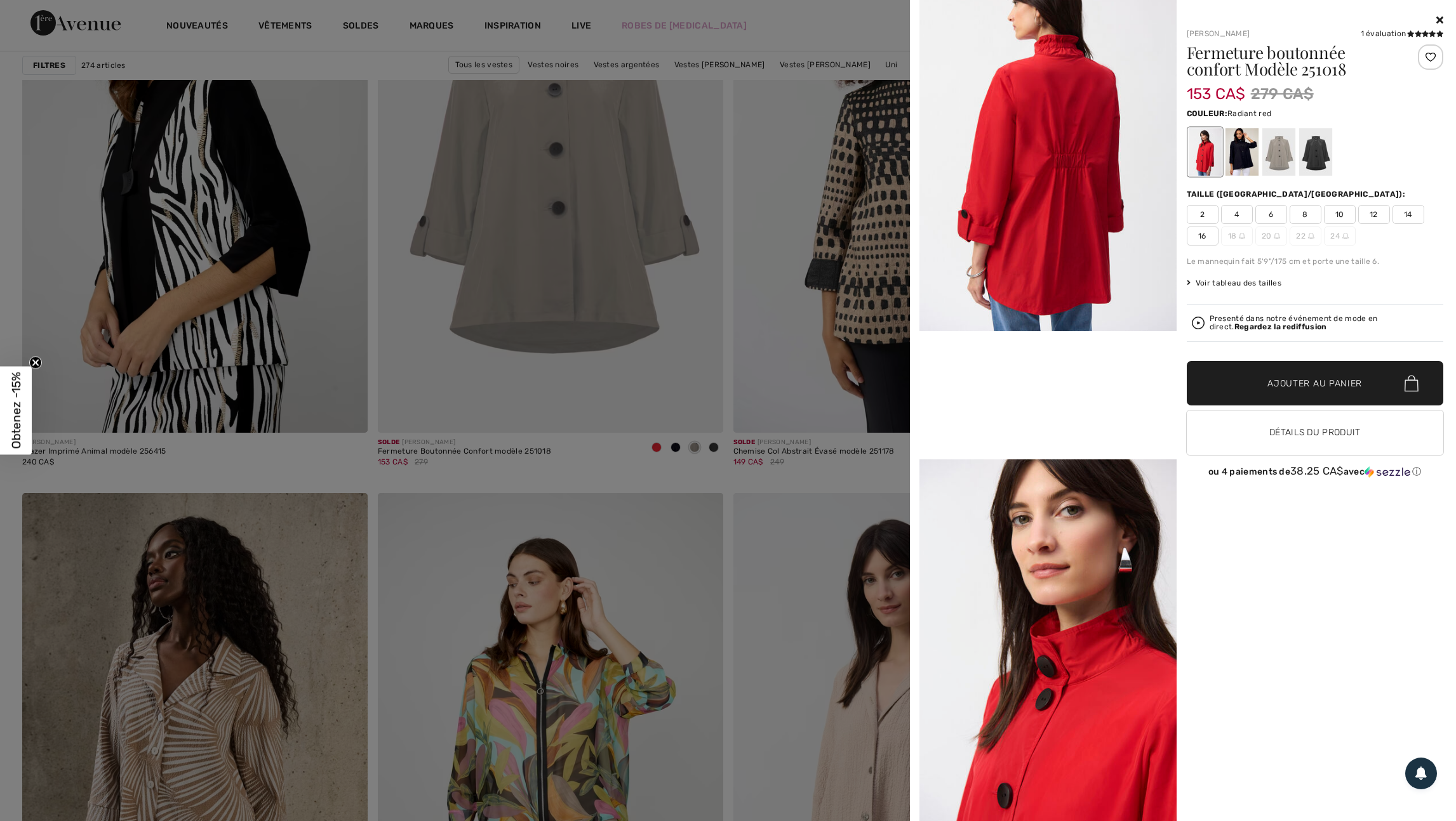
scroll to position [439, 0]
click at [808, 338] on div at bounding box center [728, 410] width 1456 height 821
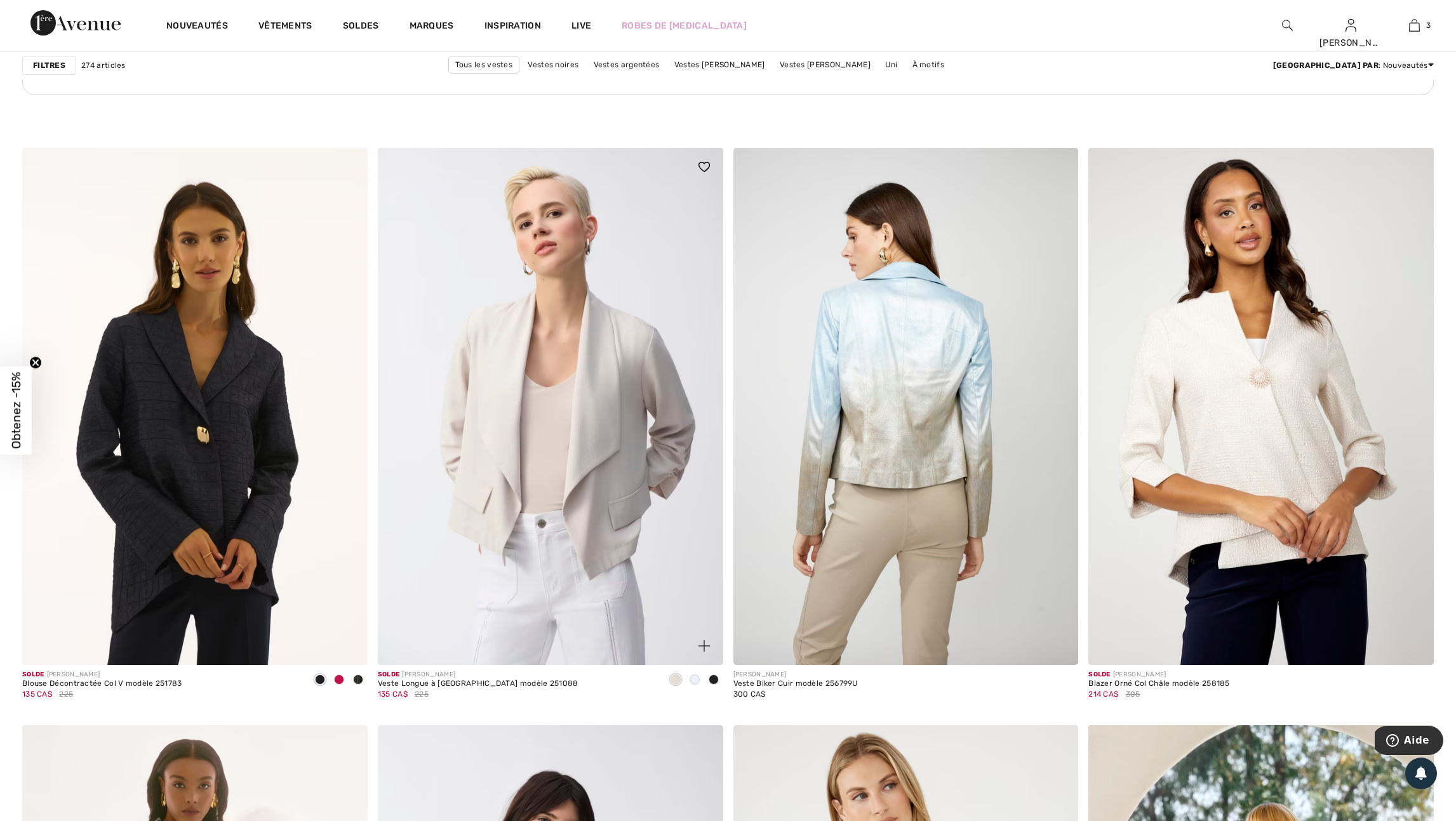
scroll to position [2661, 0]
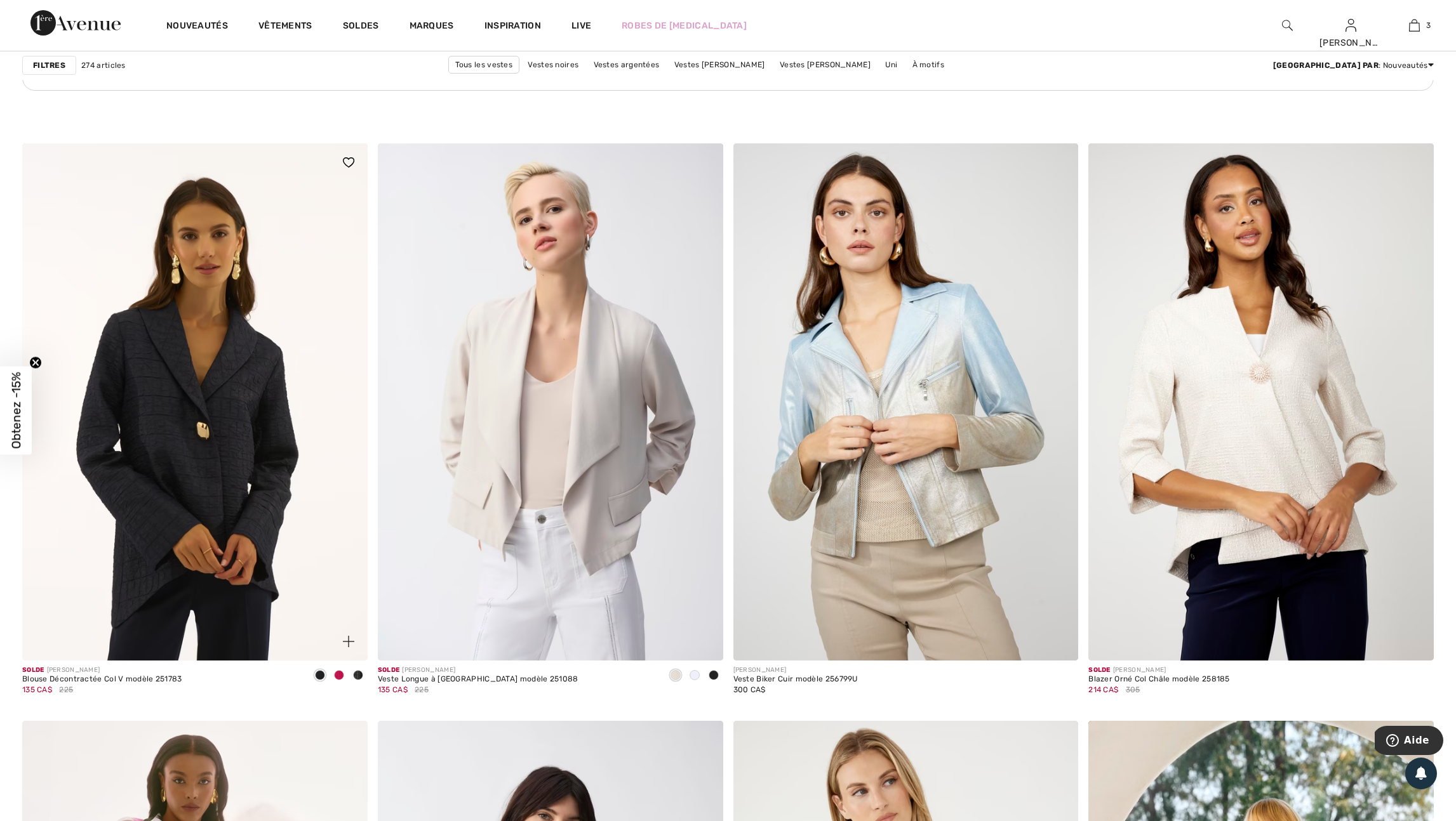
click at [354, 680] on span at bounding box center [358, 675] width 11 height 11
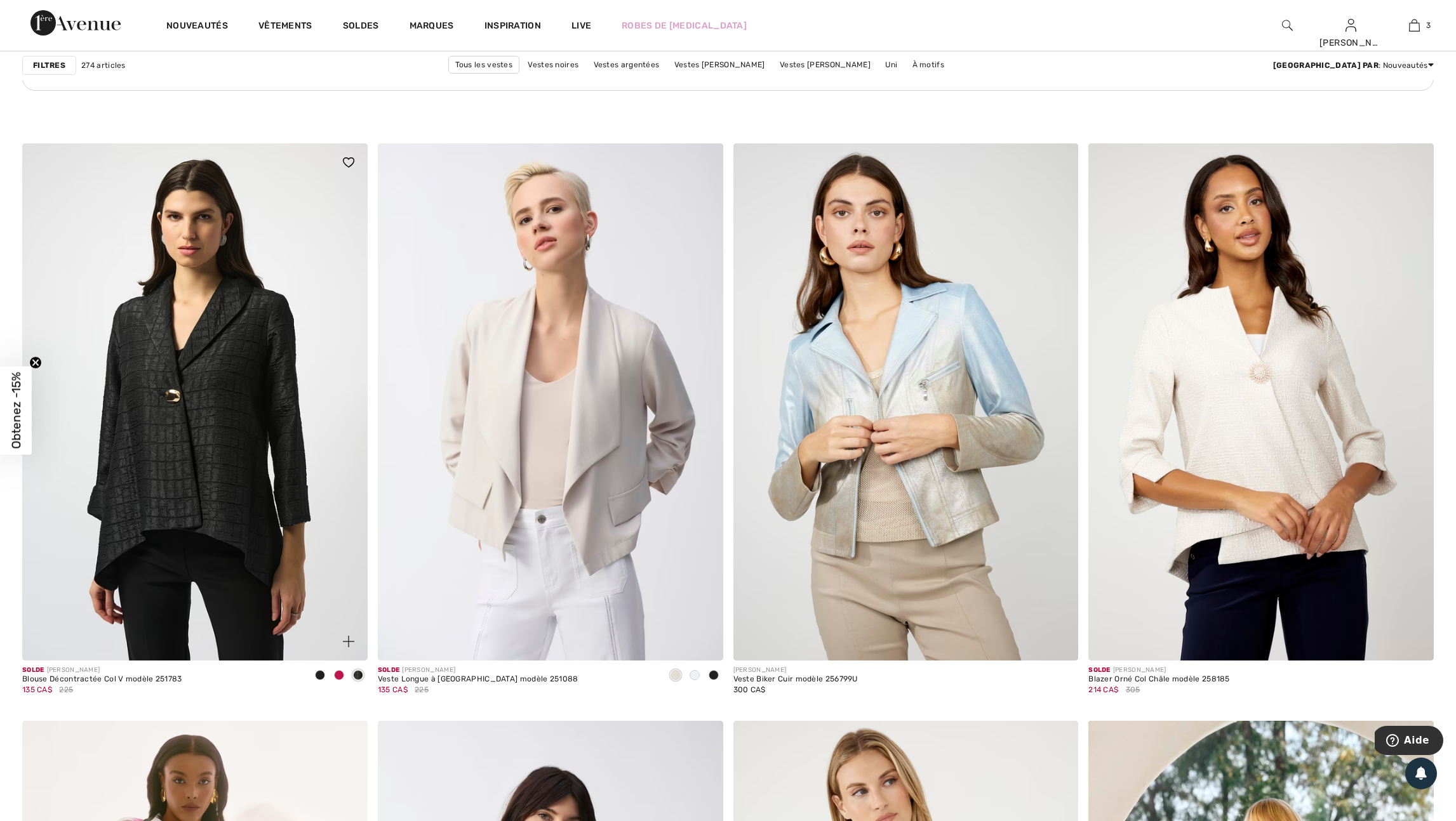
click at [337, 680] on span at bounding box center [339, 675] width 11 height 11
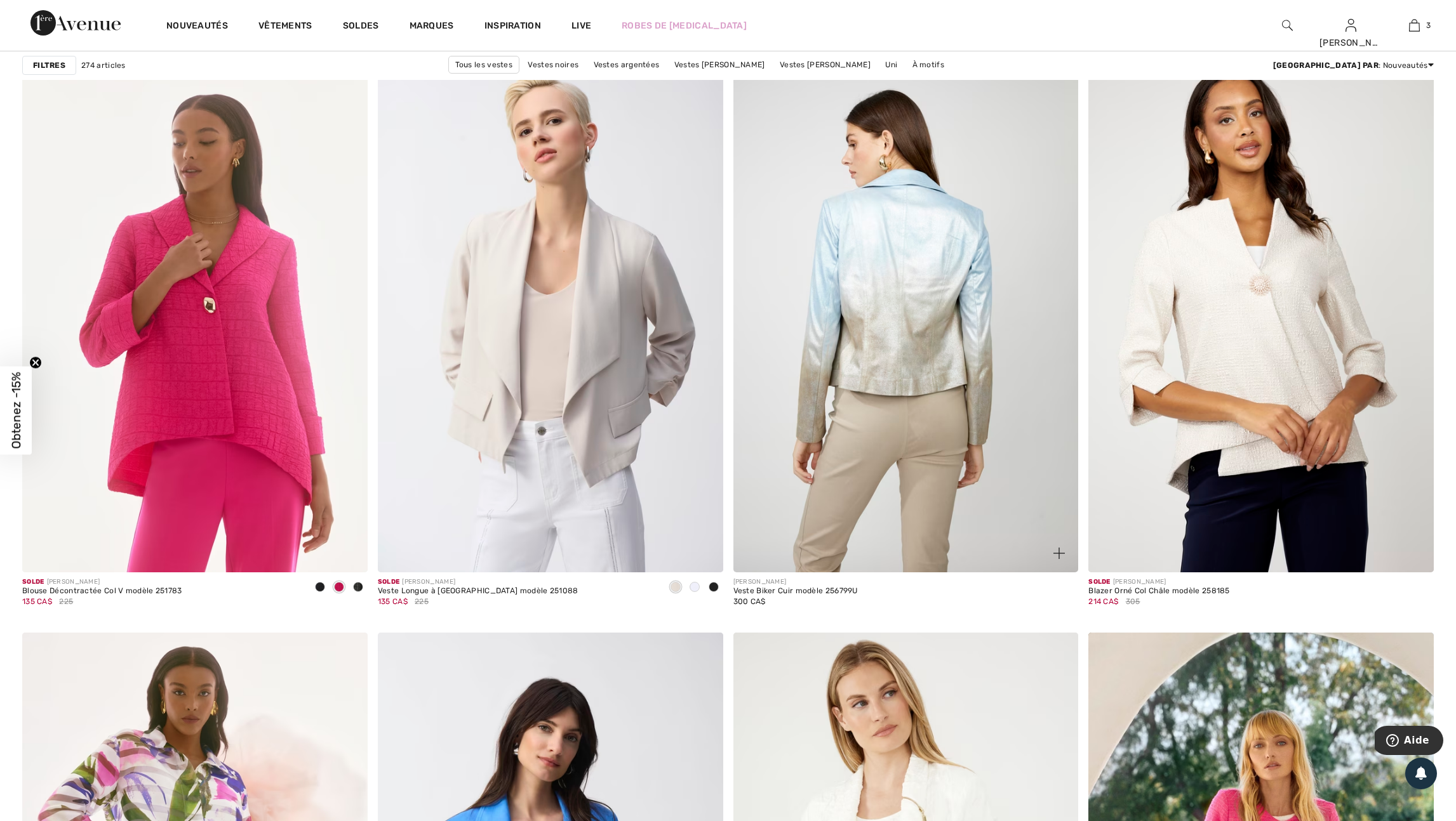
scroll to position [2746, 0]
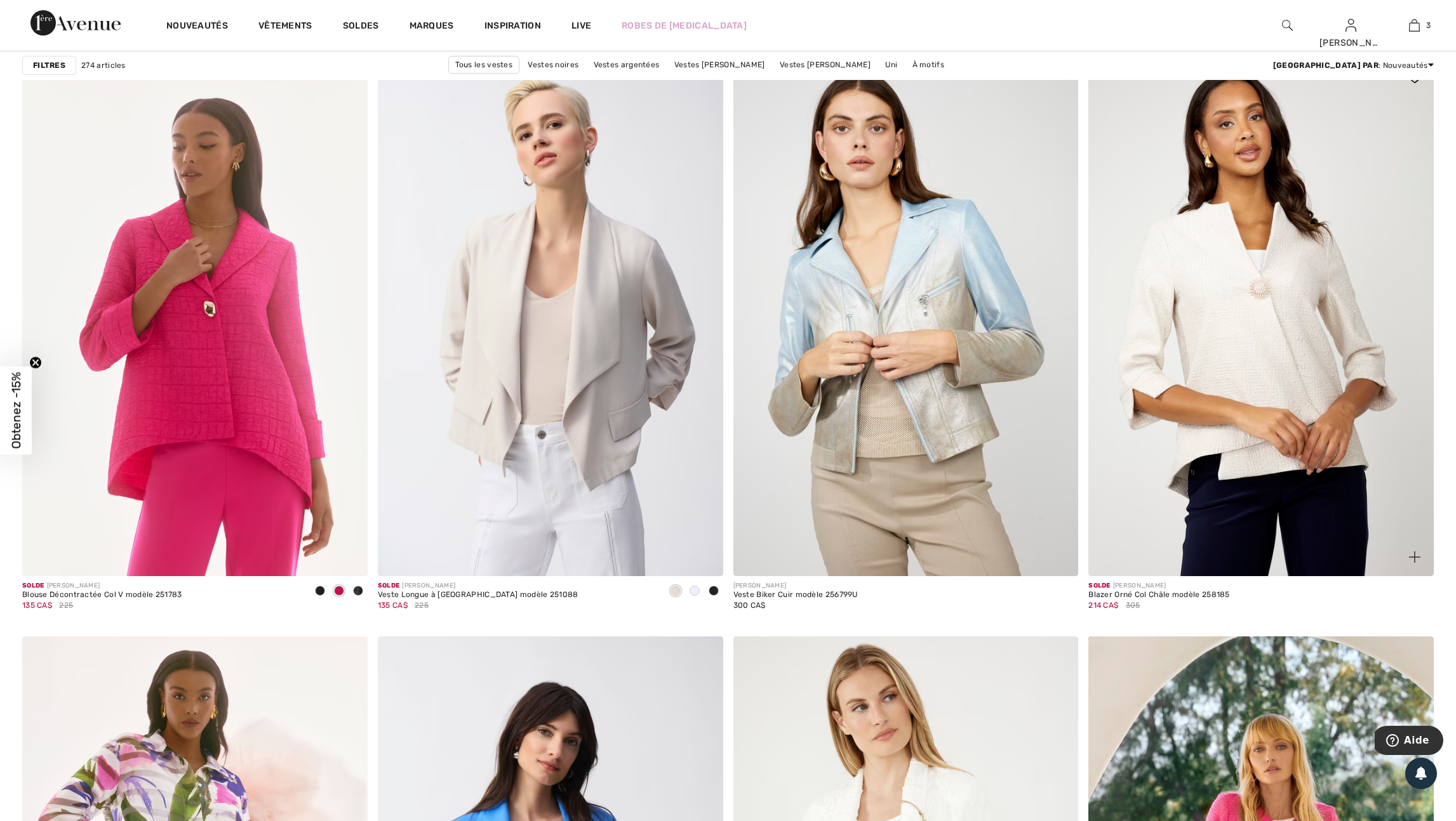
click at [1412, 563] on img at bounding box center [1414, 557] width 11 height 11
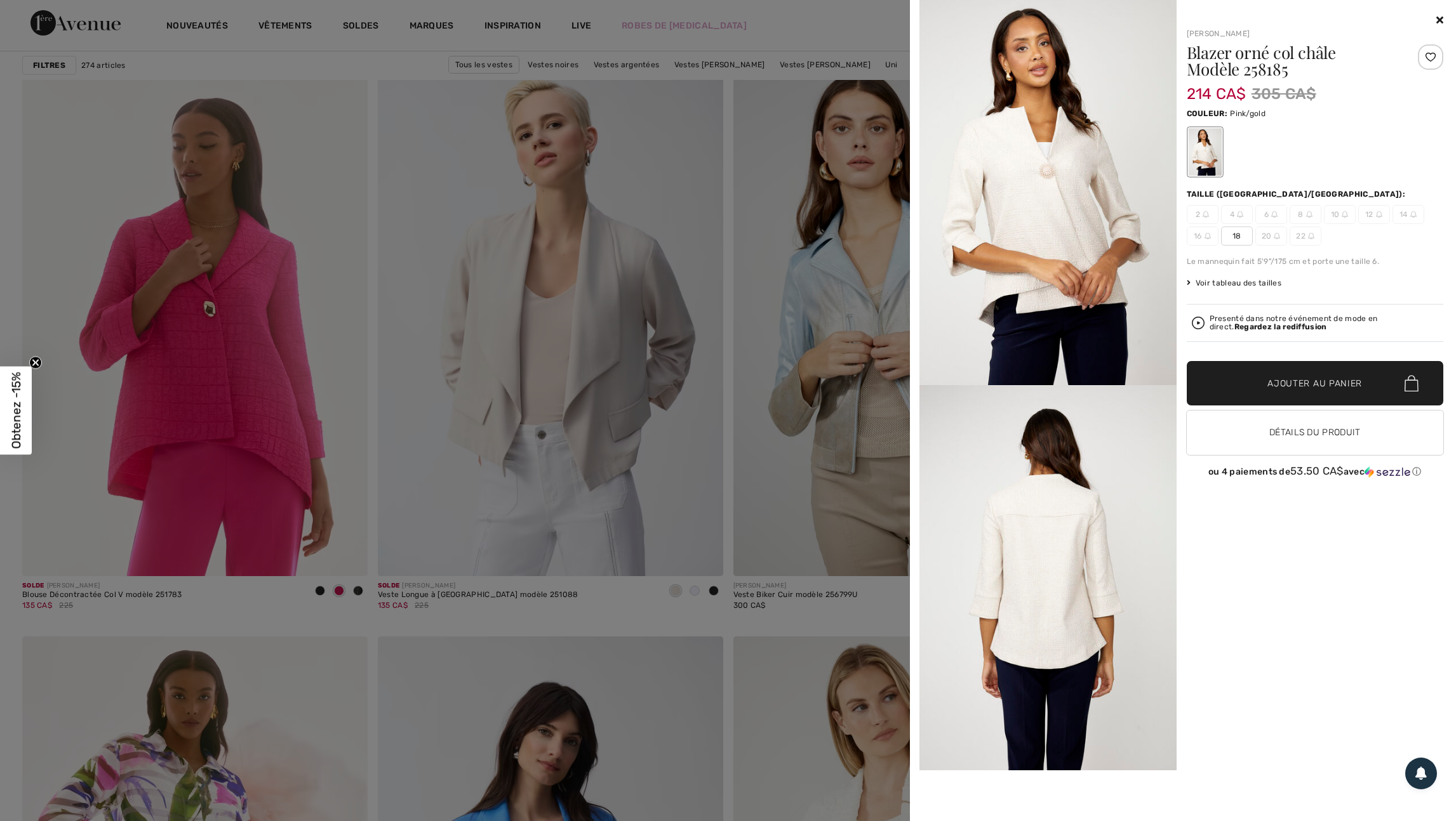
click at [804, 496] on div at bounding box center [728, 410] width 1456 height 821
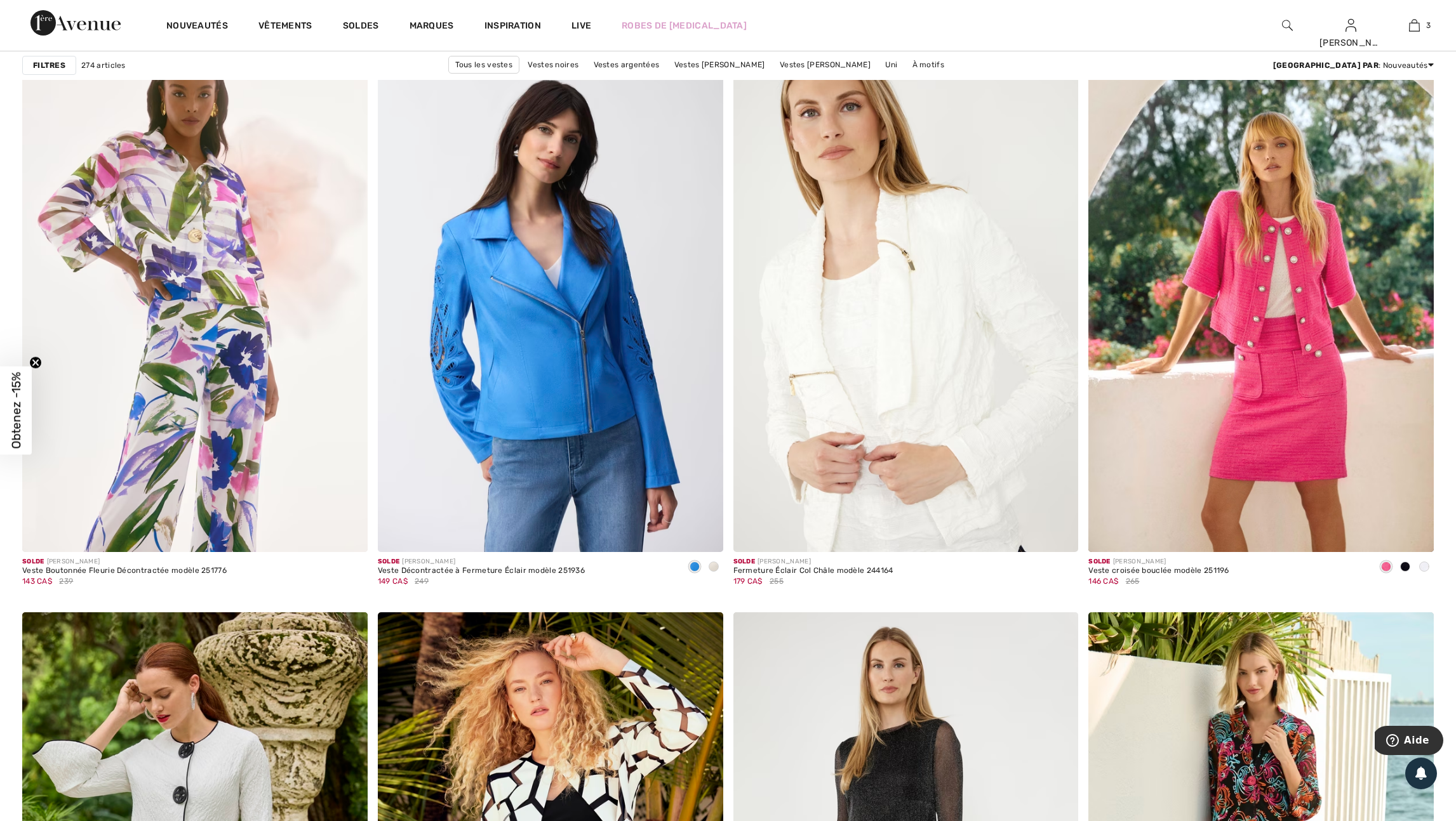
scroll to position [3366, 0]
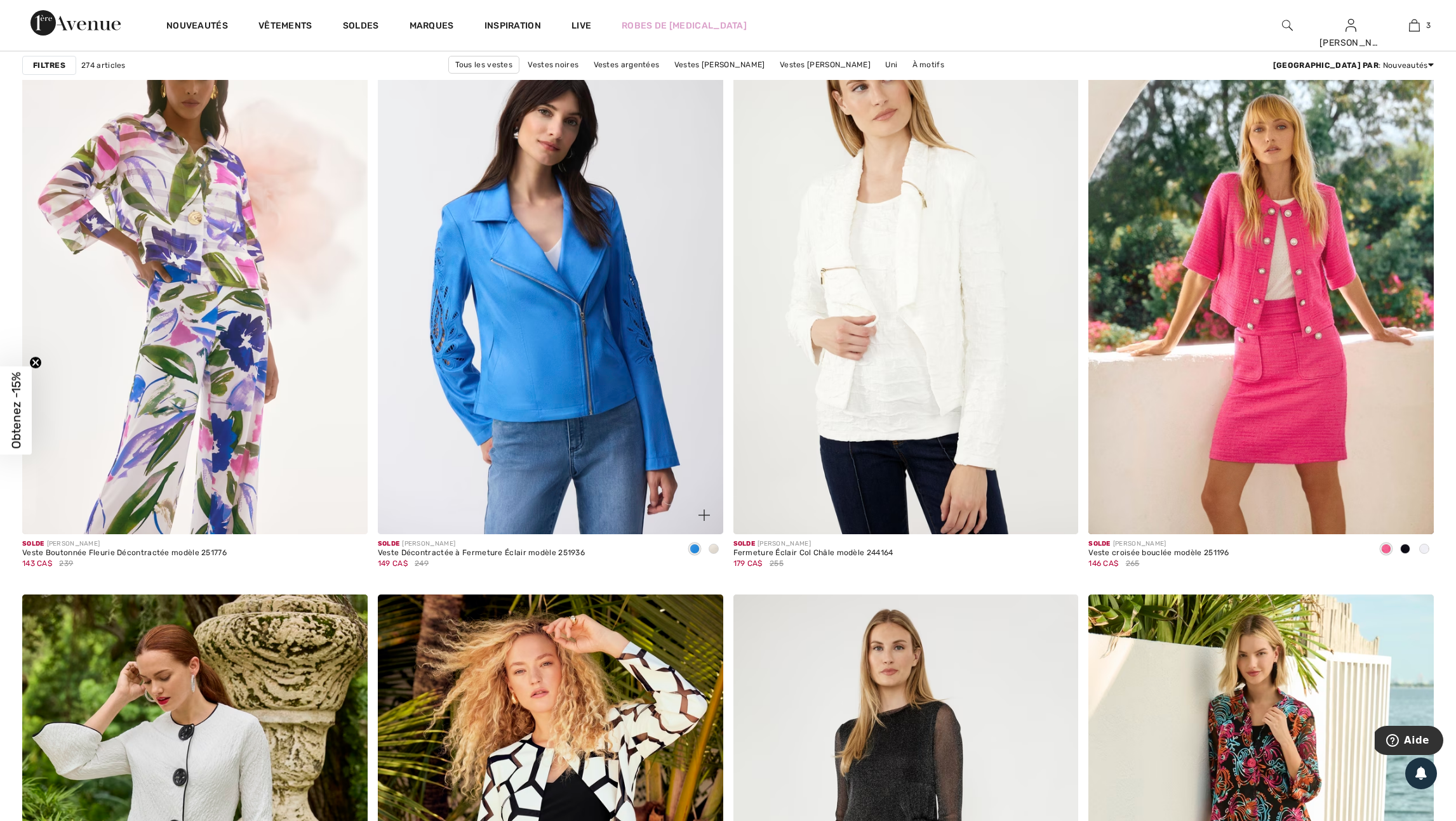
click at [702, 521] on img at bounding box center [704, 515] width 11 height 11
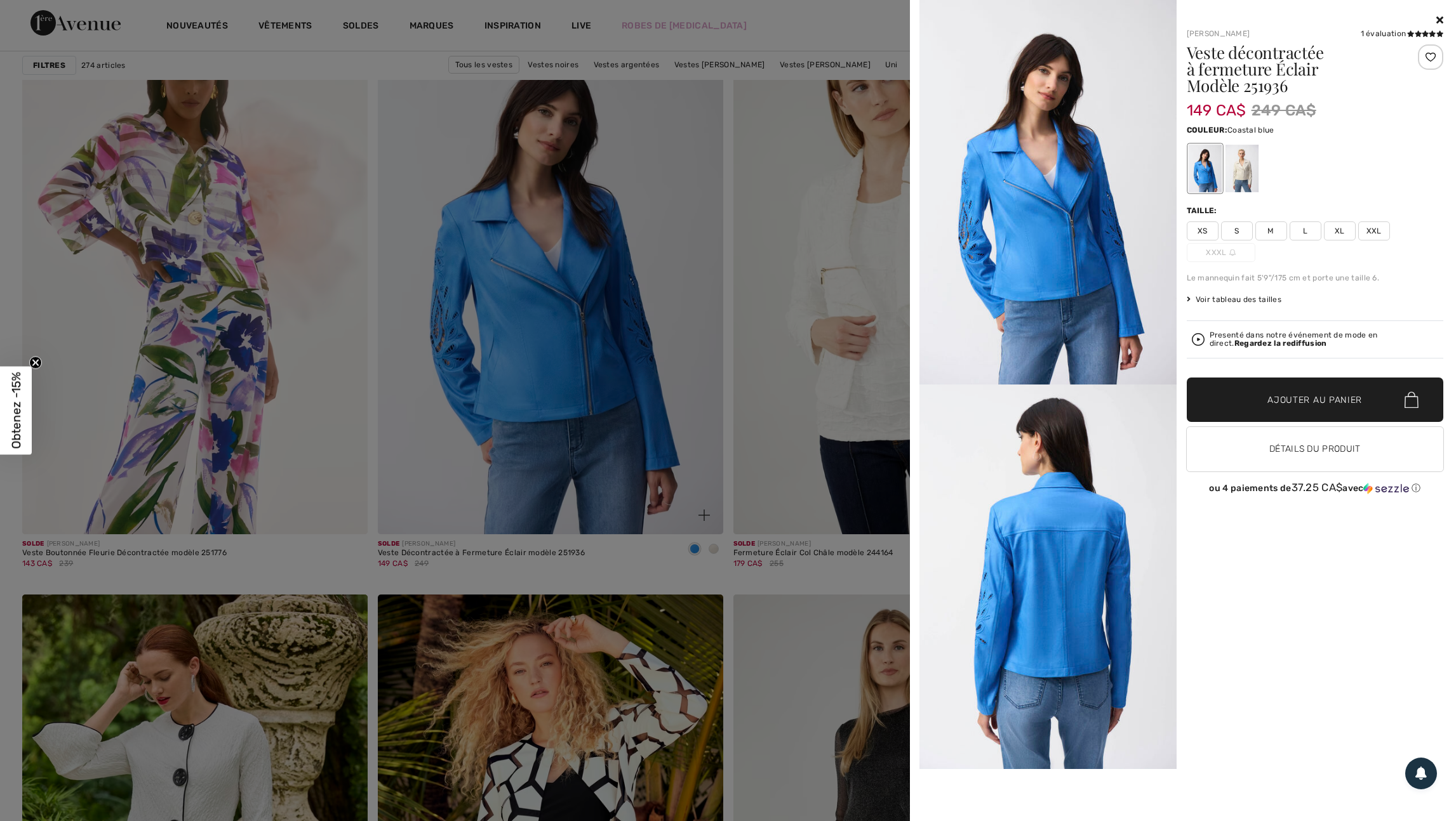
click at [702, 536] on div at bounding box center [728, 410] width 1456 height 821
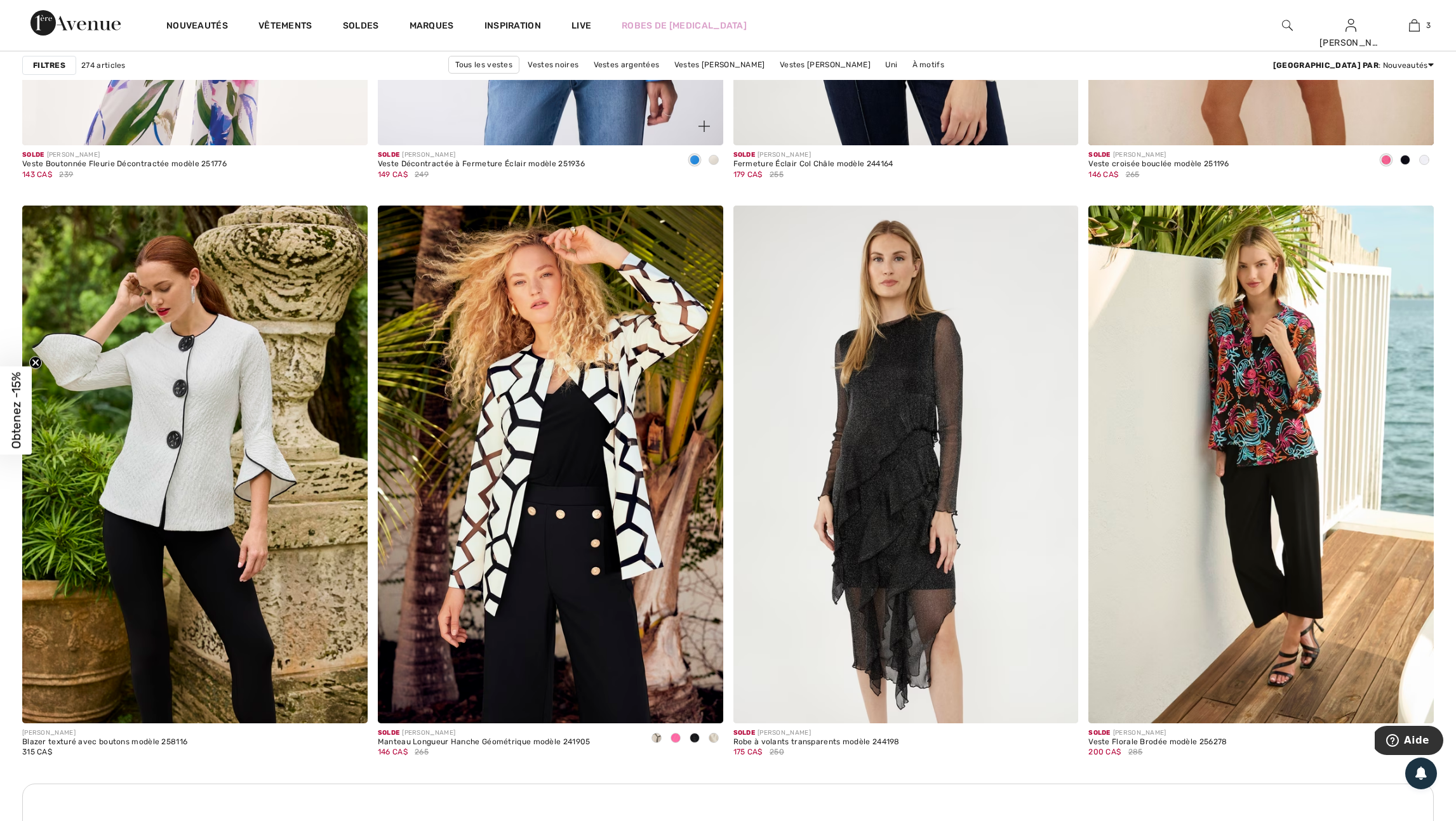
scroll to position [3779, 0]
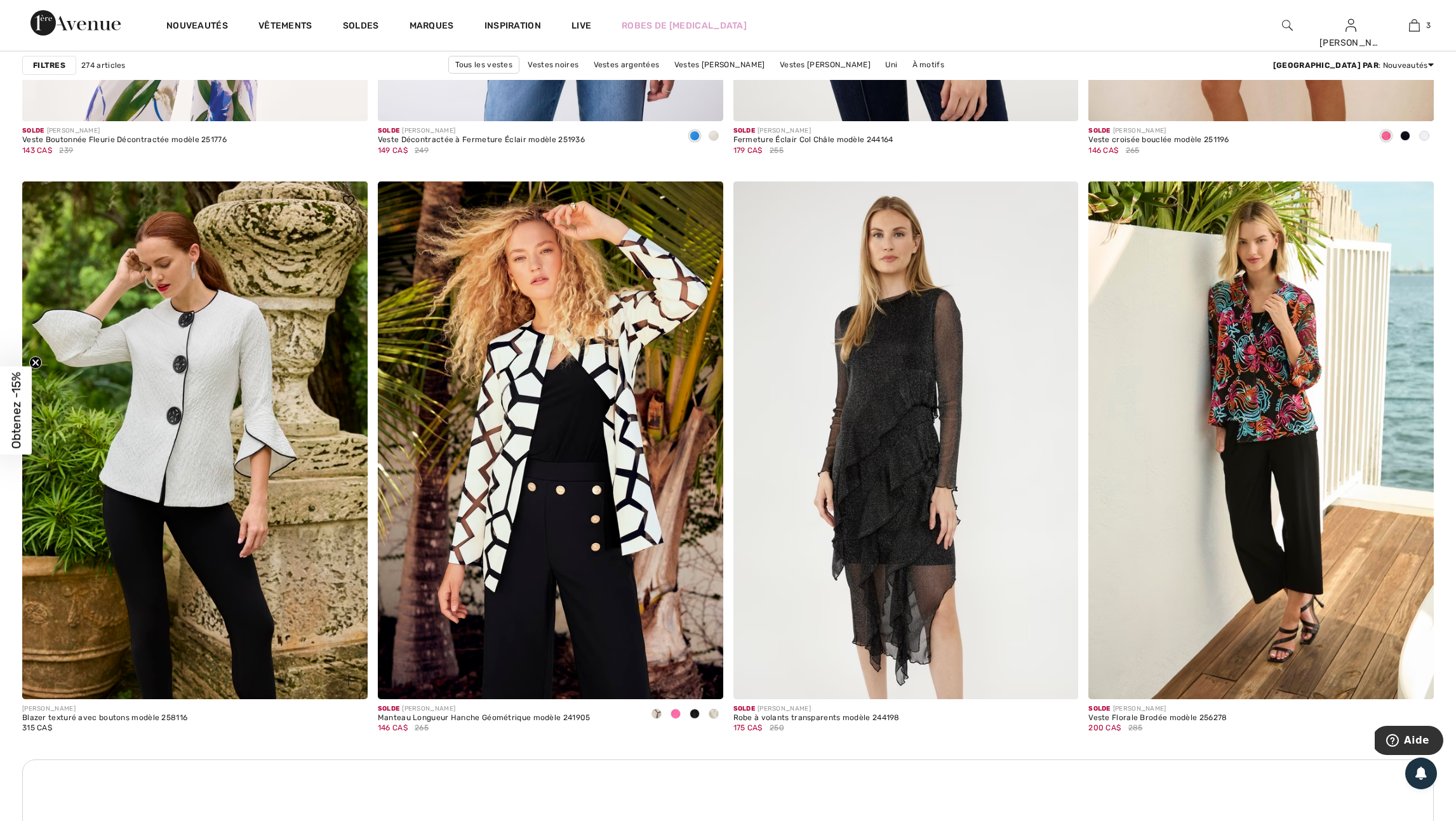
click at [343, 686] on img at bounding box center [348, 680] width 11 height 11
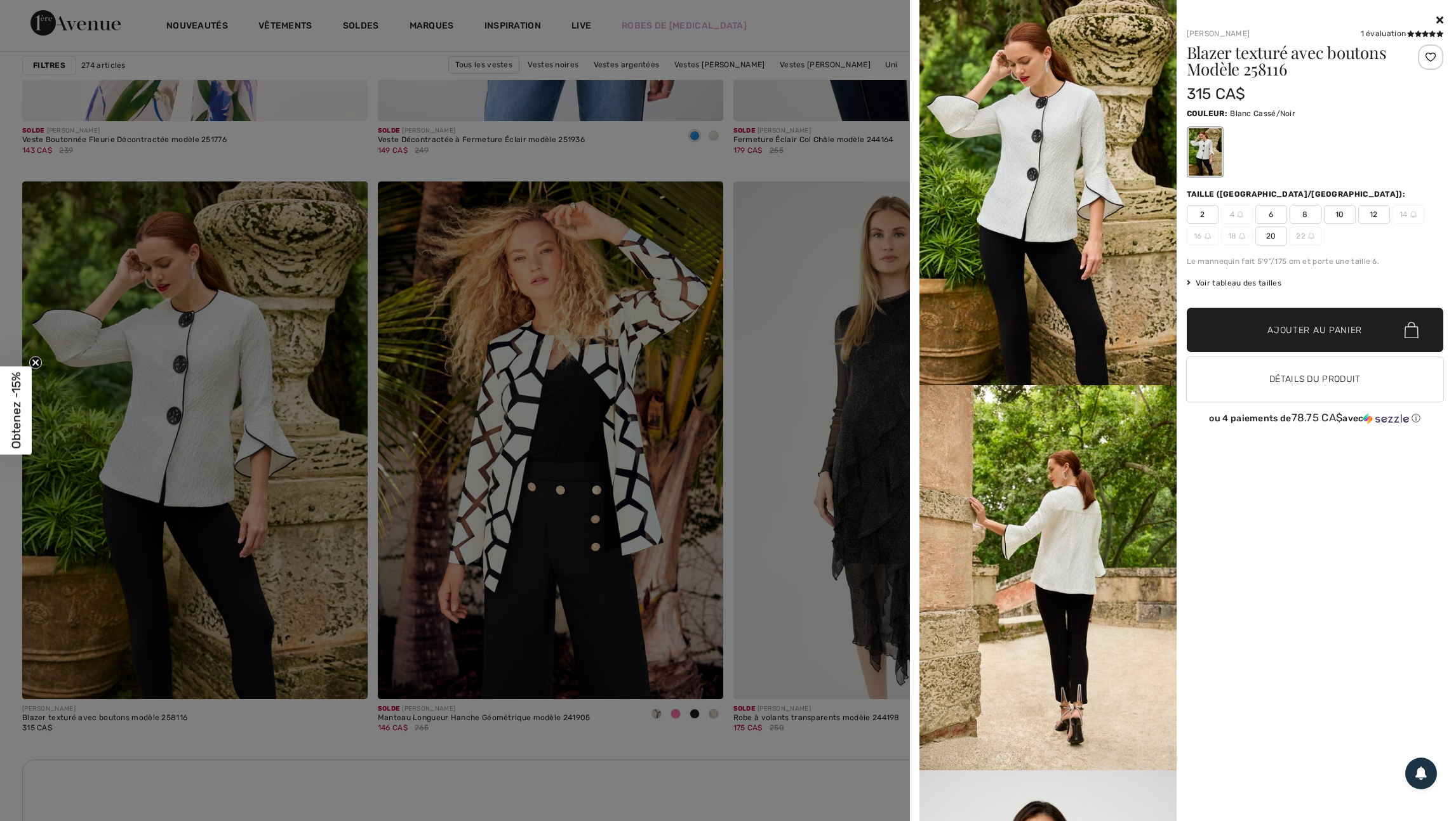
click at [275, 595] on div at bounding box center [728, 410] width 1456 height 821
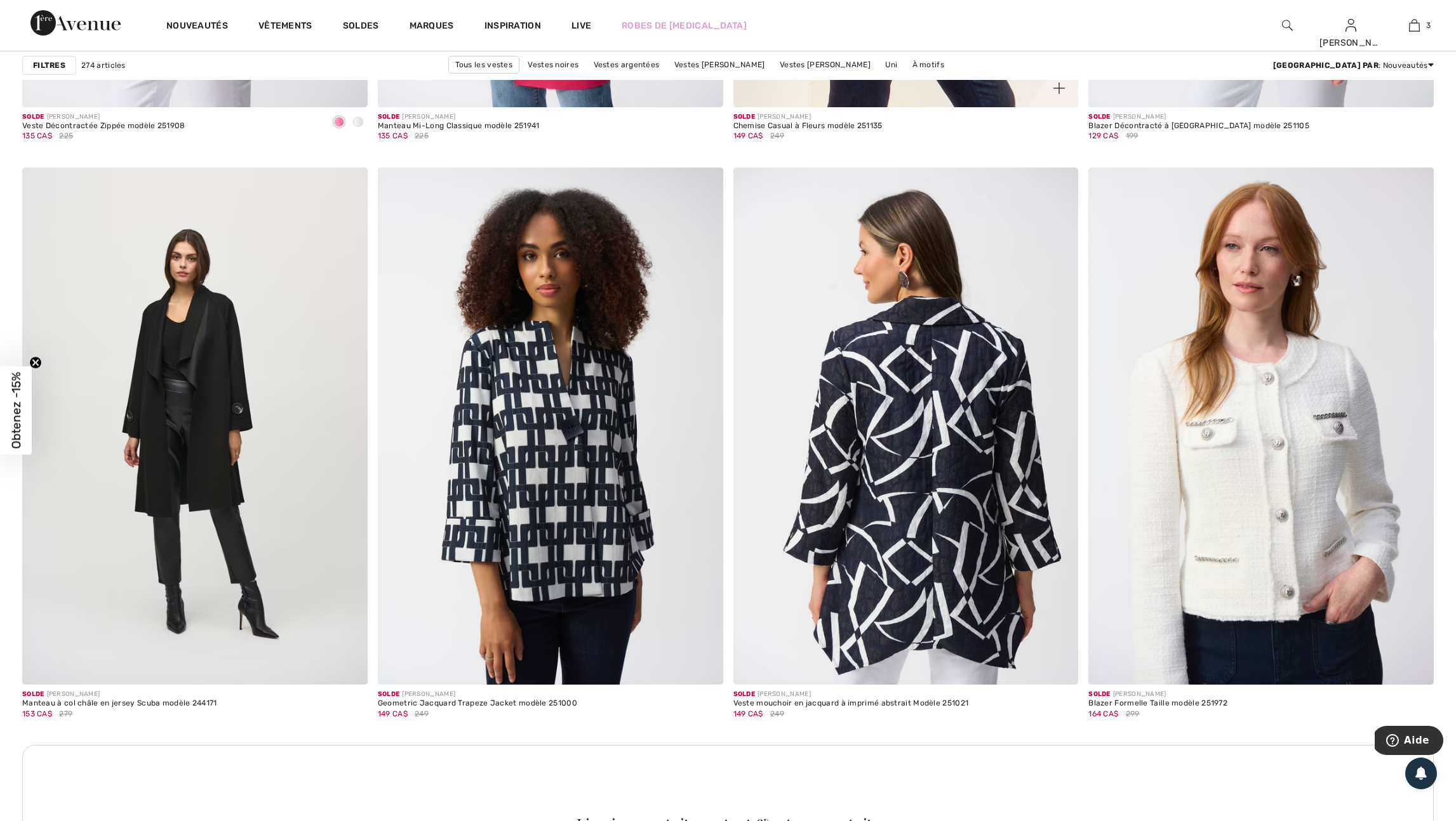
scroll to position [6357, 0]
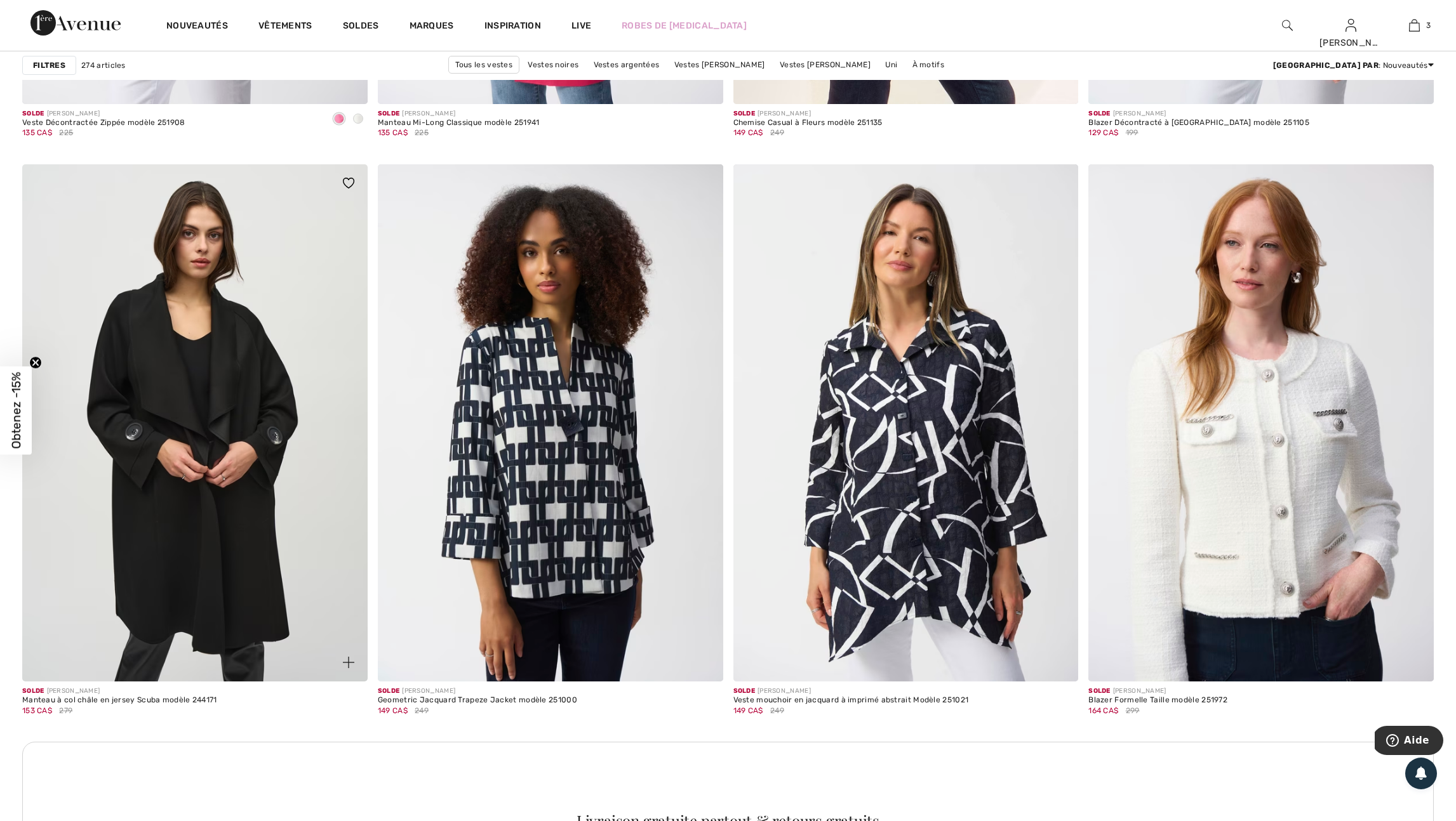
click at [242, 416] on img at bounding box center [195, 423] width 345 height 518
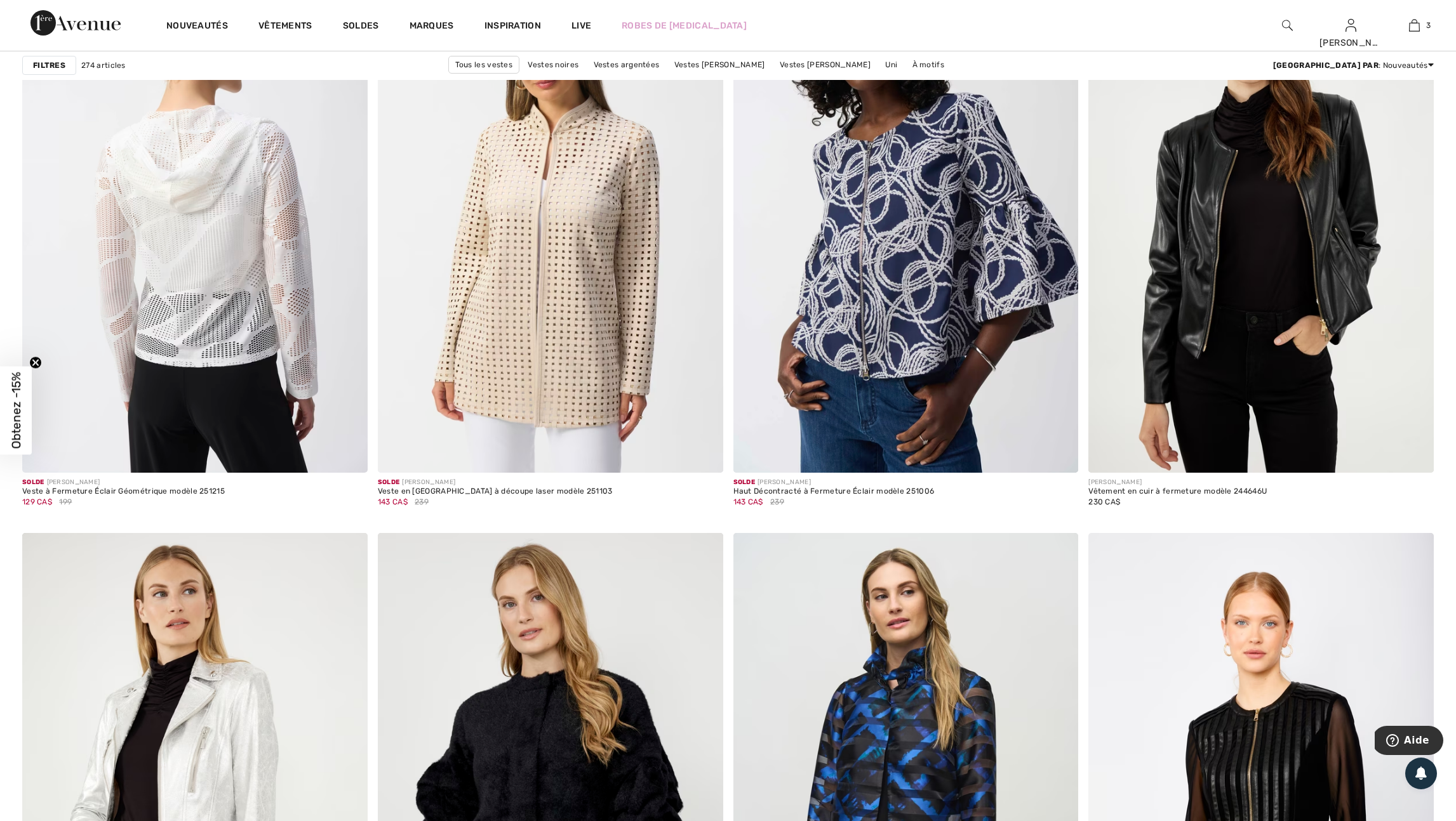
scroll to position [7946, 0]
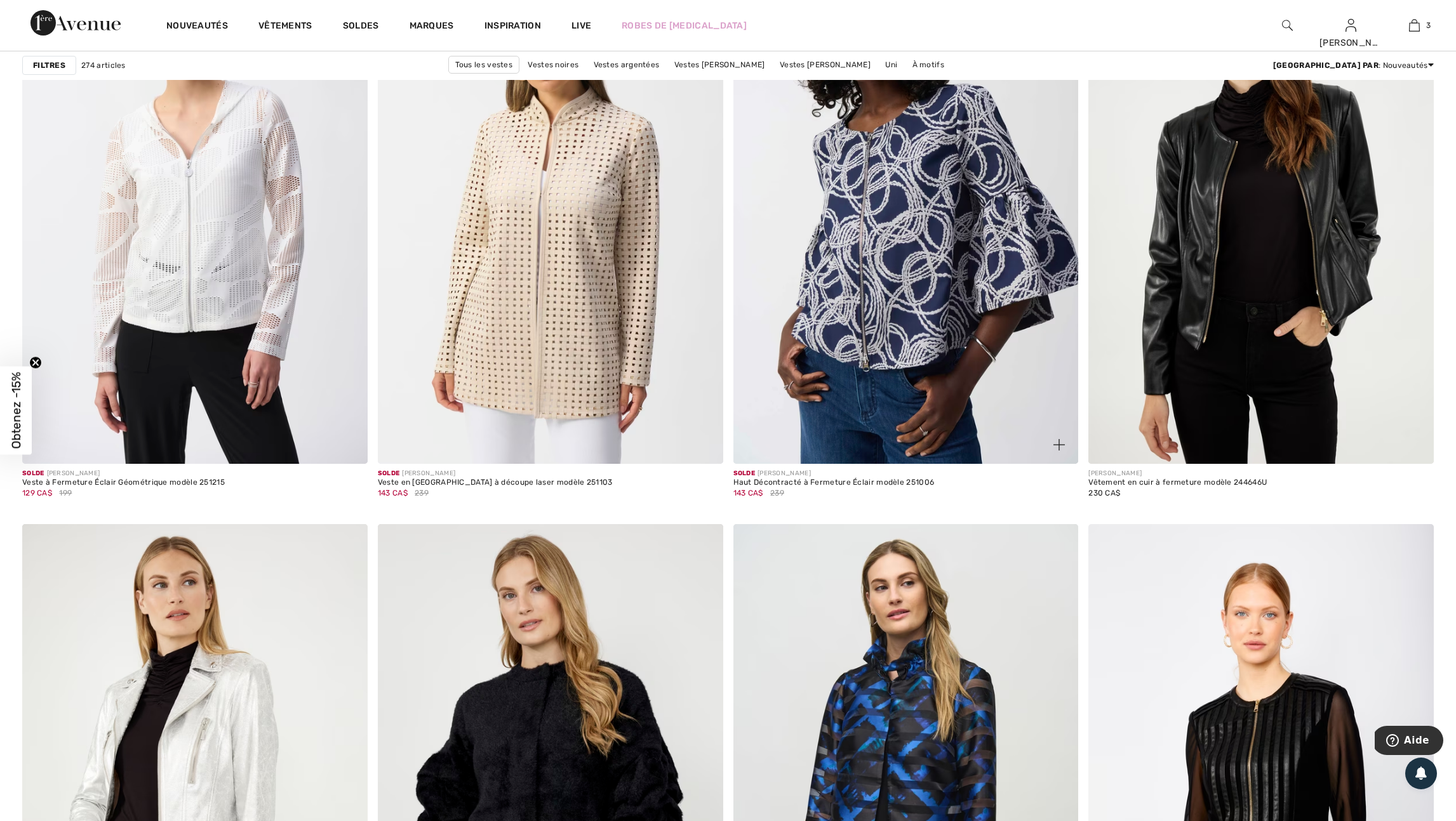
click at [1058, 450] on img at bounding box center [1058, 444] width 11 height 11
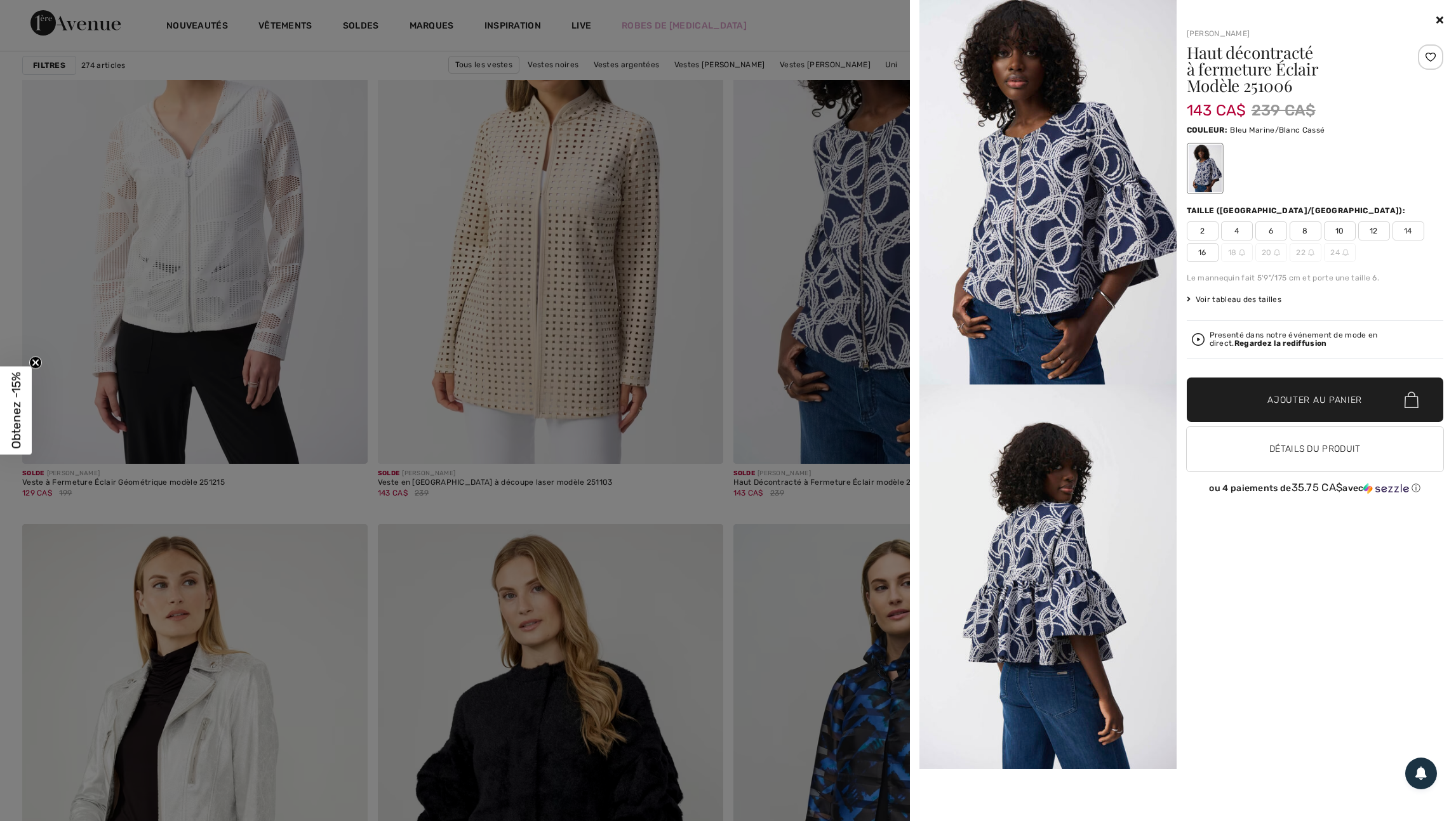
click at [784, 458] on div at bounding box center [728, 410] width 1456 height 821
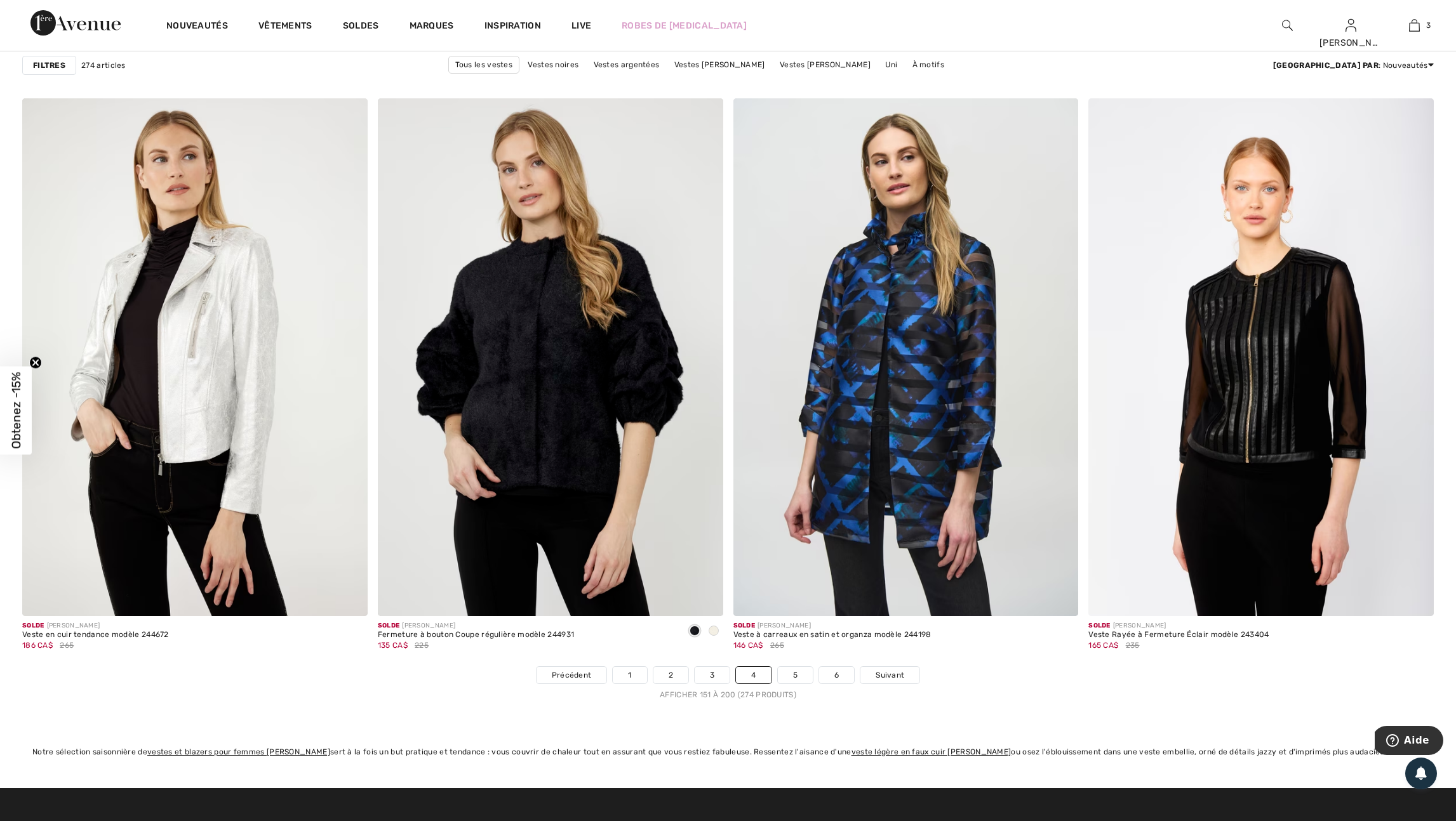
scroll to position [8375, 0]
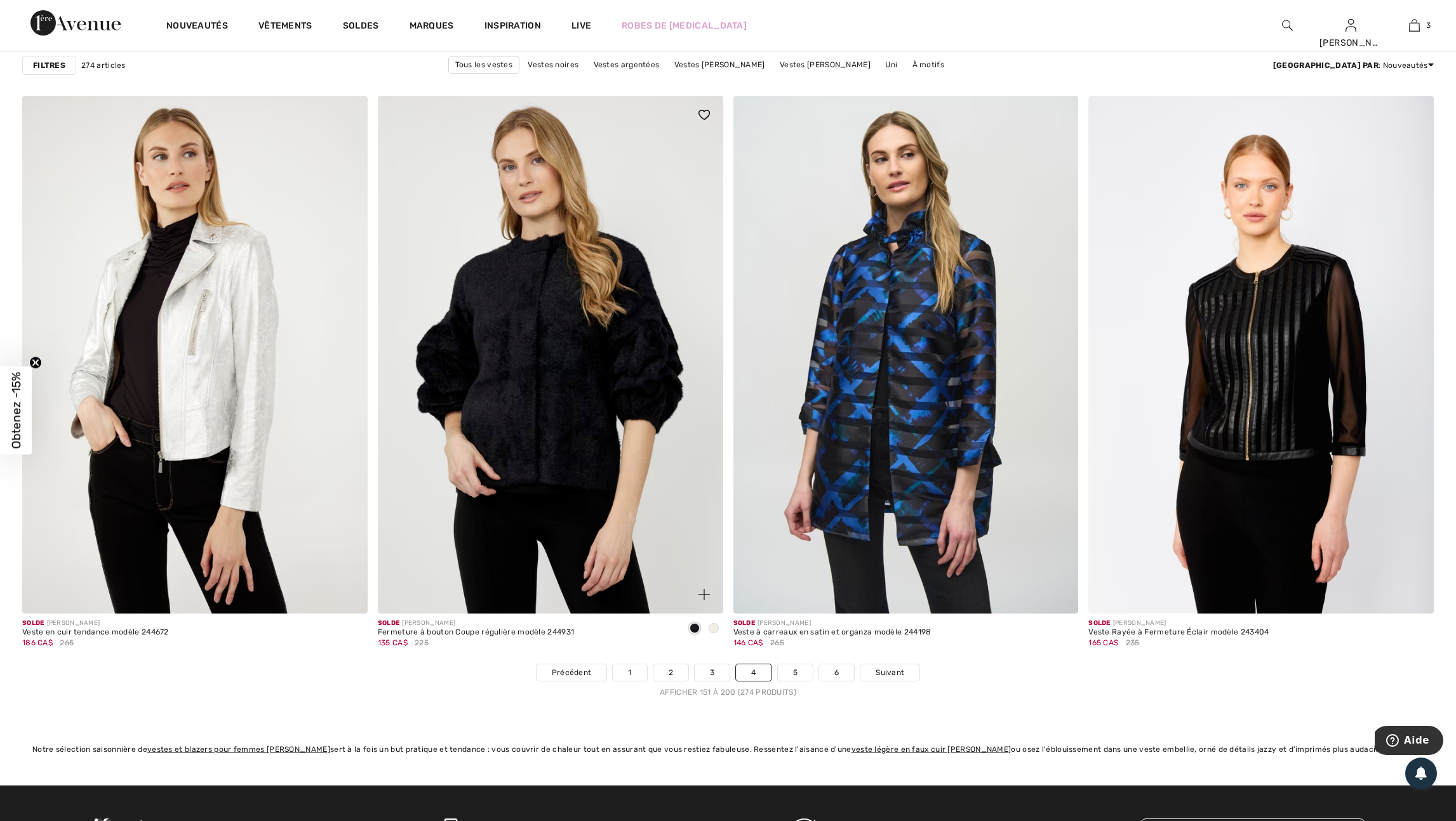
click at [711, 633] on span at bounding box center [714, 629] width 11 height 11
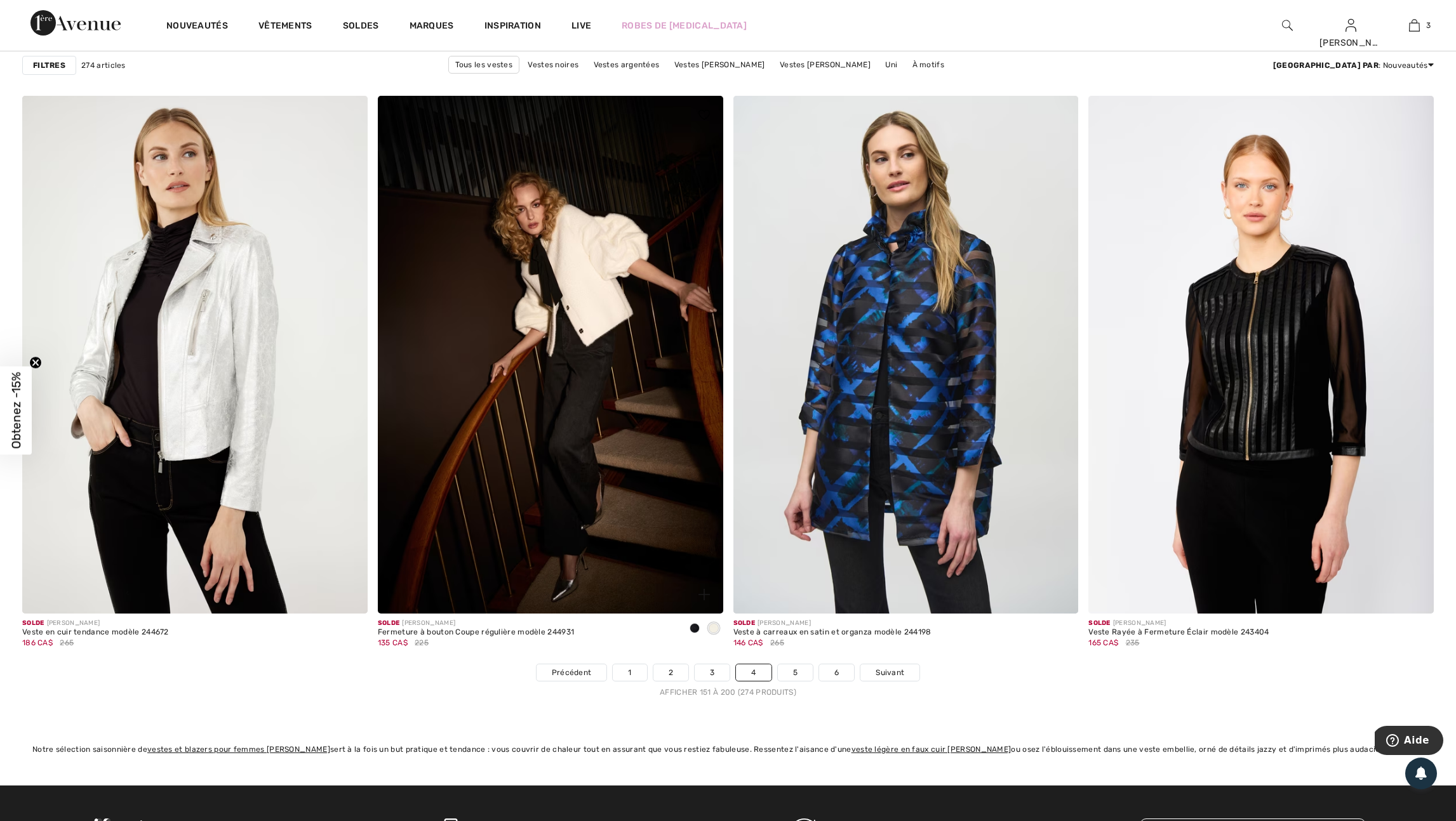
click at [696, 633] on span at bounding box center [695, 629] width 11 height 11
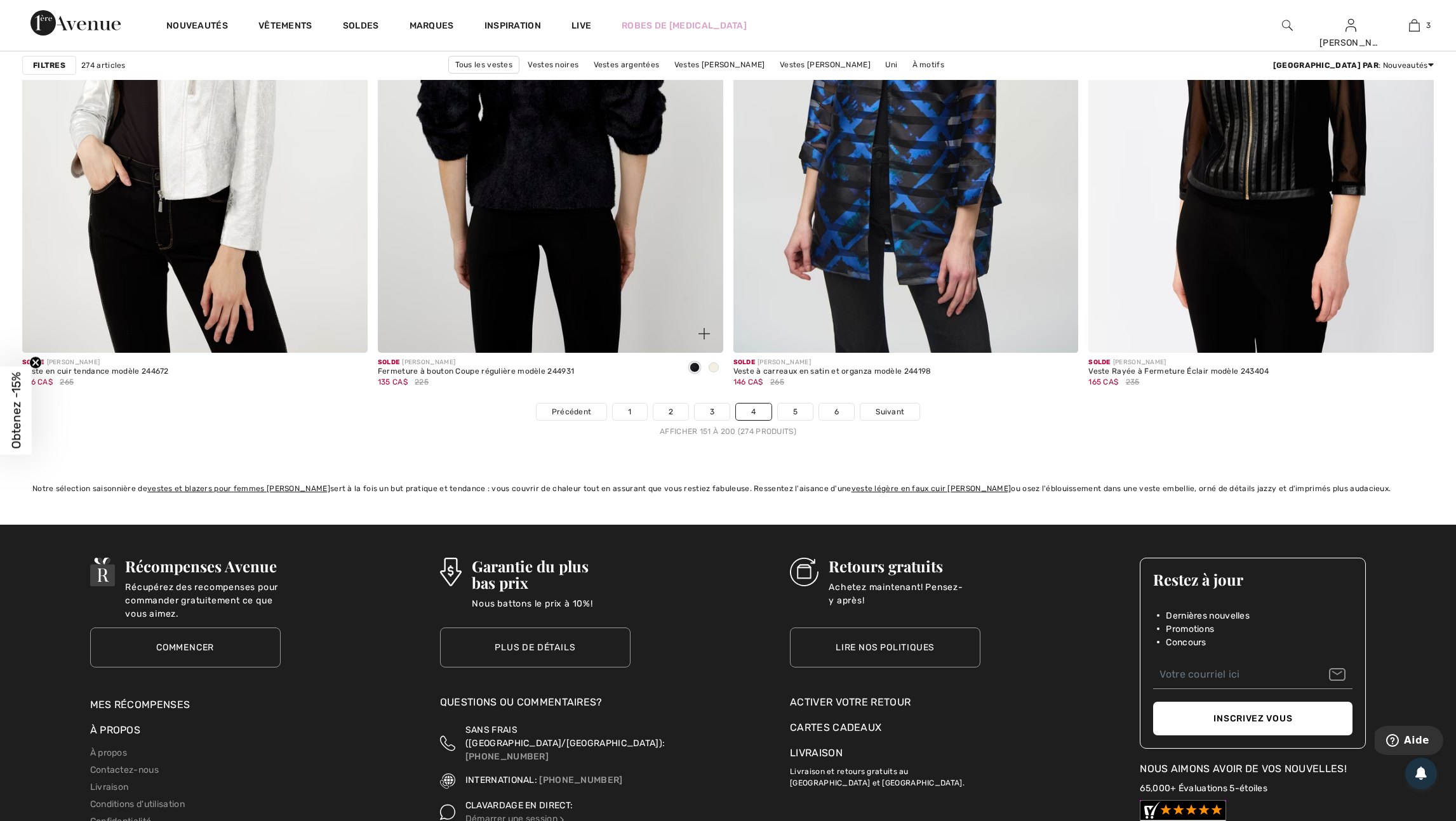
scroll to position [8644, 0]
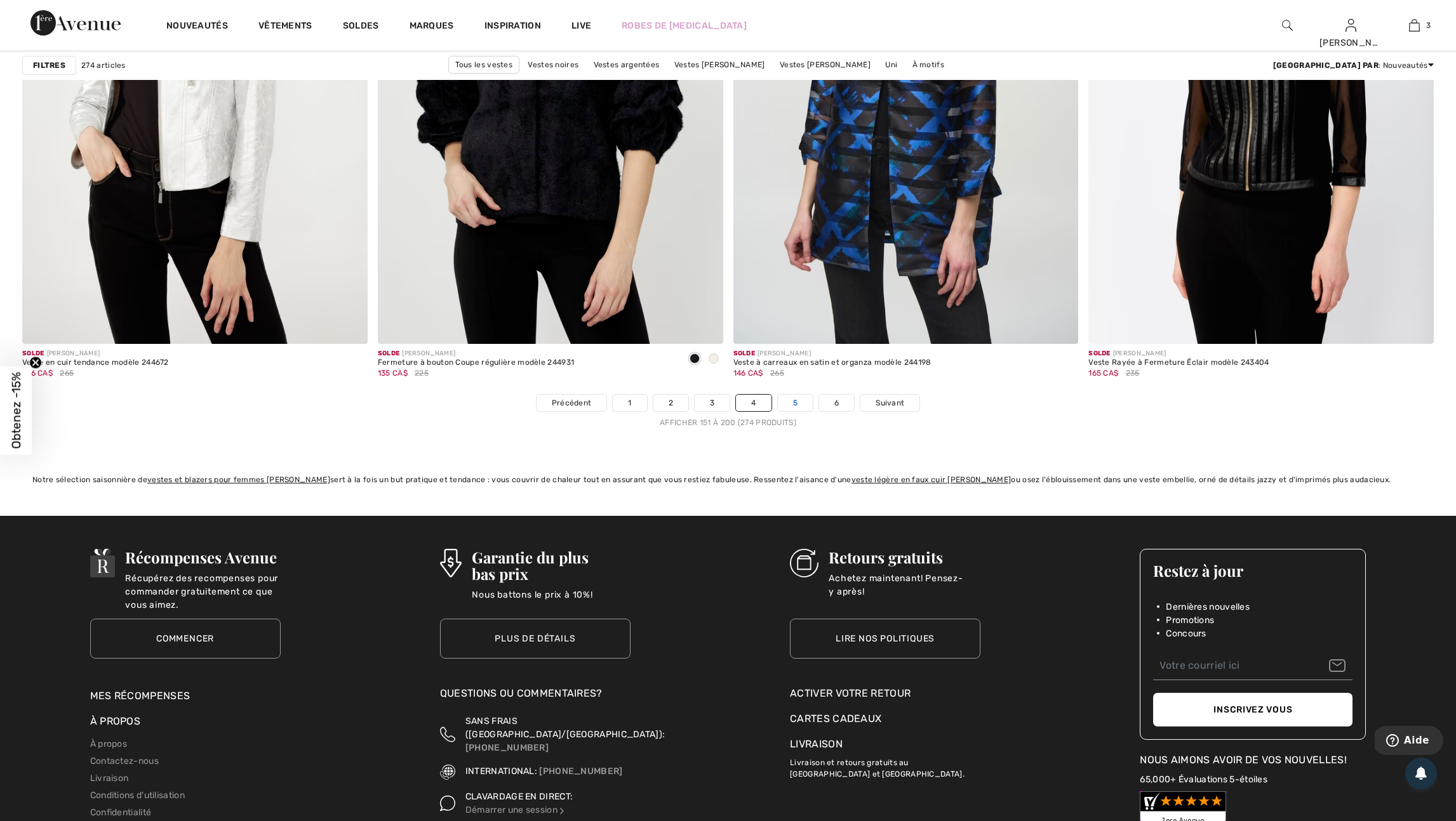
click at [808, 411] on link "5" at bounding box center [795, 403] width 35 height 17
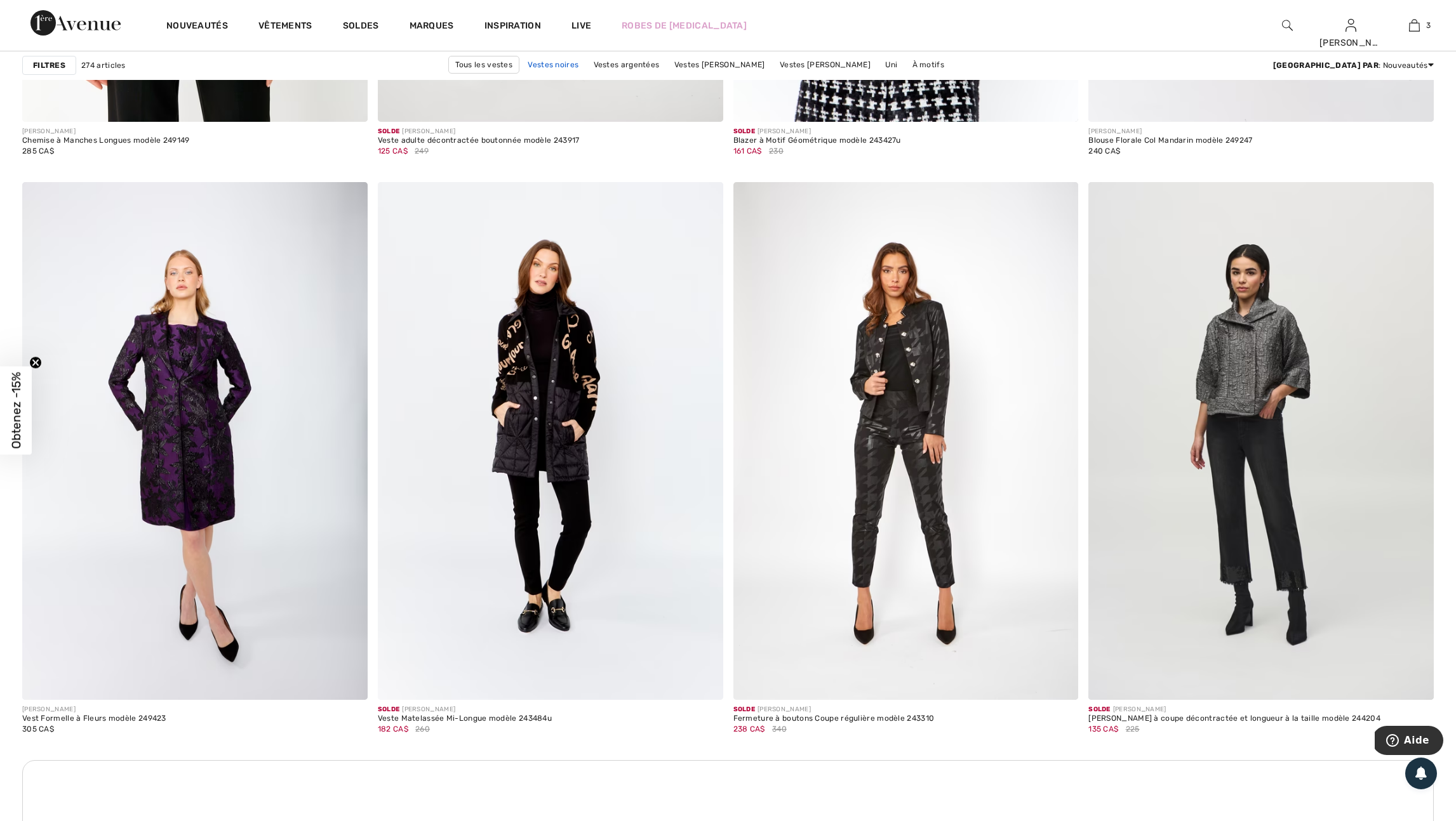
scroll to position [1832, 0]
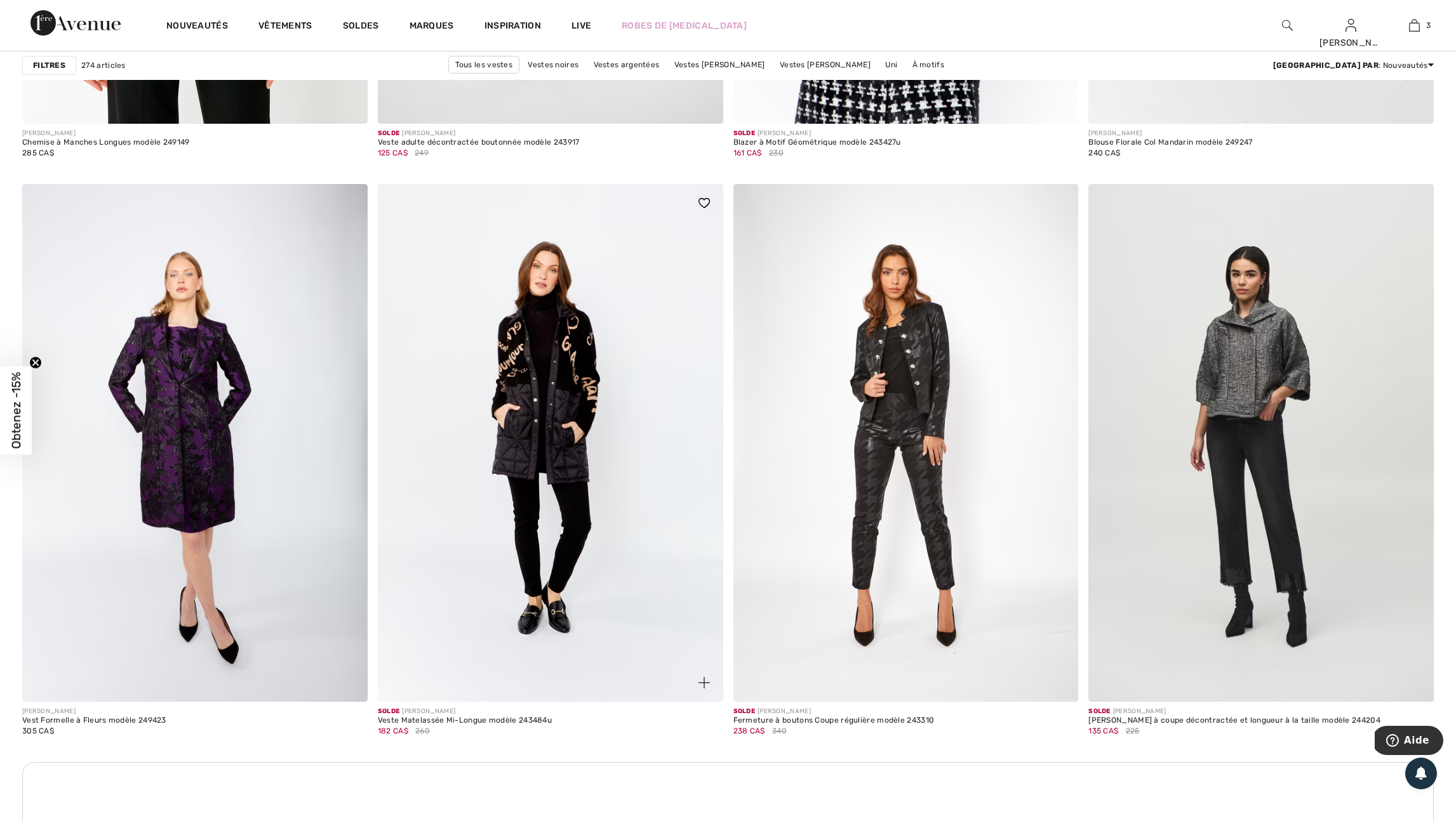
click at [702, 689] on span at bounding box center [704, 683] width 26 height 26
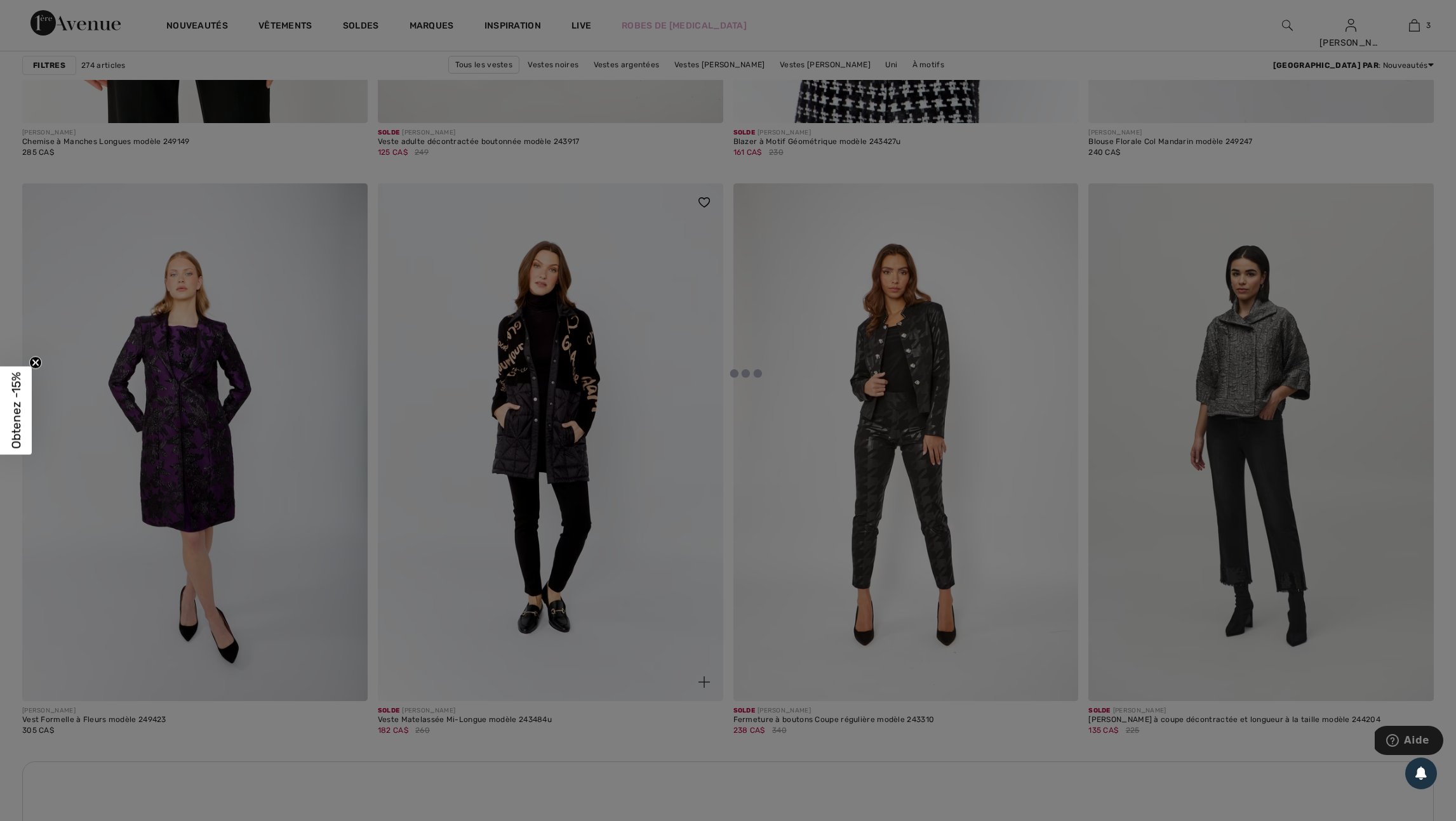
scroll to position [1825, 0]
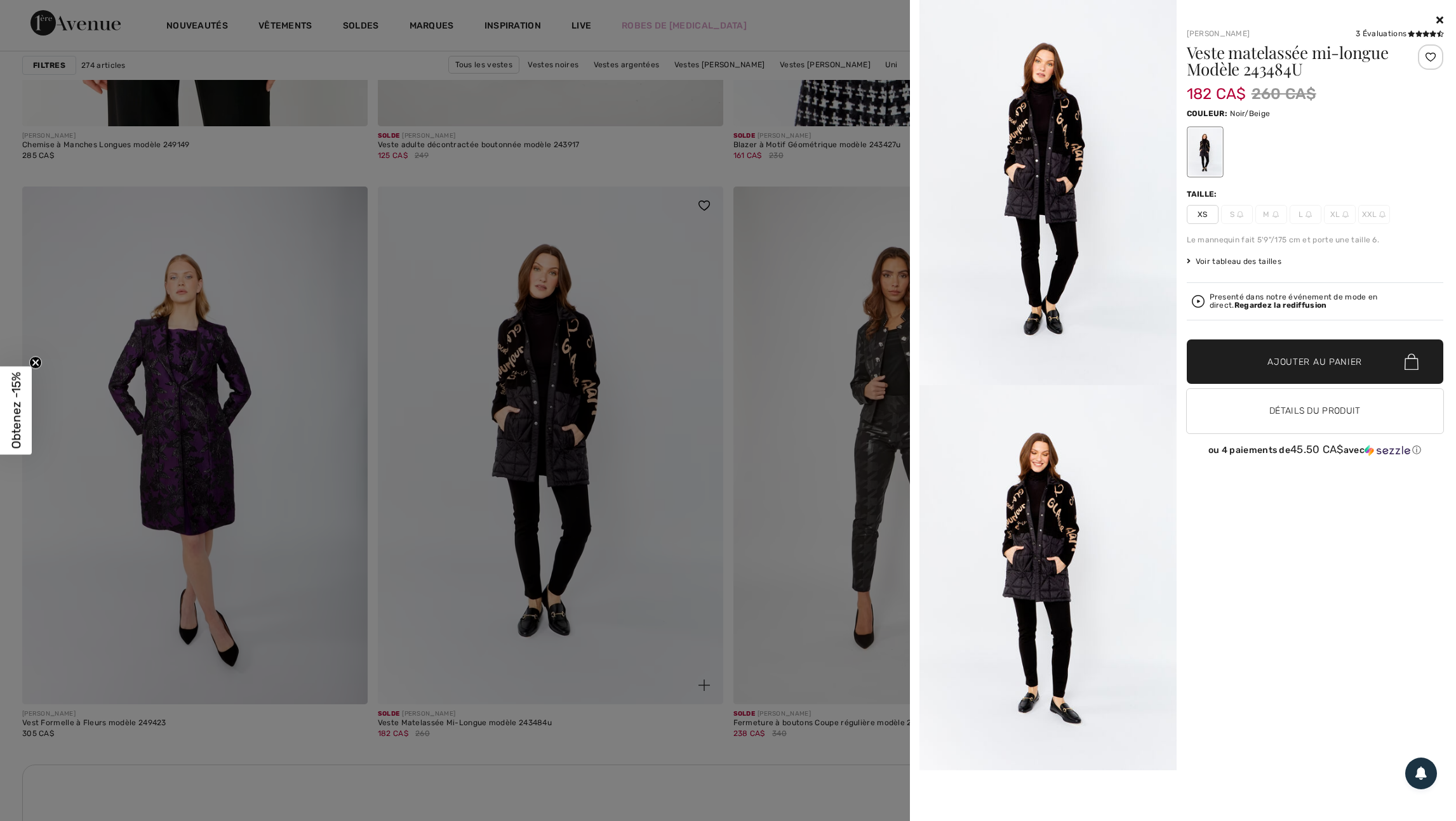
click at [702, 689] on div at bounding box center [728, 410] width 1456 height 821
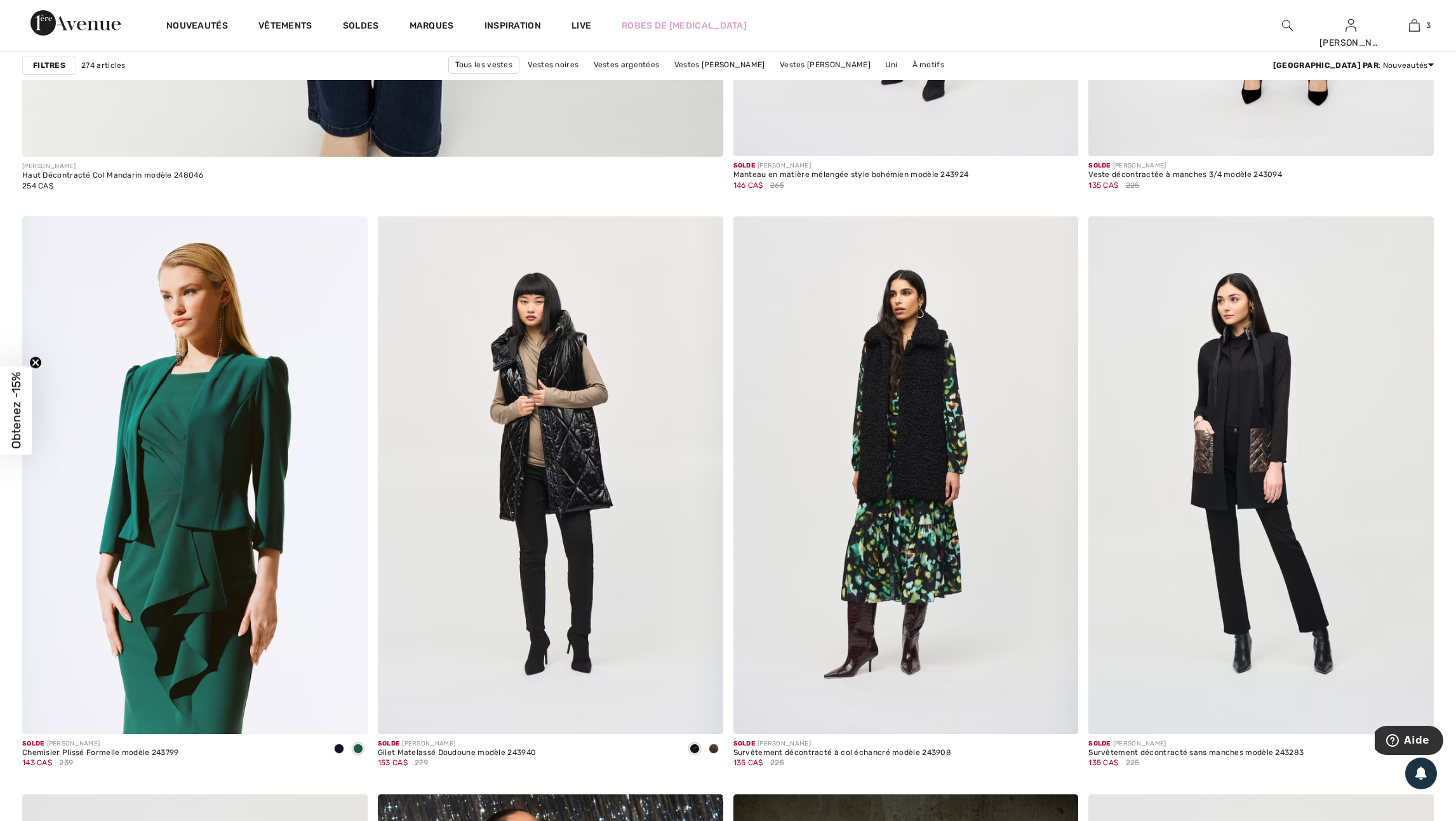
scroll to position [5727, 0]
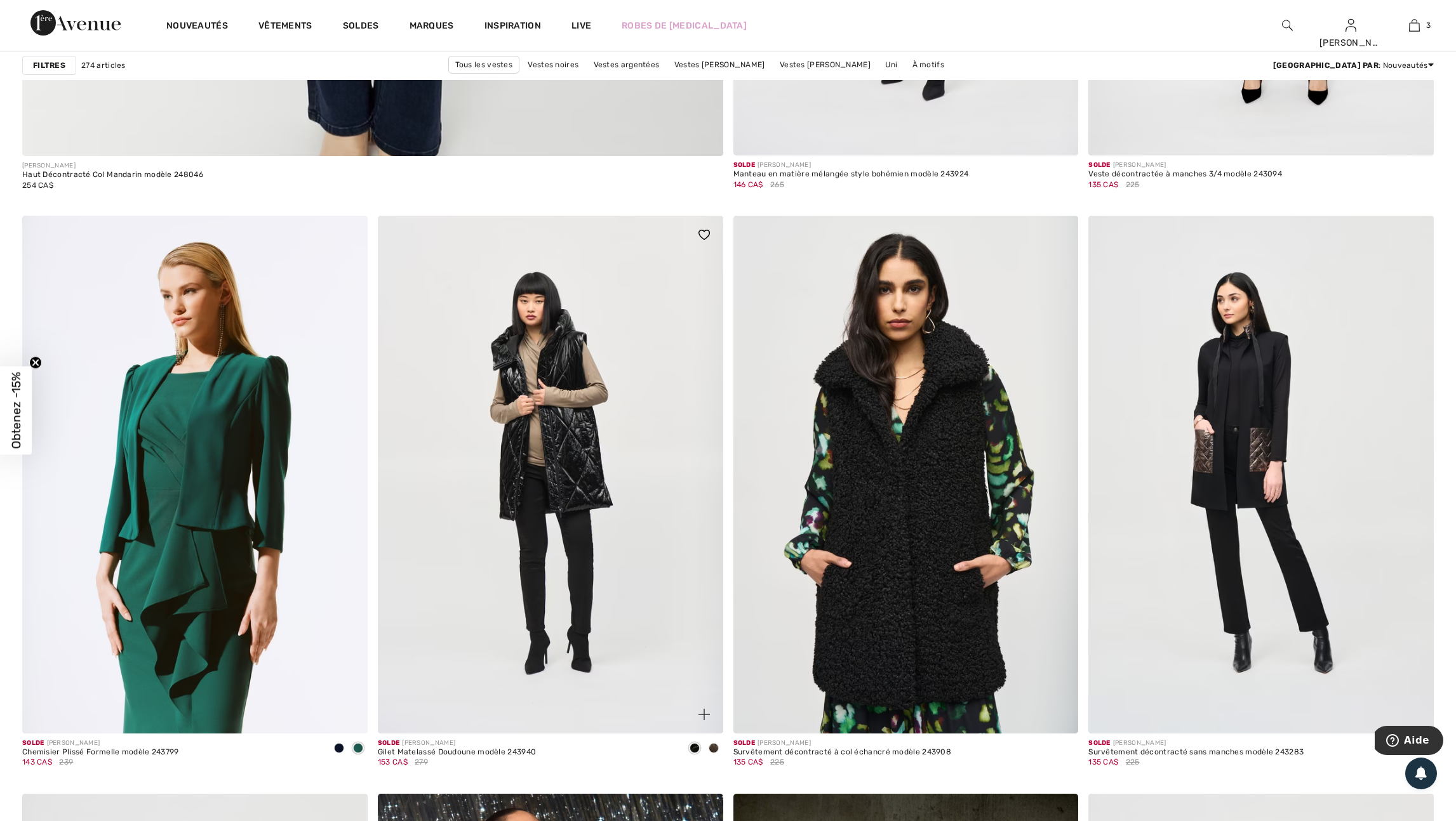
click at [703, 720] on img at bounding box center [704, 714] width 11 height 11
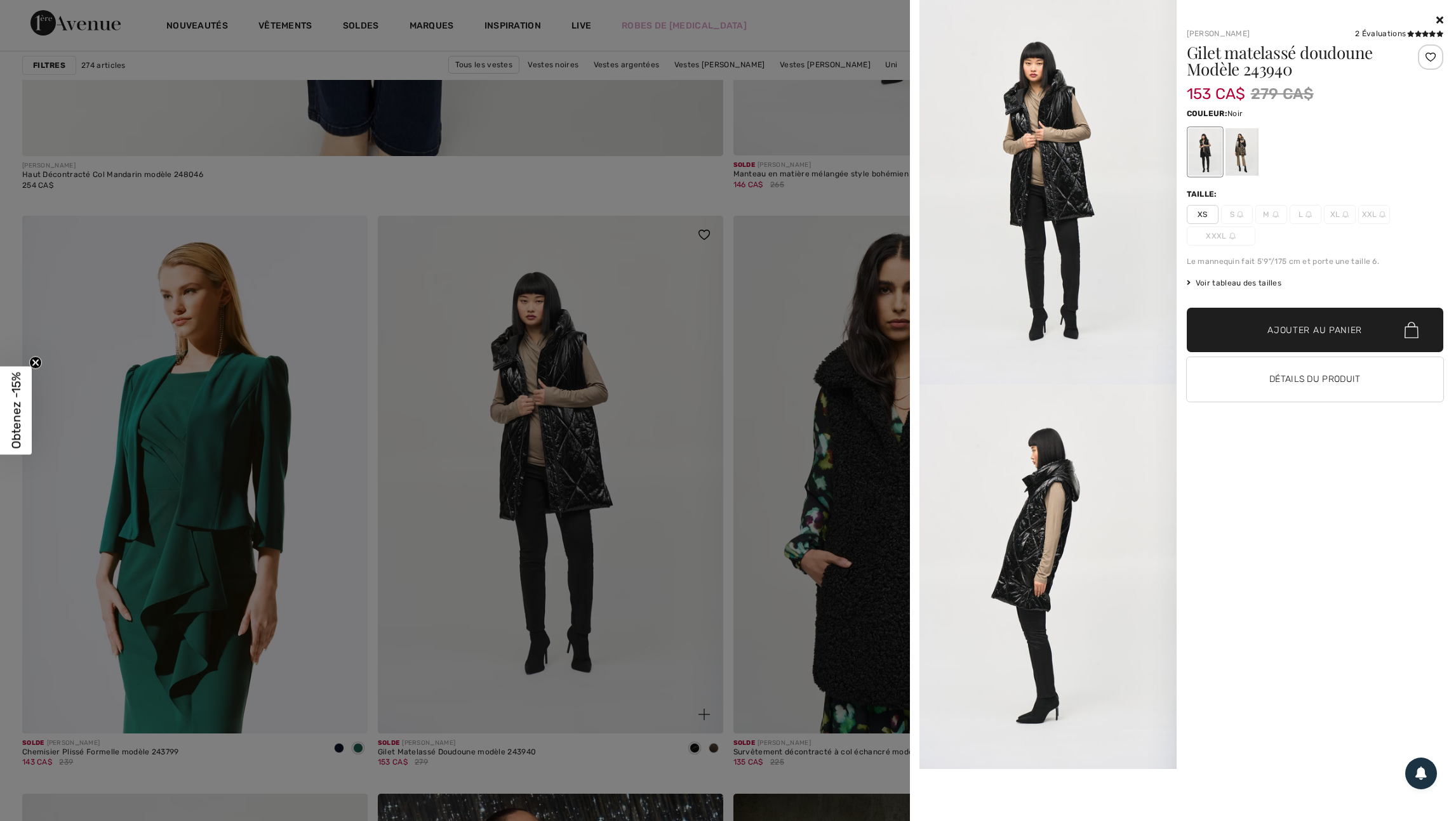
click at [703, 749] on div at bounding box center [728, 410] width 1456 height 821
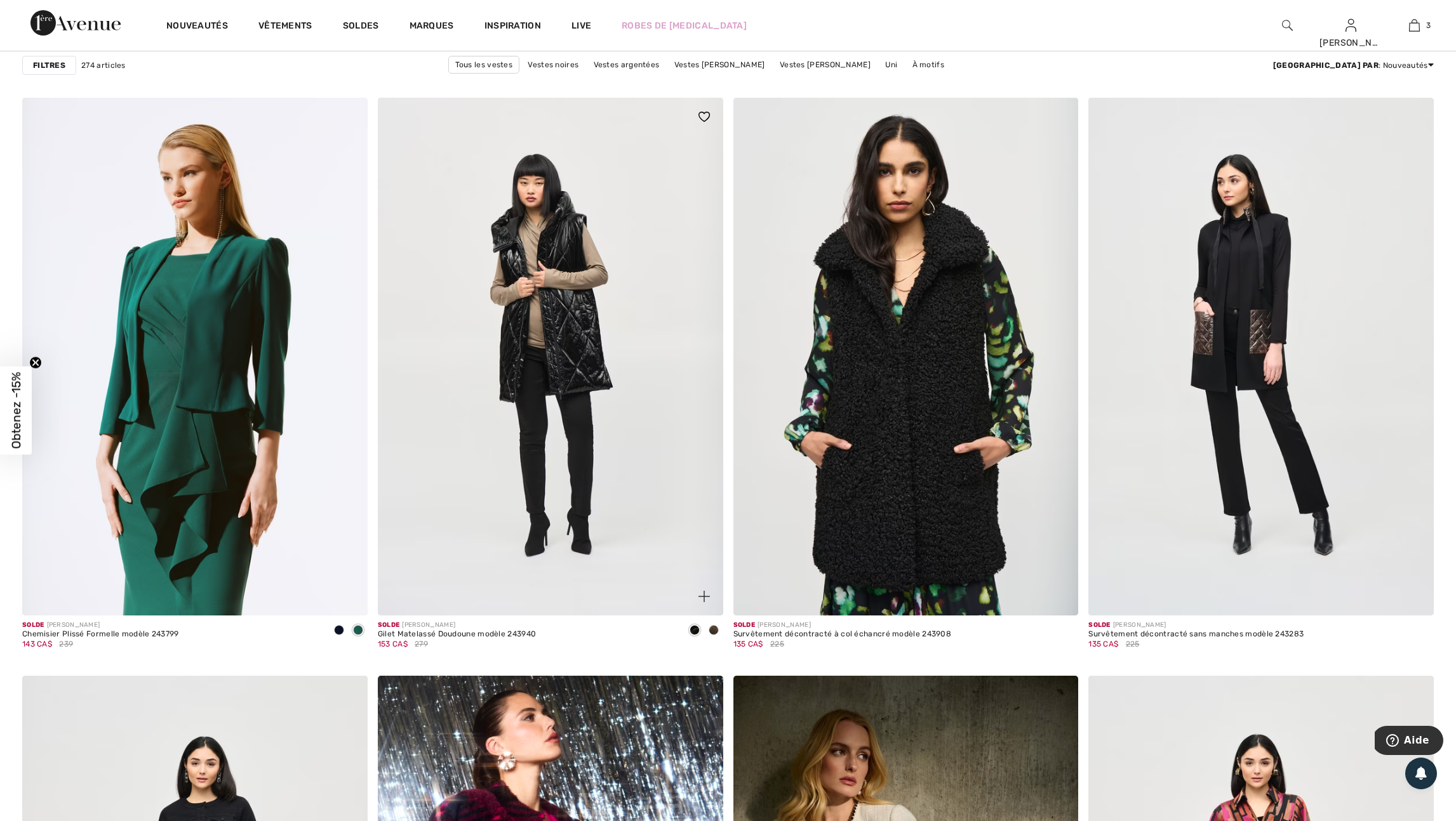
scroll to position [5848, 0]
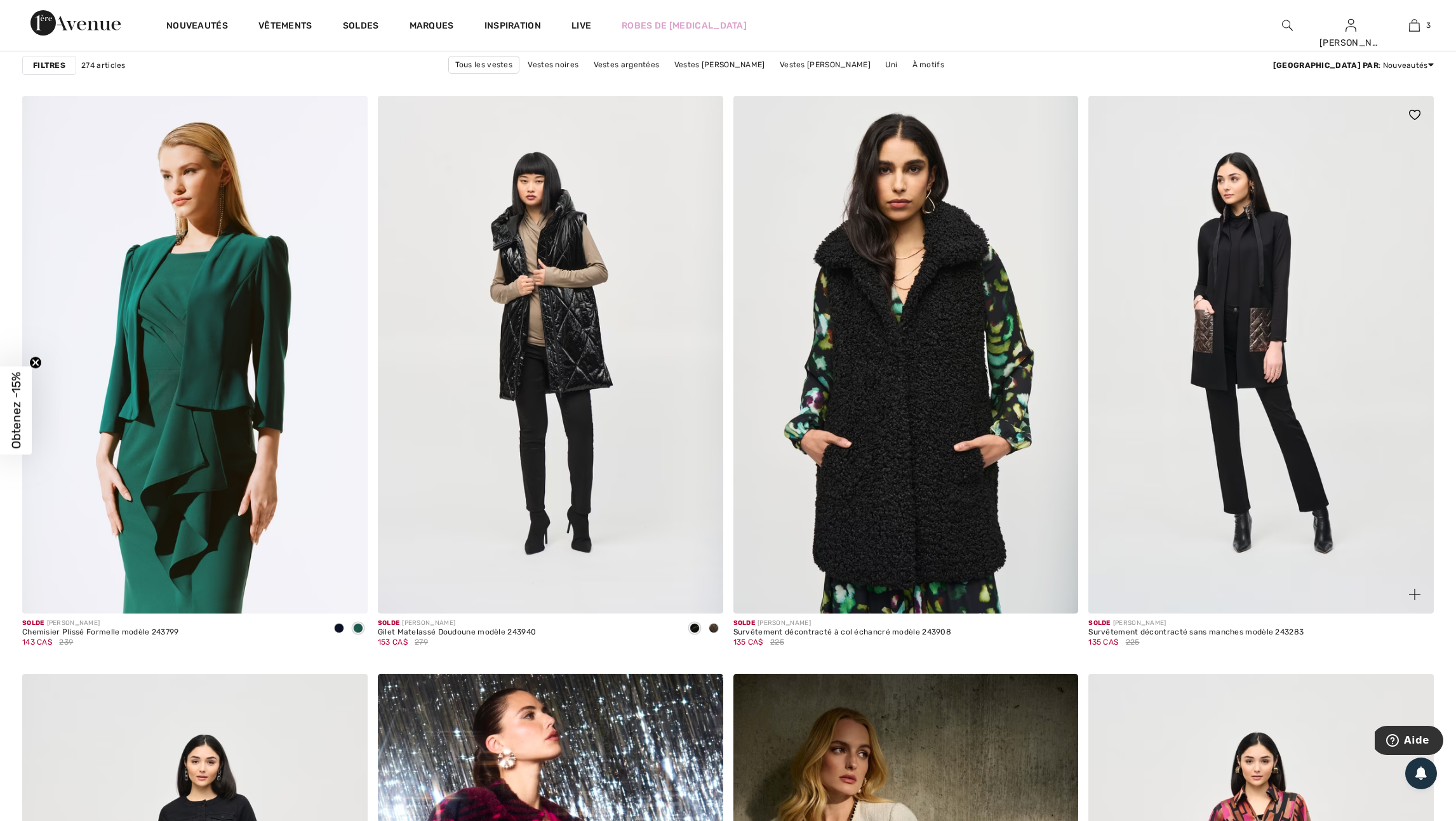
click at [1418, 601] on img at bounding box center [1414, 594] width 11 height 11
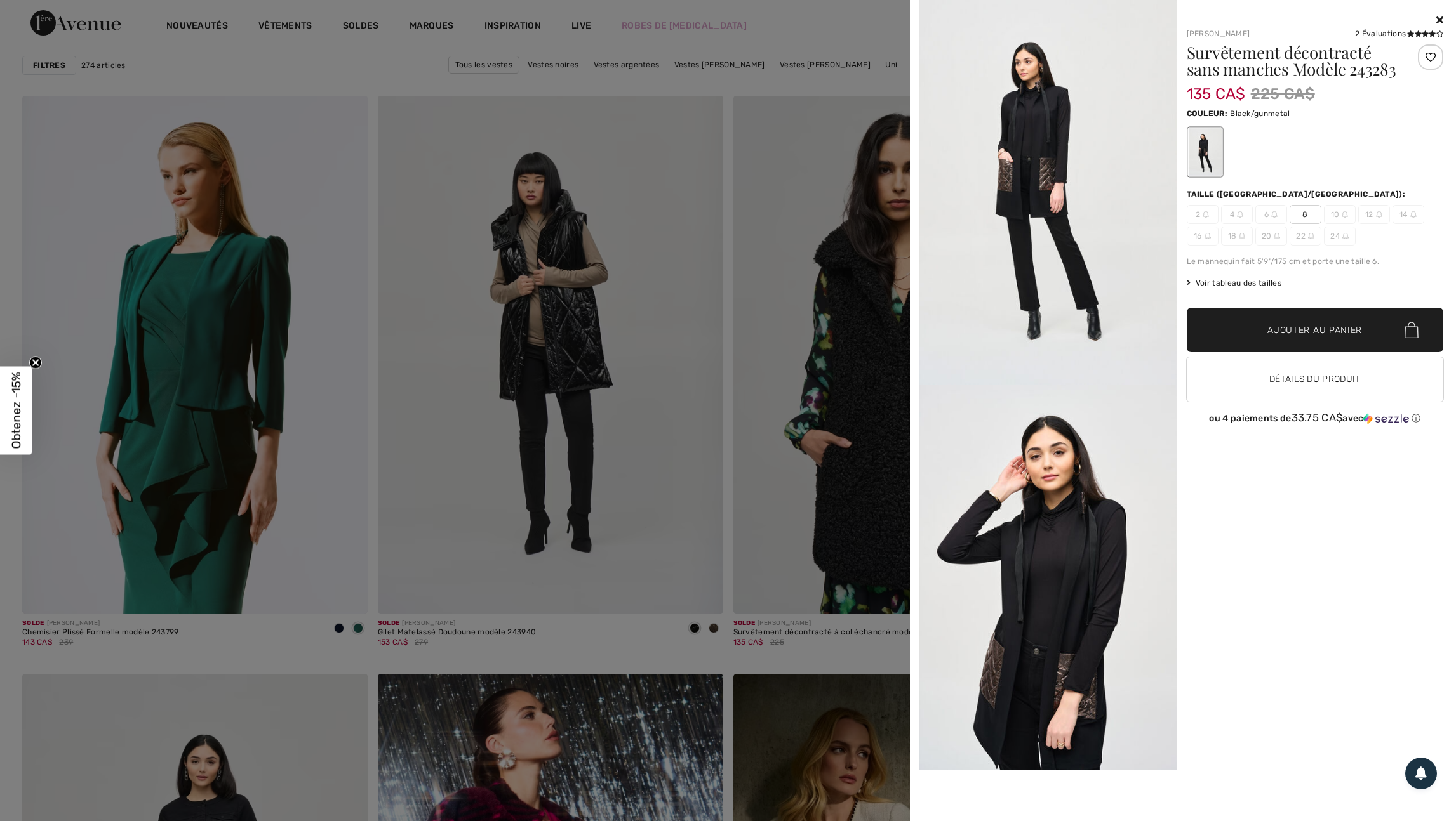
click at [804, 641] on div at bounding box center [728, 410] width 1456 height 821
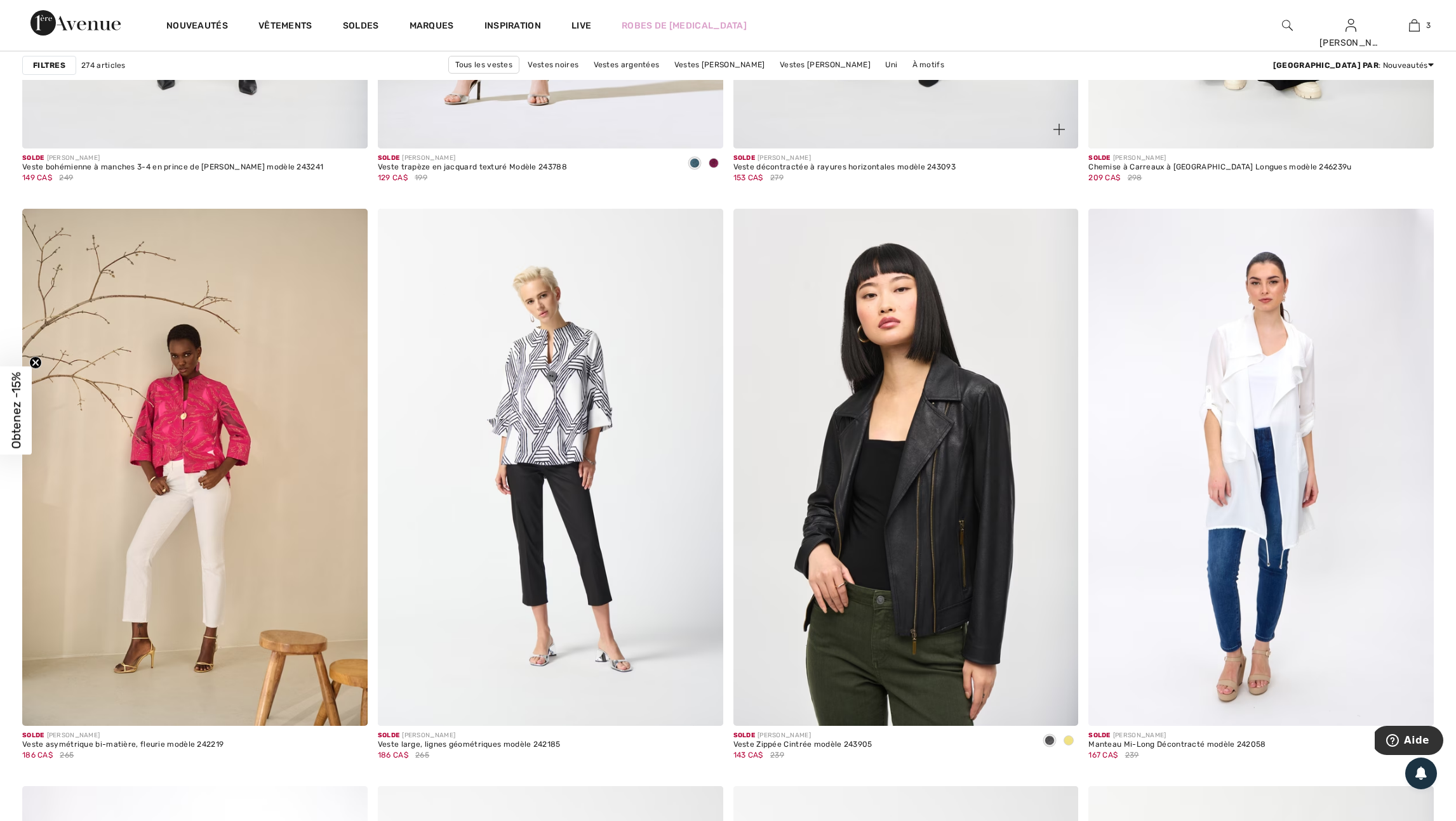
scroll to position [7720, 0]
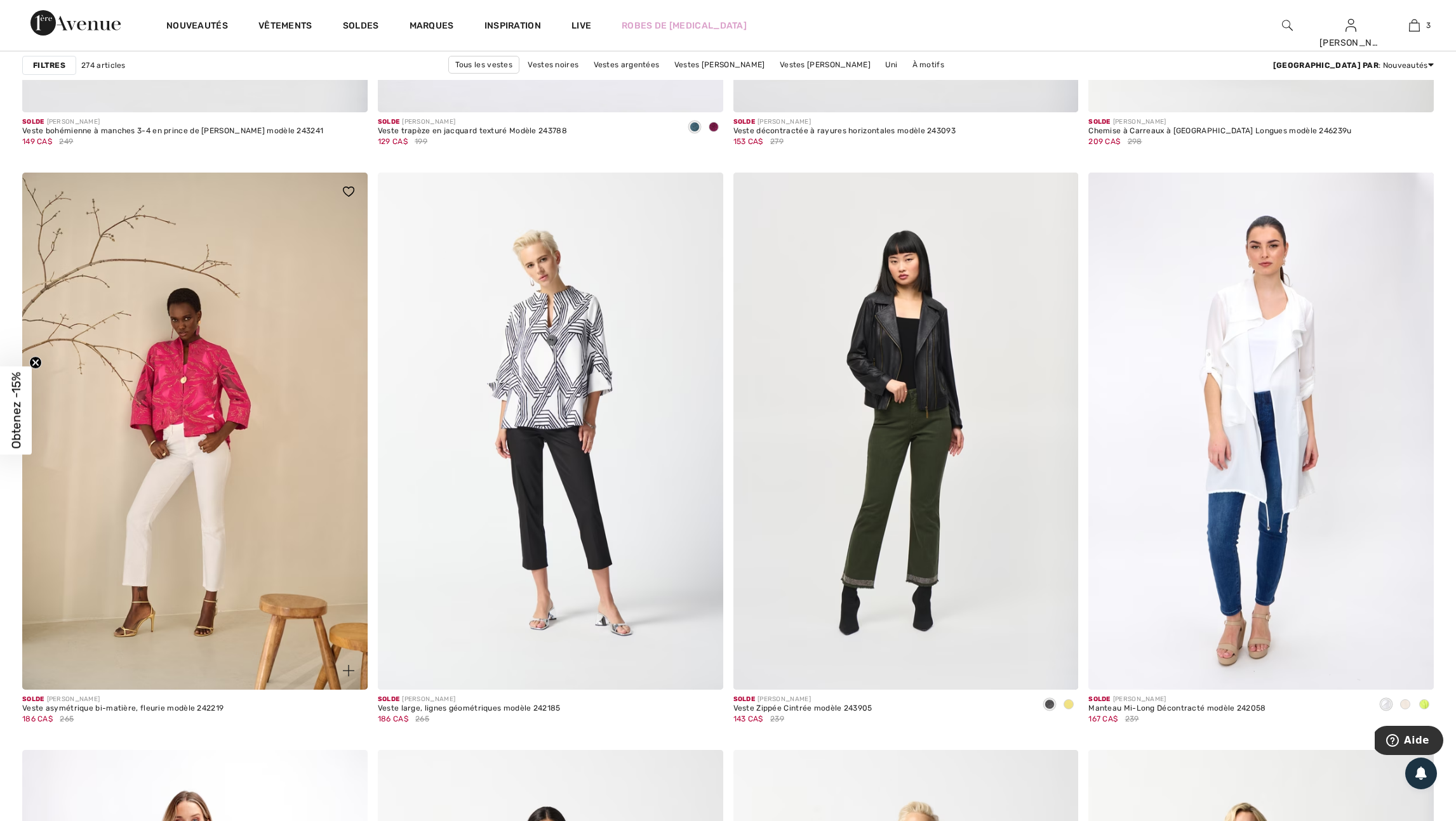
click at [347, 677] on img at bounding box center [348, 671] width 11 height 11
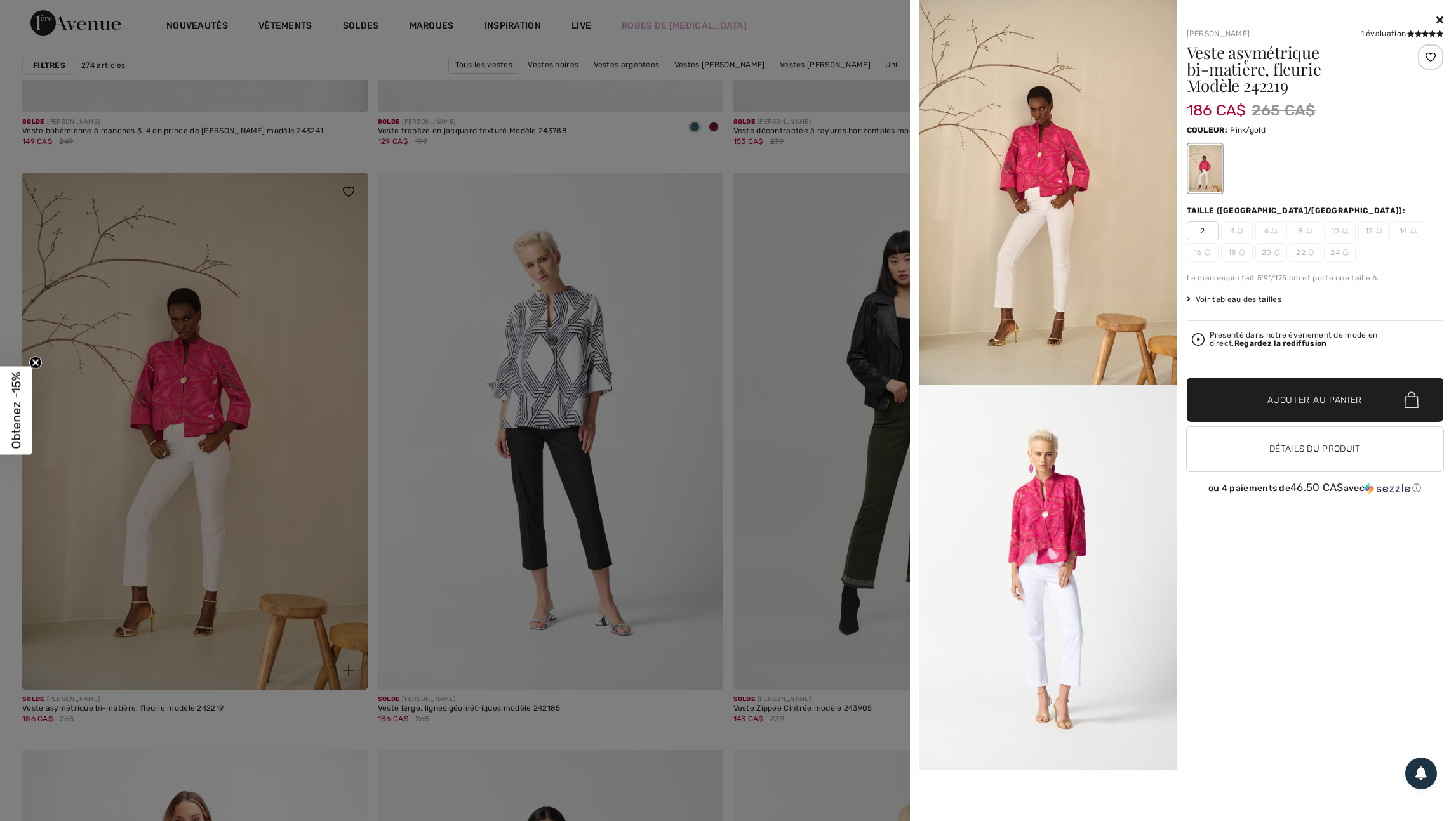
click at [347, 719] on div at bounding box center [728, 410] width 1456 height 821
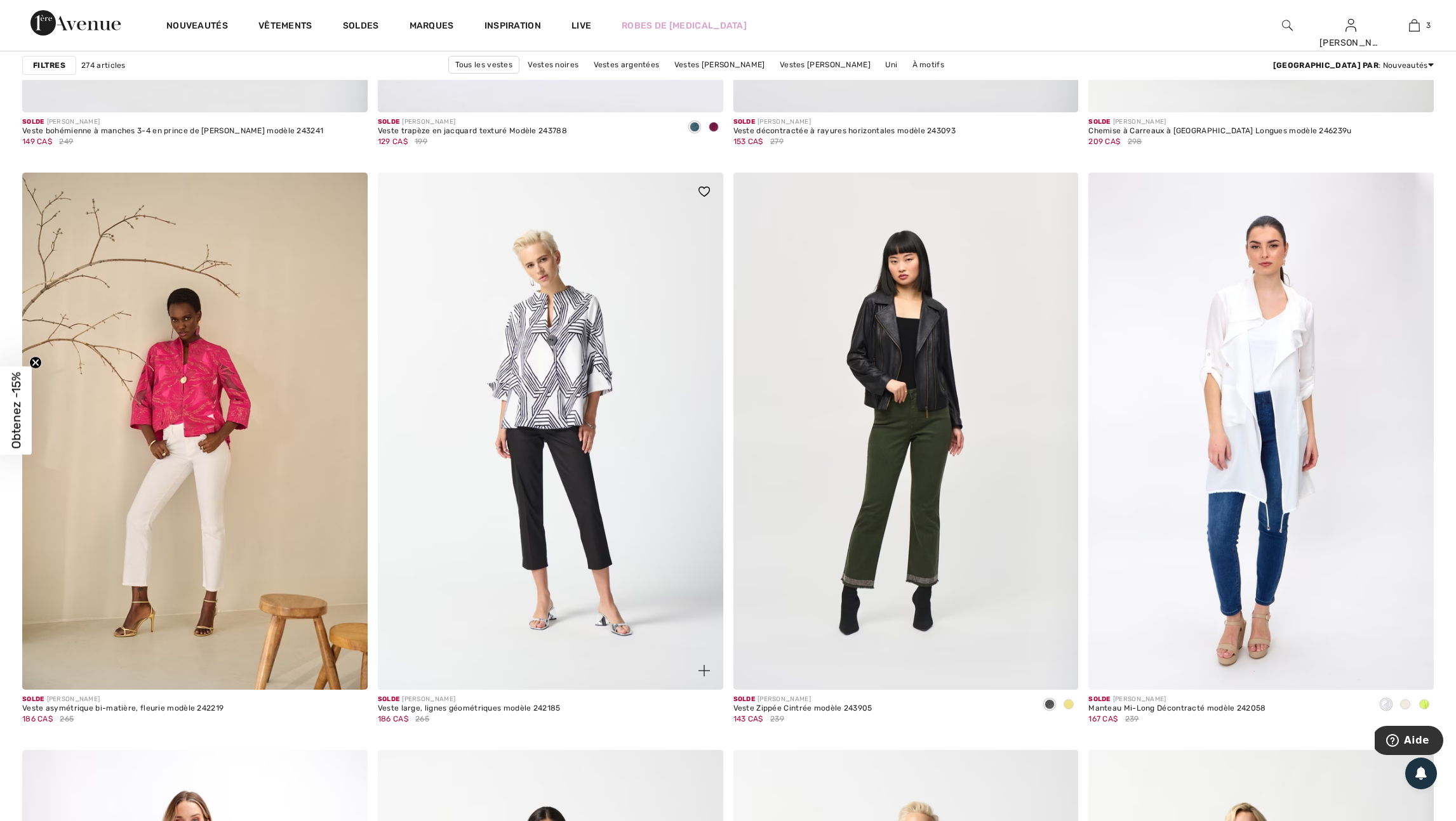
click at [702, 677] on img at bounding box center [704, 671] width 11 height 11
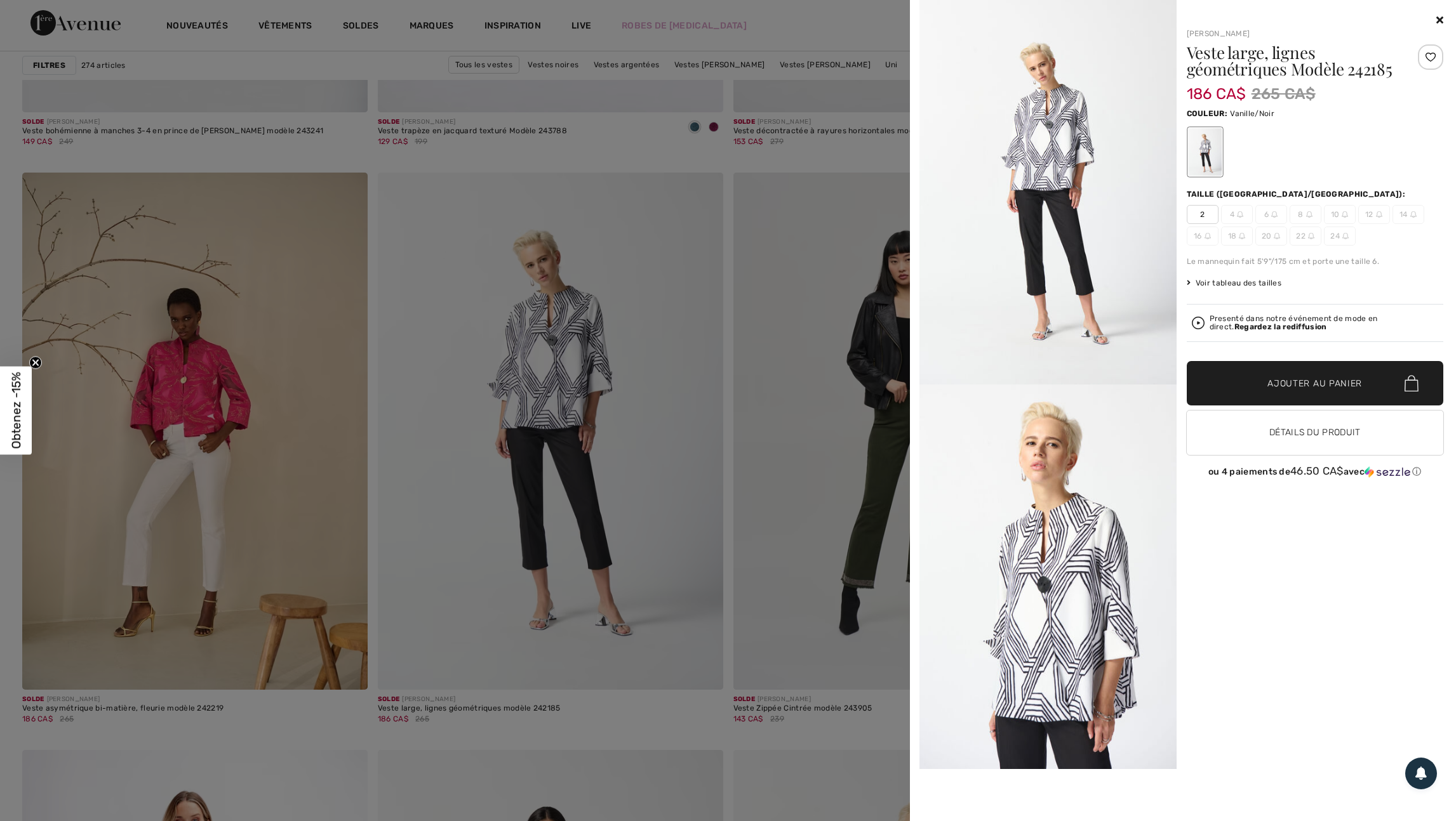
click at [682, 717] on div at bounding box center [728, 410] width 1456 height 821
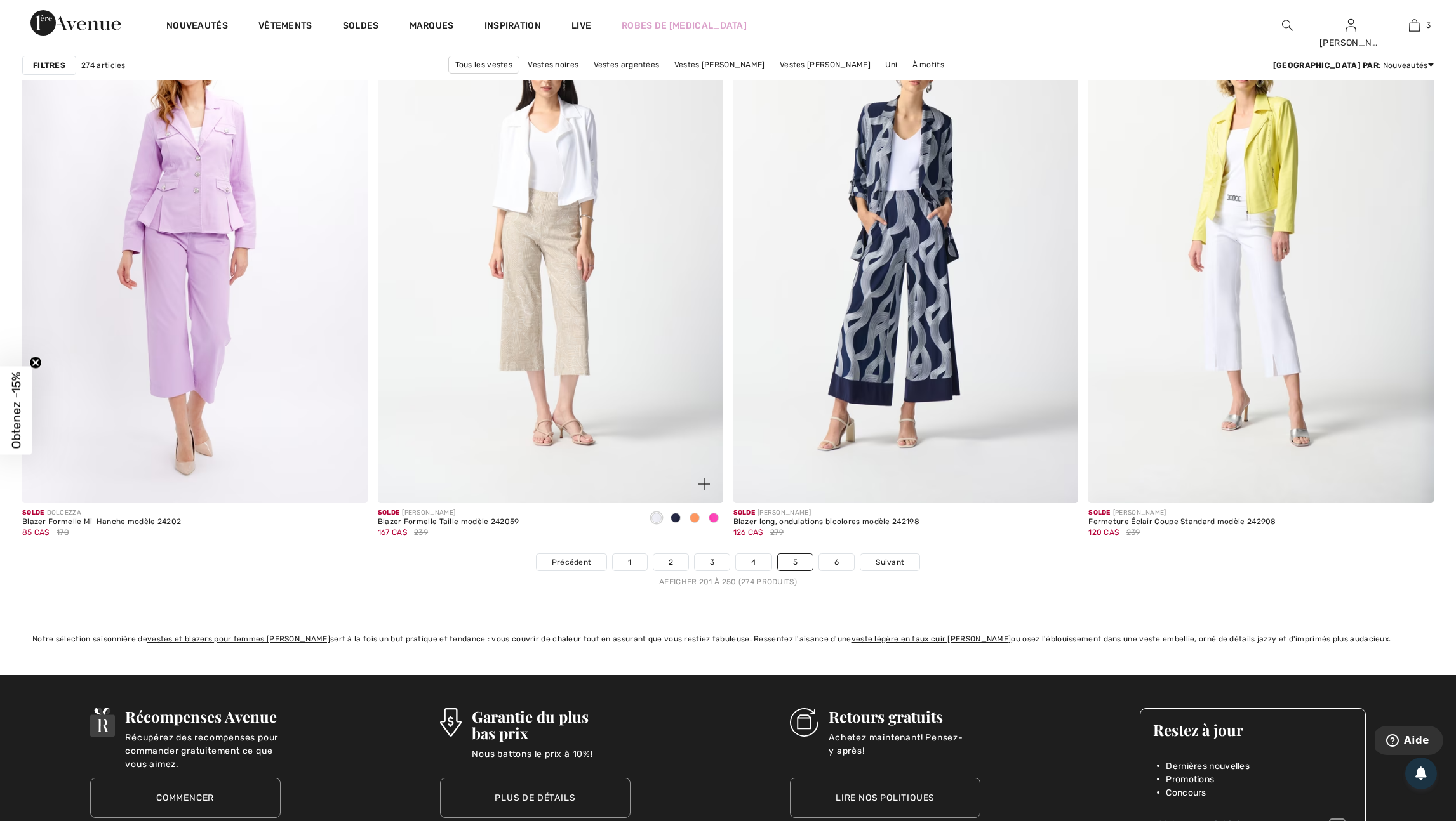
scroll to position [8496, 0]
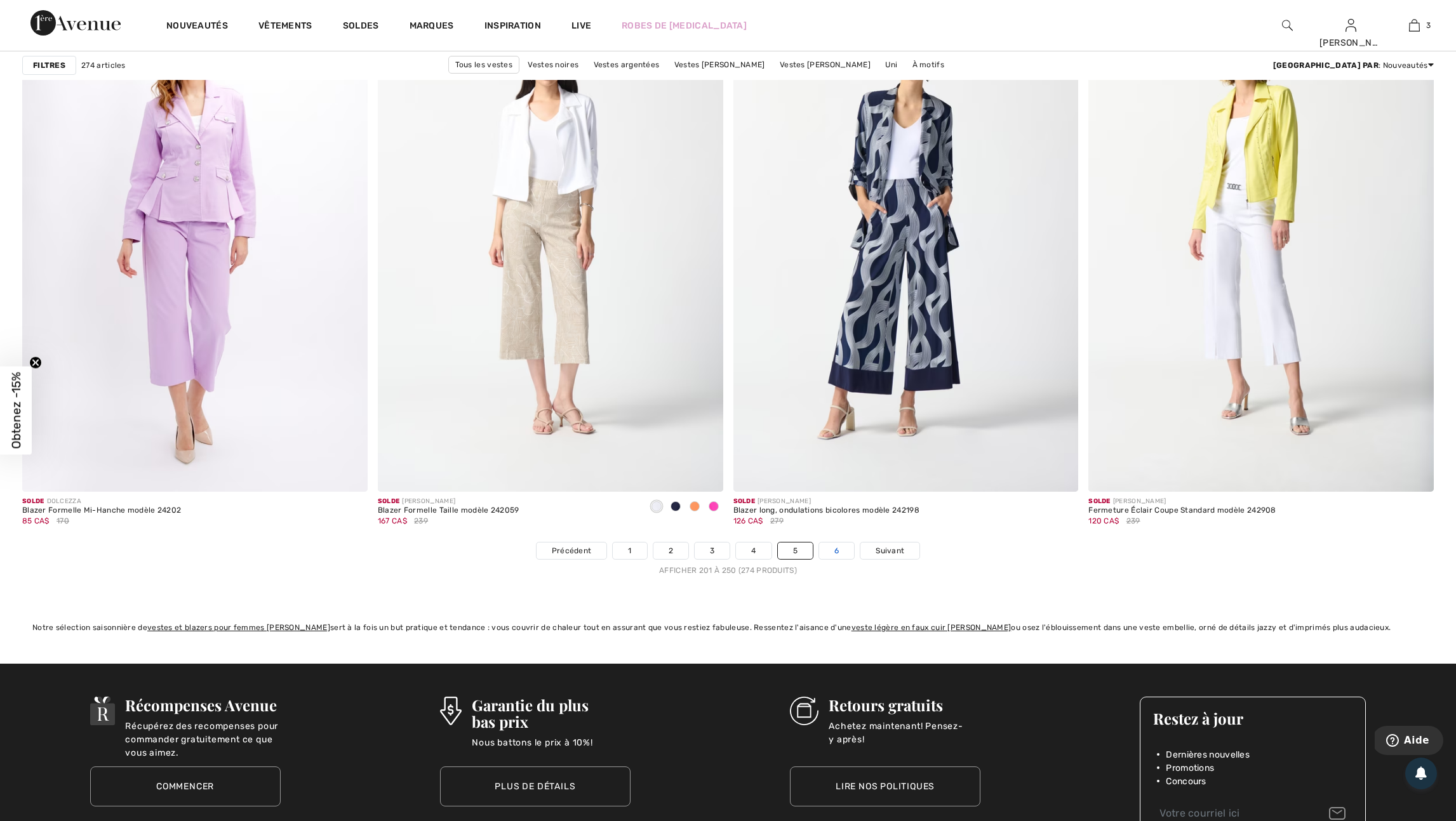
click at [854, 559] on link "6" at bounding box center [836, 551] width 35 height 17
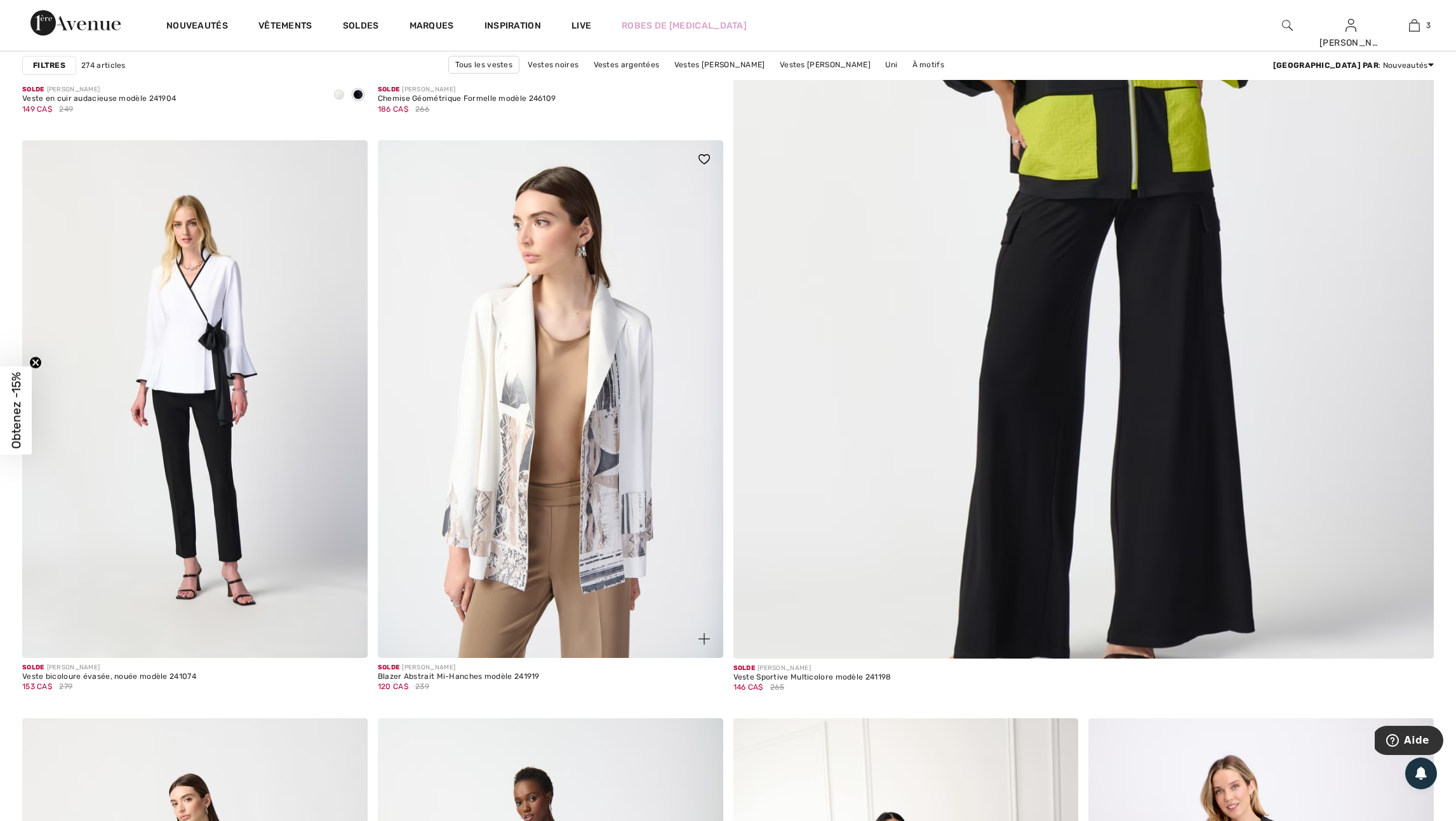
scroll to position [719, 0]
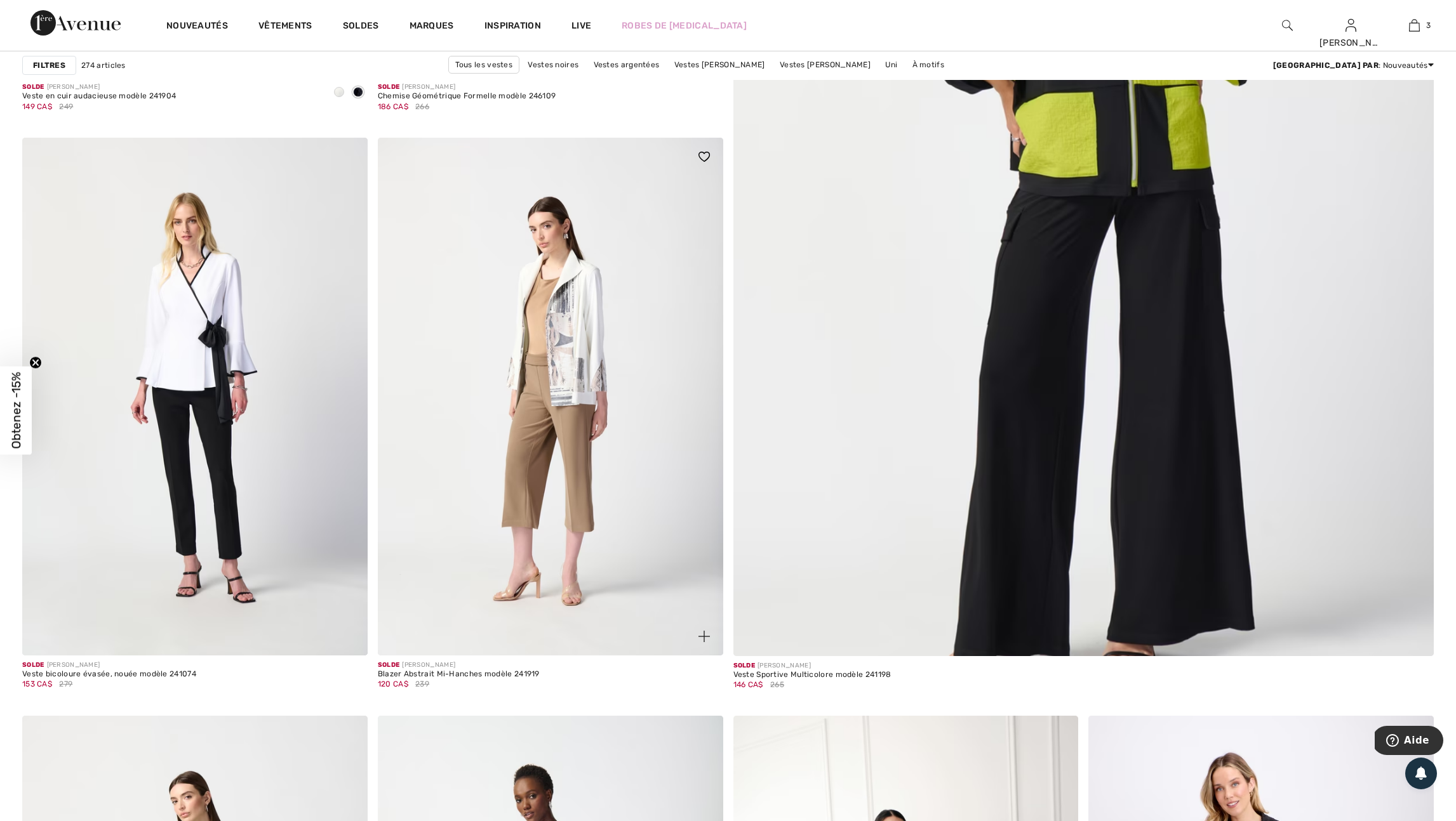
click at [700, 642] on img at bounding box center [704, 636] width 11 height 11
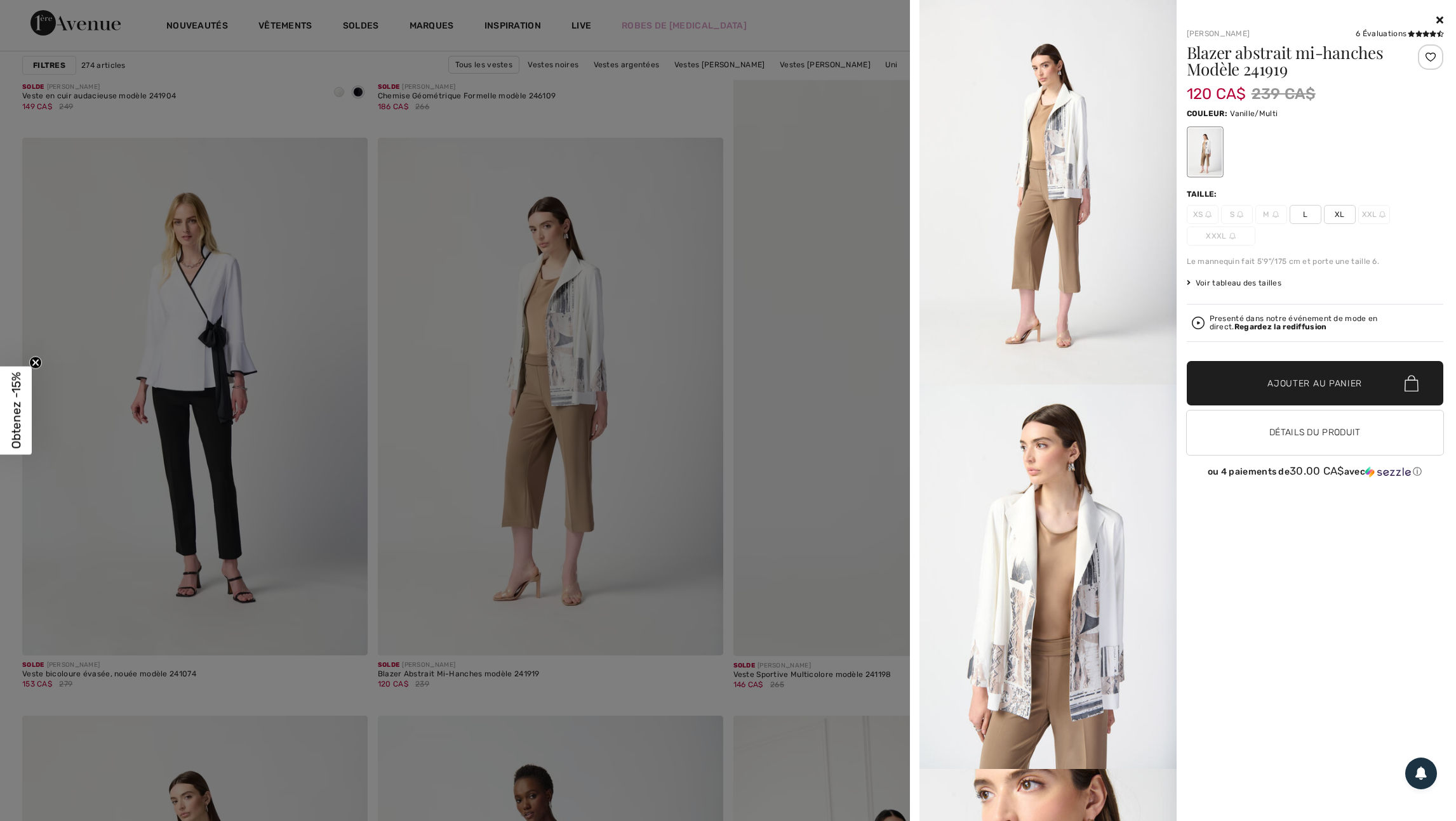
click at [690, 595] on div at bounding box center [728, 410] width 1456 height 821
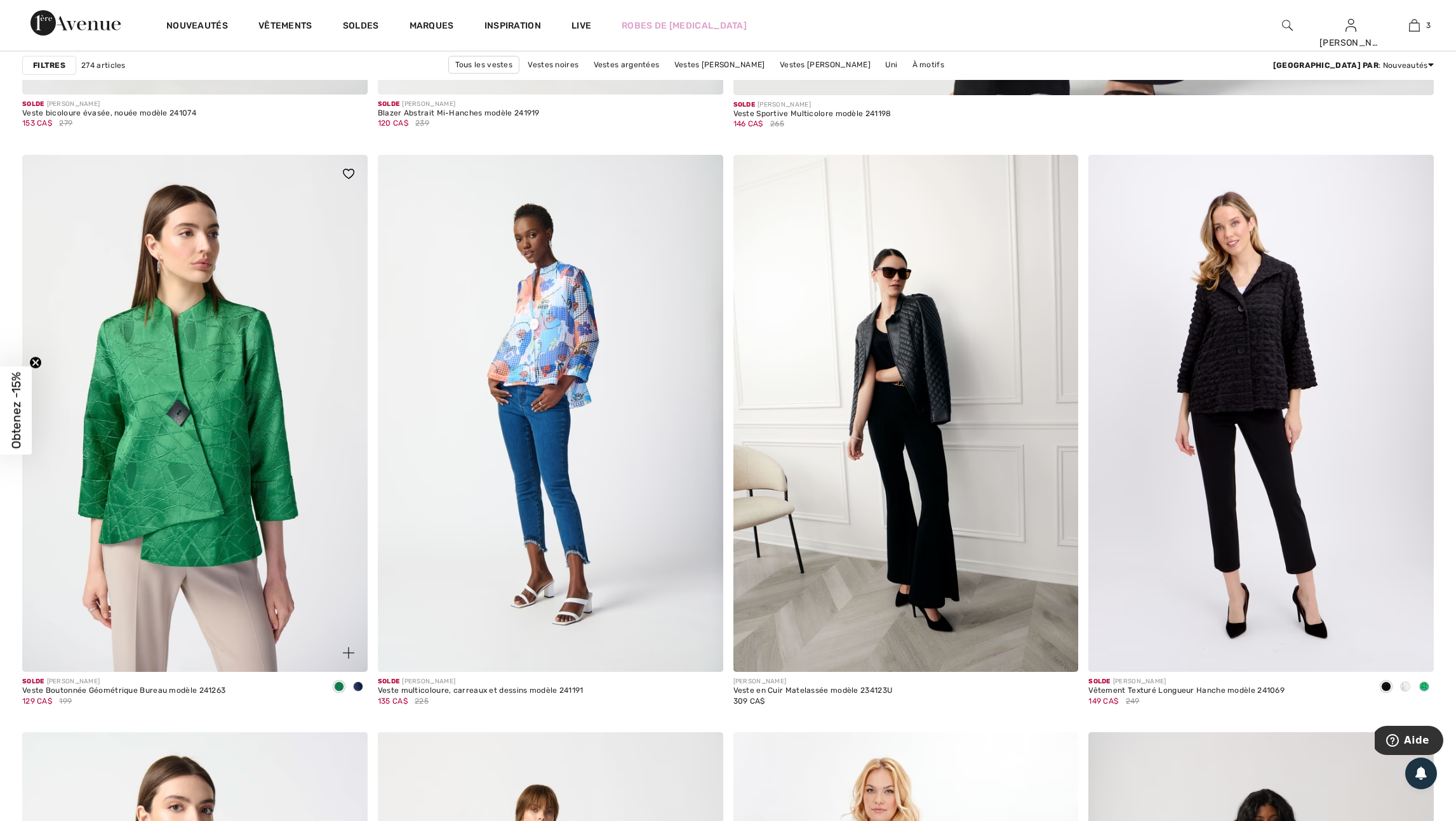
scroll to position [1278, 0]
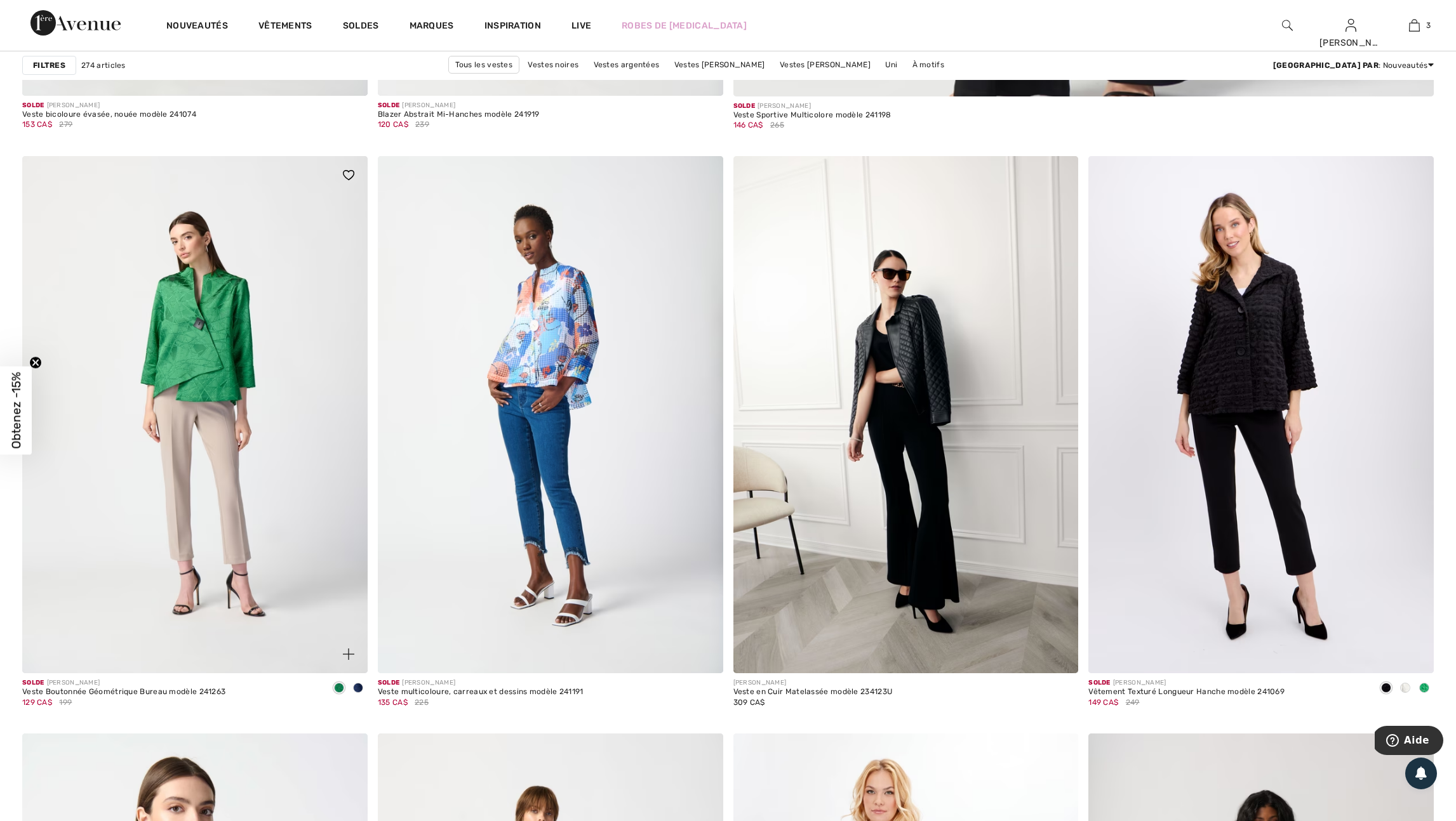
click at [344, 660] on img at bounding box center [348, 654] width 11 height 11
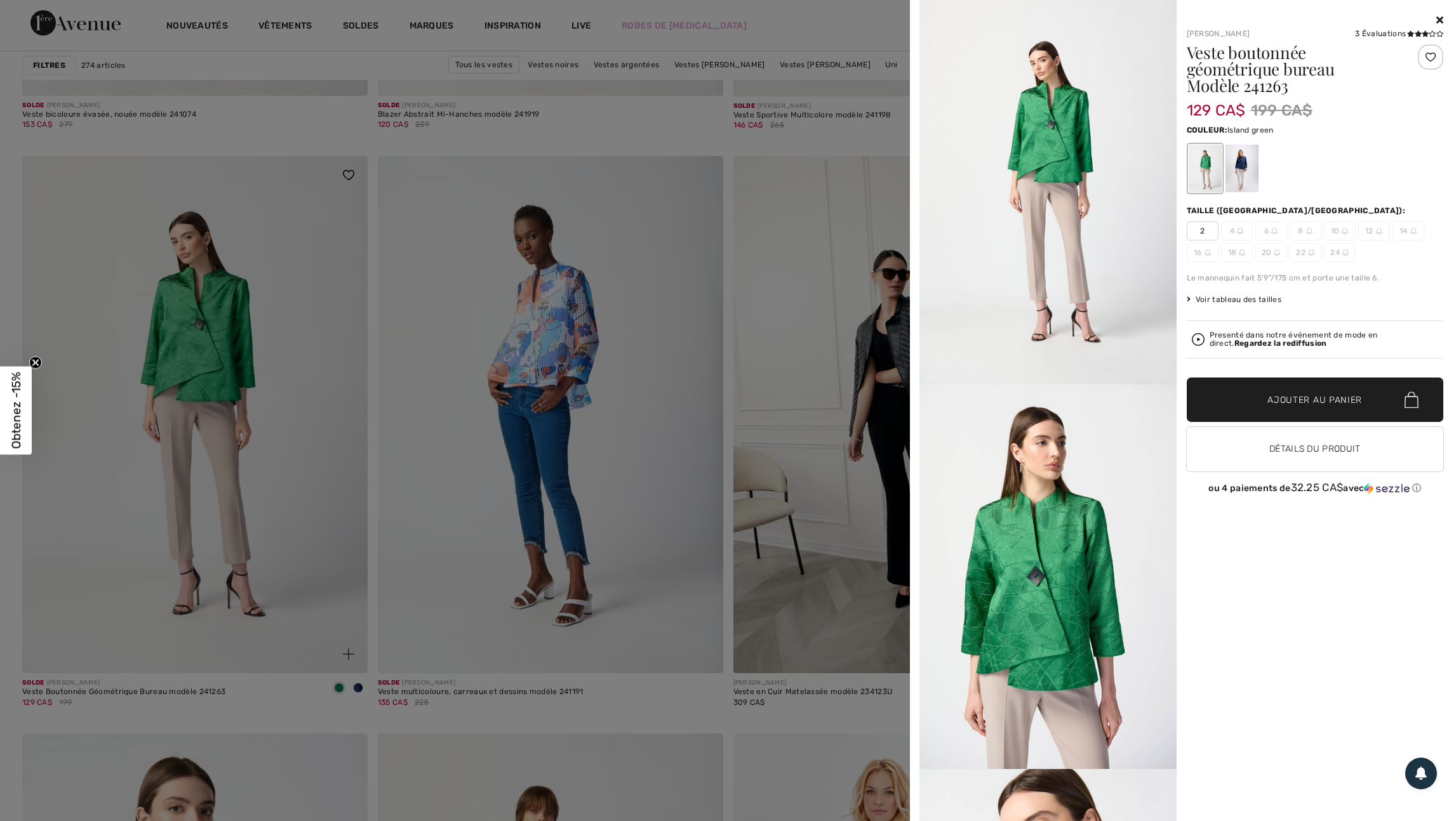
click at [344, 665] on div at bounding box center [728, 410] width 1456 height 821
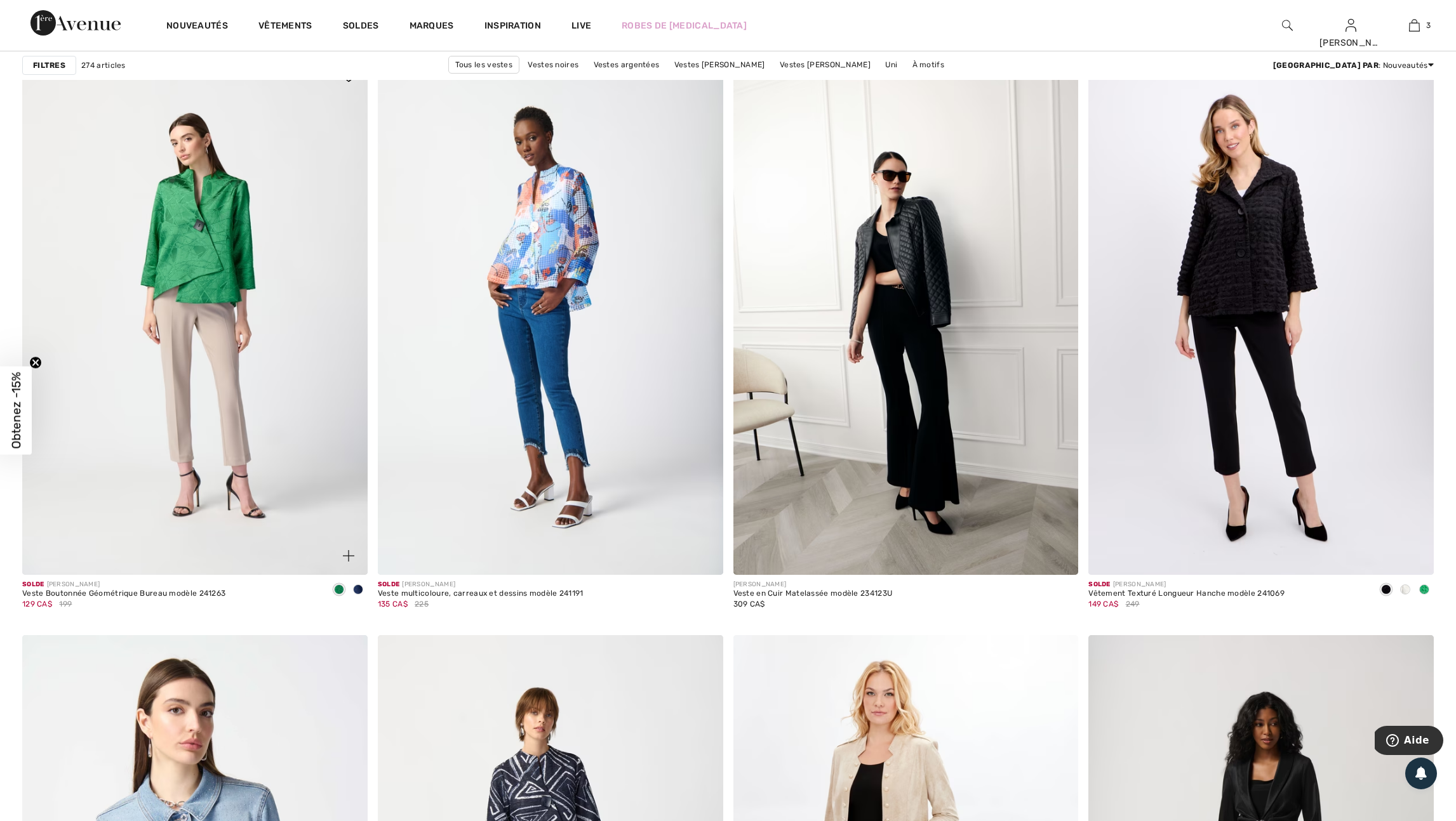
scroll to position [1378, 0]
click at [1426, 593] on span at bounding box center [1424, 589] width 11 height 11
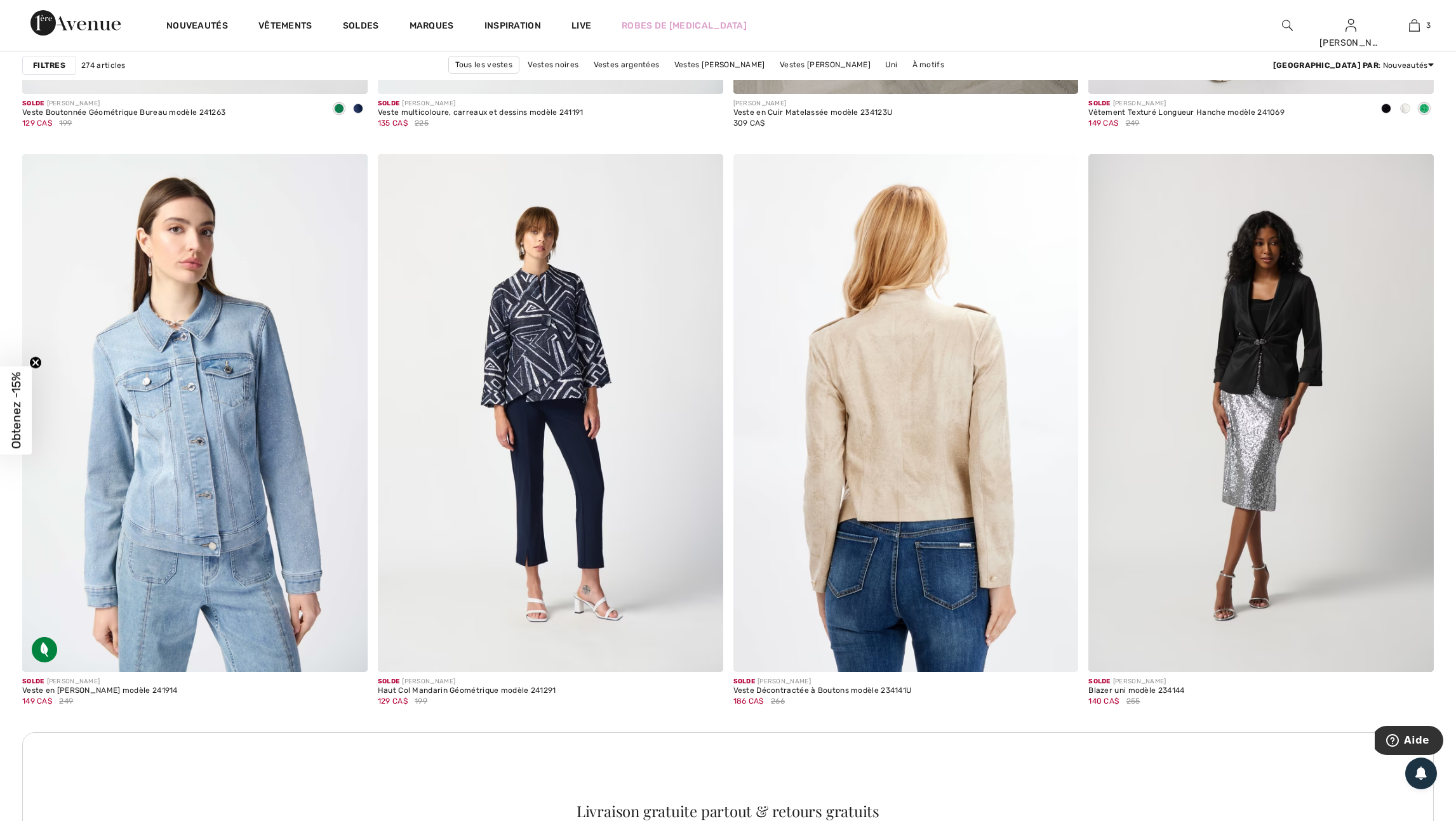
scroll to position [1859, 0]
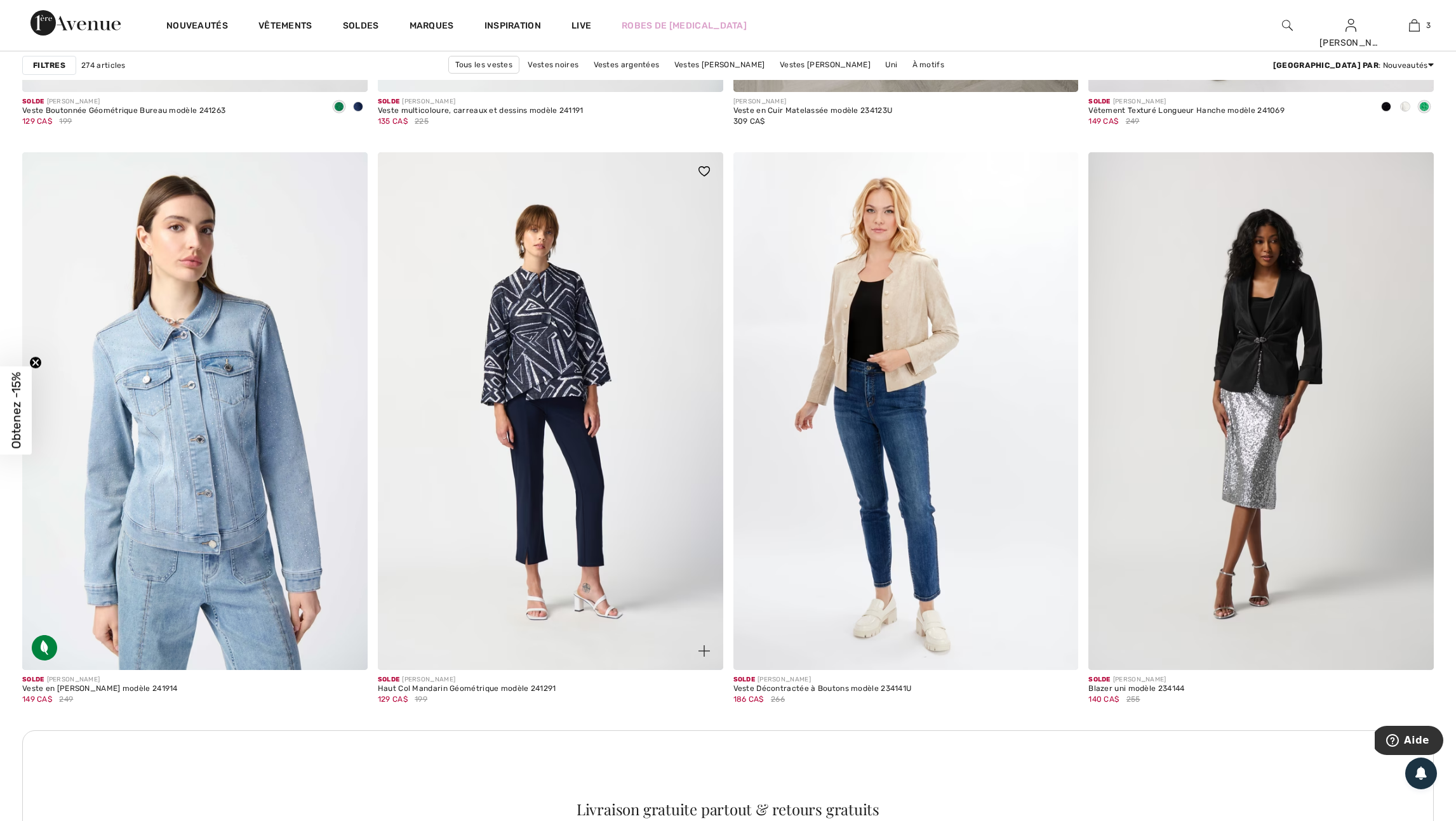
click at [702, 657] on img at bounding box center [704, 650] width 11 height 11
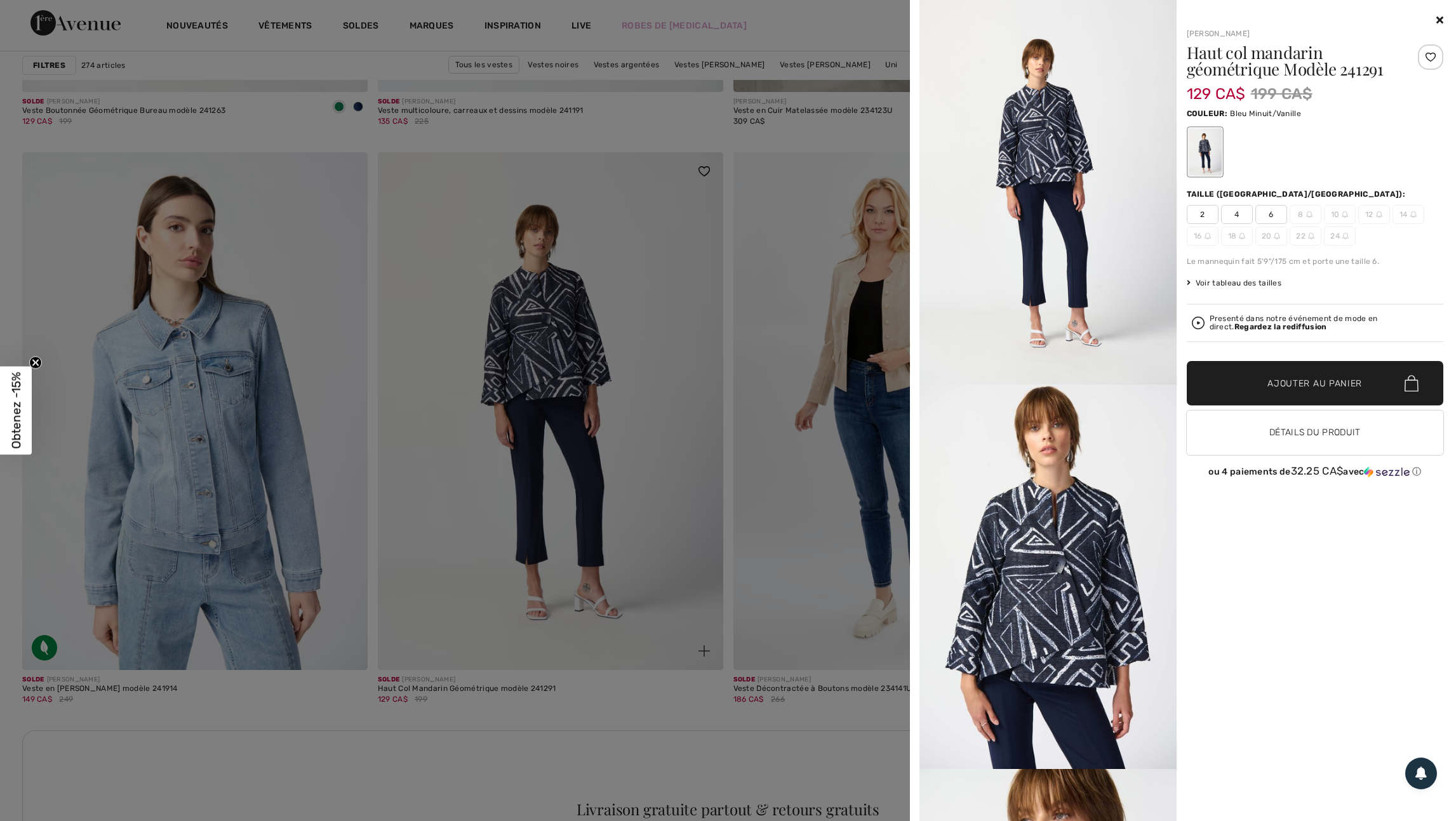
click at [702, 668] on div at bounding box center [728, 410] width 1456 height 821
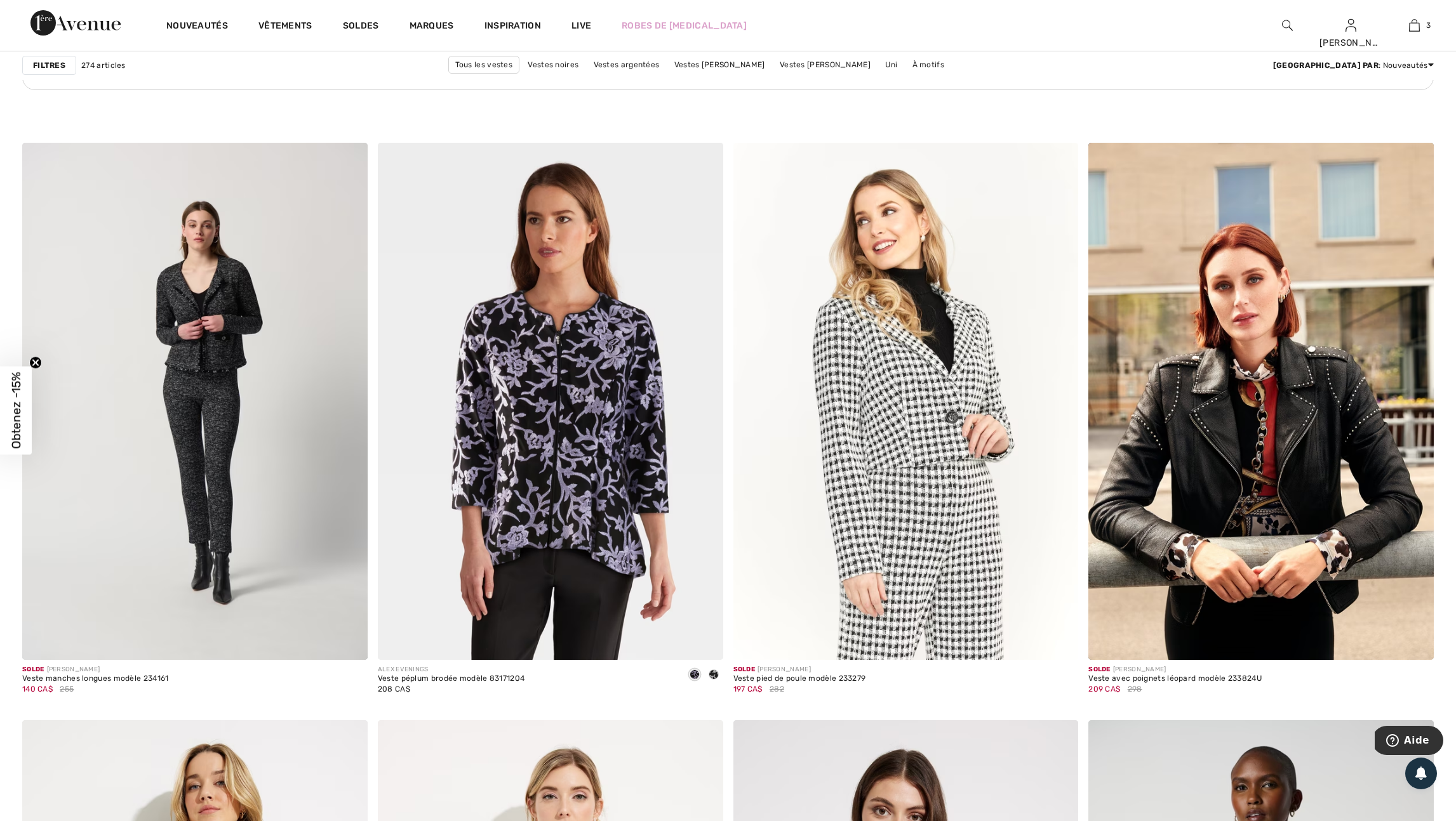
scroll to position [2667, 0]
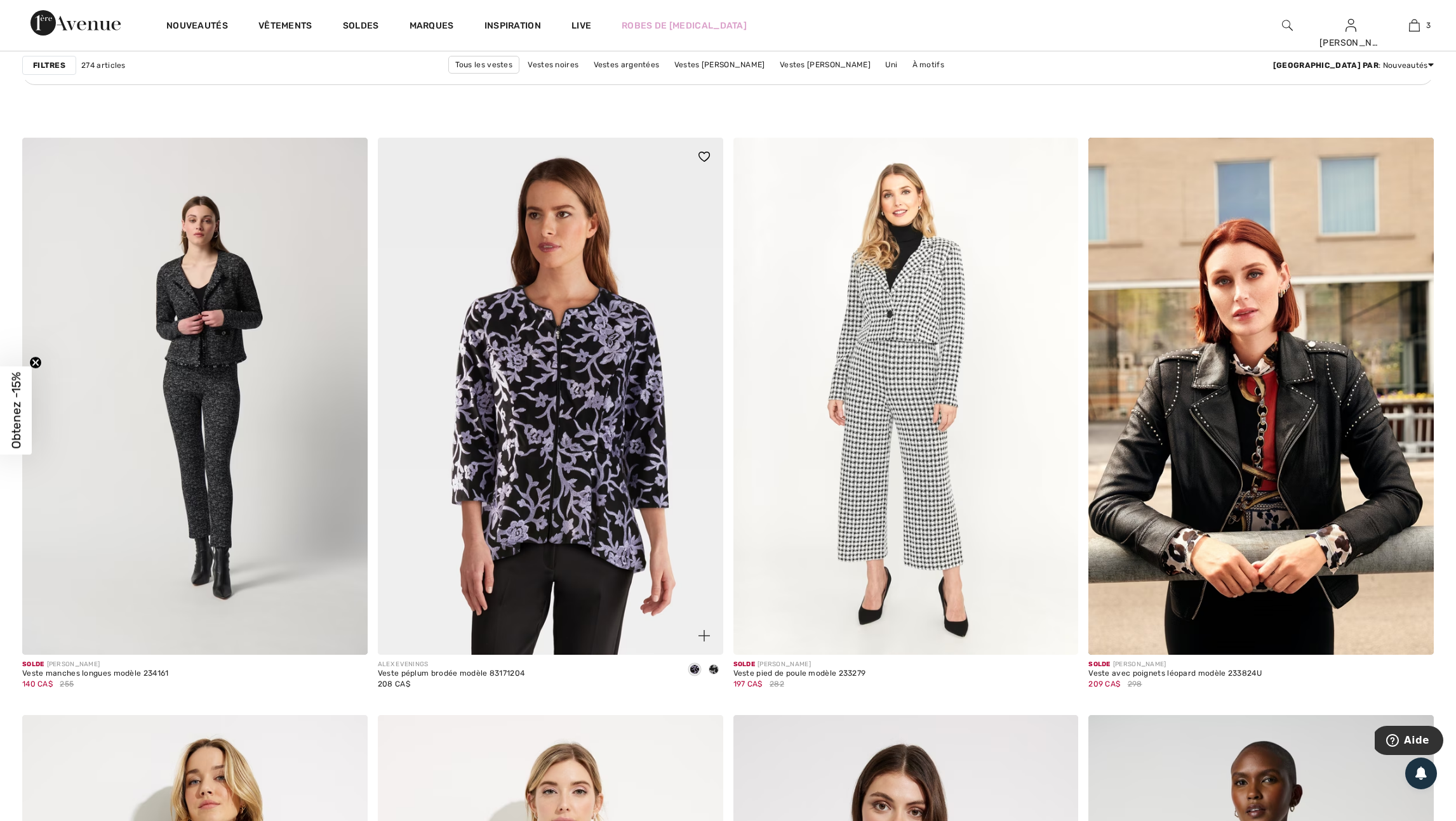
click at [702, 641] on img at bounding box center [704, 635] width 11 height 11
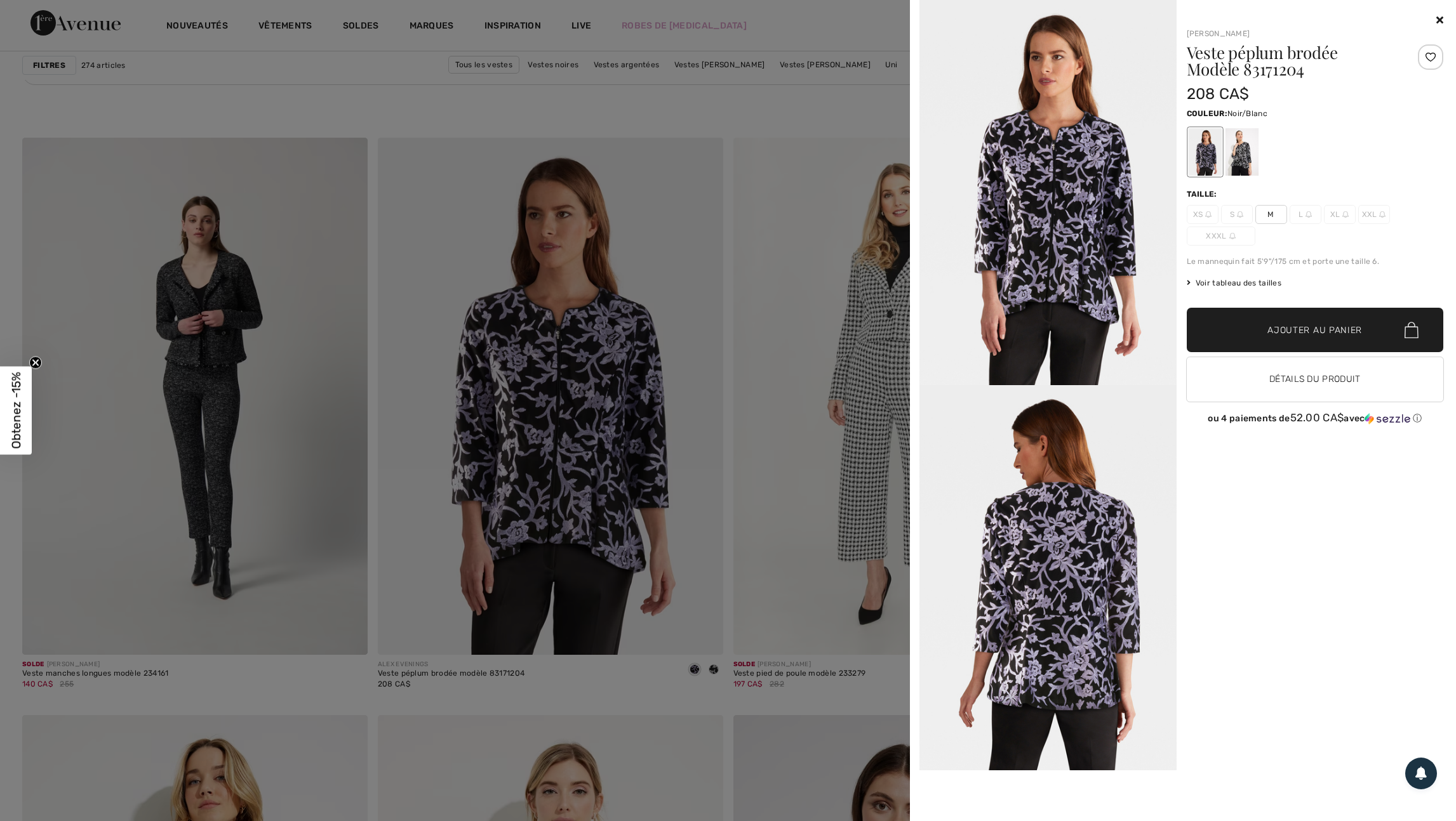
click at [1241, 156] on div at bounding box center [1241, 152] width 33 height 47
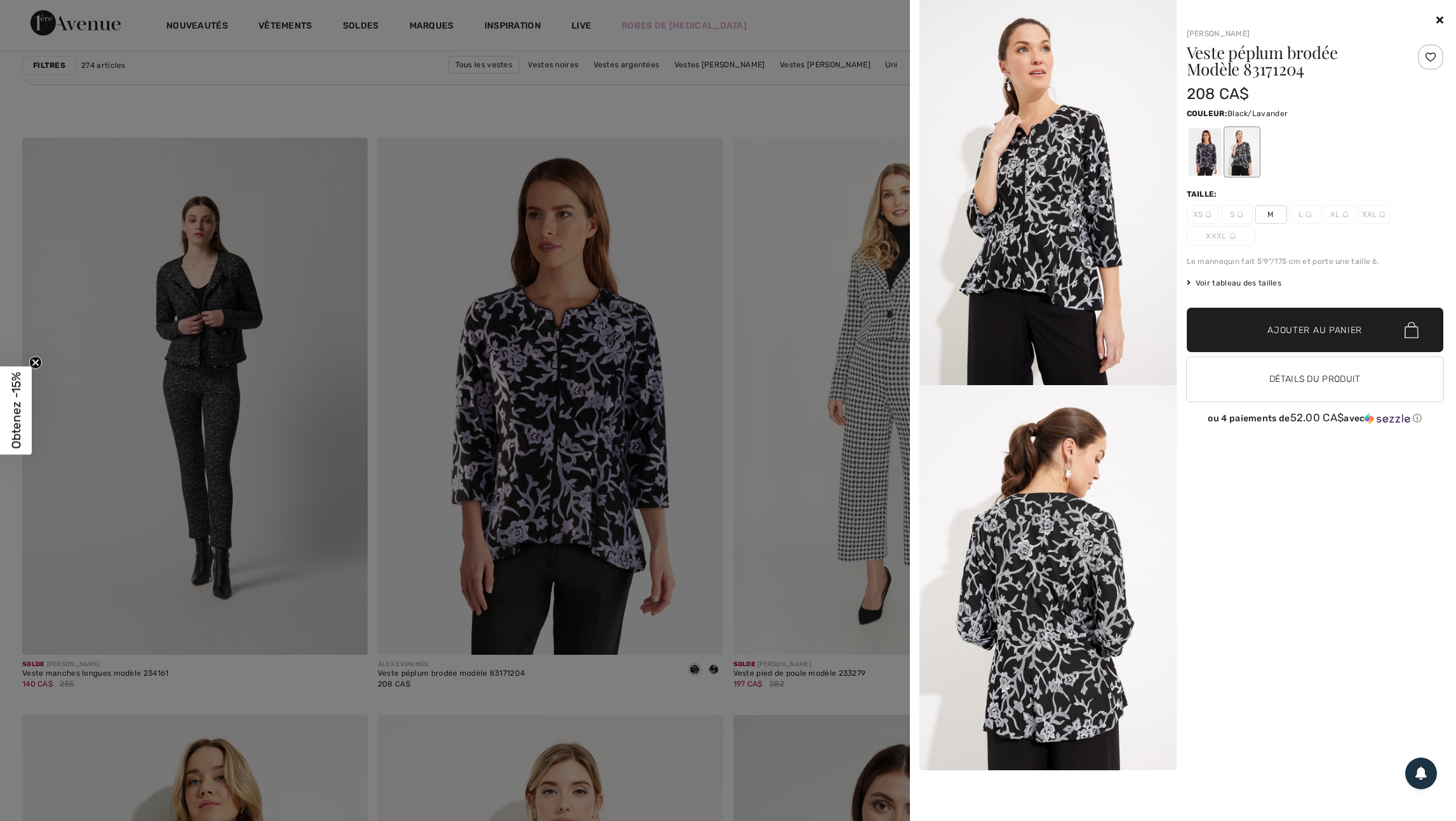
click at [1204, 161] on div at bounding box center [1204, 152] width 33 height 47
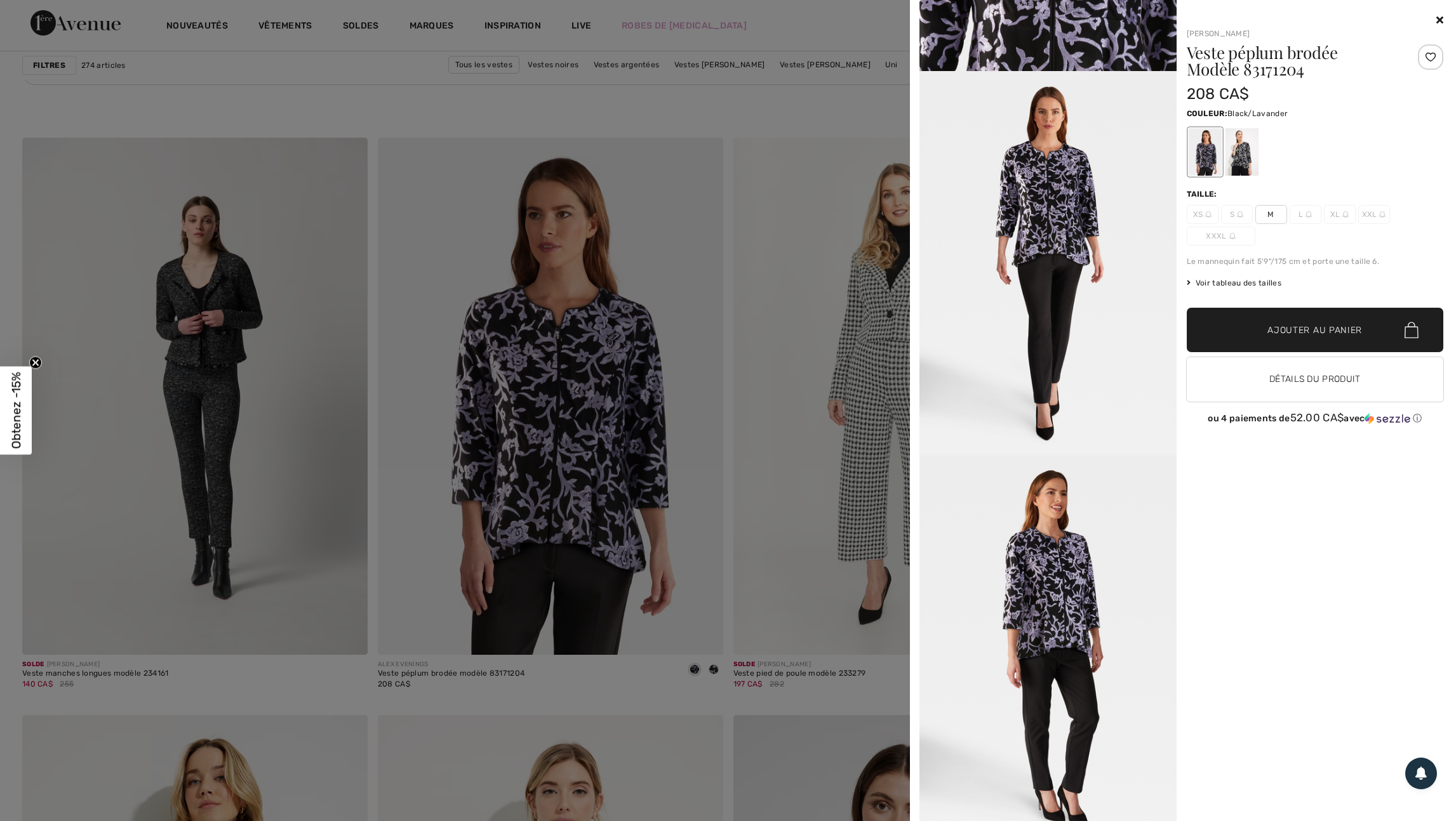
scroll to position [1216, 0]
click at [805, 298] on div at bounding box center [728, 410] width 1456 height 821
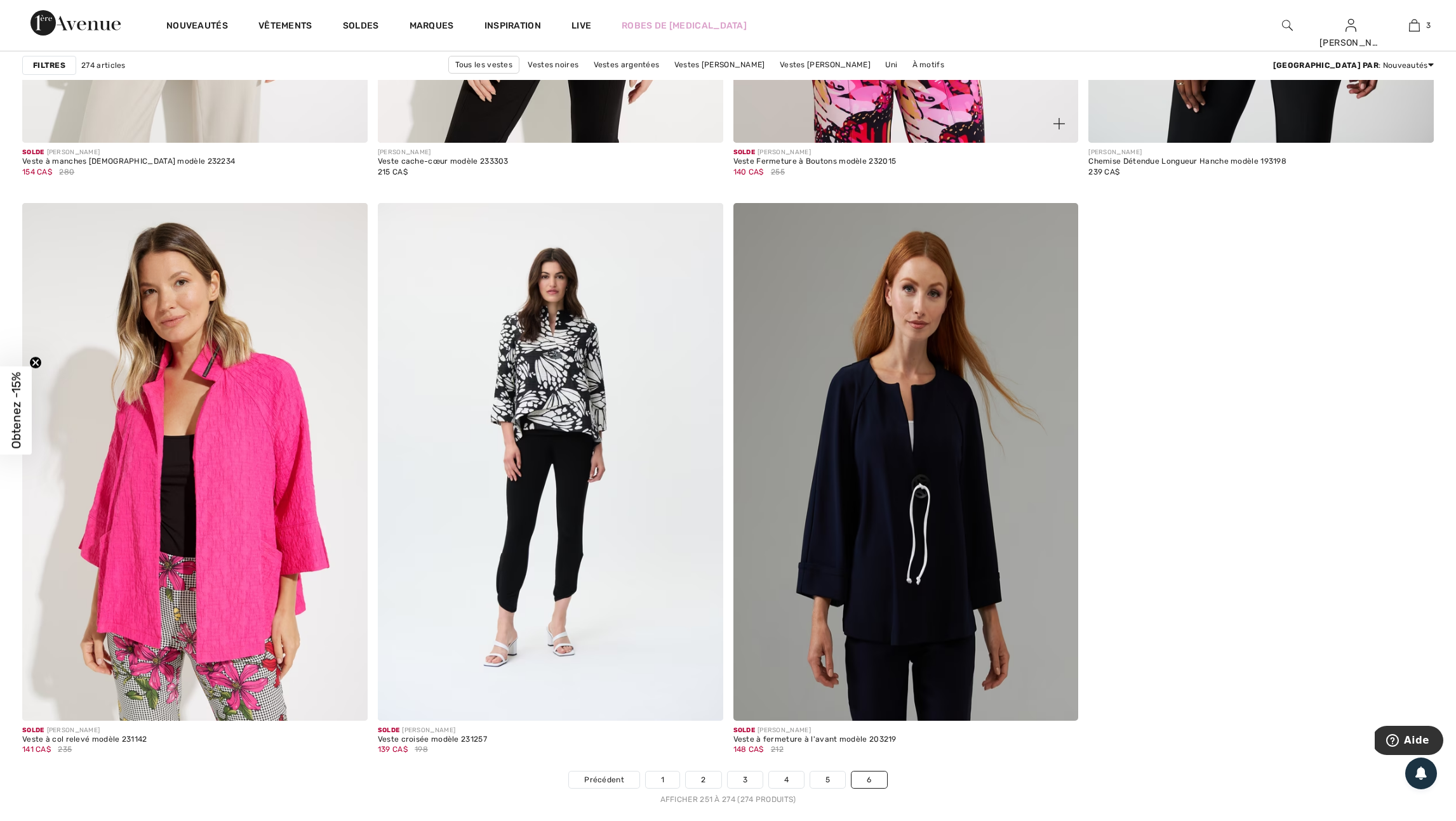
scroll to position [3759, 0]
click at [344, 707] on img at bounding box center [348, 700] width 11 height 11
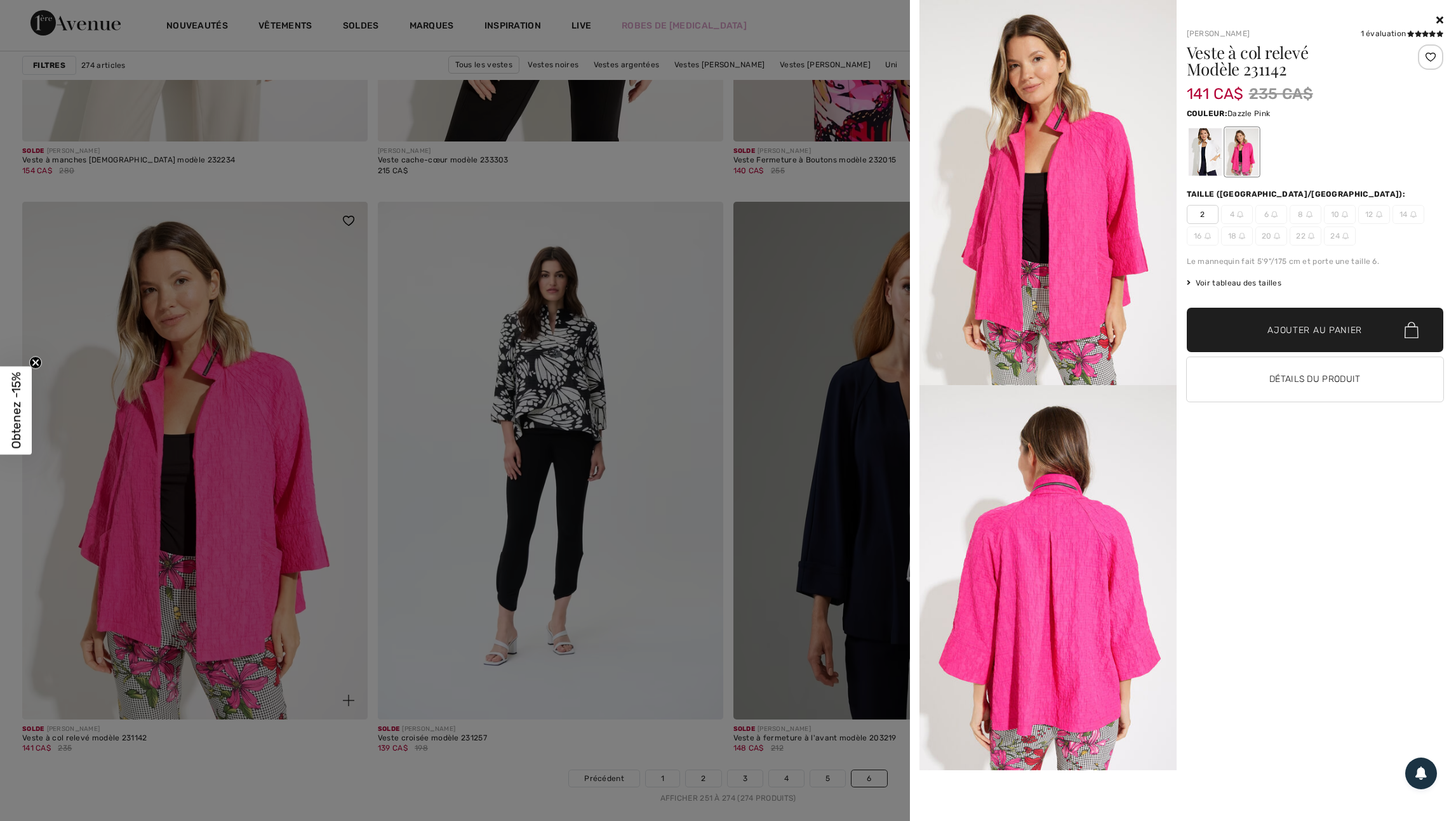
click at [344, 720] on div at bounding box center [728, 410] width 1456 height 821
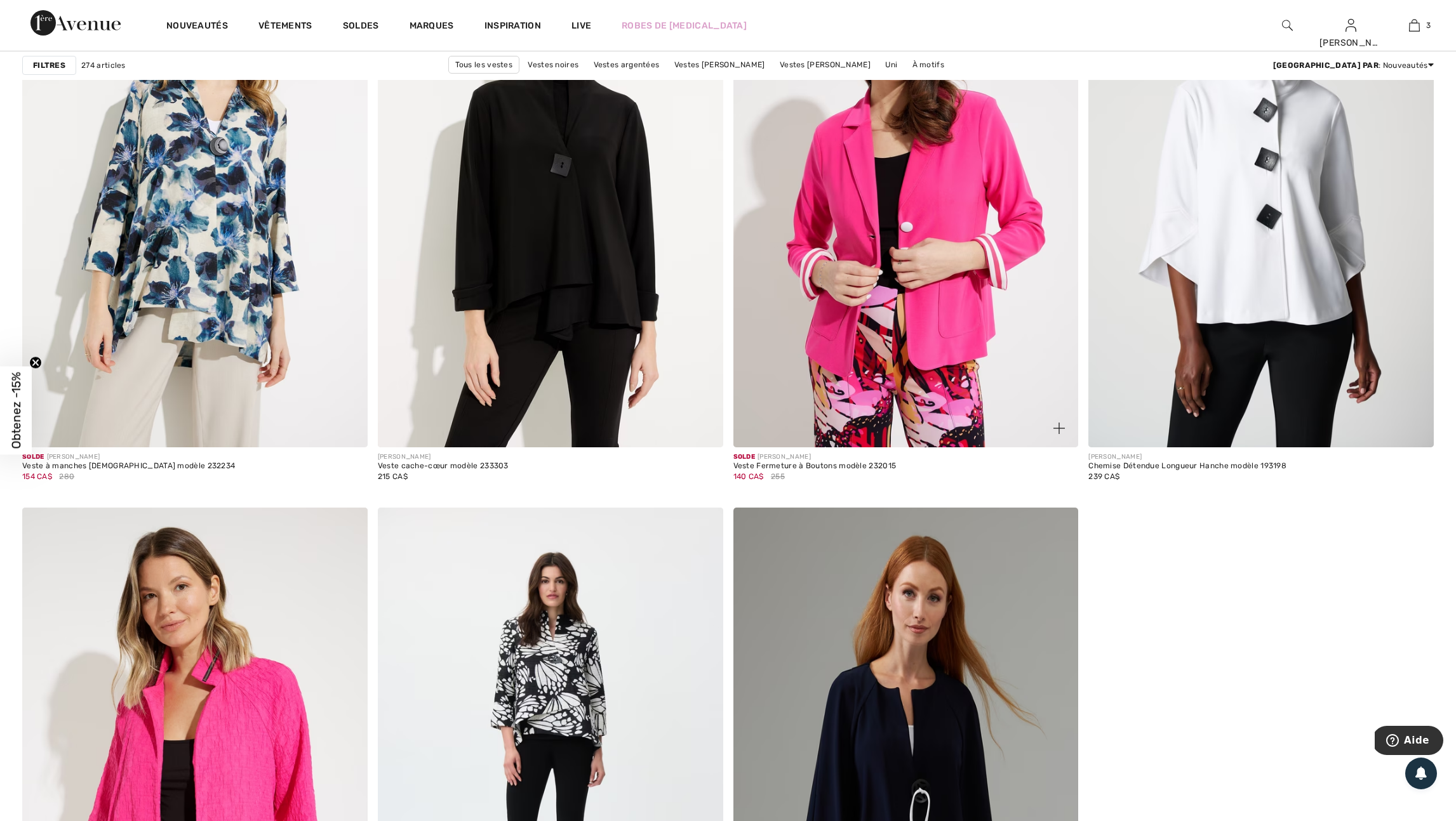
scroll to position [3415, 0]
